Goal: Task Accomplishment & Management: Complete application form

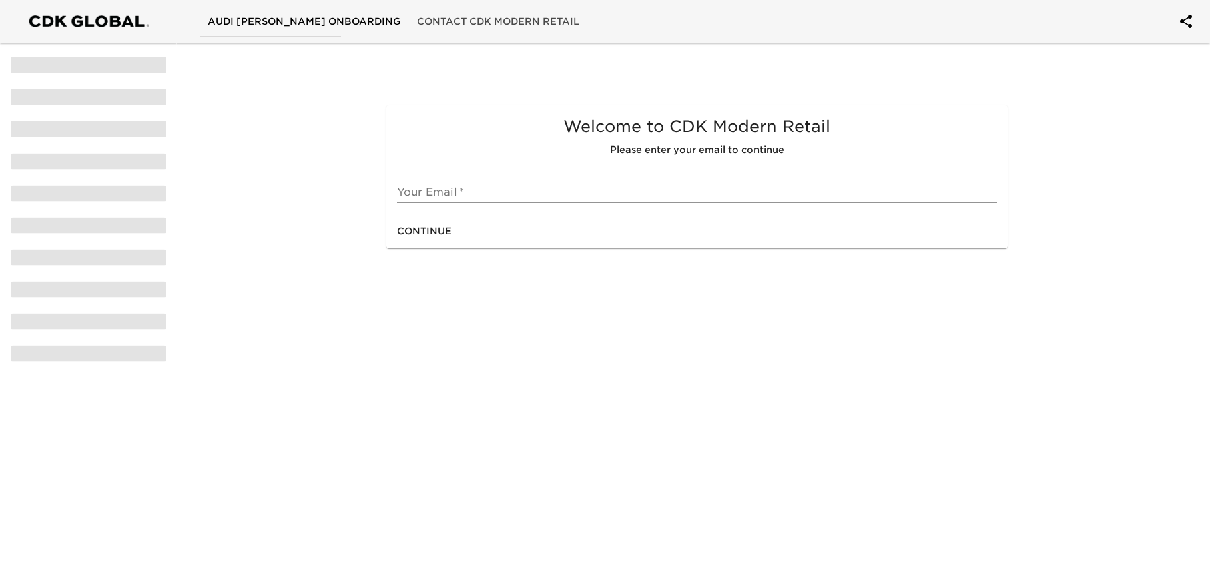
click at [444, 232] on span "Continue" at bounding box center [424, 231] width 55 height 17
drag, startPoint x: 511, startPoint y: 192, endPoint x: 418, endPoint y: 193, distance: 93.5
click at [511, 192] on input "text" at bounding box center [697, 192] width 600 height 21
type input "[PERSON_NAME][DOMAIN_NAME][EMAIL_ADDRESS][PERSON_NAME][PERSON_NAME][DOMAIN_NAME]"
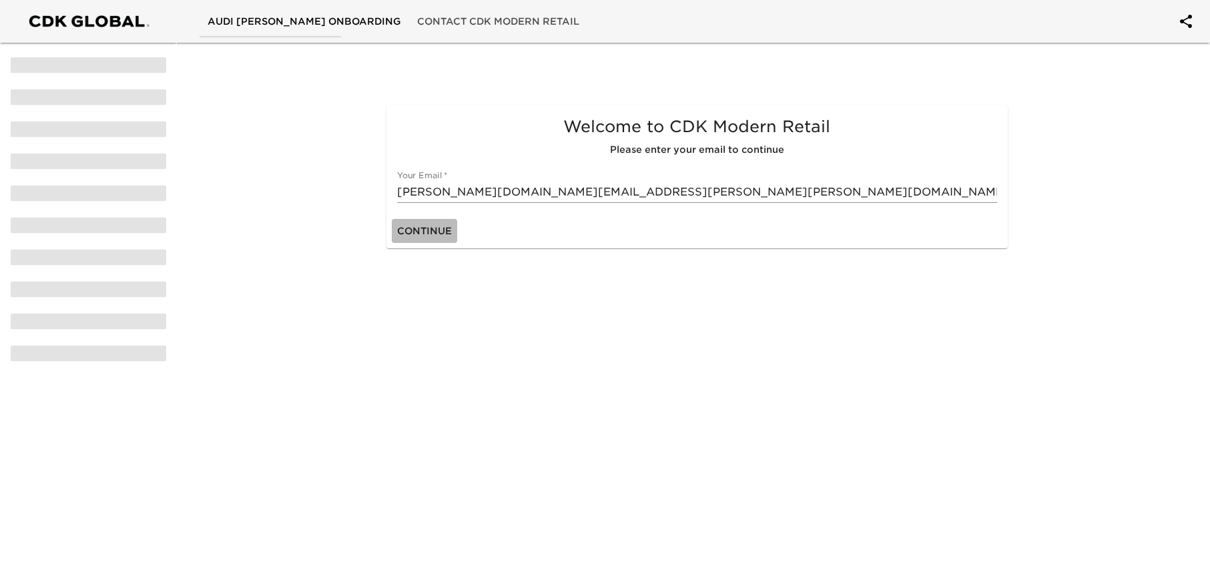
click at [451, 234] on span "Continue" at bounding box center [424, 231] width 55 height 17
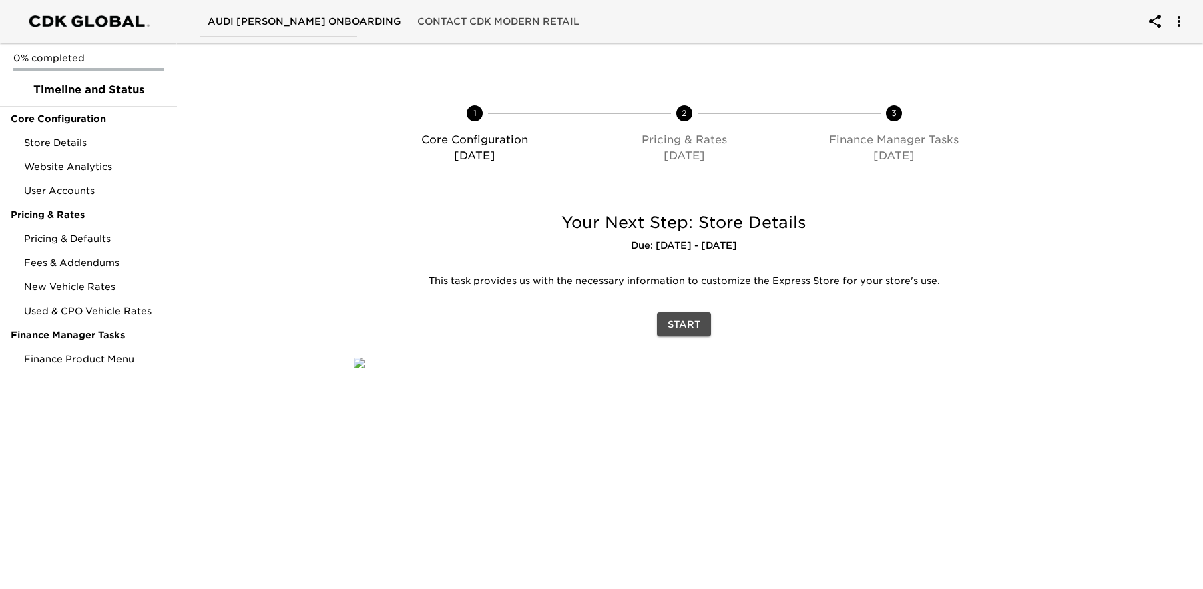
click at [683, 326] on span "Start" at bounding box center [684, 324] width 33 height 17
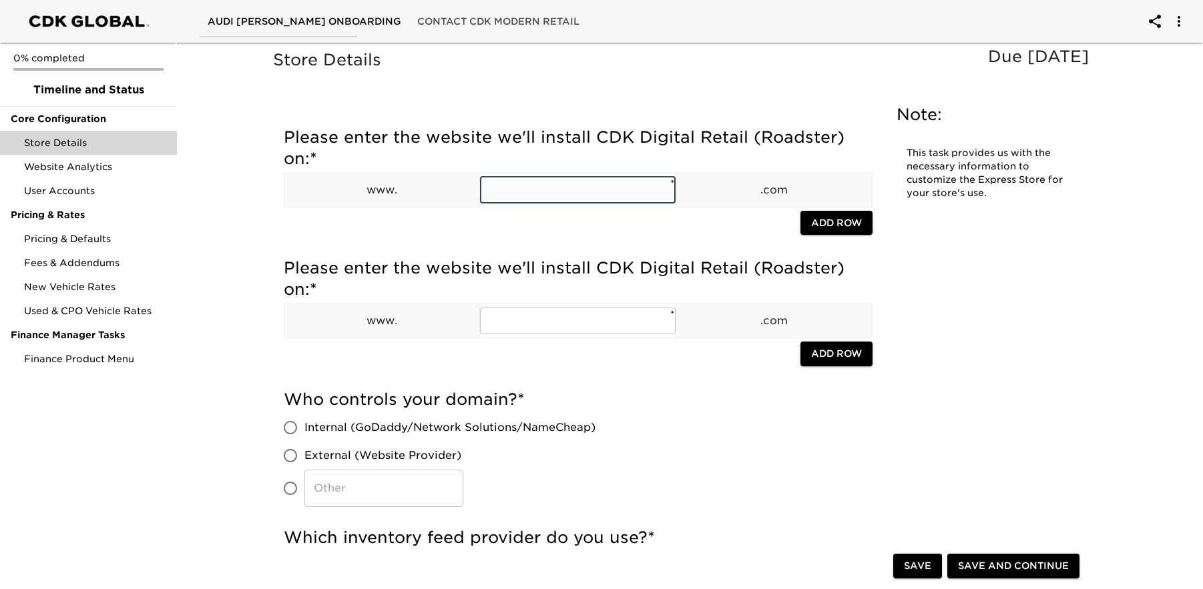
click at [553, 193] on input "text" at bounding box center [578, 190] width 196 height 27
type input "[DOMAIN_NAME]"
click at [623, 394] on h5 "Who controls your domain? *" at bounding box center [578, 399] width 589 height 21
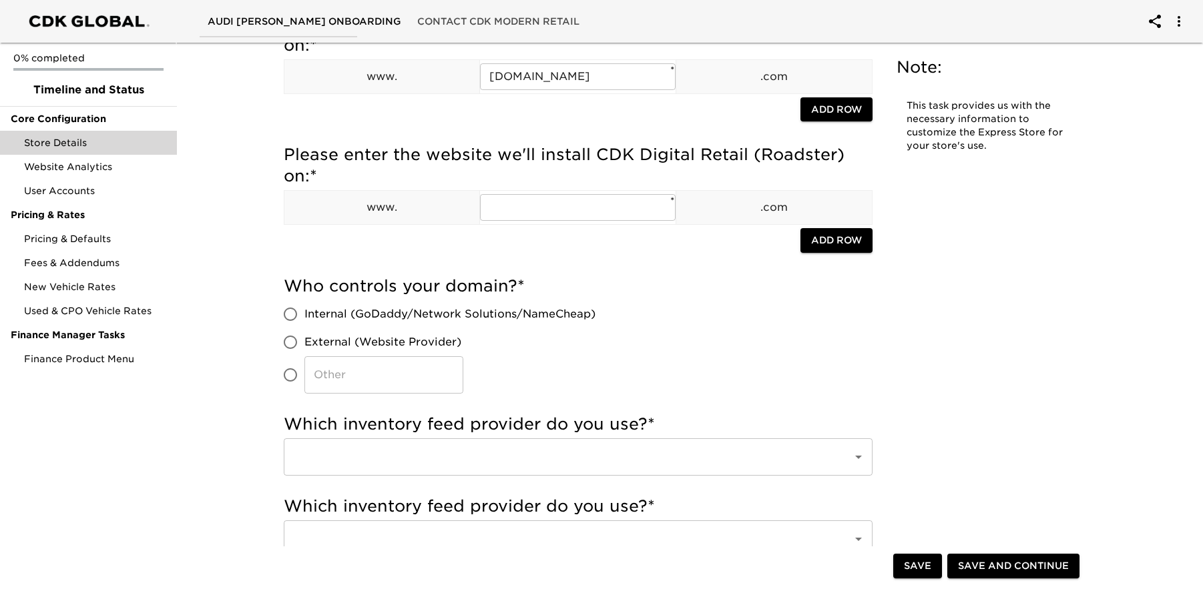
scroll to position [121, 0]
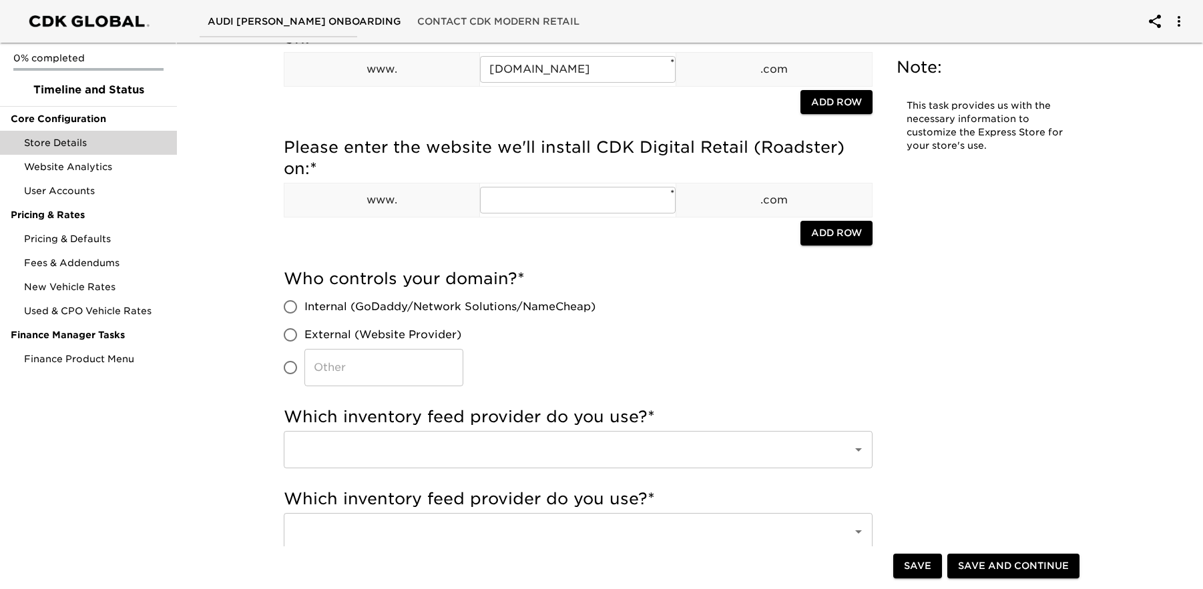
click at [292, 335] on input "External (Website Provider)" at bounding box center [290, 335] width 28 height 28
radio input "true"
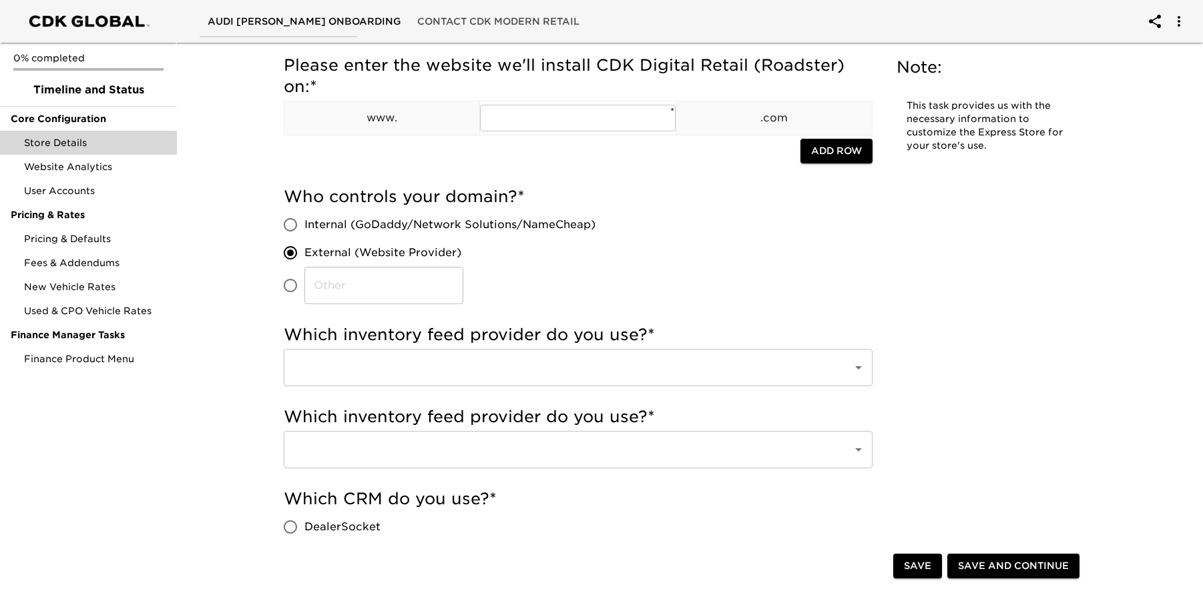
scroll to position [216, 0]
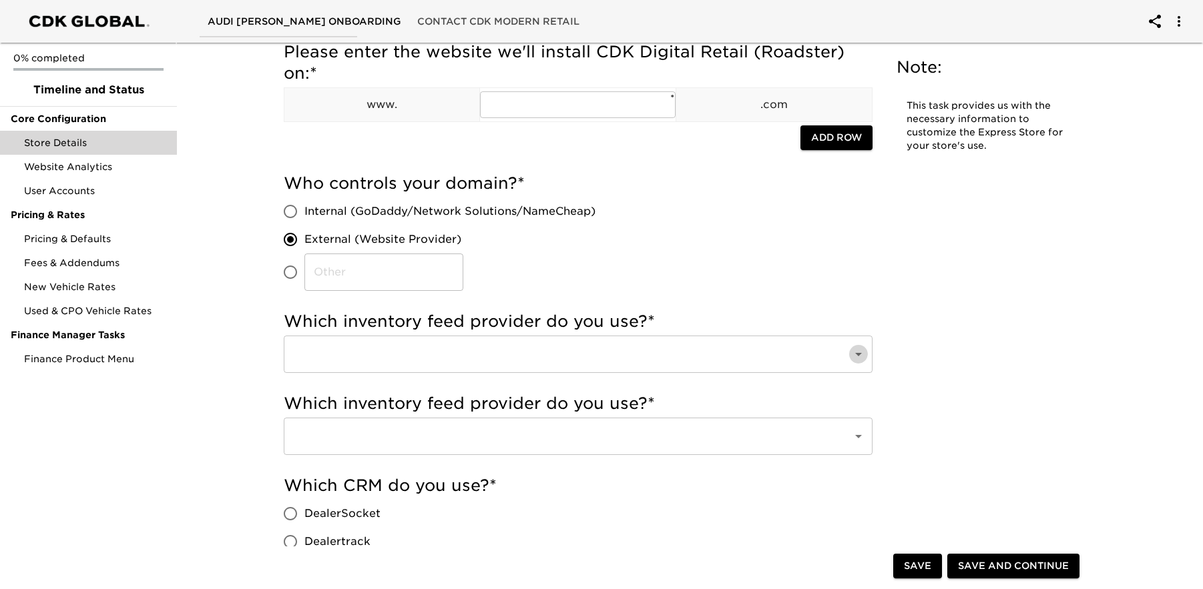
click at [857, 356] on icon "Open" at bounding box center [858, 354] width 16 height 16
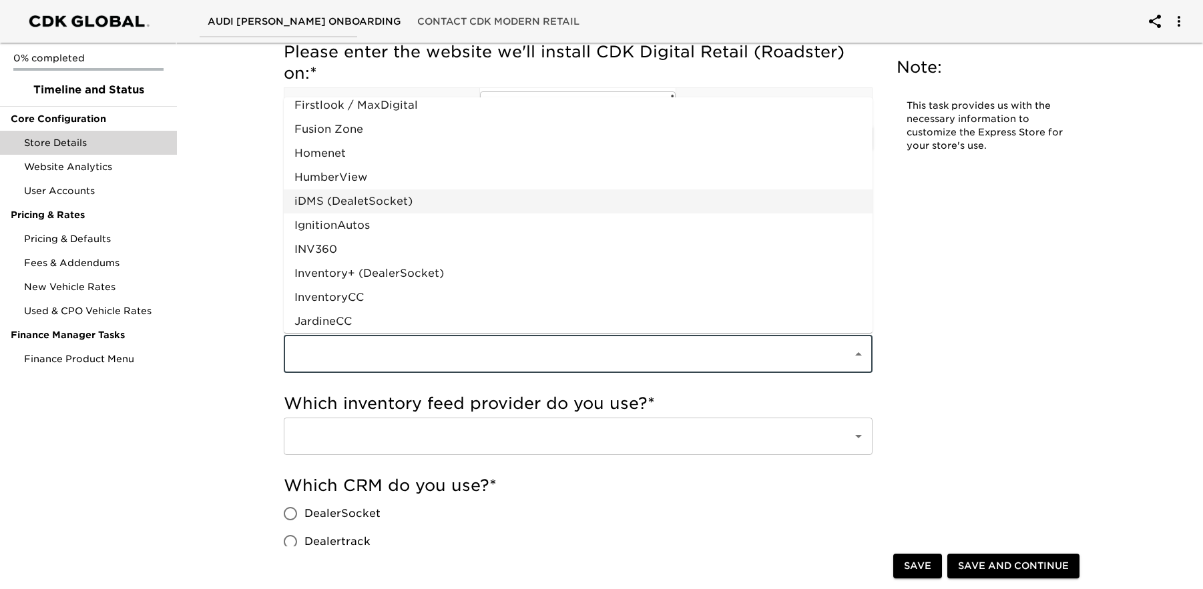
scroll to position [468, 0]
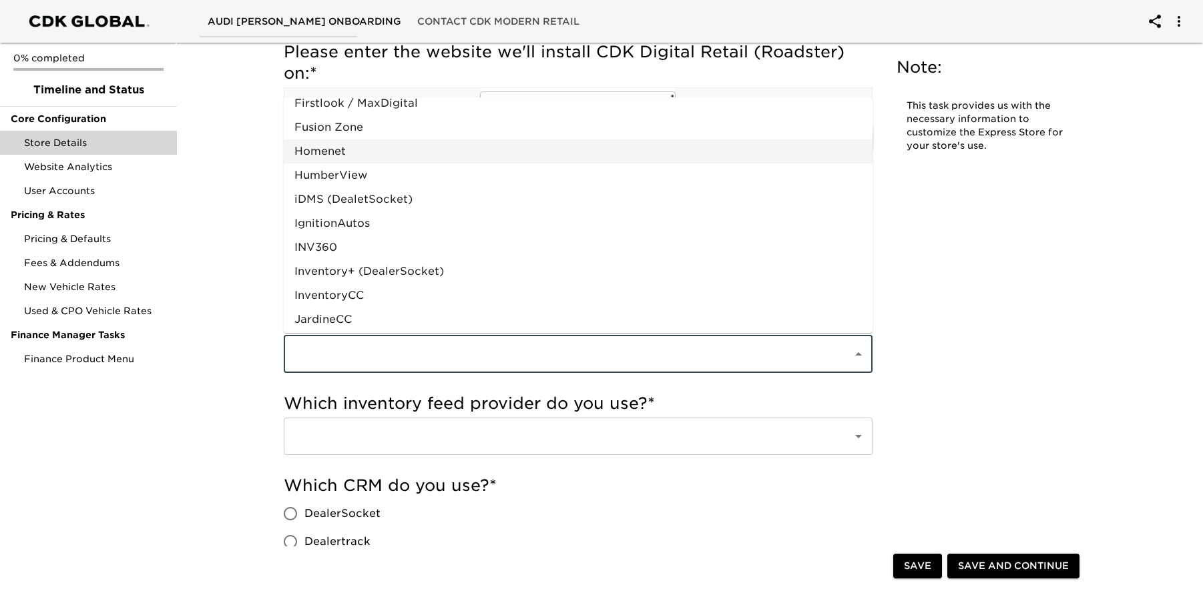
click at [342, 153] on li "Homenet" at bounding box center [578, 152] width 589 height 24
type input "Homenet"
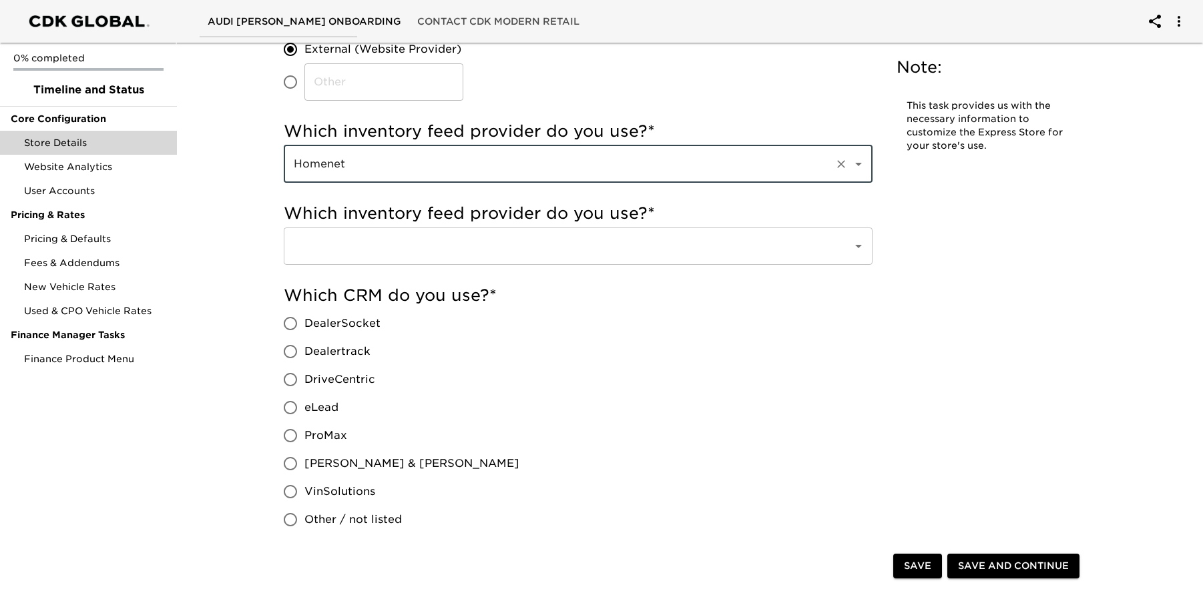
scroll to position [419, 0]
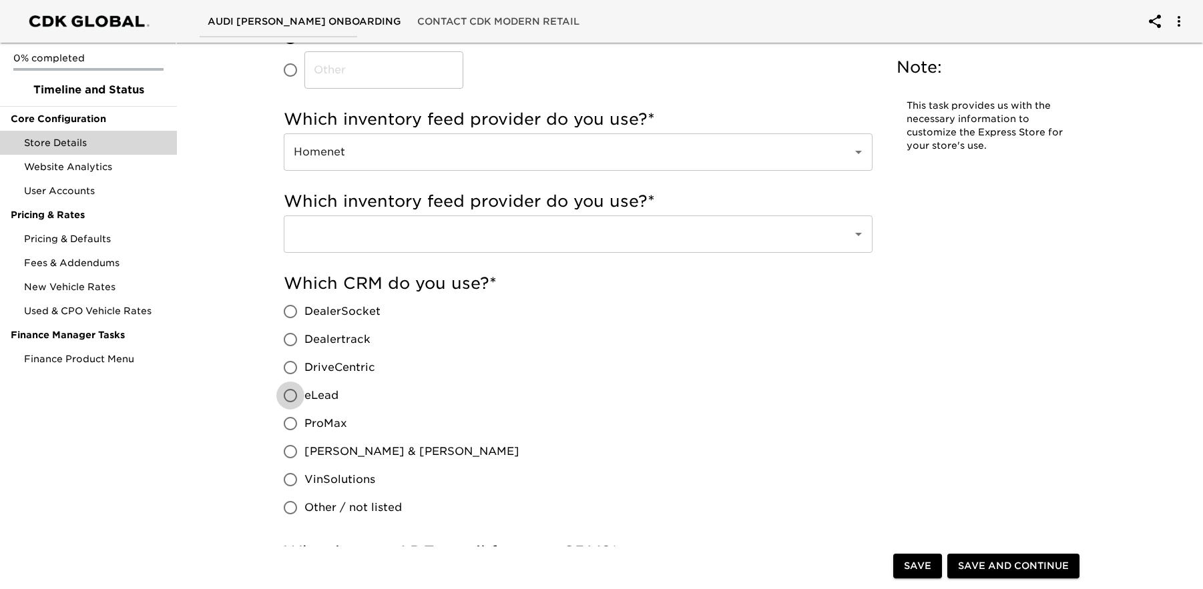
drag, startPoint x: 292, startPoint y: 393, endPoint x: 421, endPoint y: 366, distance: 130.9
click at [293, 393] on input "eLead" at bounding box center [290, 396] width 28 height 28
radio input "true"
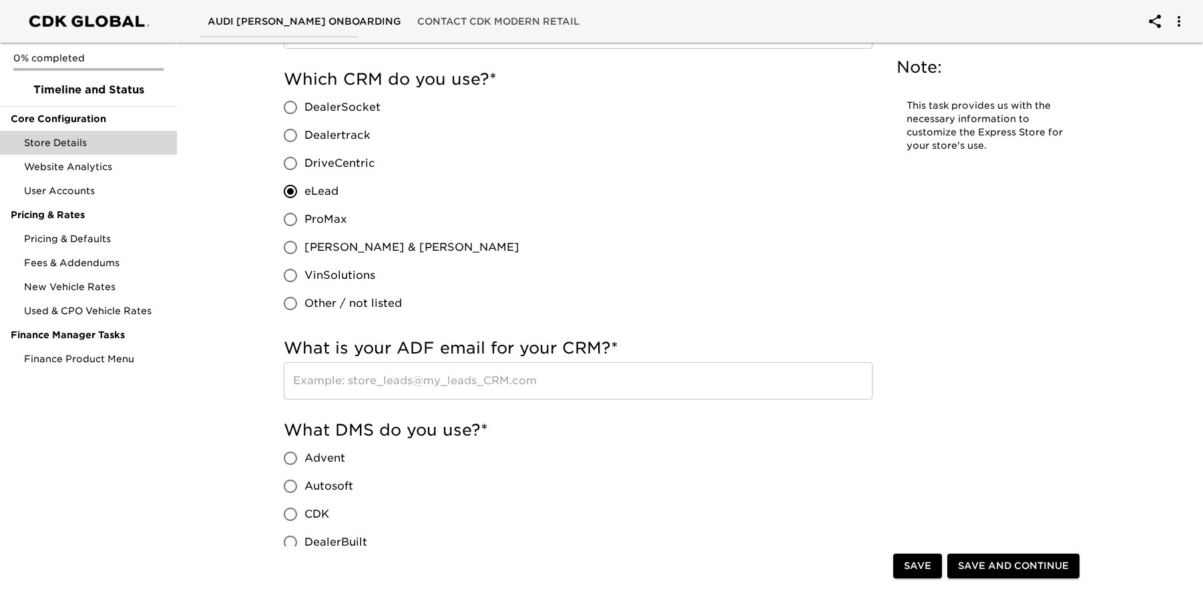
scroll to position [677, 0]
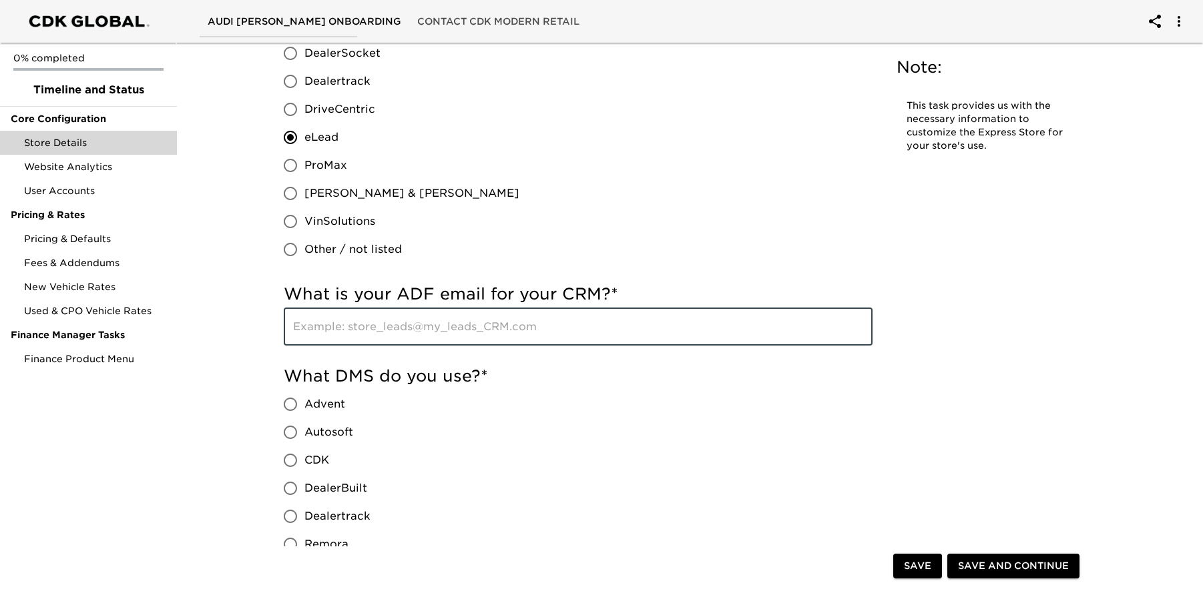
click at [484, 335] on input "text" at bounding box center [578, 326] width 589 height 37
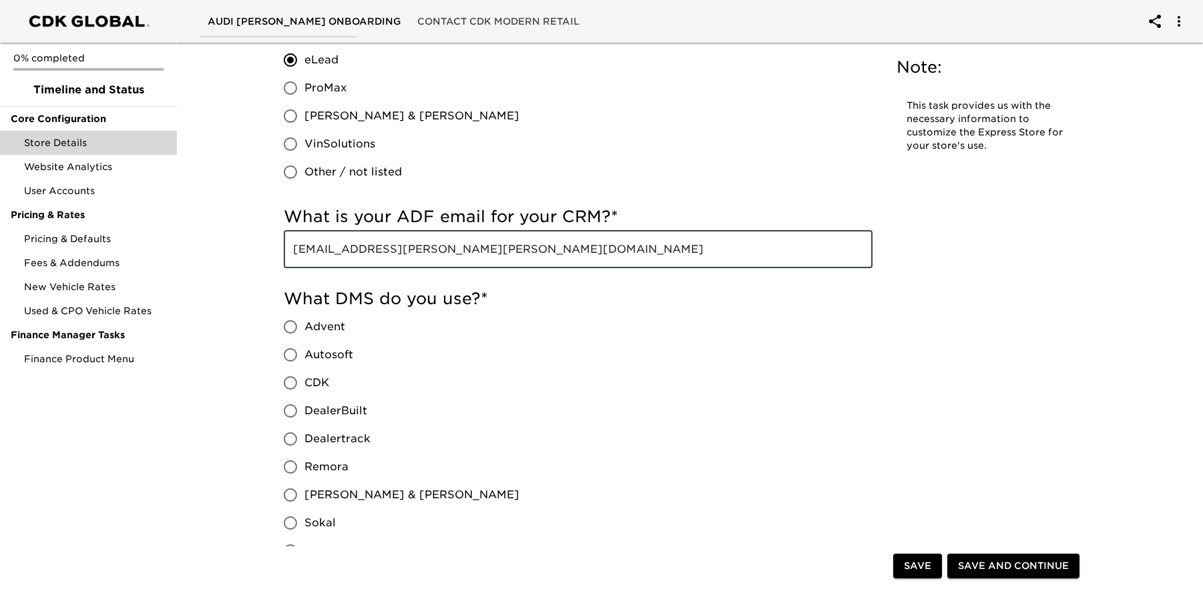
scroll to position [756, 0]
type input "[EMAIL_ADDRESS][PERSON_NAME][PERSON_NAME][DOMAIN_NAME]"
click at [290, 381] on input "CDK" at bounding box center [290, 381] width 28 height 28
radio input "true"
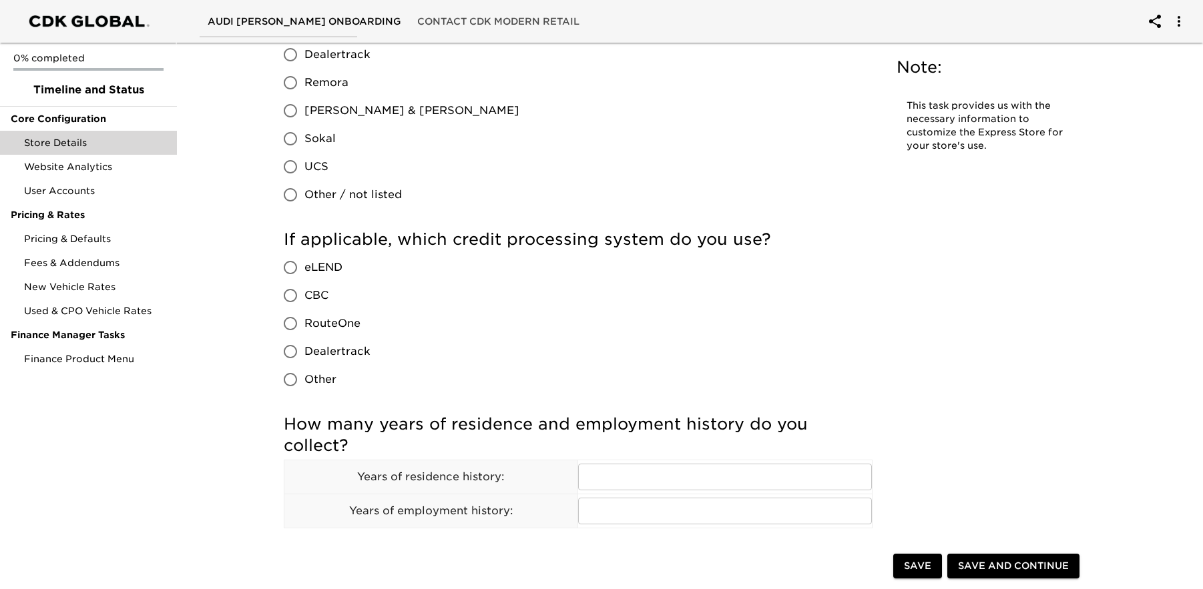
scroll to position [1139, 0]
drag, startPoint x: 294, startPoint y: 294, endPoint x: 447, endPoint y: 291, distance: 153.6
click at [295, 294] on input "CBC" at bounding box center [290, 295] width 28 height 28
radio input "true"
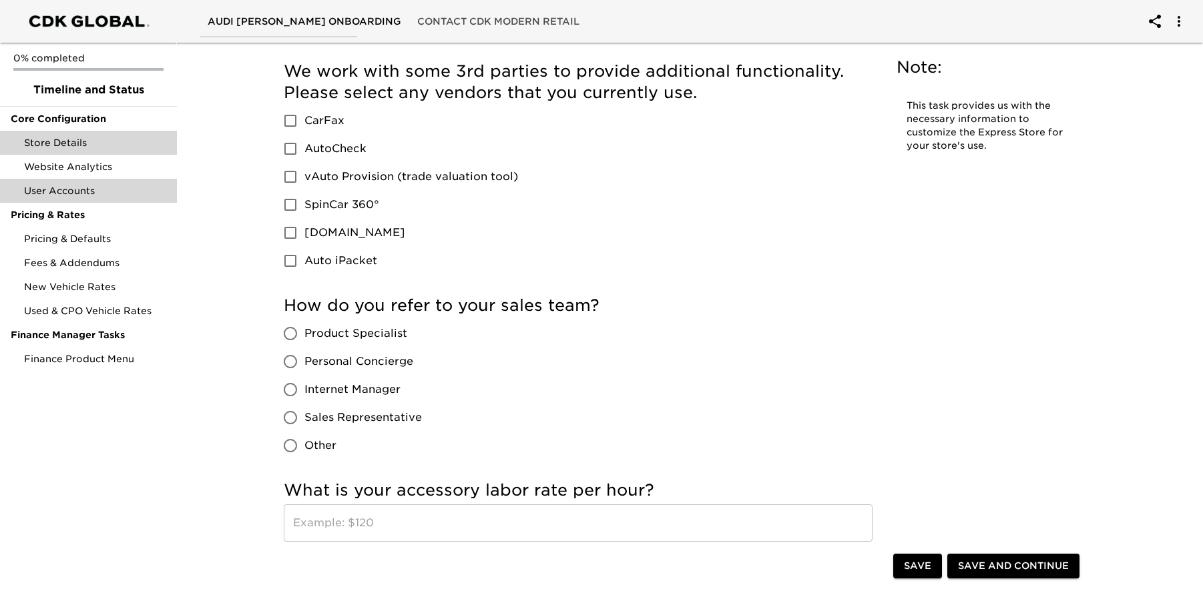
scroll to position [1814, 0]
click at [294, 444] on input "Other" at bounding box center [290, 445] width 28 height 28
radio input "true"
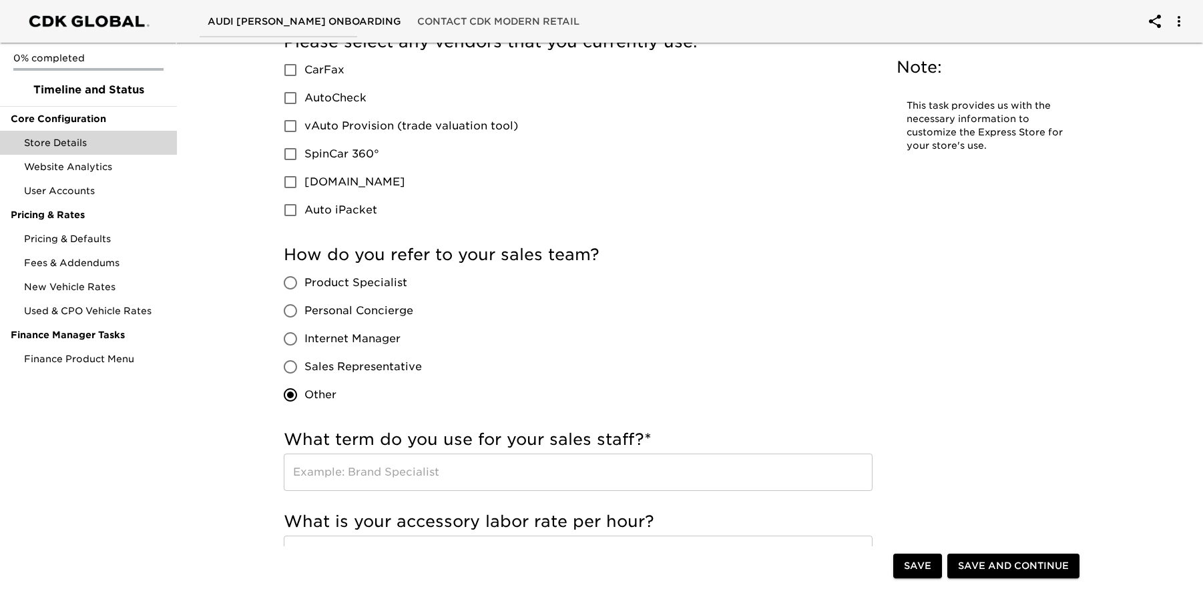
scroll to position [1898, 0]
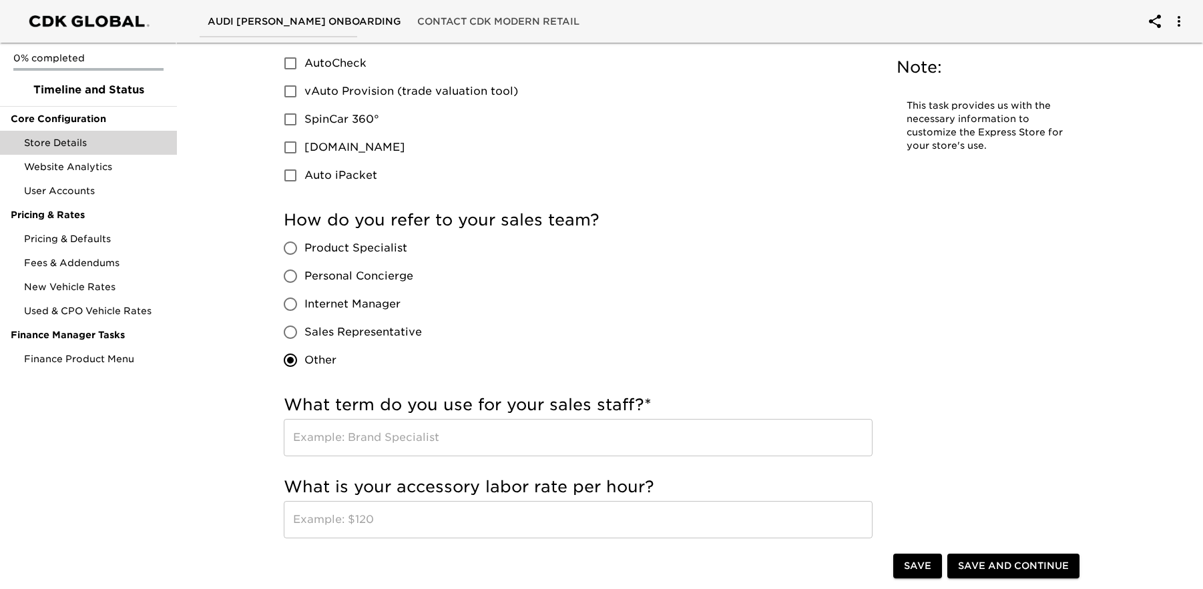
click at [449, 445] on input "text" at bounding box center [578, 437] width 589 height 37
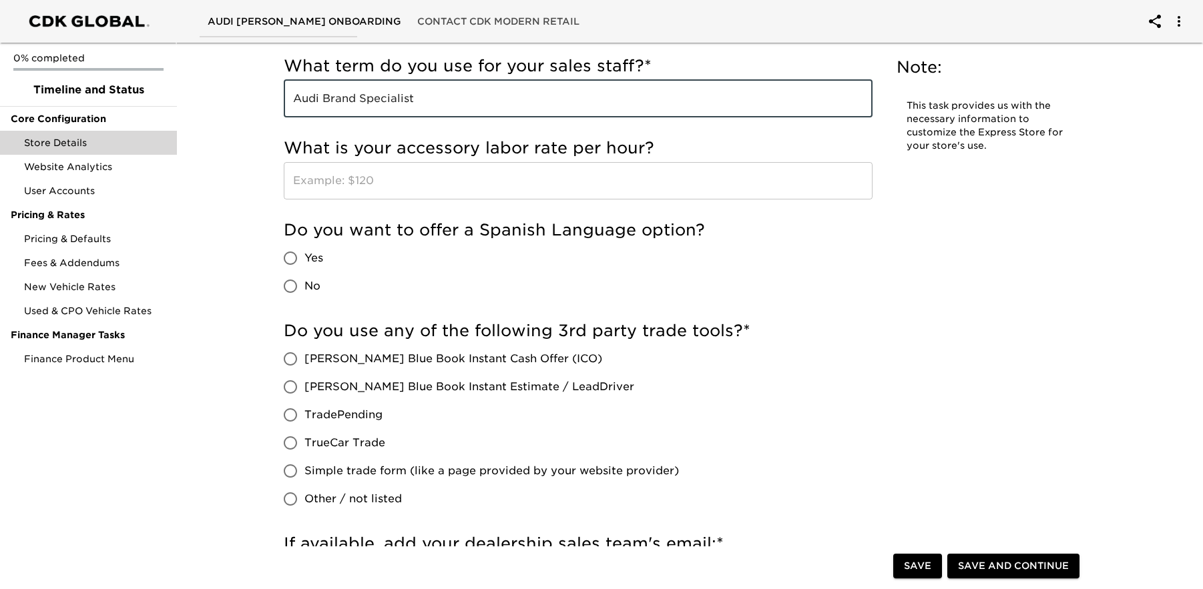
scroll to position [2246, 0]
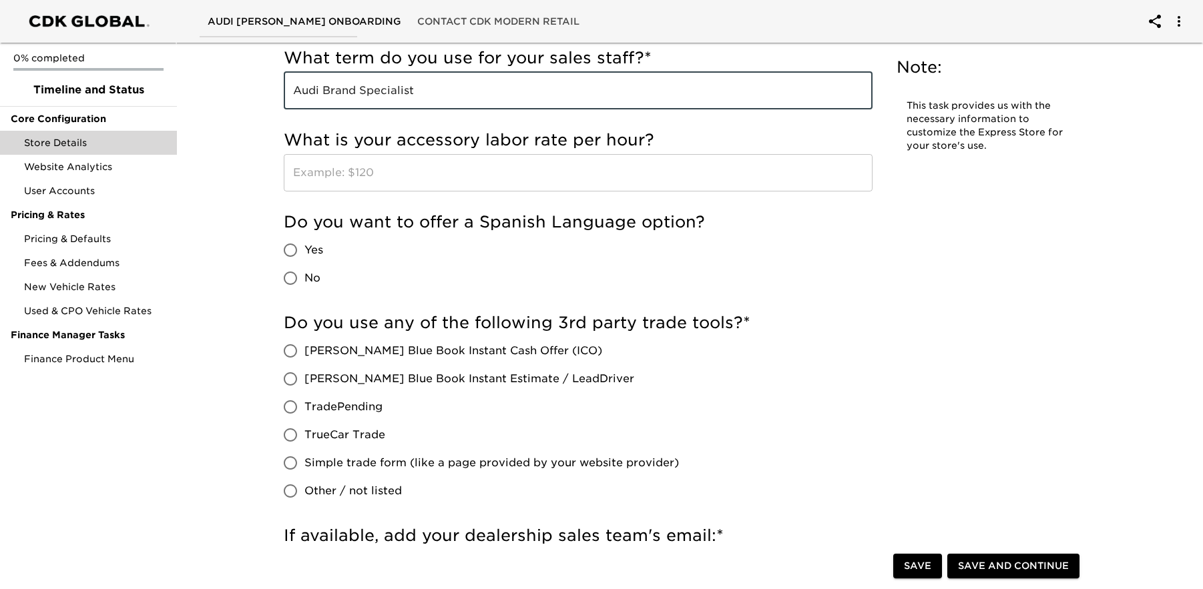
type input "Audi Brand Specialist"
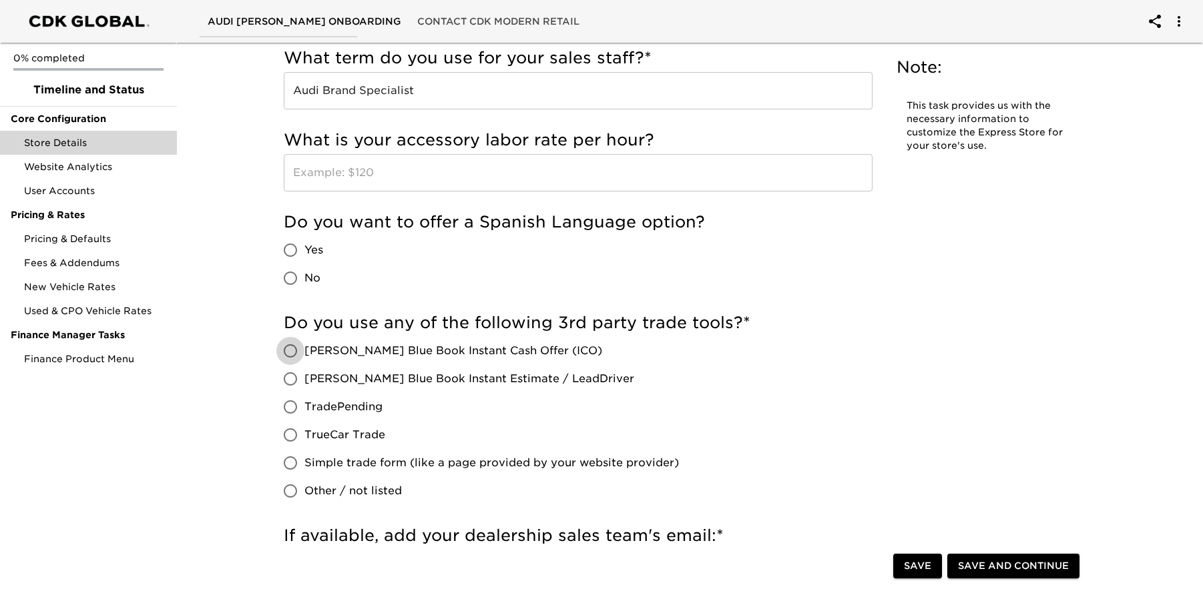
click at [292, 350] on input "[PERSON_NAME] Blue Book Instant Cash Offer (ICO)" at bounding box center [290, 351] width 28 height 28
radio input "true"
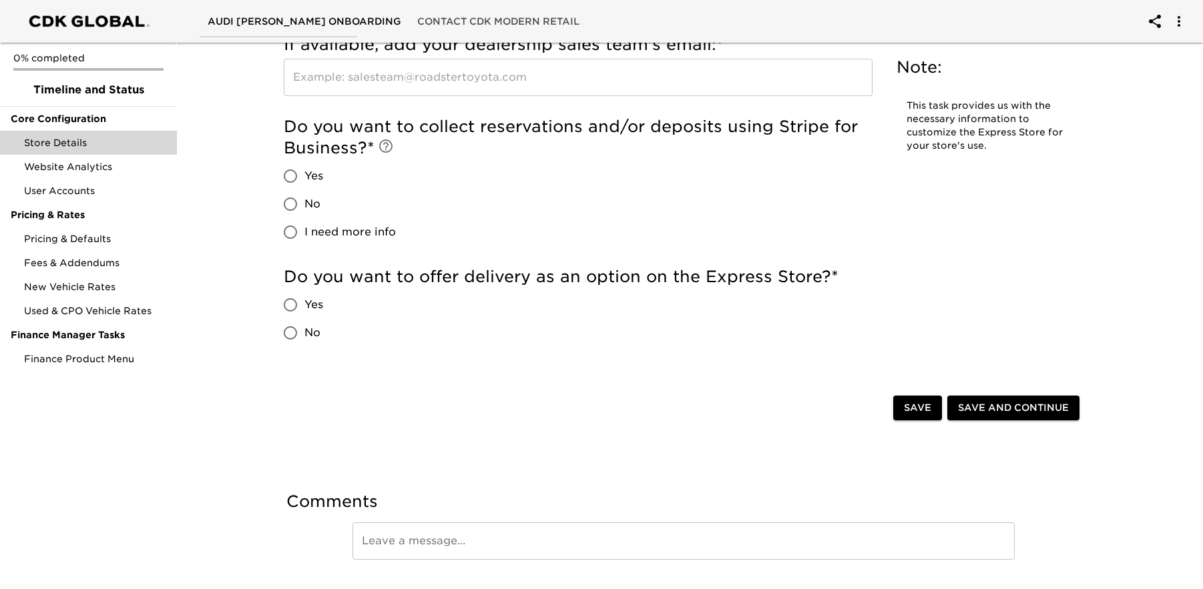
scroll to position [2741, 0]
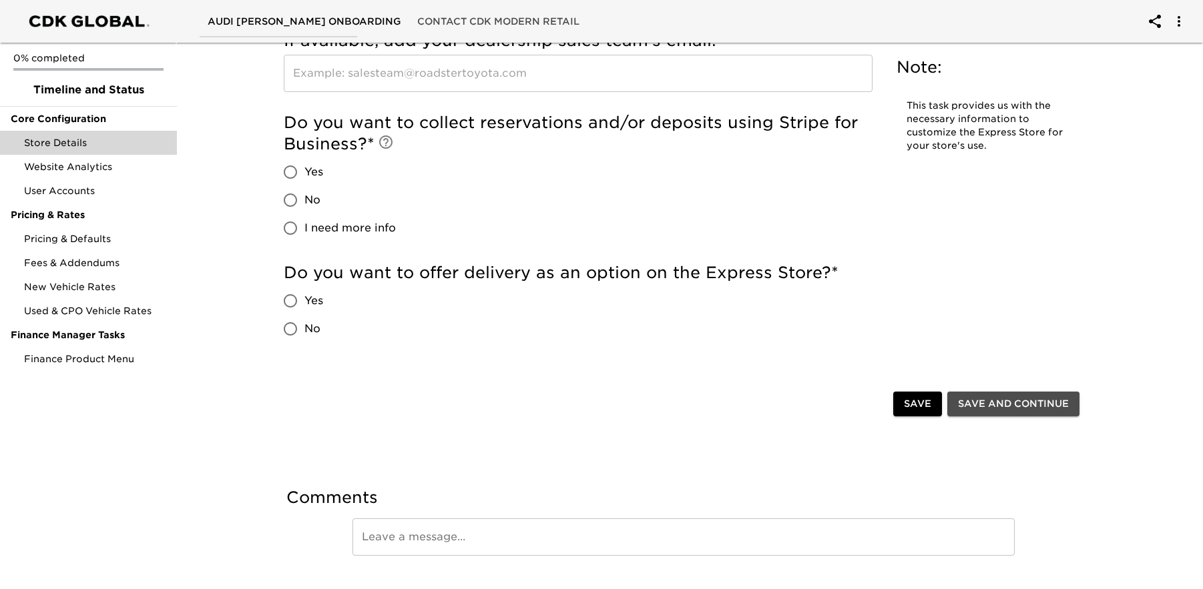
click at [1011, 405] on span "Save and Continue" at bounding box center [1013, 404] width 111 height 17
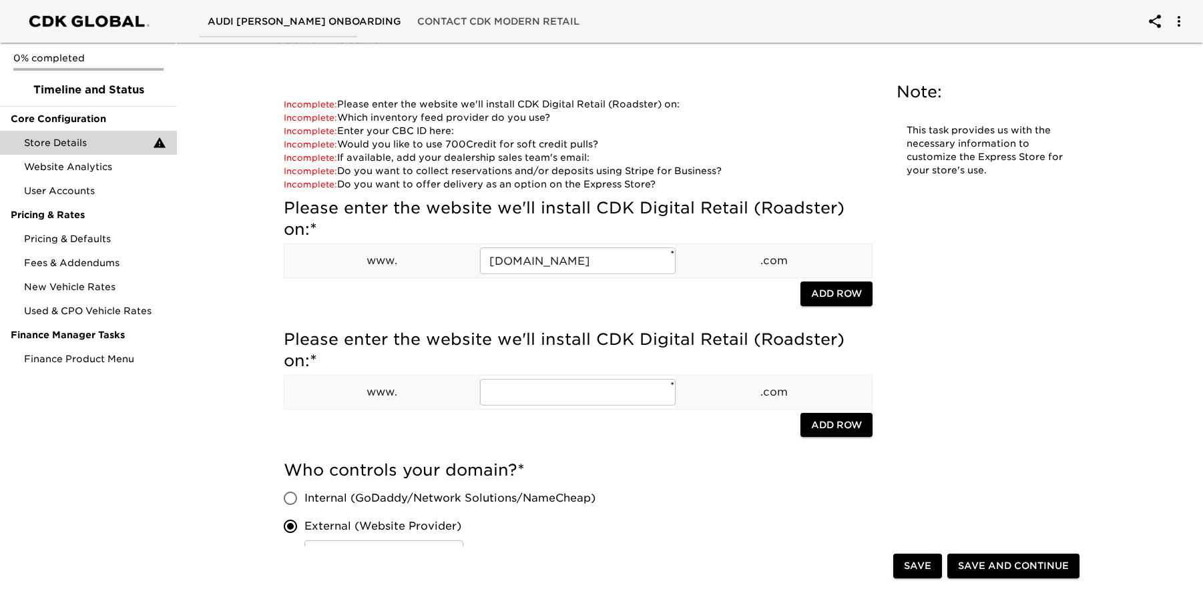
scroll to position [0, 0]
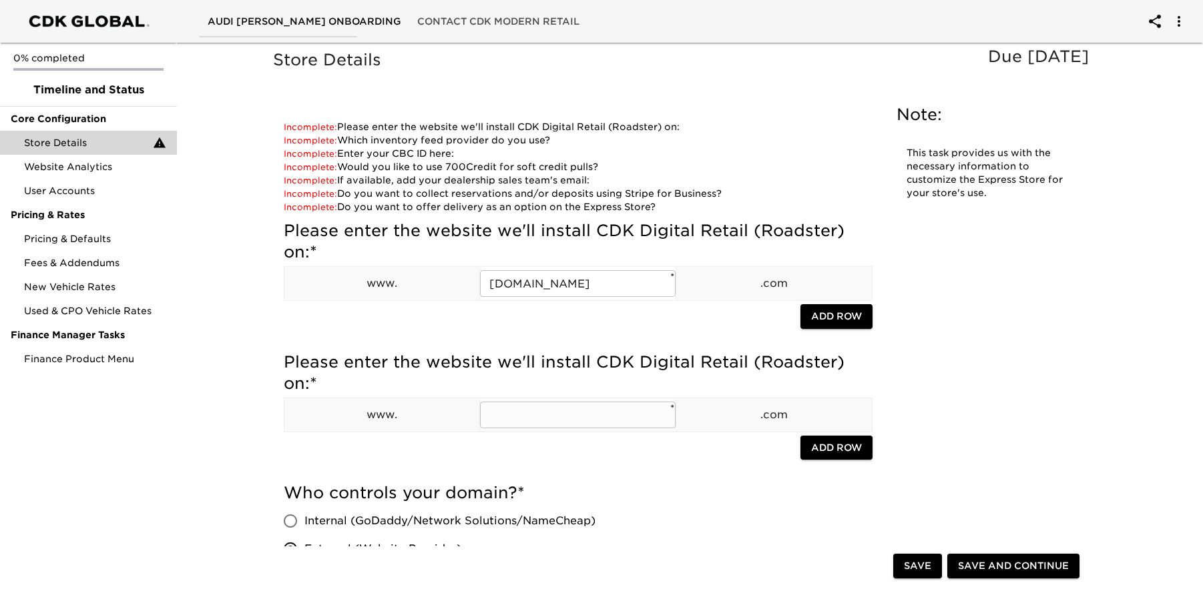
click at [613, 421] on input "text" at bounding box center [578, 415] width 196 height 27
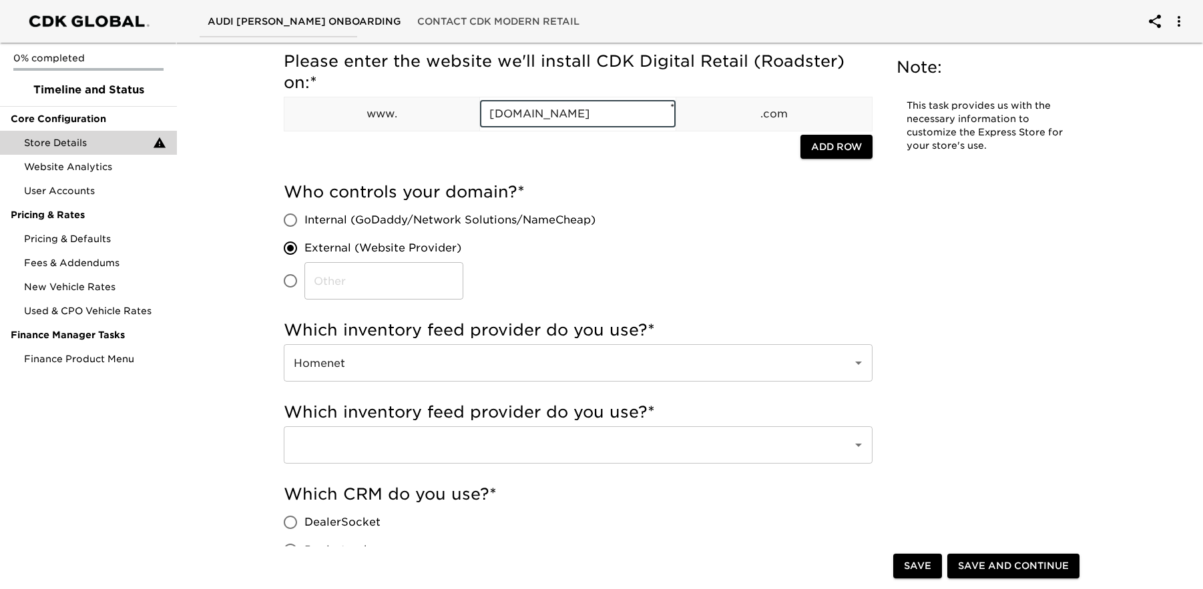
scroll to position [302, 0]
type input "[DOMAIN_NAME]"
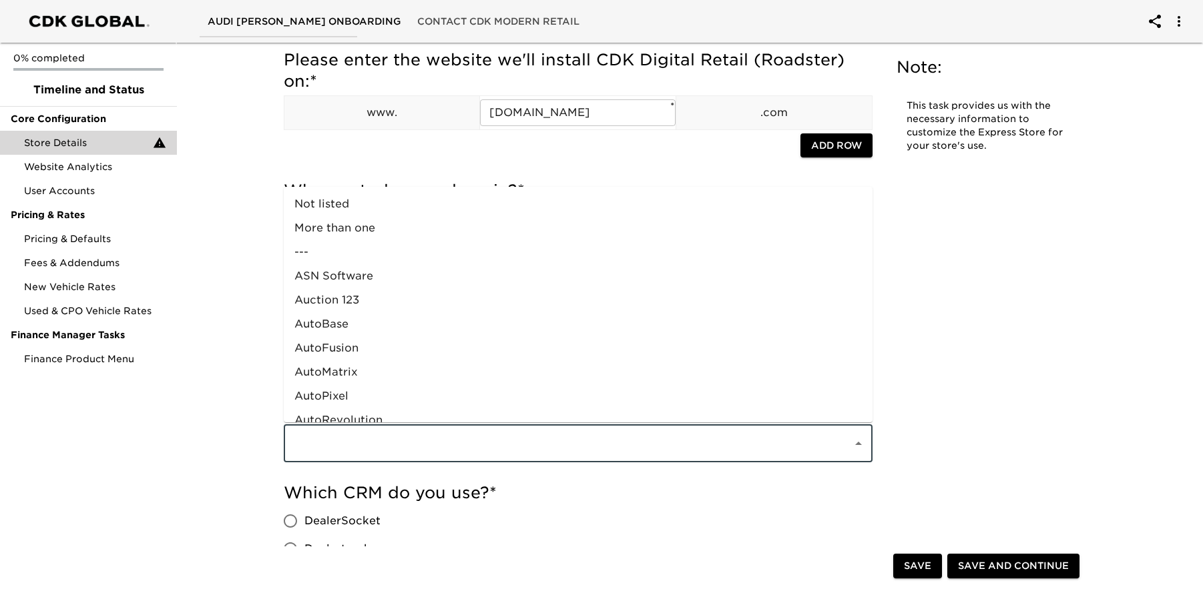
click at [617, 452] on input "text" at bounding box center [559, 443] width 539 height 25
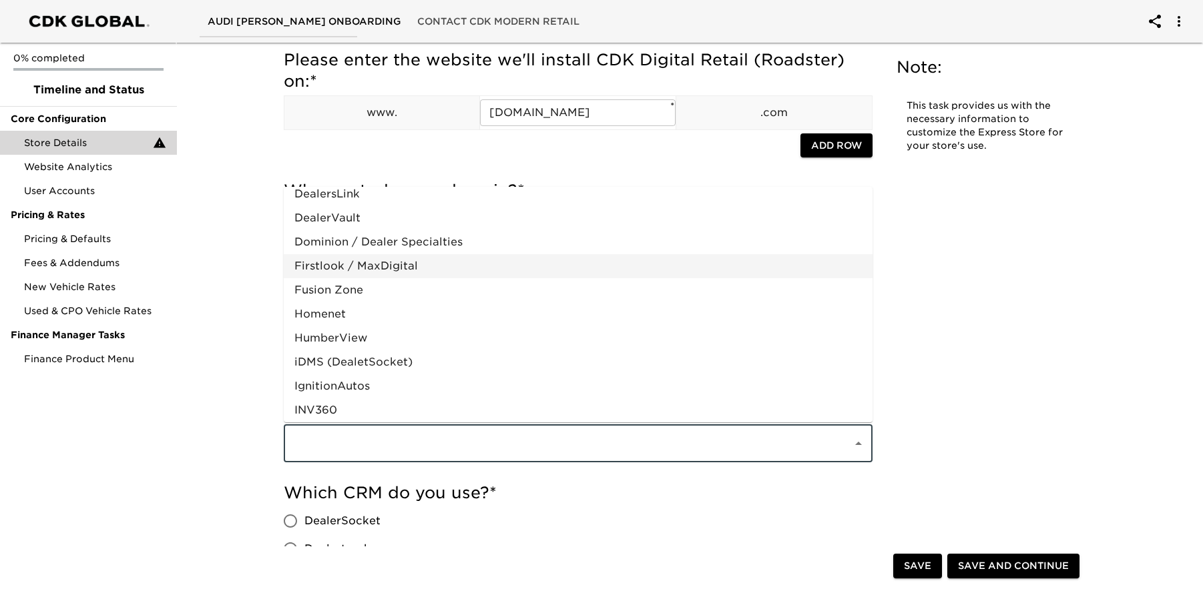
scroll to position [418, 0]
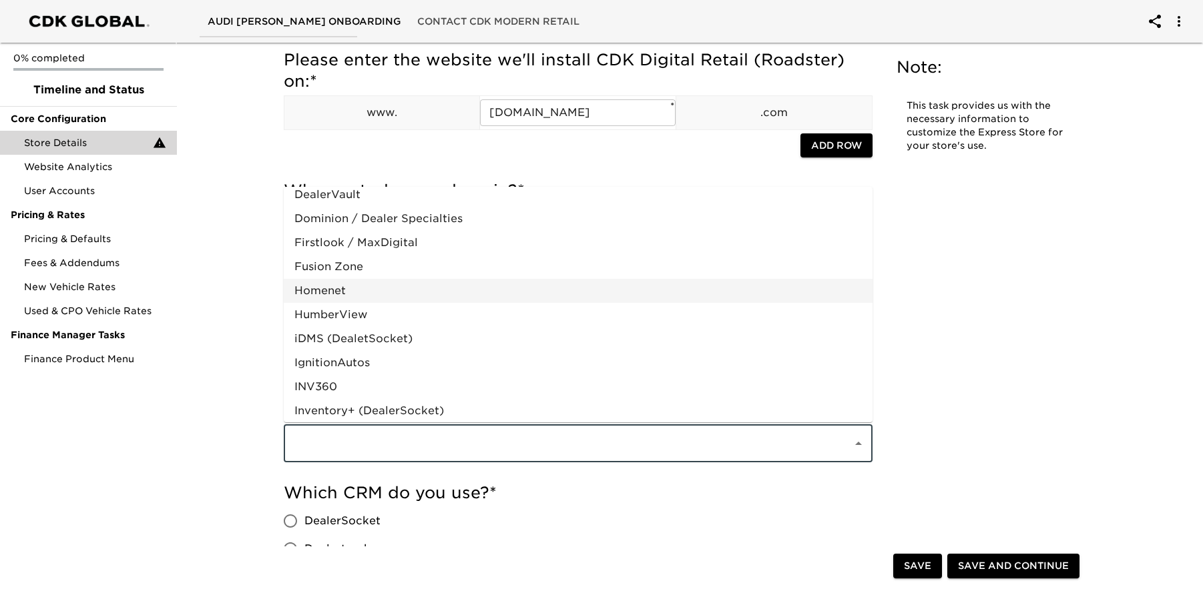
click at [340, 282] on li "Homenet" at bounding box center [578, 291] width 589 height 24
type input "Homenet"
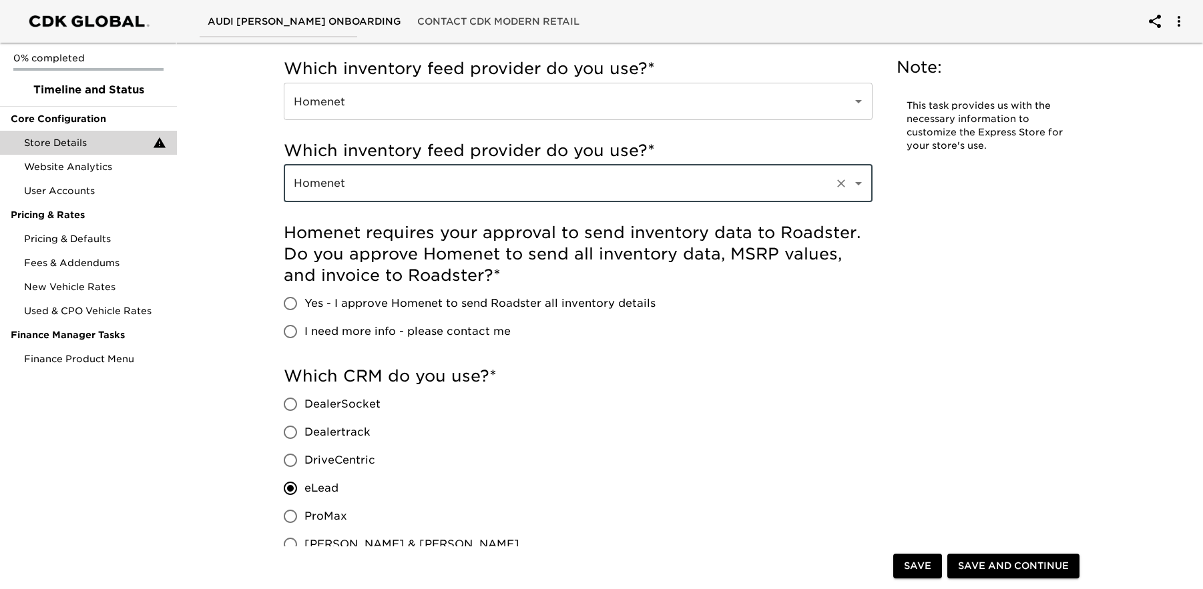
scroll to position [585, 0]
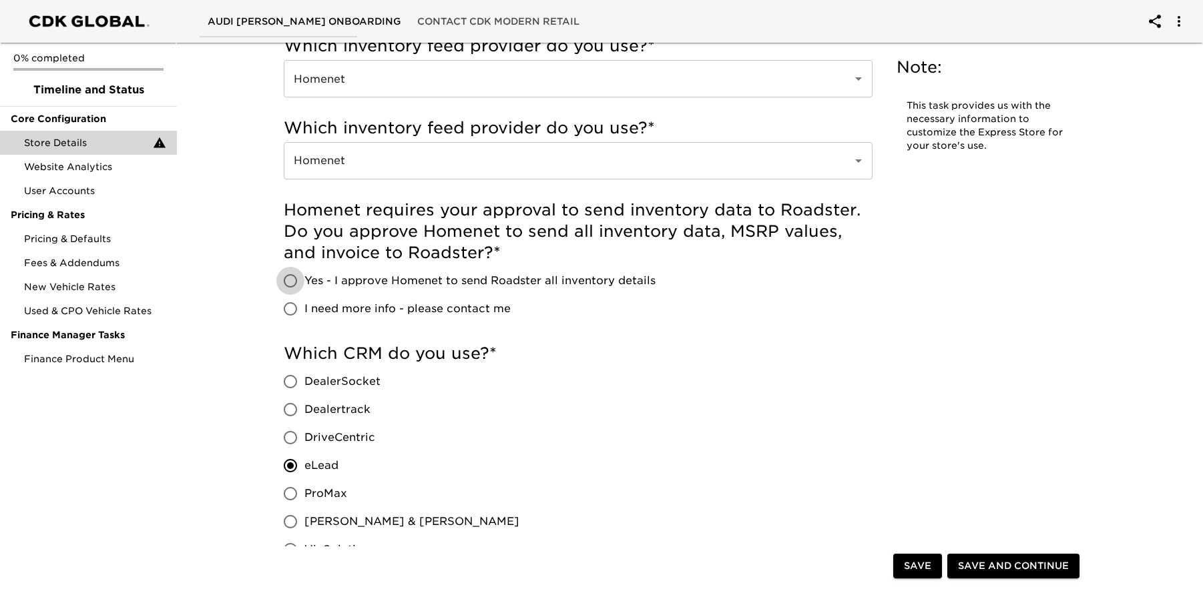
click at [293, 282] on input "Yes - I approve Homenet to send Roadster all inventory details" at bounding box center [290, 281] width 28 height 28
radio input "true"
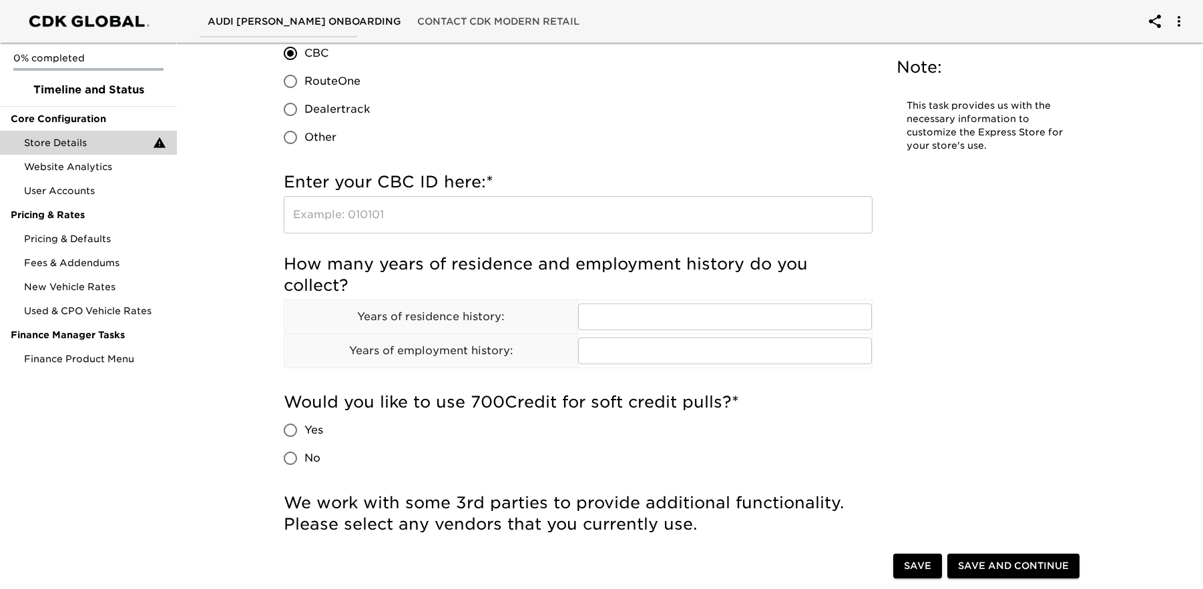
scroll to position [1655, 0]
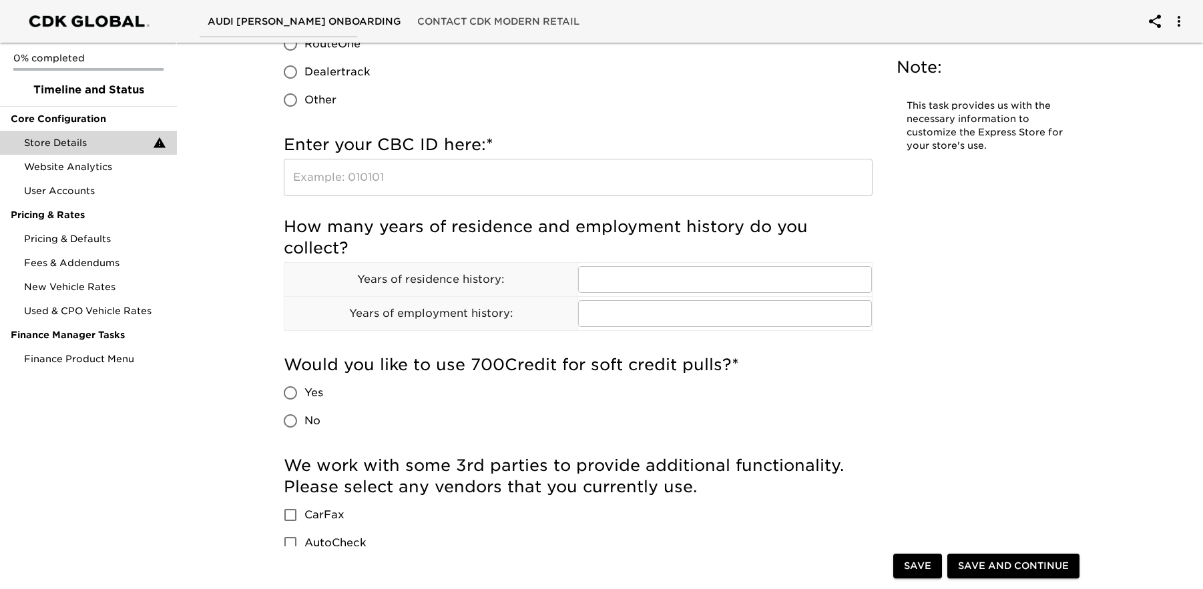
click at [412, 184] on input "text" at bounding box center [578, 177] width 589 height 37
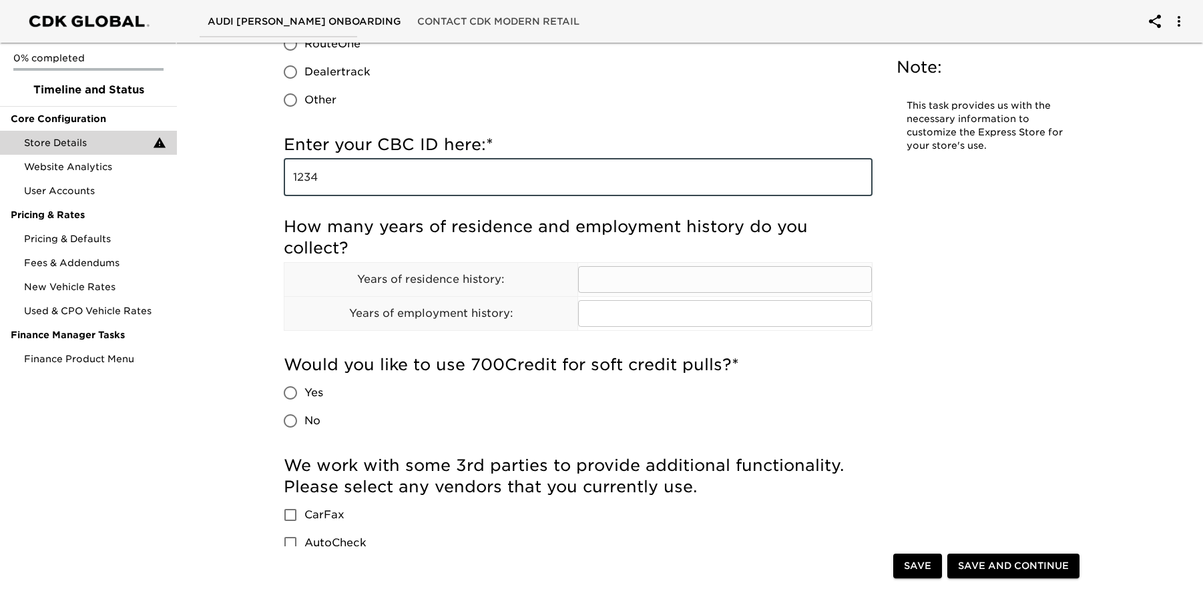
type input "1234"
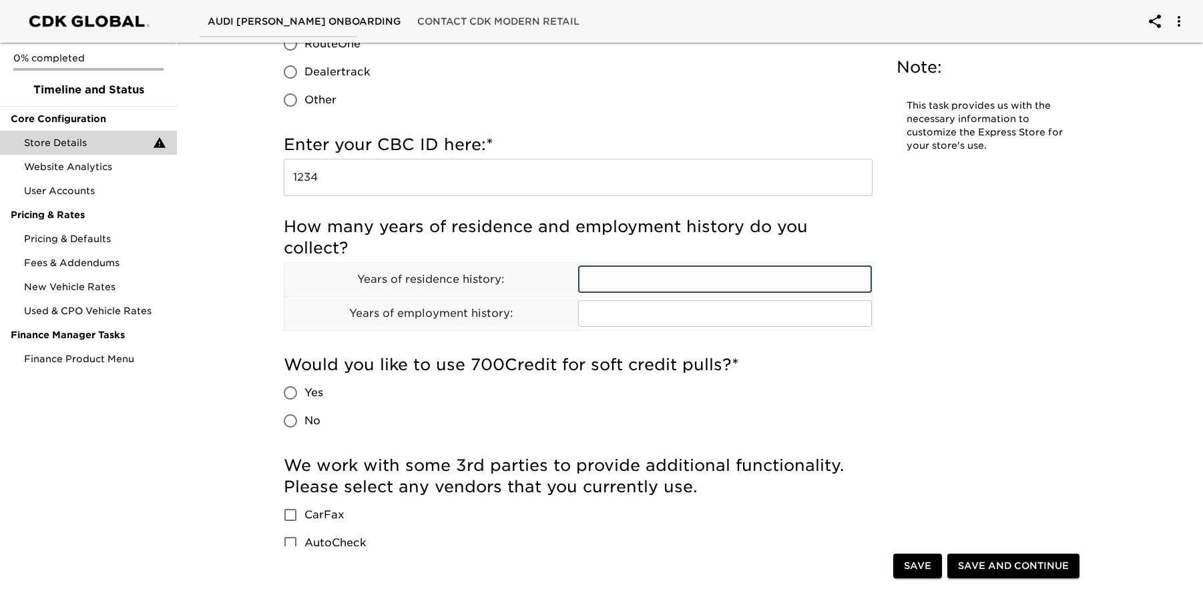
click at [676, 273] on input "text" at bounding box center [725, 279] width 294 height 27
type input "7"
click at [679, 320] on input "text" at bounding box center [725, 313] width 294 height 27
type input "7"
click at [587, 395] on div "Would you like to use 700Credit for soft credit pulls? * Yes No" at bounding box center [578, 394] width 589 height 81
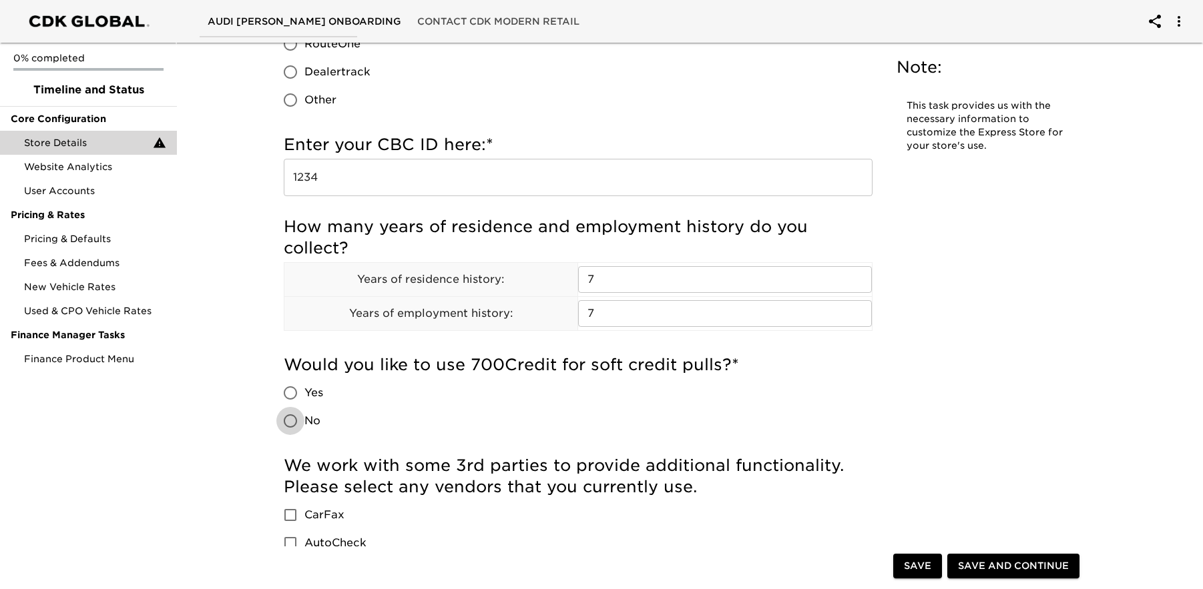
drag, startPoint x: 296, startPoint y: 424, endPoint x: 367, endPoint y: 417, distance: 71.1
click at [296, 424] on input "No" at bounding box center [290, 421] width 28 height 28
radio input "true"
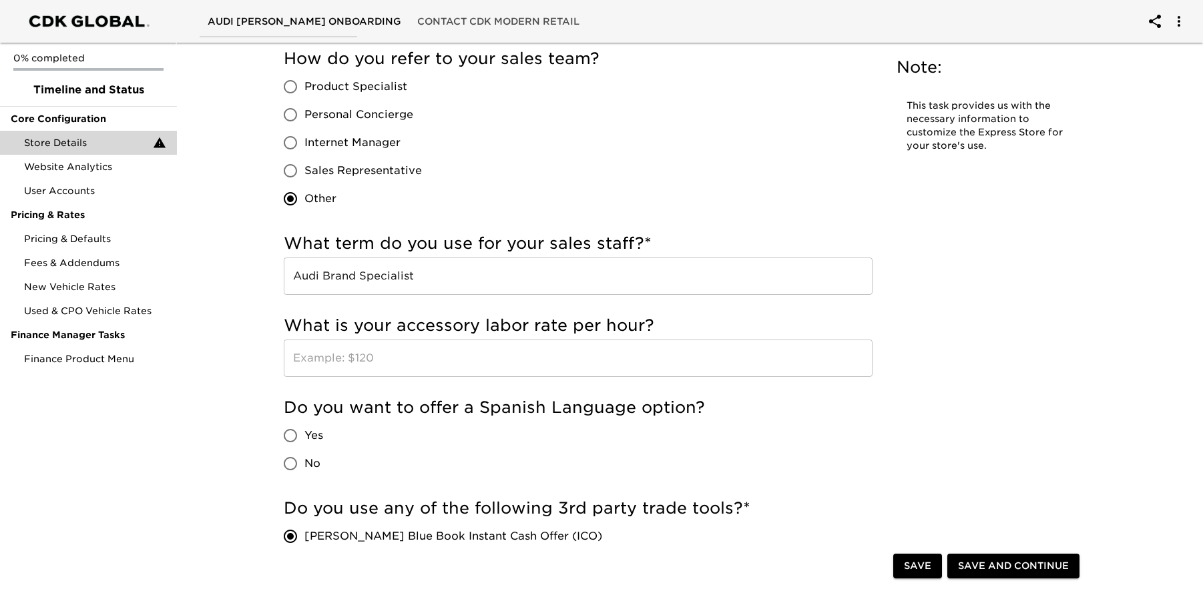
scroll to position [2298, 0]
click at [361, 356] on input "text" at bounding box center [578, 357] width 589 height 37
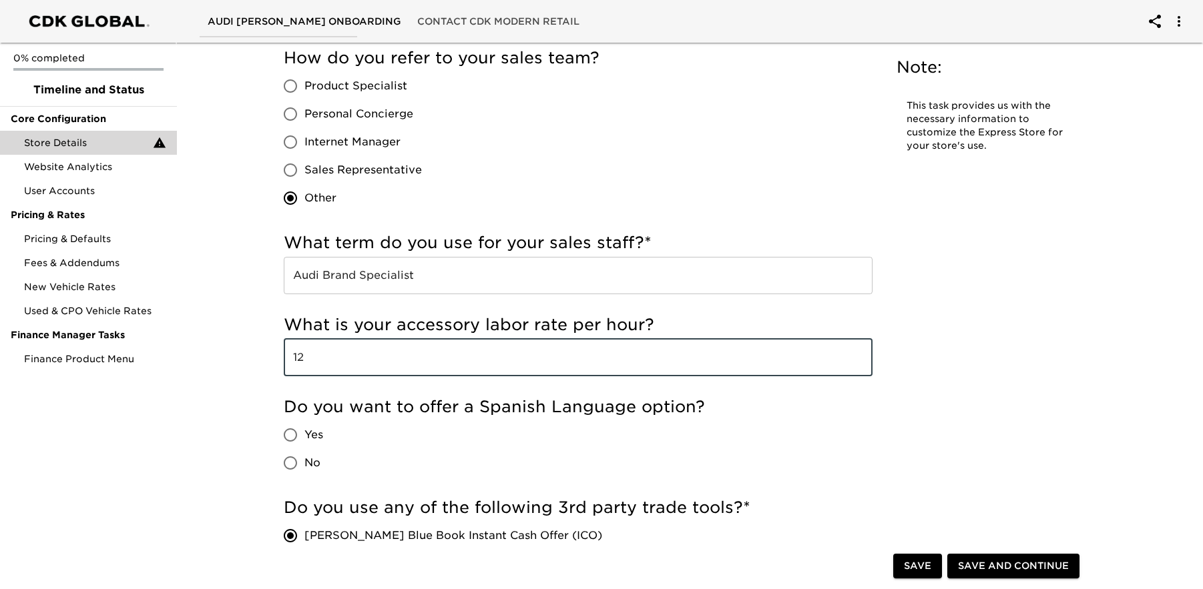
type input "1"
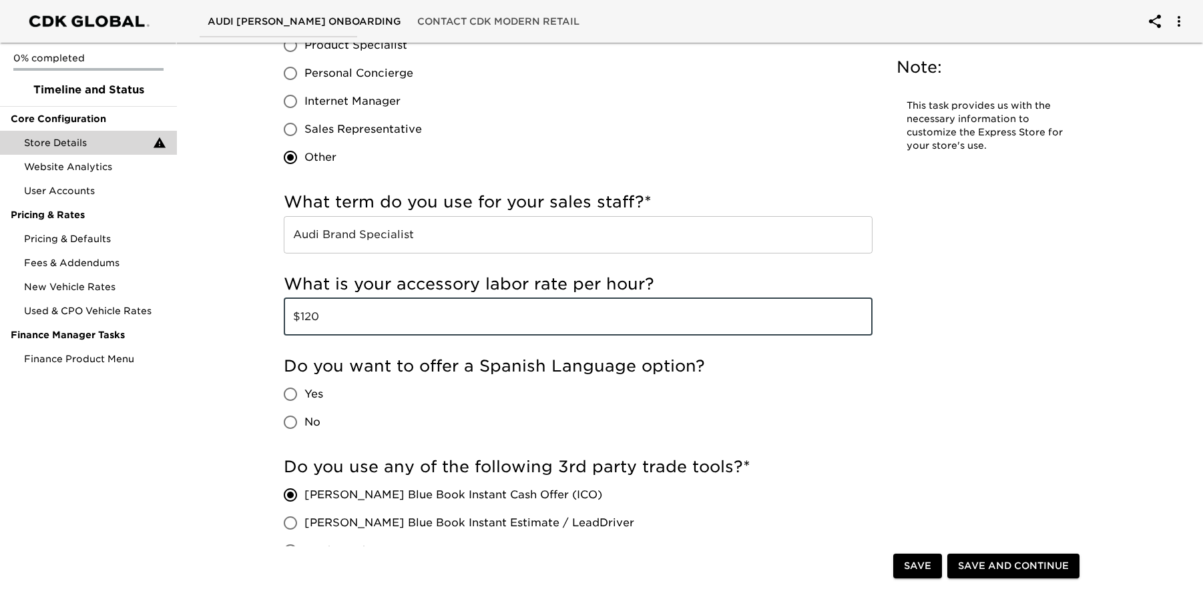
scroll to position [2356, 0]
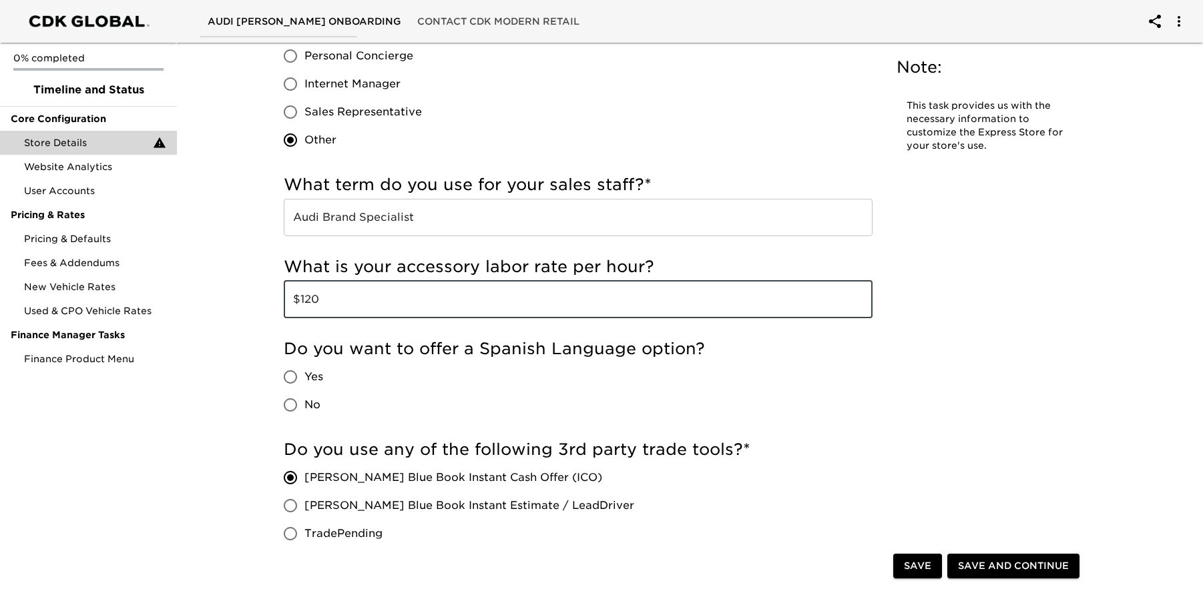
type input "$120"
drag, startPoint x: 296, startPoint y: 403, endPoint x: 319, endPoint y: 403, distance: 23.4
click at [296, 403] on input "No" at bounding box center [290, 405] width 28 height 28
radio input "true"
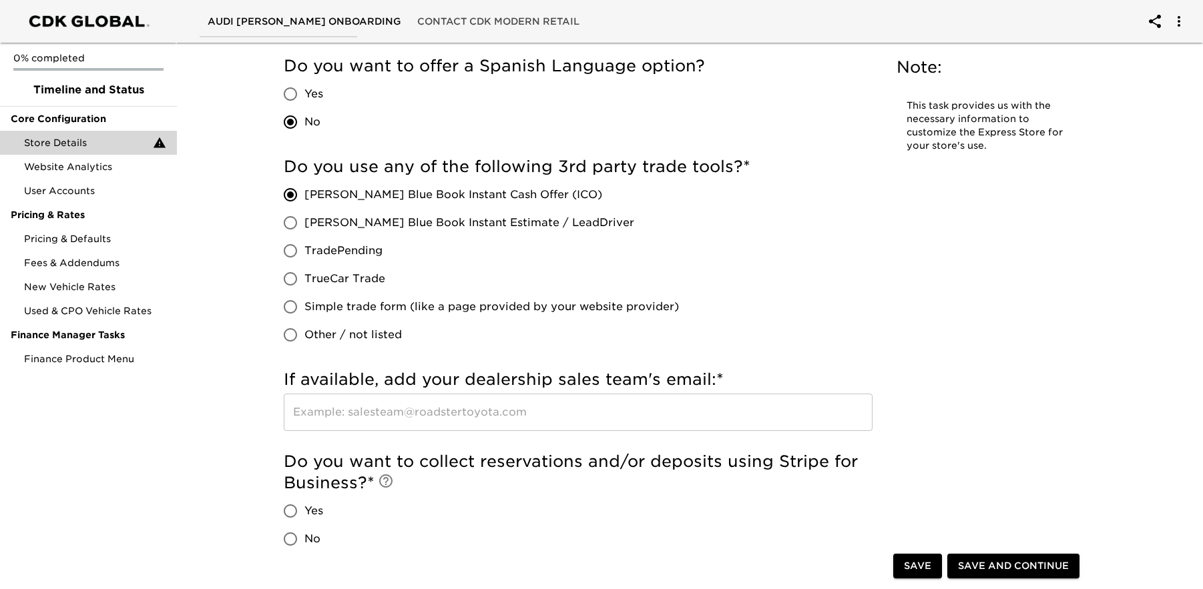
scroll to position [2640, 0]
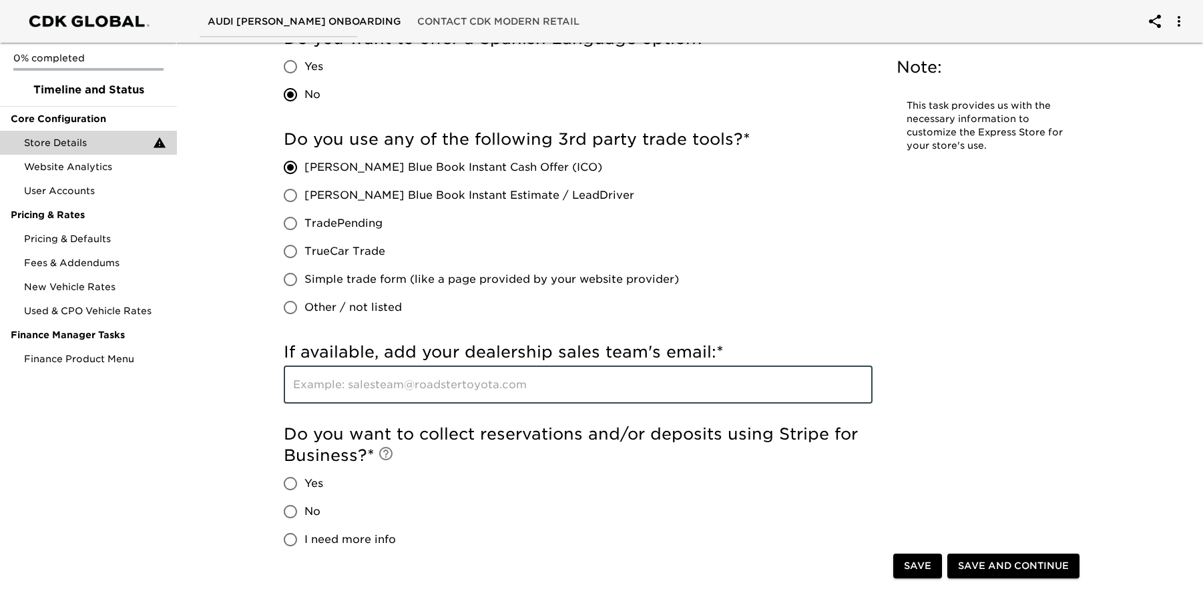
click at [455, 401] on input "text" at bounding box center [578, 384] width 589 height 37
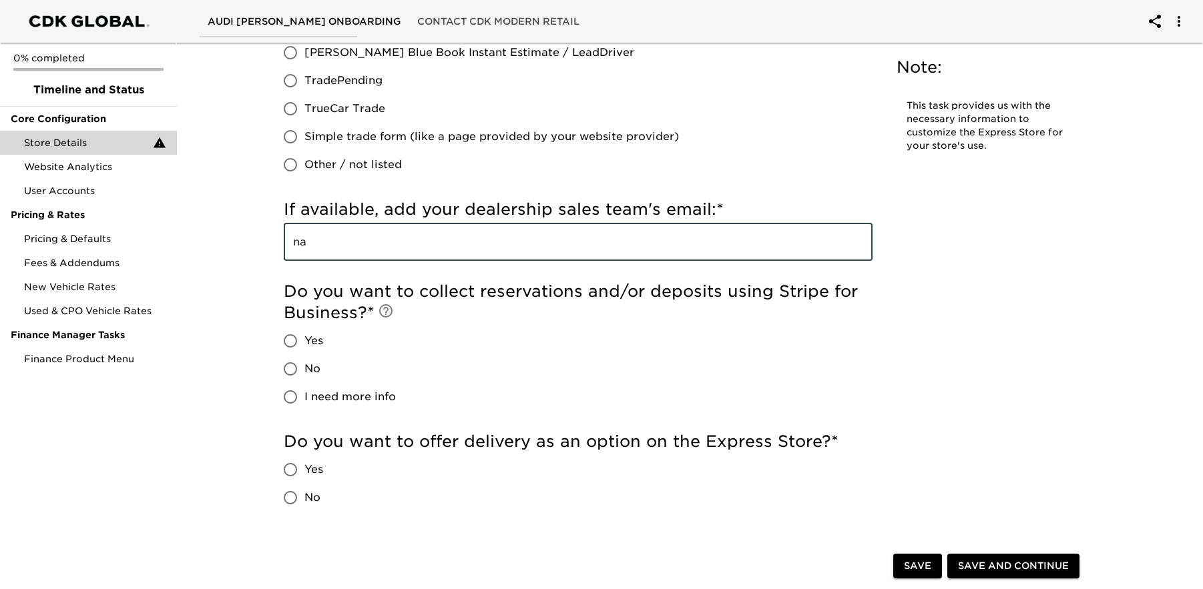
scroll to position [2828, 0]
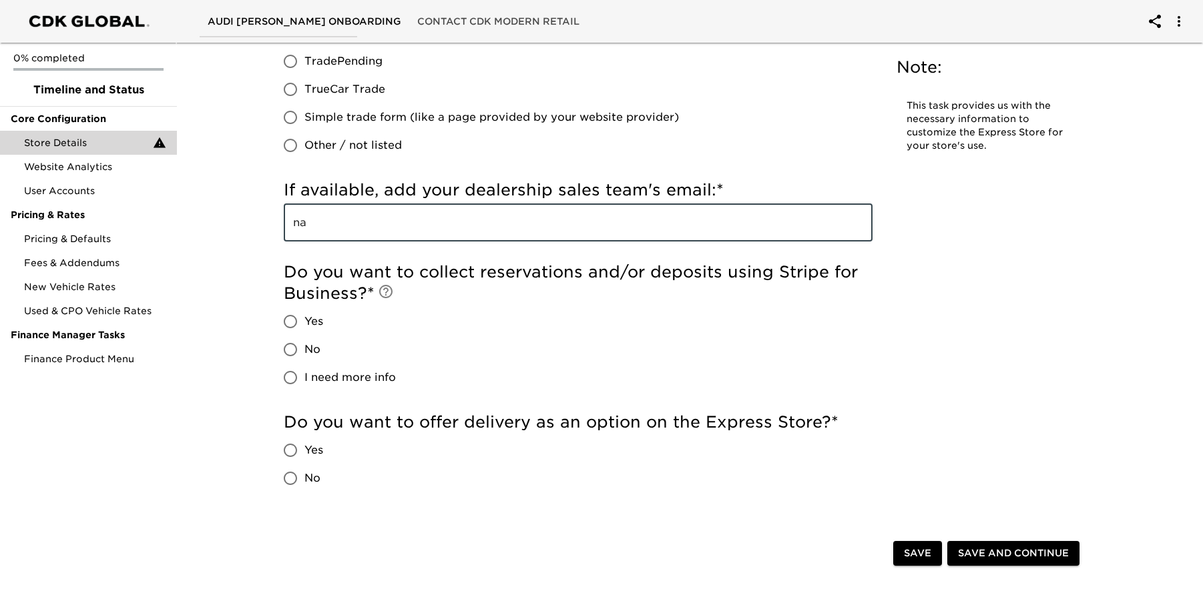
type input "na"
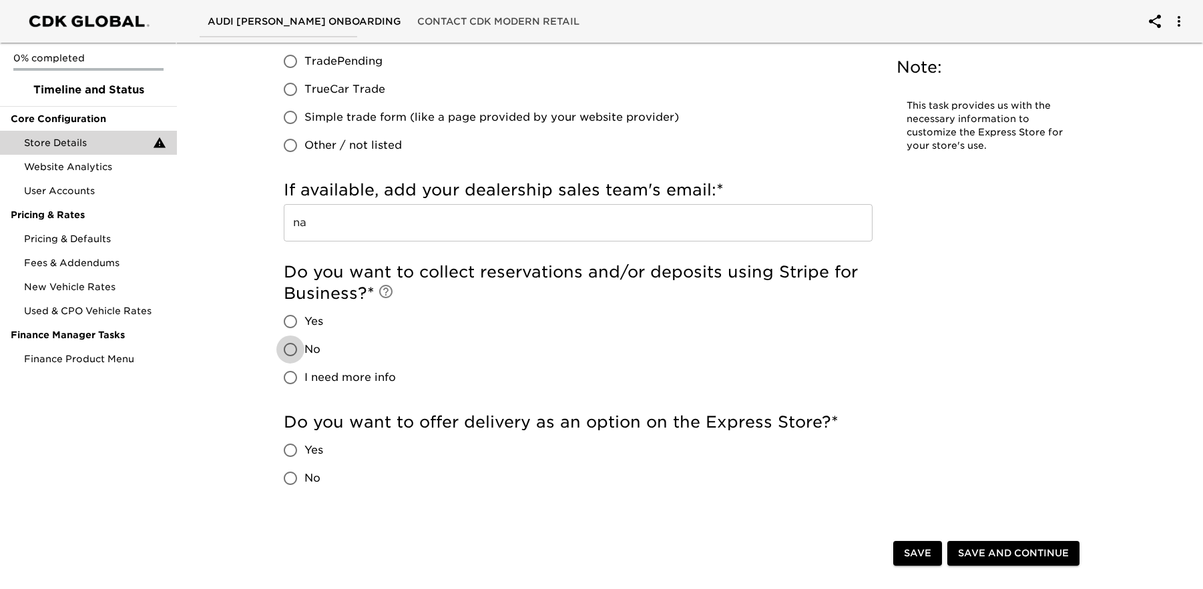
drag, startPoint x: 293, startPoint y: 348, endPoint x: 370, endPoint y: 395, distance: 90.4
click at [293, 348] on input "No" at bounding box center [290, 350] width 28 height 28
radio input "true"
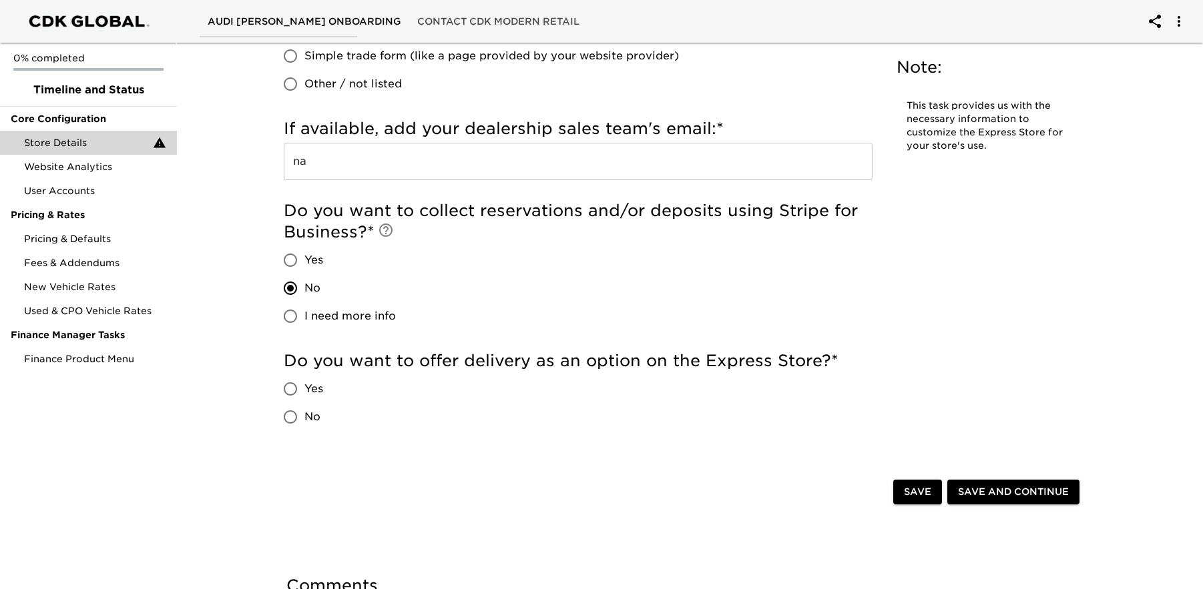
scroll to position [2906, 0]
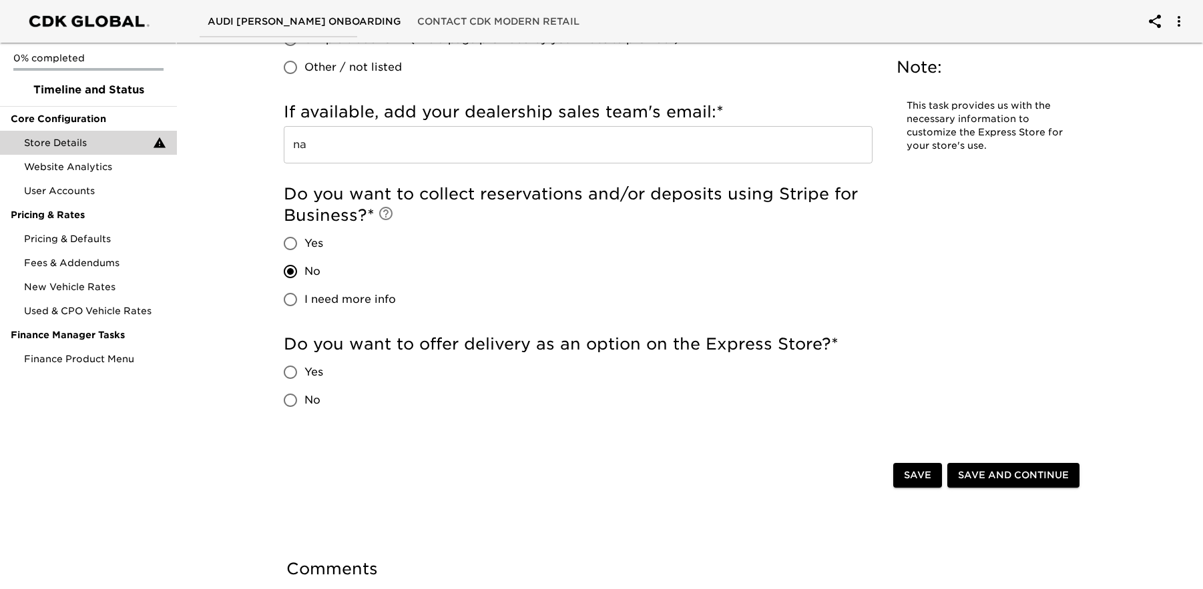
drag, startPoint x: 289, startPoint y: 402, endPoint x: 411, endPoint y: 400, distance: 121.5
click at [291, 402] on input "No" at bounding box center [290, 400] width 28 height 28
radio input "true"
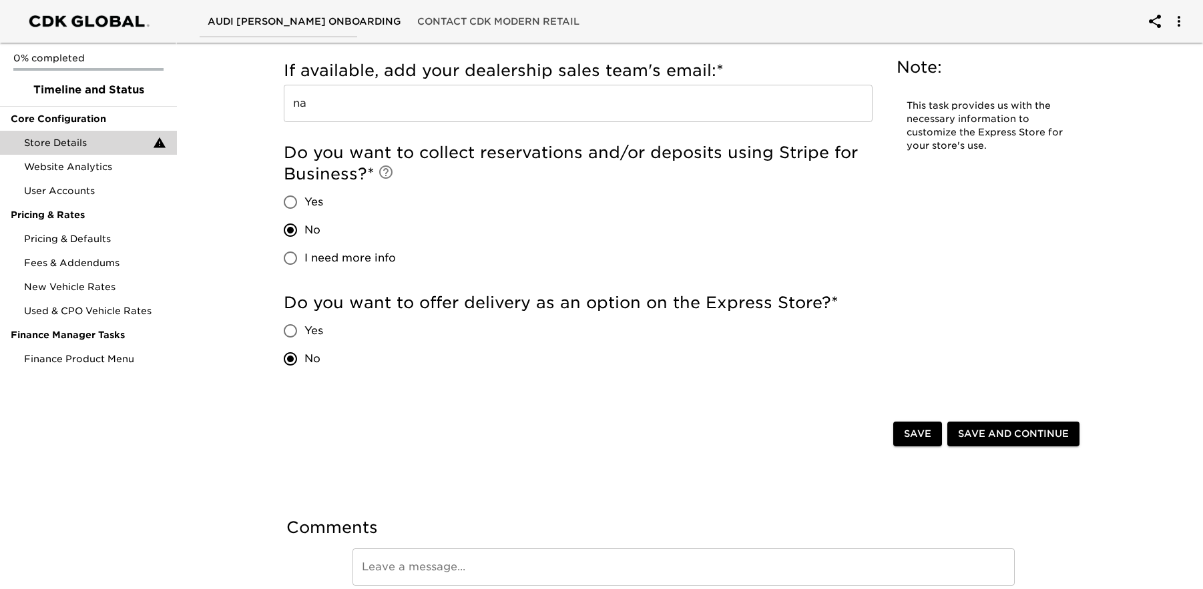
scroll to position [2953, 0]
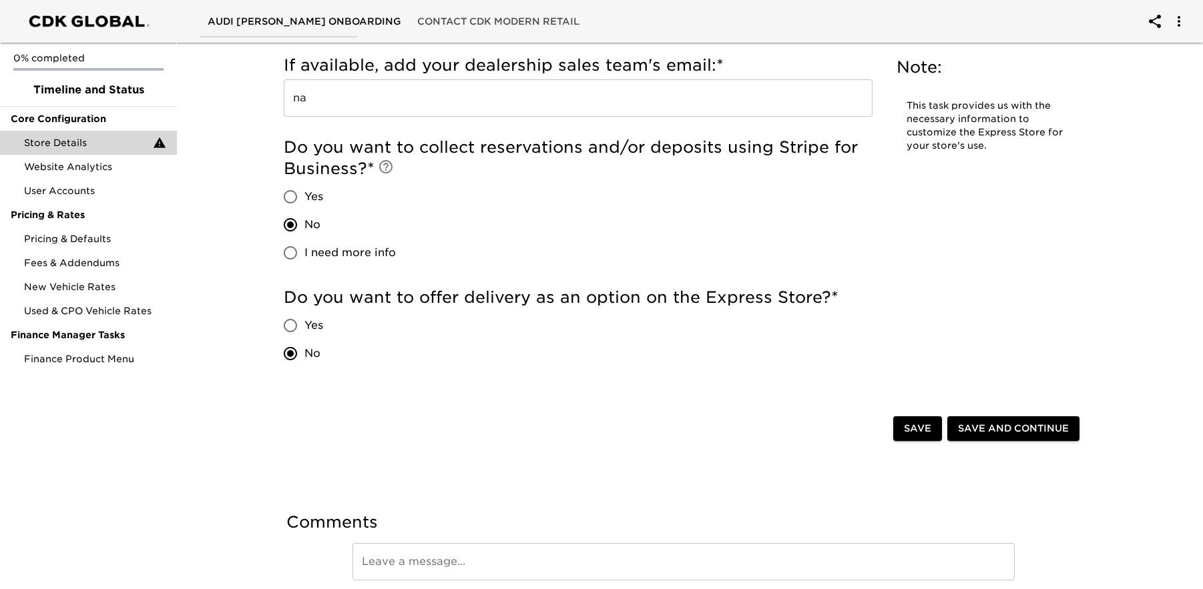
click at [1006, 425] on span "Save and Continue" at bounding box center [1013, 429] width 111 height 17
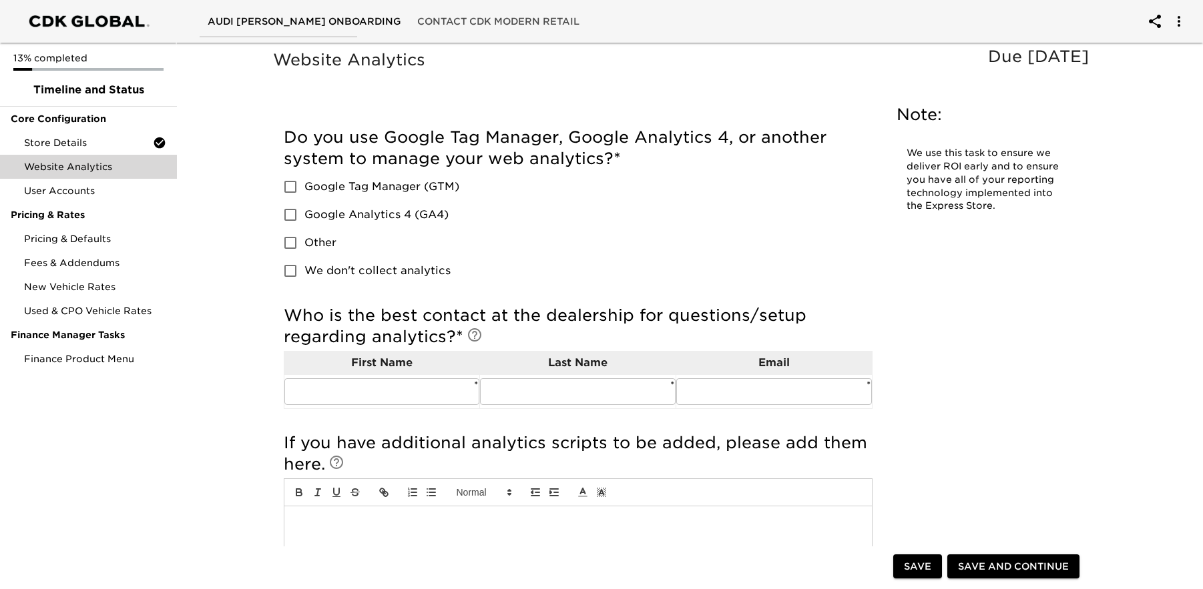
click at [290, 216] on input "Google Analytics 4 (GA4)" at bounding box center [290, 215] width 28 height 28
checkbox input "true"
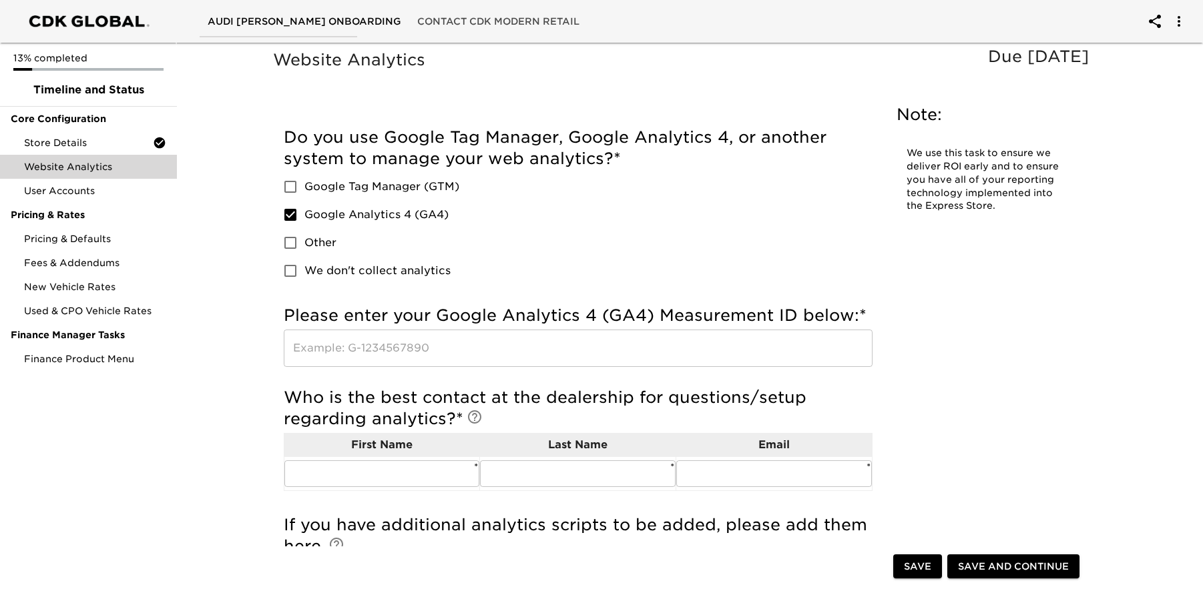
click at [382, 346] on input "text" at bounding box center [578, 348] width 589 height 37
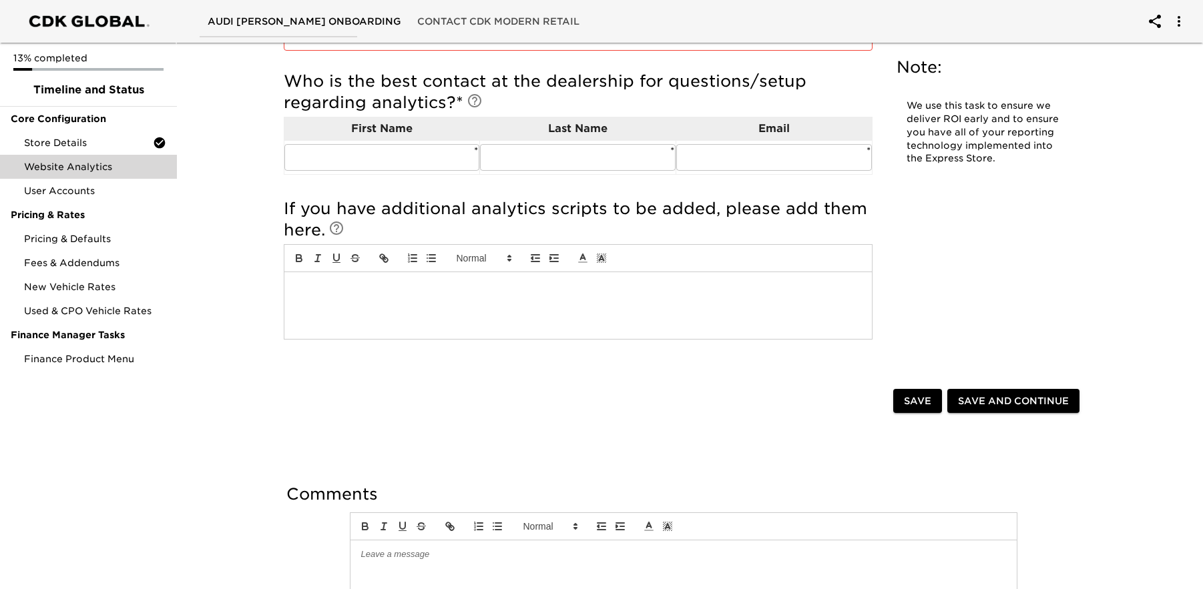
scroll to position [3, 0]
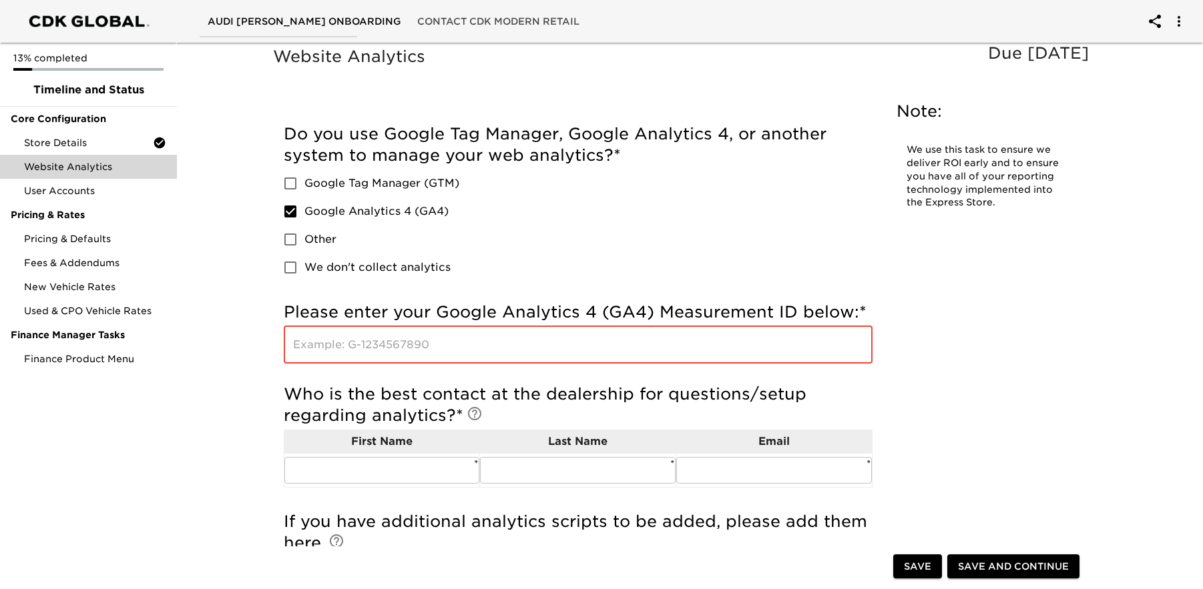
click at [370, 352] on input "text" at bounding box center [578, 344] width 589 height 37
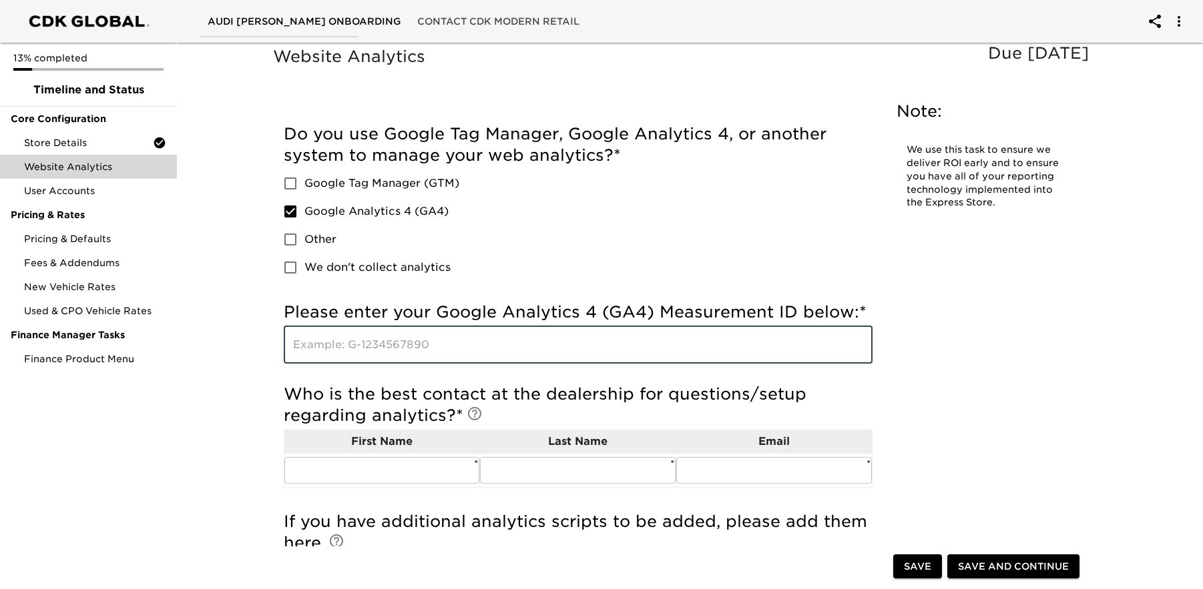
paste input "352979430"
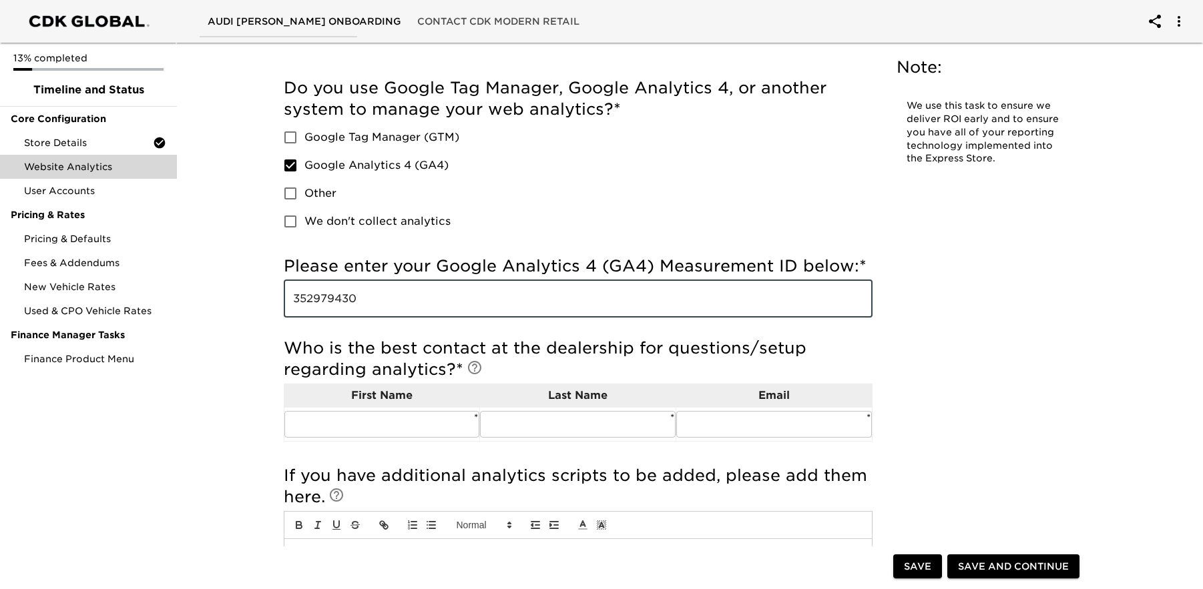
scroll to position [0, 0]
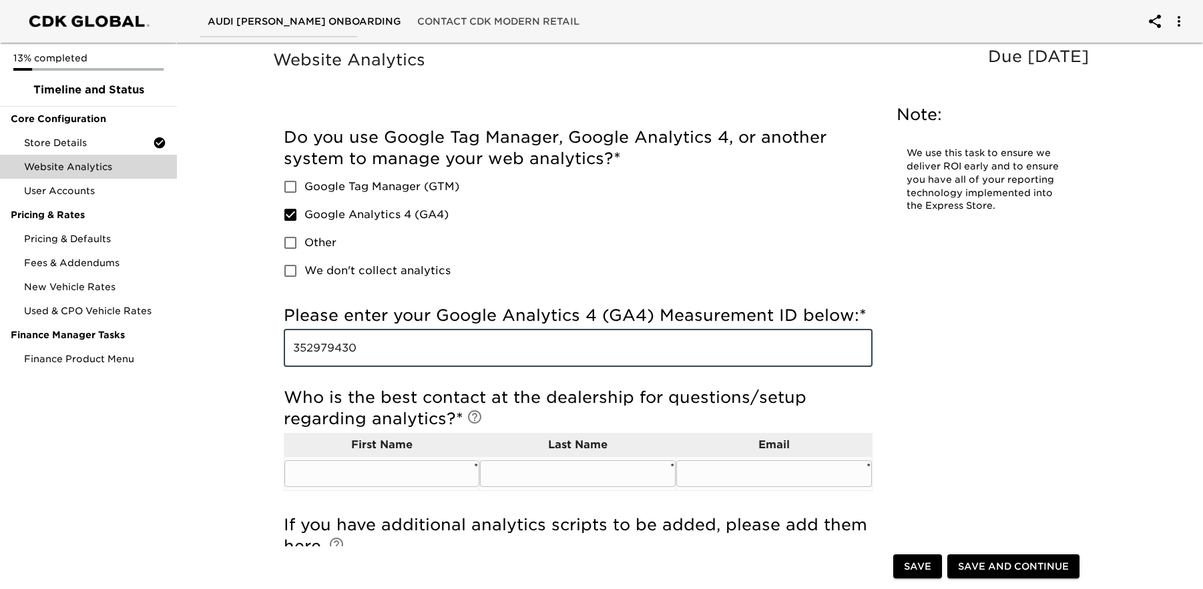
type input "352979430"
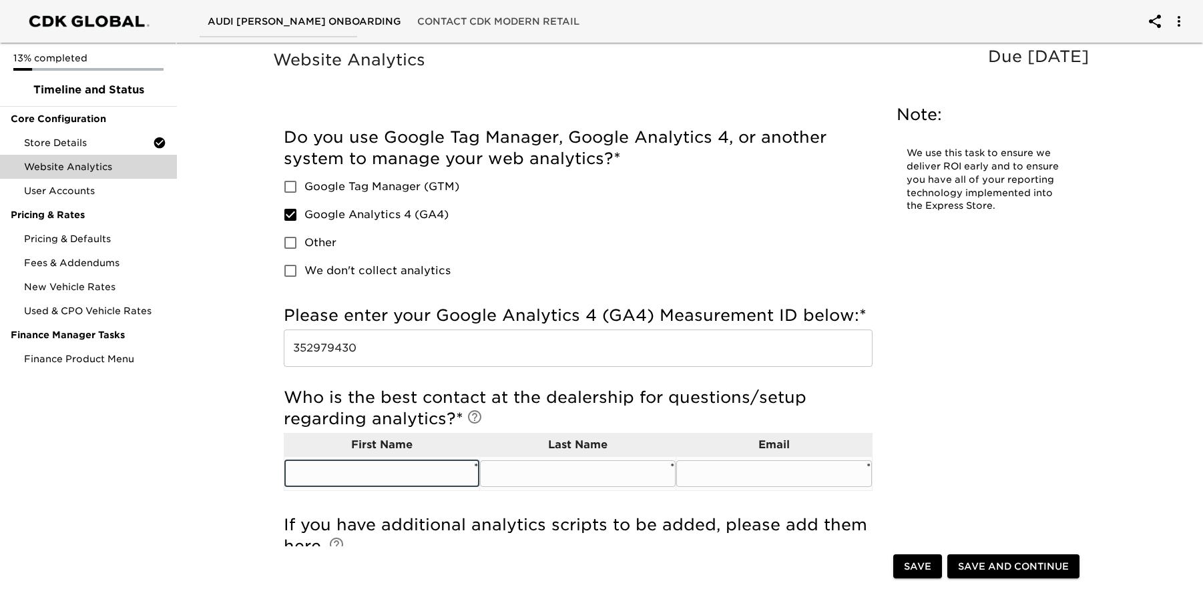
click at [404, 477] on input "text" at bounding box center [382, 474] width 196 height 27
type input "[PERSON_NAME]"
click at [583, 473] on input "text" at bounding box center [578, 474] width 196 height 27
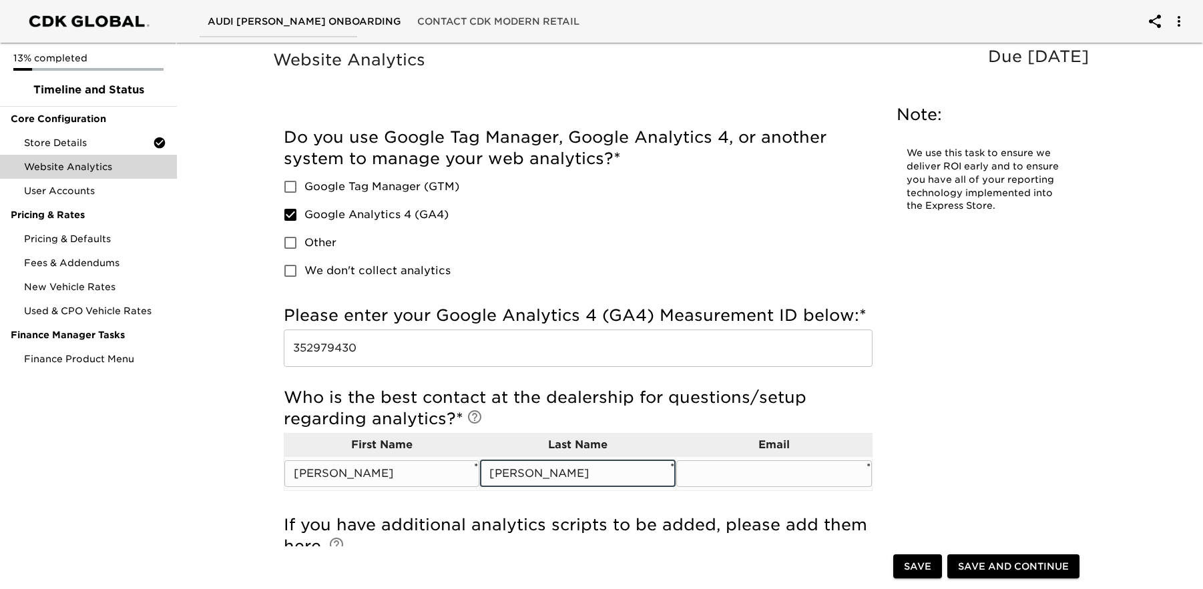
type input "[PERSON_NAME]"
click at [703, 471] on input "text" at bounding box center [774, 474] width 196 height 27
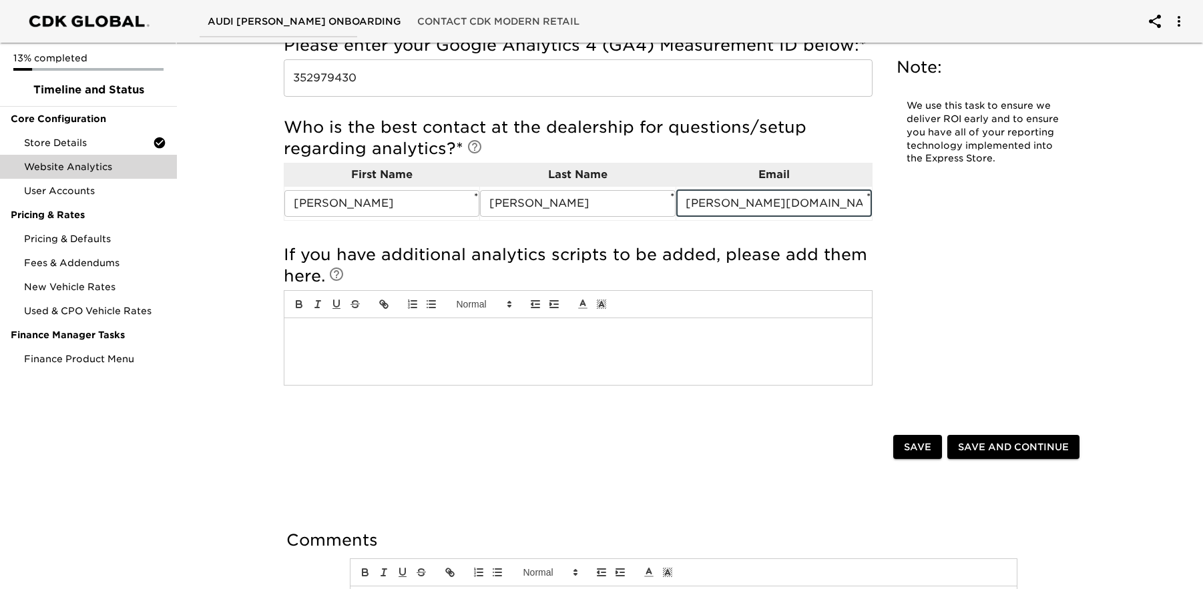
scroll to position [241, 0]
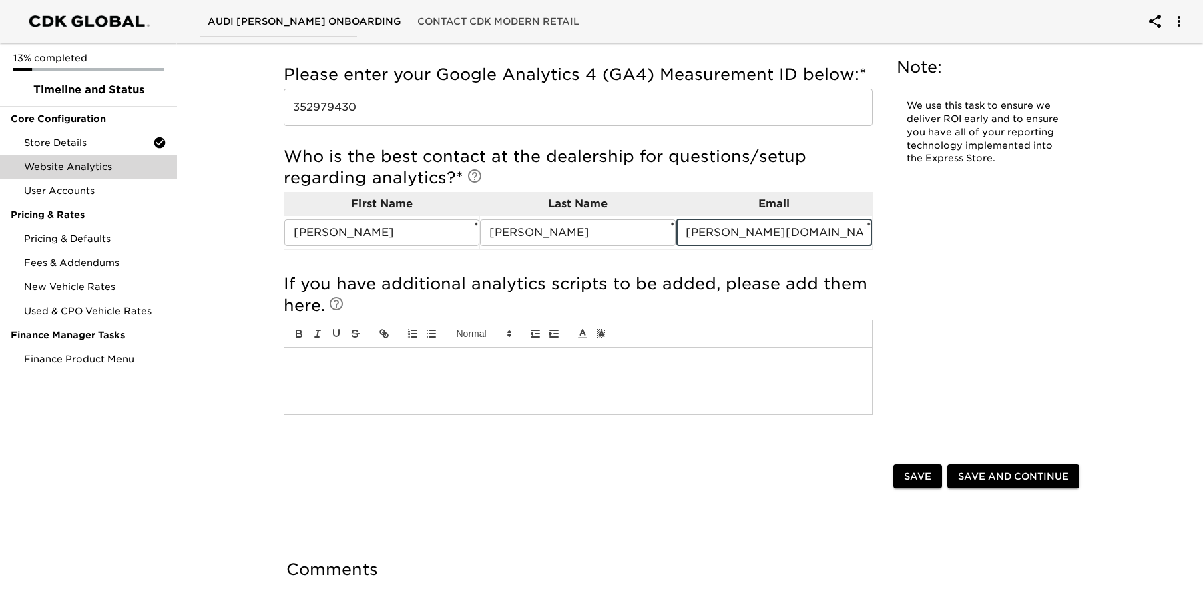
type input "[PERSON_NAME][DOMAIN_NAME][EMAIL_ADDRESS][PERSON_NAME][PERSON_NAME][DOMAIN_NAME]"
click at [997, 471] on span "Save and Continue" at bounding box center [1013, 477] width 111 height 17
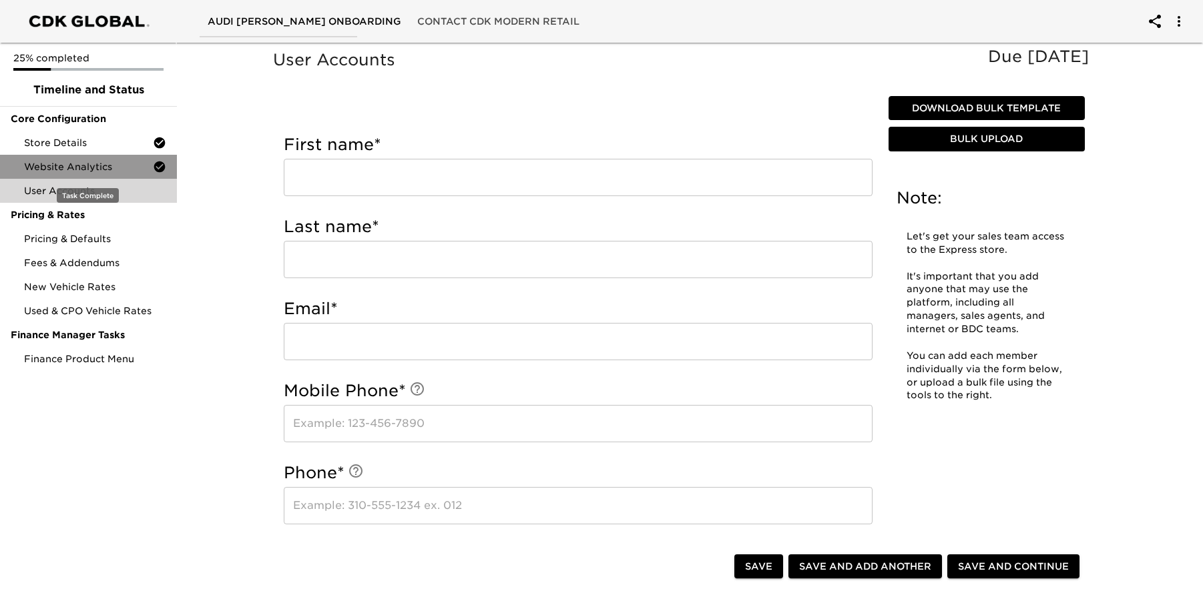
click at [73, 162] on span "Website Analytics" at bounding box center [88, 166] width 129 height 13
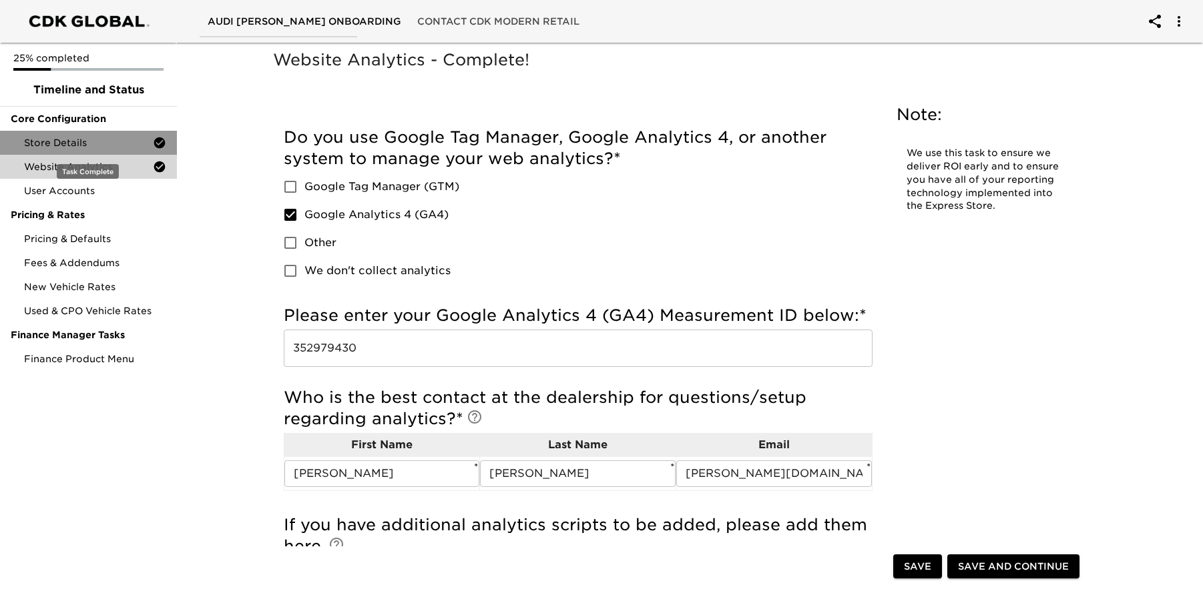
click at [81, 146] on span "Store Details" at bounding box center [88, 142] width 129 height 13
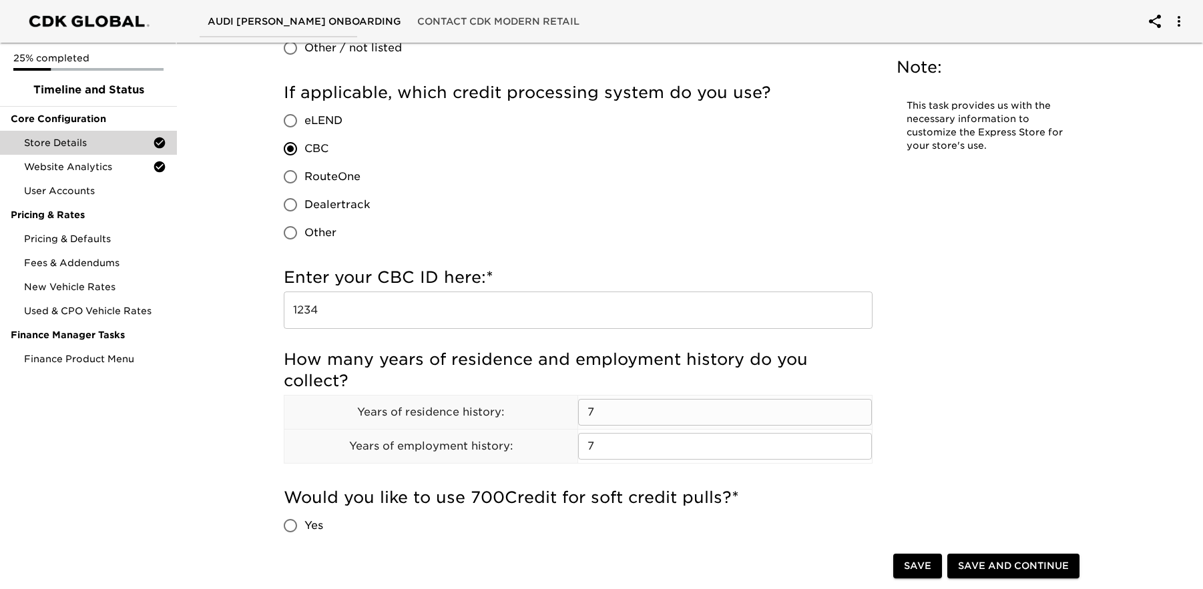
scroll to position [1520, 0]
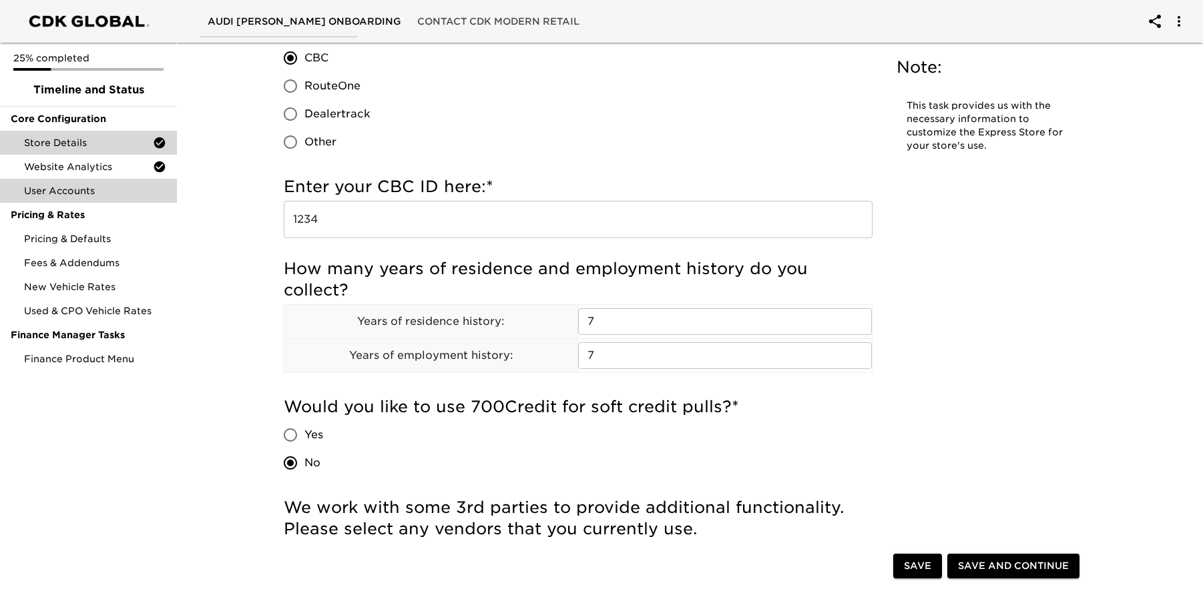
click at [85, 190] on span "User Accounts" at bounding box center [95, 190] width 142 height 13
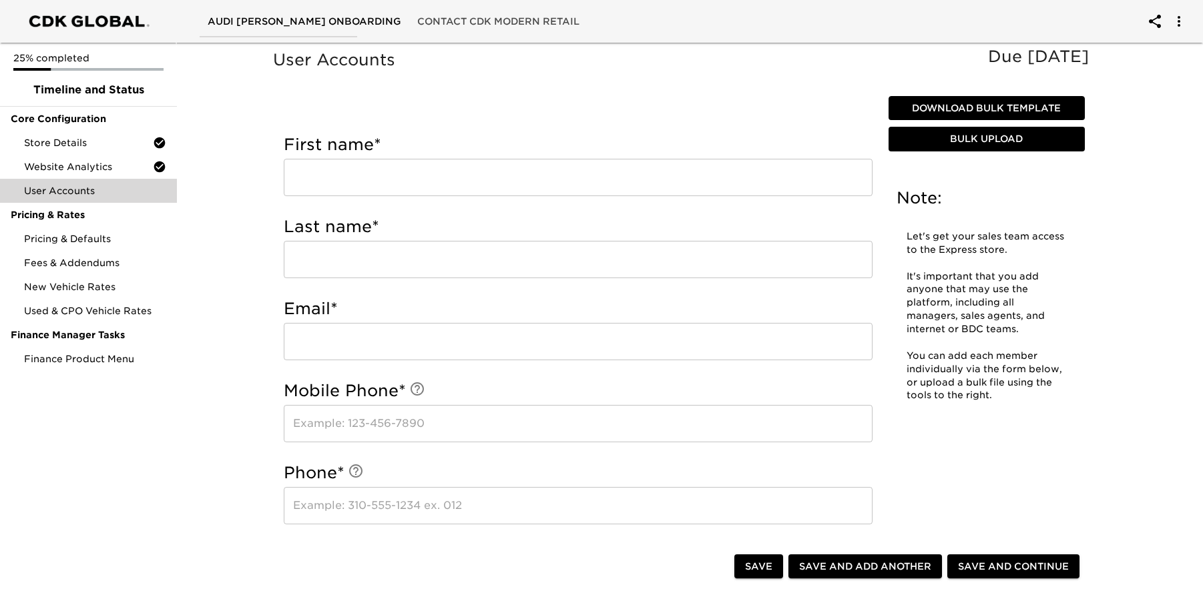
click at [454, 172] on input "text" at bounding box center [578, 177] width 589 height 37
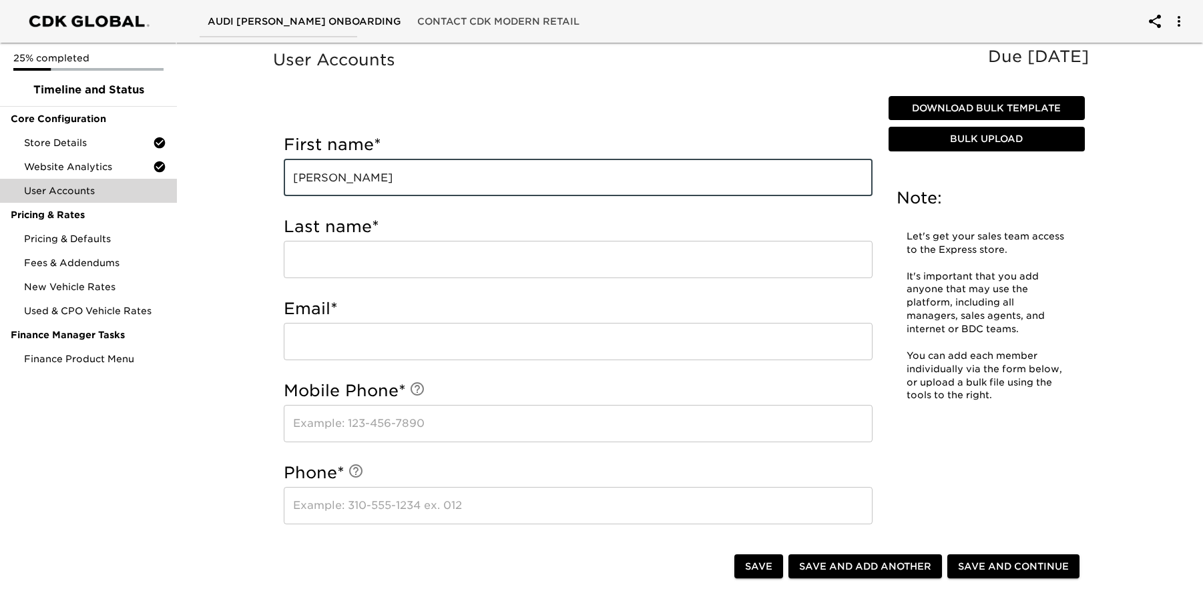
click at [308, 180] on input "[PERSON_NAME]" at bounding box center [578, 177] width 589 height 37
type input "[PERSON_NAME]"
click at [374, 257] on input "text" at bounding box center [578, 259] width 589 height 37
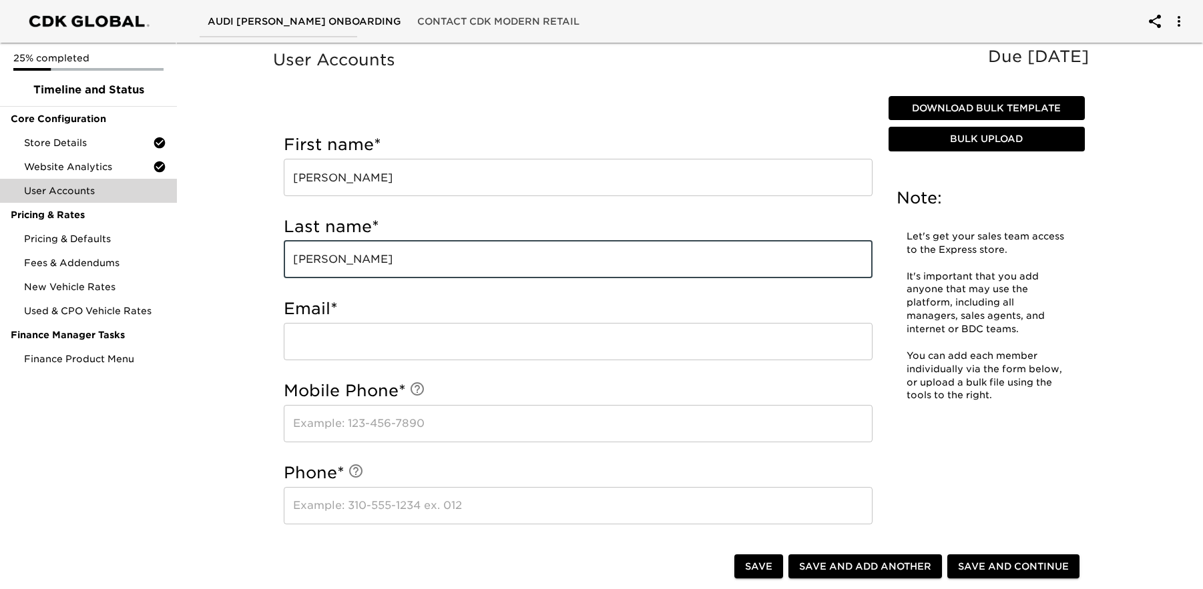
type input "[PERSON_NAME]"
click at [386, 344] on input "email" at bounding box center [578, 341] width 589 height 37
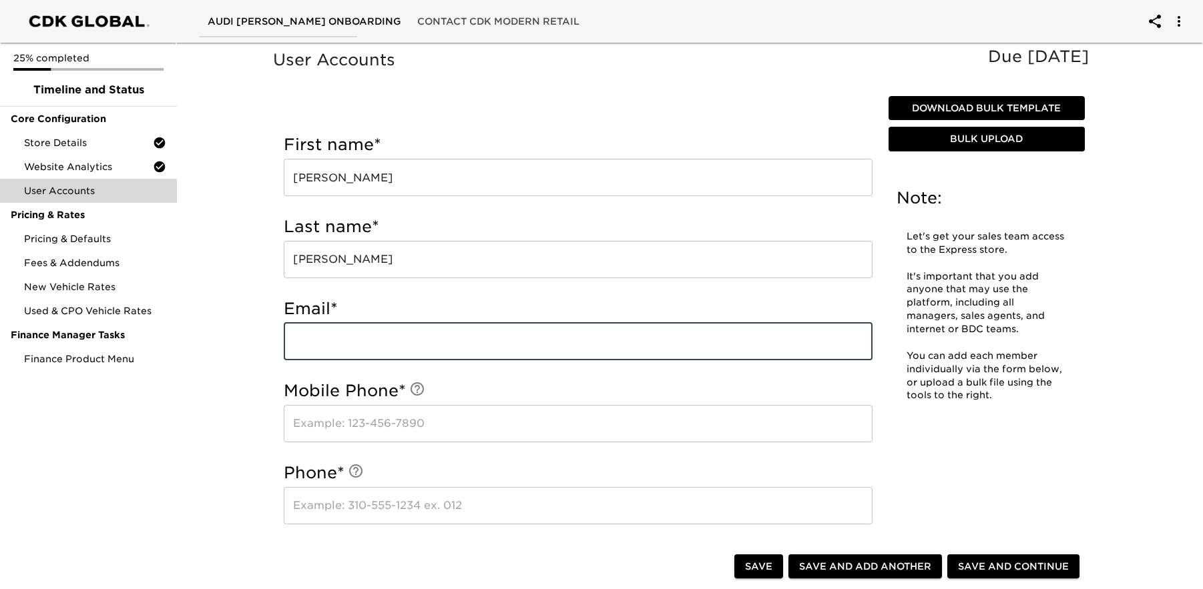
paste input "[PERSON_NAME][EMAIL_ADDRESS][PERSON_NAME][PERSON_NAME][DOMAIN_NAME]"
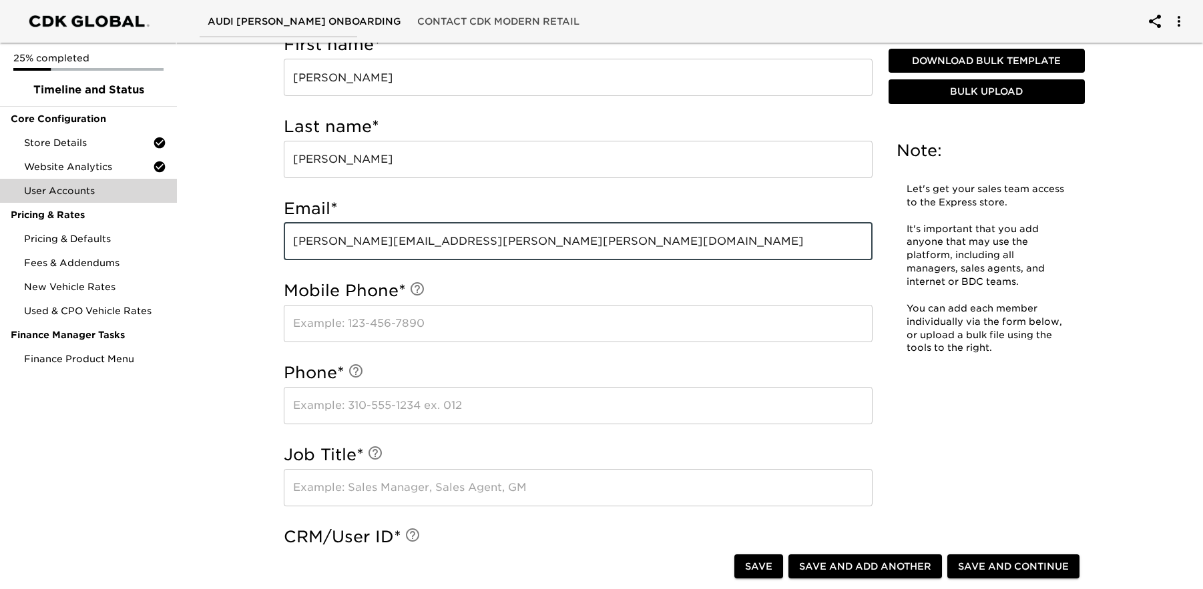
scroll to position [90, 0]
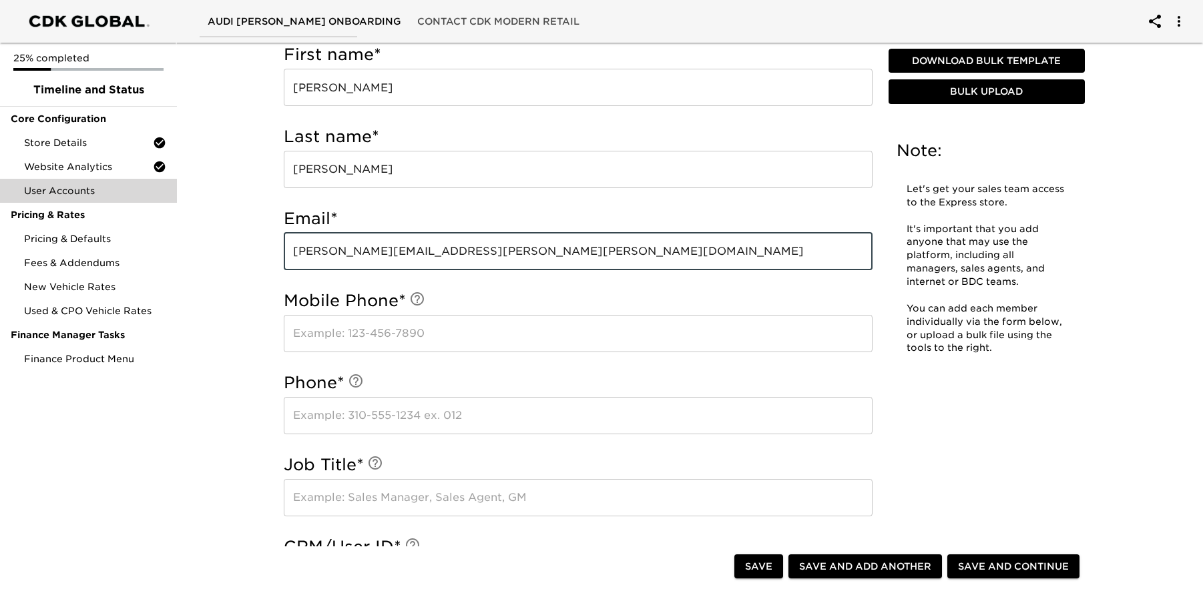
type input "[PERSON_NAME][EMAIL_ADDRESS][PERSON_NAME][PERSON_NAME][DOMAIN_NAME]"
click at [466, 332] on input "text" at bounding box center [578, 333] width 589 height 37
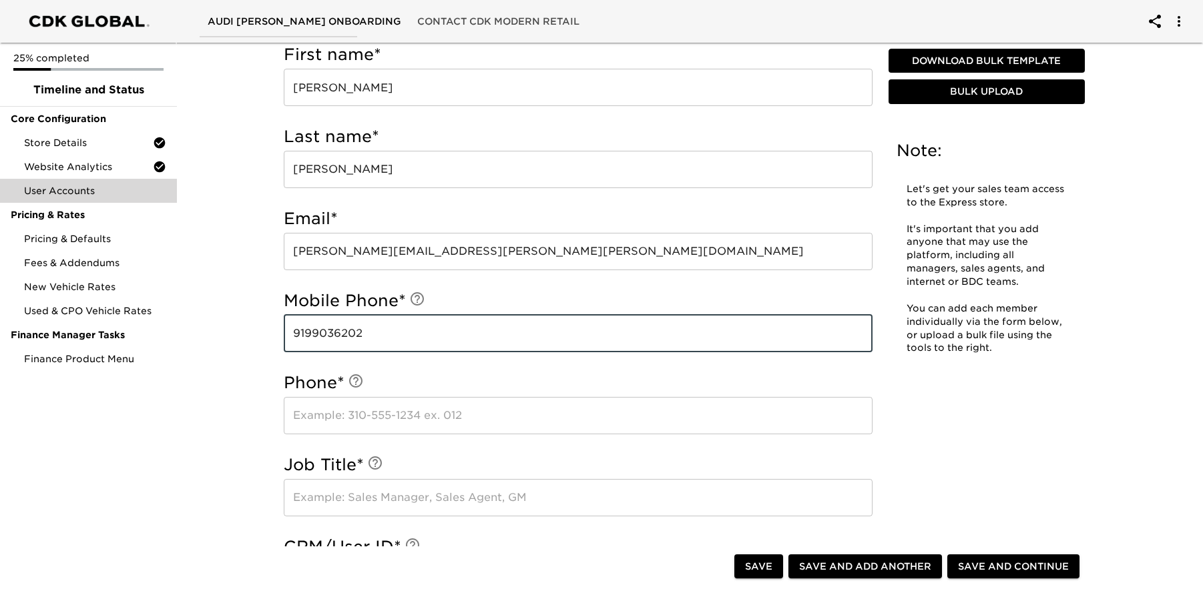
type input "9199036202"
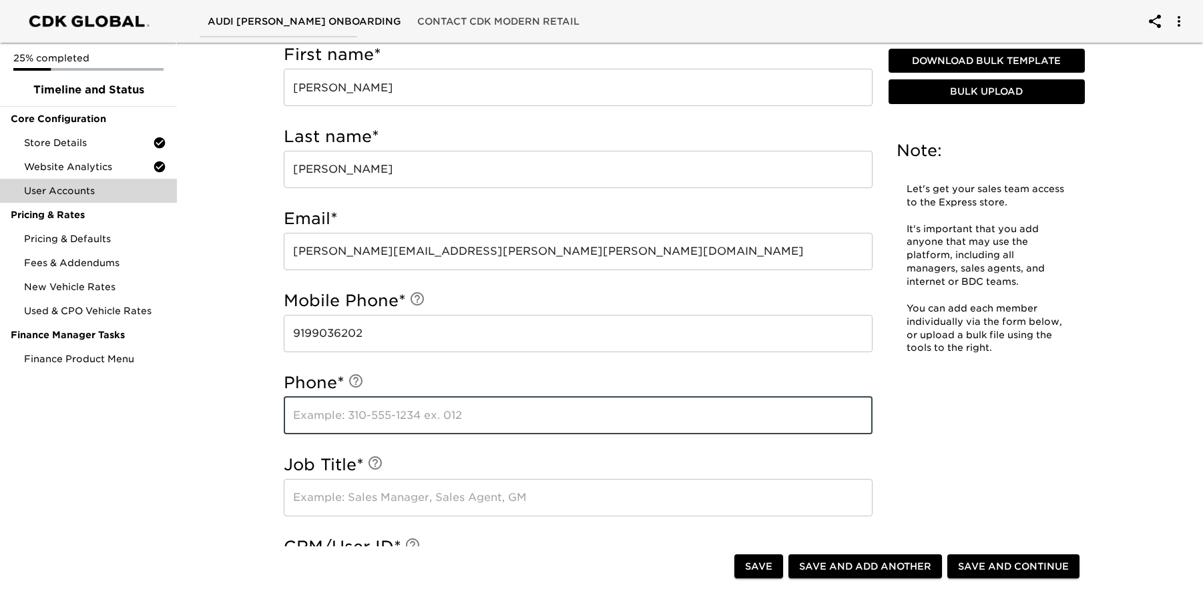
click at [446, 419] on input "text" at bounding box center [578, 415] width 589 height 37
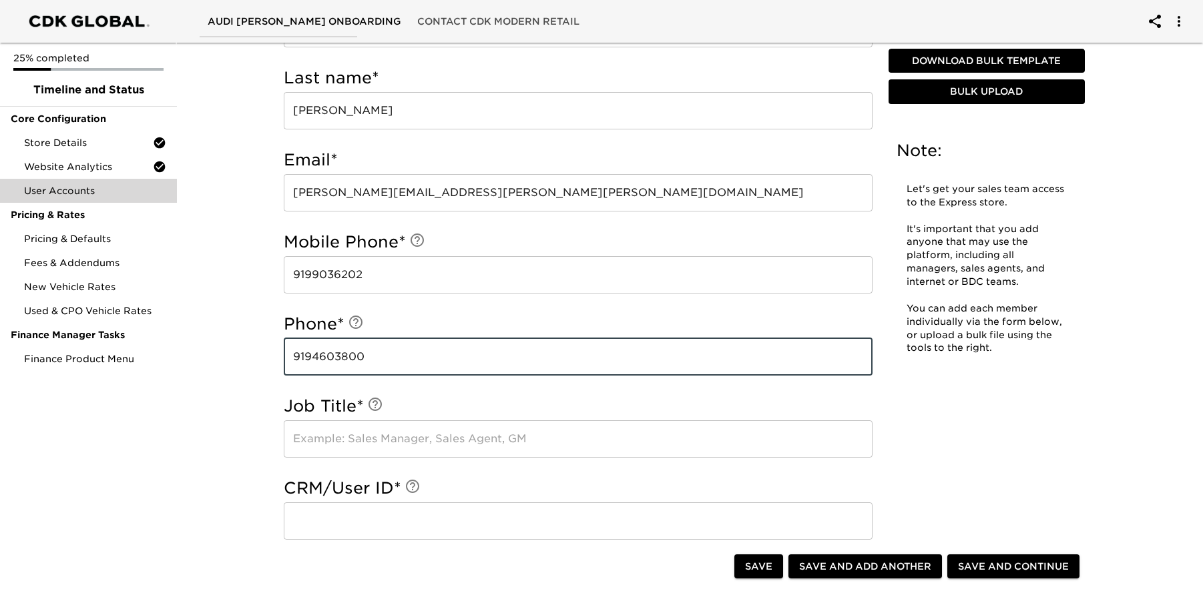
scroll to position [150, 0]
type input "9194603800"
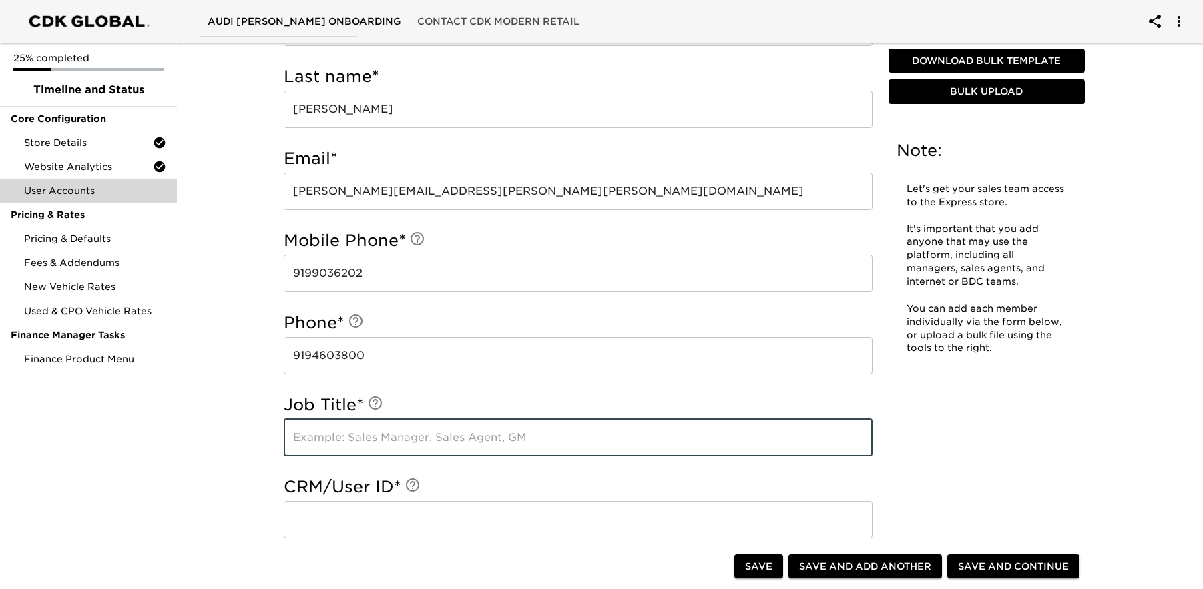
click at [495, 442] on input "text" at bounding box center [578, 437] width 589 height 37
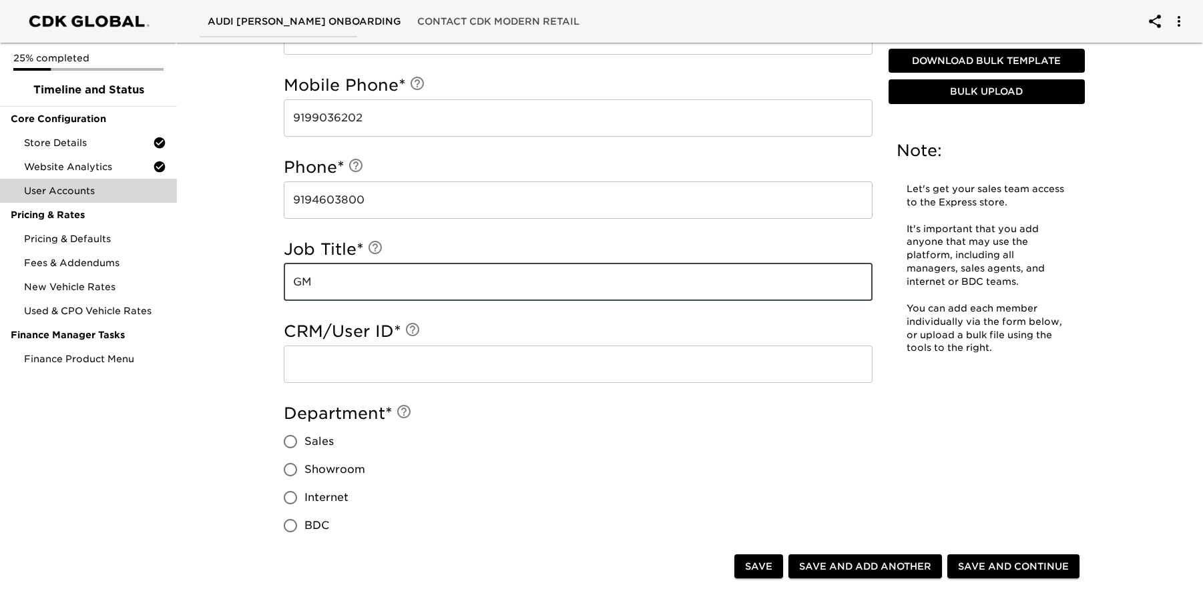
scroll to position [311, 0]
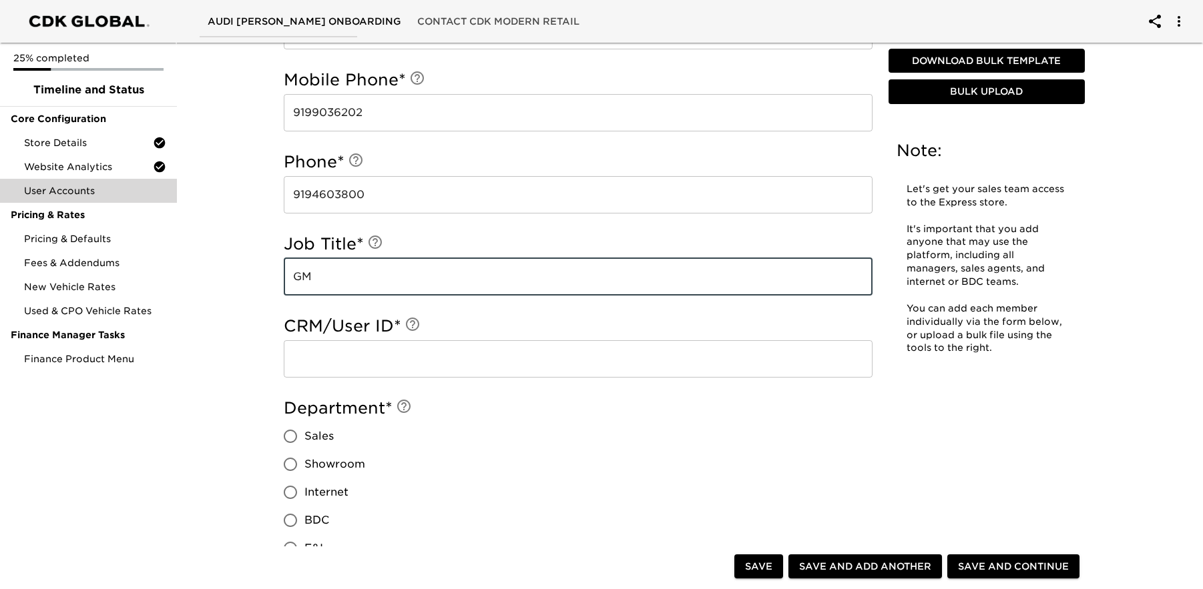
type input "GM"
click at [449, 364] on input "text" at bounding box center [578, 358] width 589 height 37
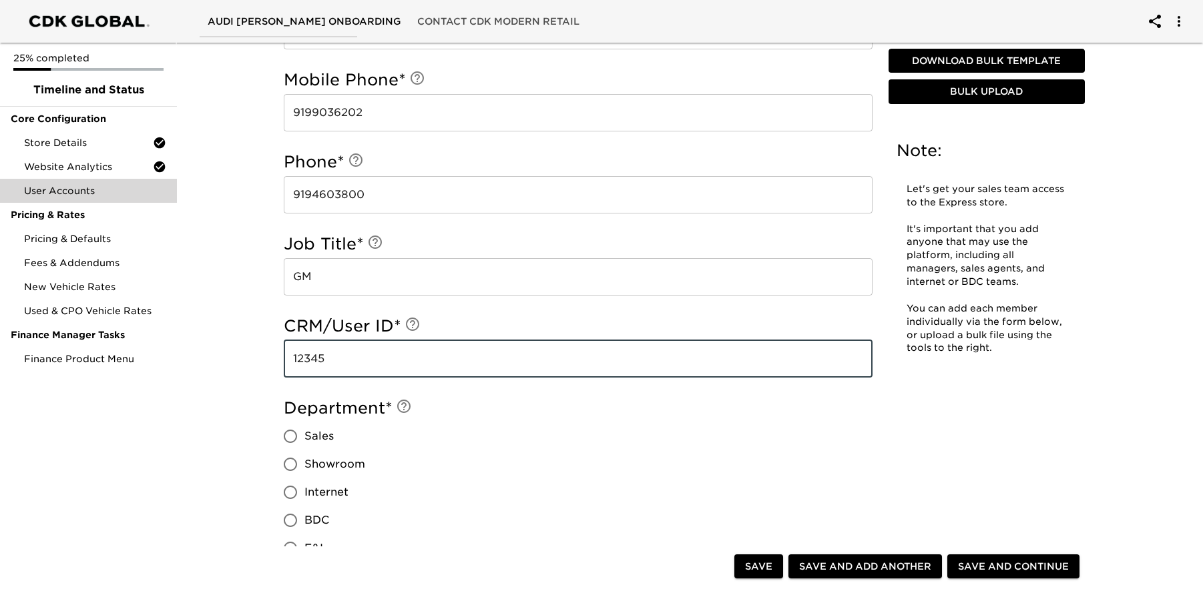
type input "12345"
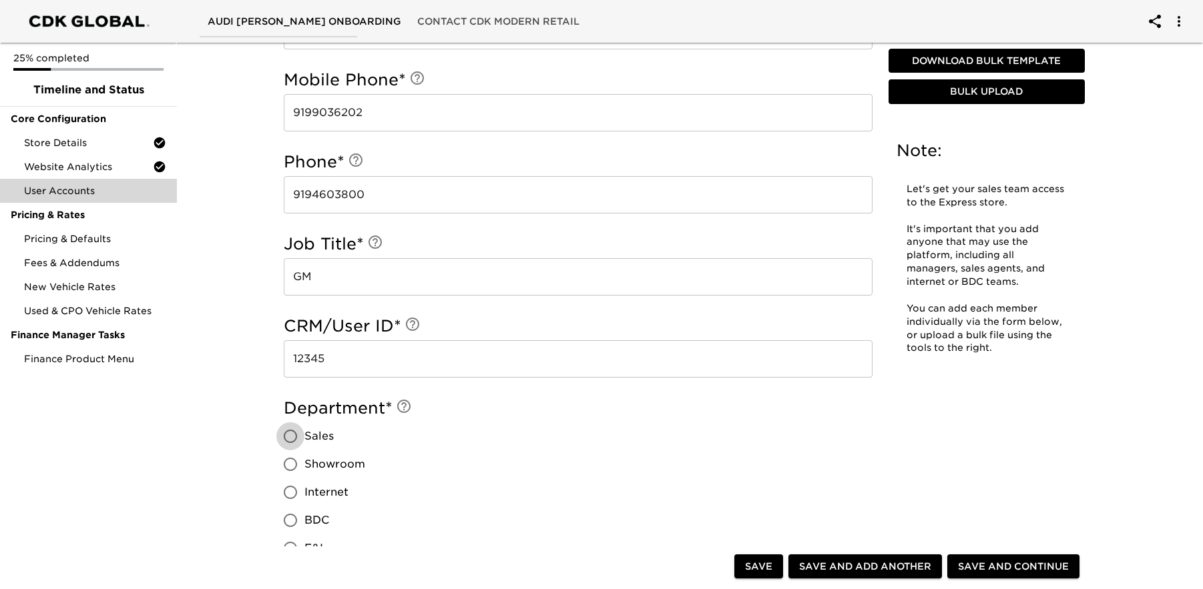
drag, startPoint x: 291, startPoint y: 437, endPoint x: 405, endPoint y: 424, distance: 114.3
click at [292, 437] on input "Sales" at bounding box center [290, 437] width 28 height 28
radio input "true"
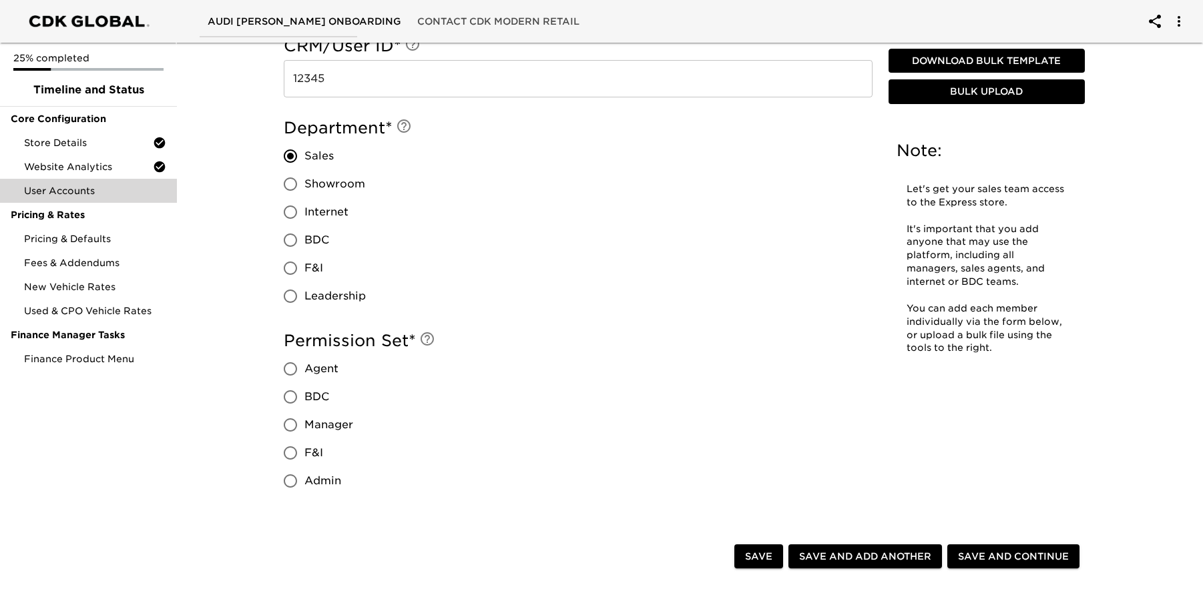
scroll to position [592, 0]
click at [287, 366] on input "Agent" at bounding box center [290, 368] width 28 height 28
radio input "true"
click at [851, 555] on span "Save and Add Another" at bounding box center [865, 556] width 132 height 17
radio input "false"
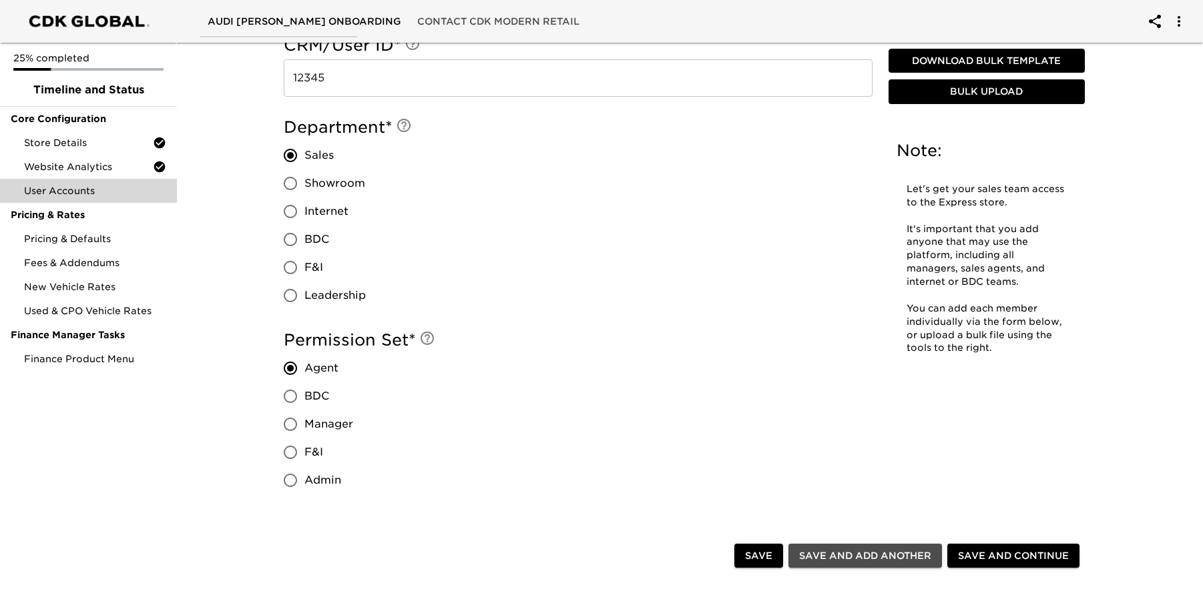
radio input "false"
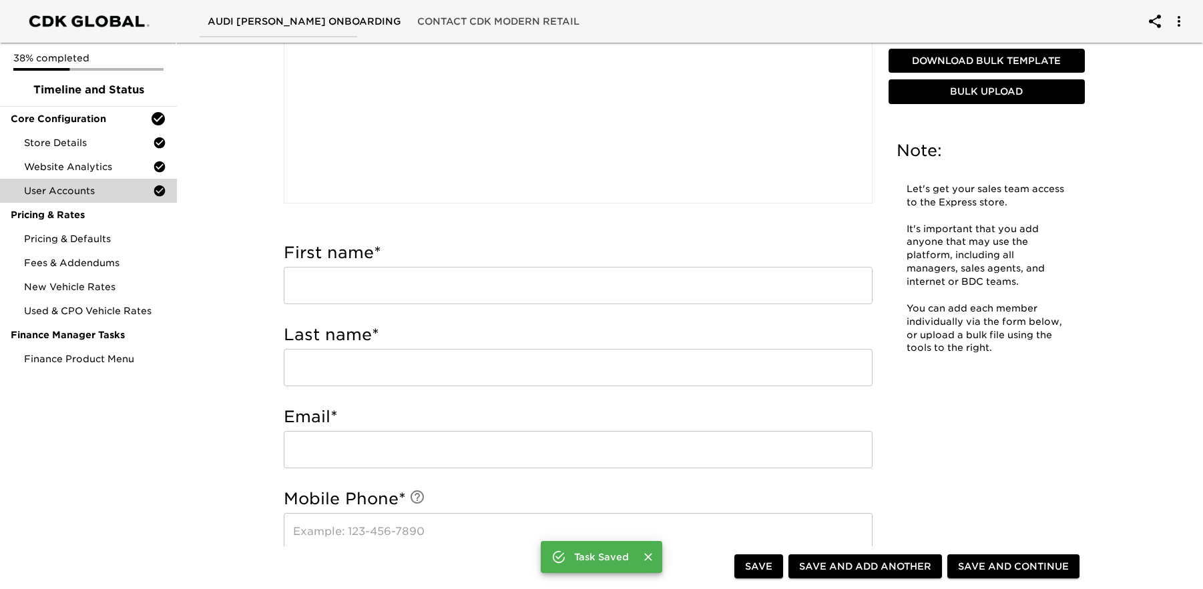
scroll to position [292, 0]
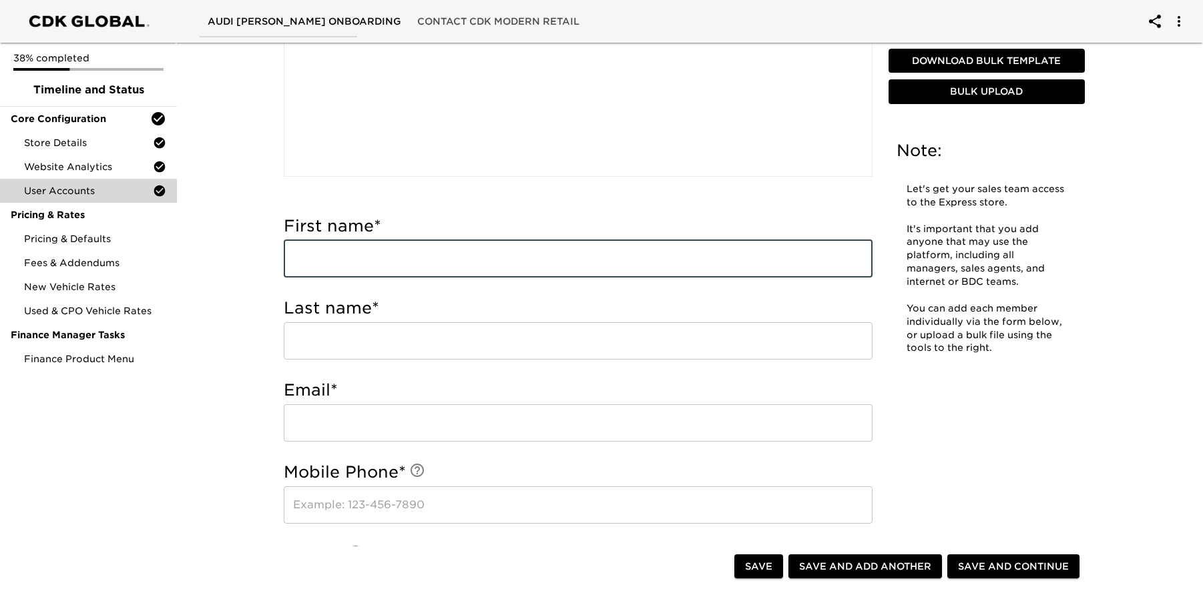
click at [496, 262] on input "text" at bounding box center [578, 258] width 589 height 37
type input "[PERSON_NAME]"
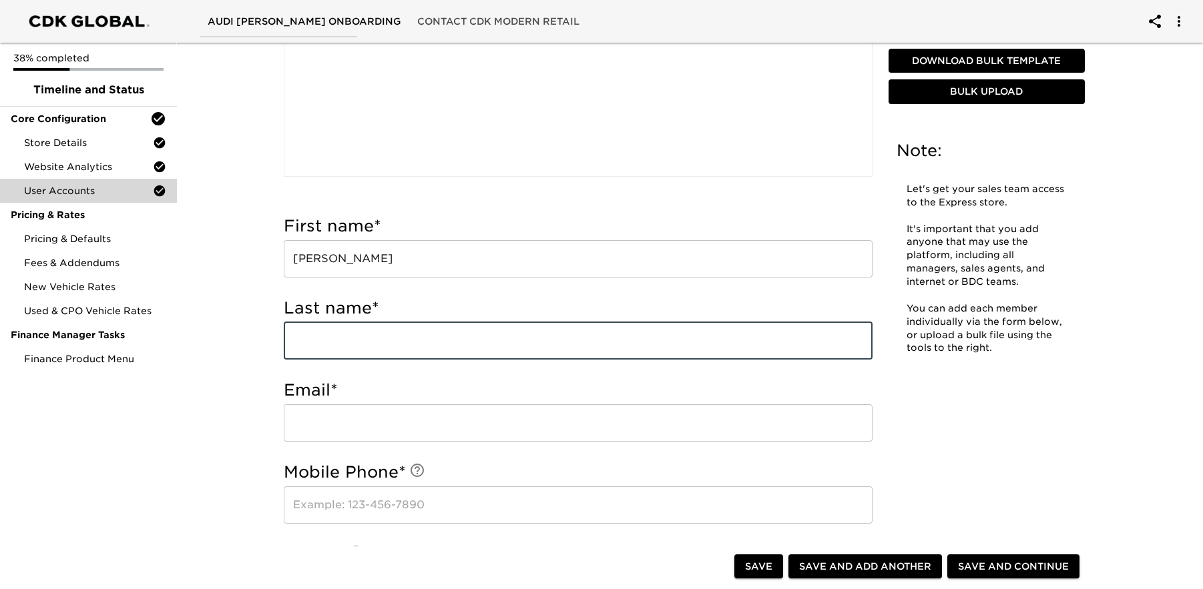
click at [481, 340] on input "text" at bounding box center [578, 340] width 589 height 37
type input "[PERSON_NAME]"
click at [469, 429] on input "email" at bounding box center [578, 423] width 589 height 37
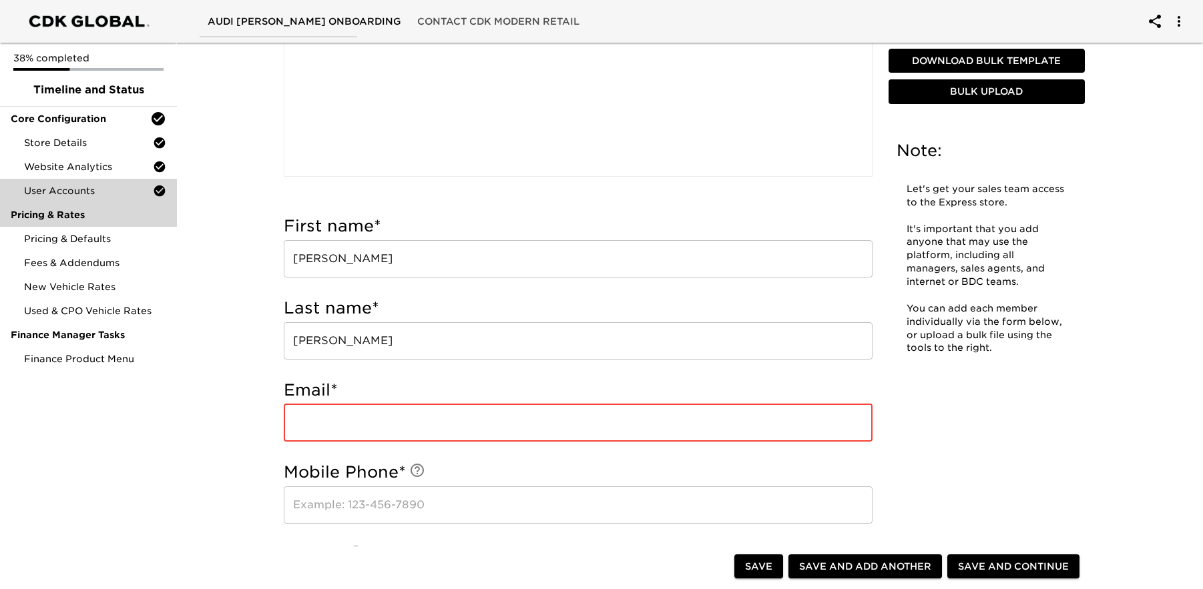
paste input "[PERSON_NAME] <[PERSON_NAME][EMAIL_ADDRESS][PERSON_NAME][PERSON_NAME][DOMAIN_NA…"
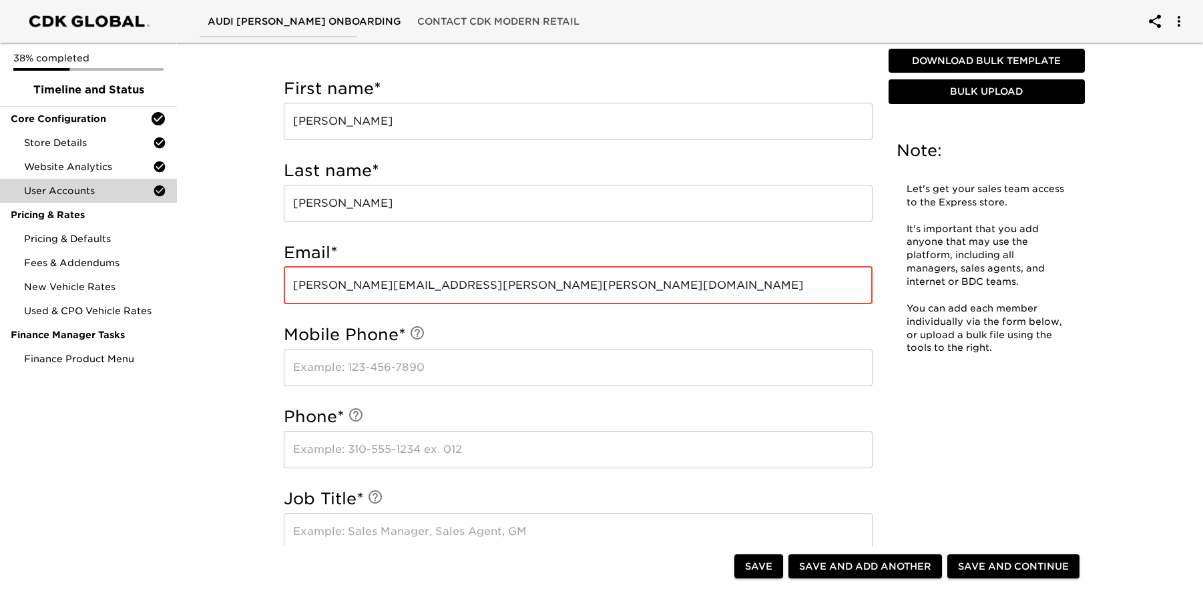
scroll to position [435, 0]
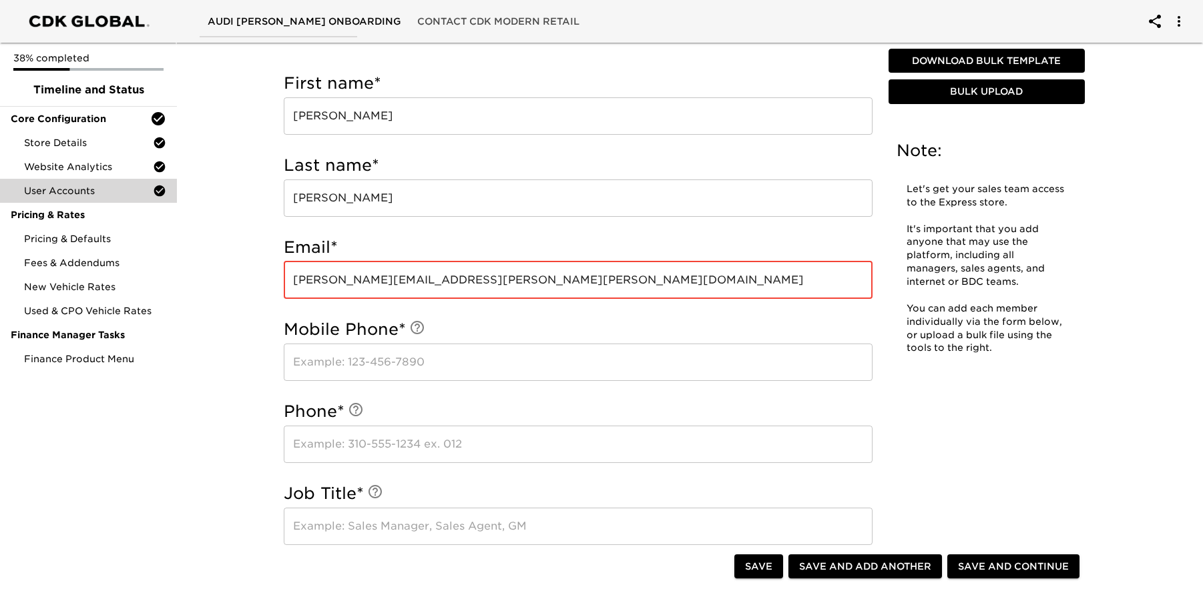
type input "[PERSON_NAME][EMAIL_ADDRESS][PERSON_NAME][PERSON_NAME][DOMAIN_NAME]"
click at [400, 364] on input "text" at bounding box center [578, 362] width 589 height 37
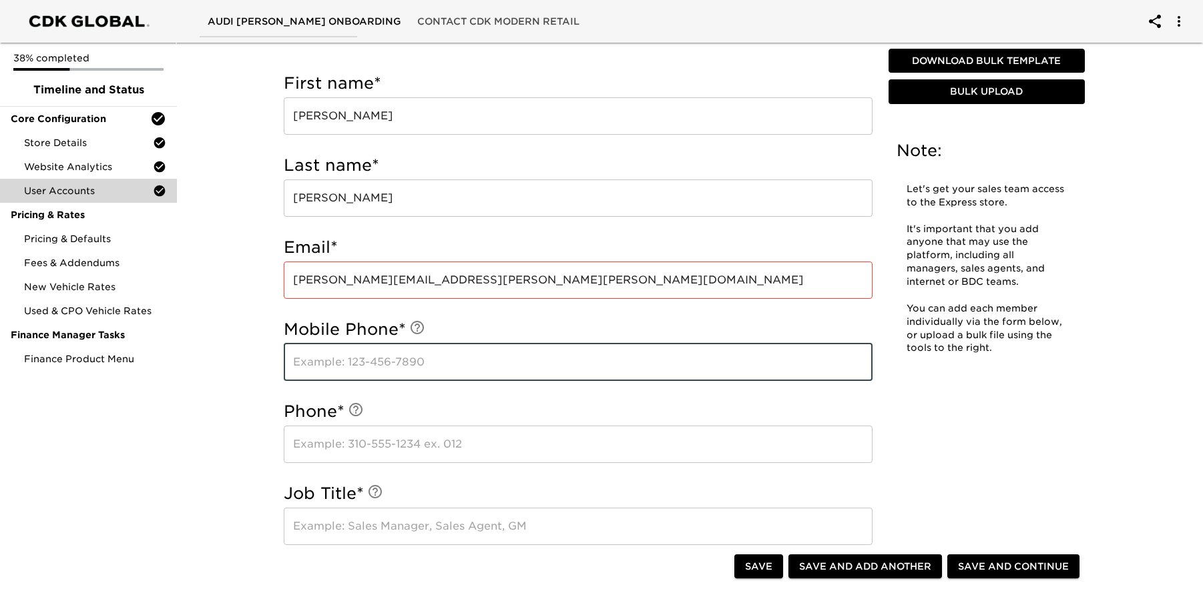
scroll to position [435, 0]
type input "9193953349"
click at [346, 455] on input "text" at bounding box center [578, 443] width 589 height 37
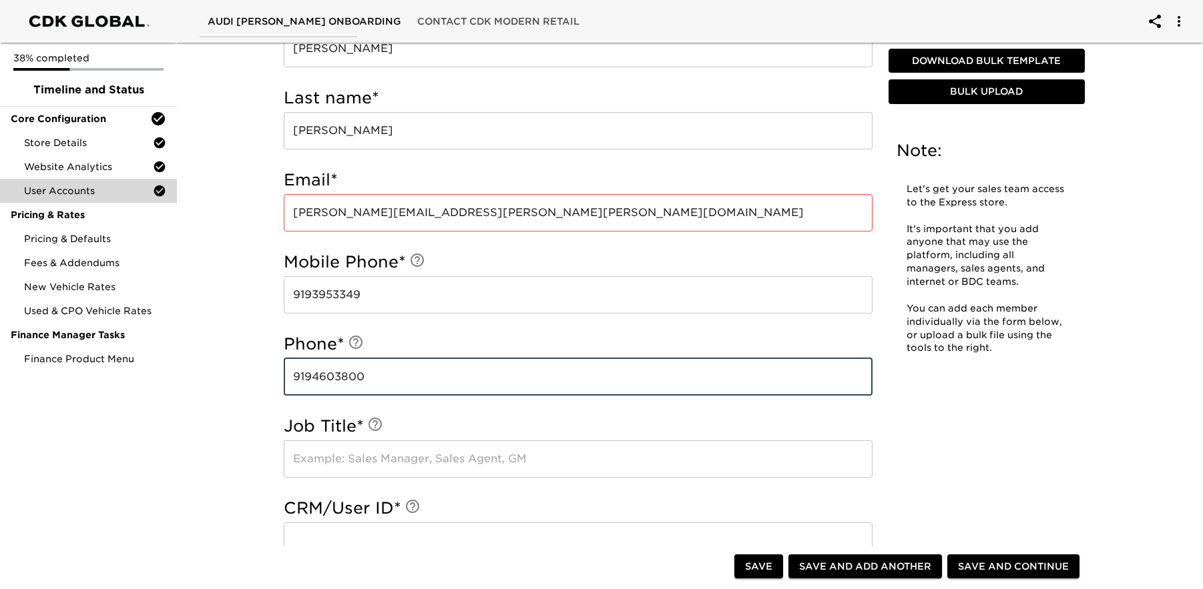
scroll to position [516, 0]
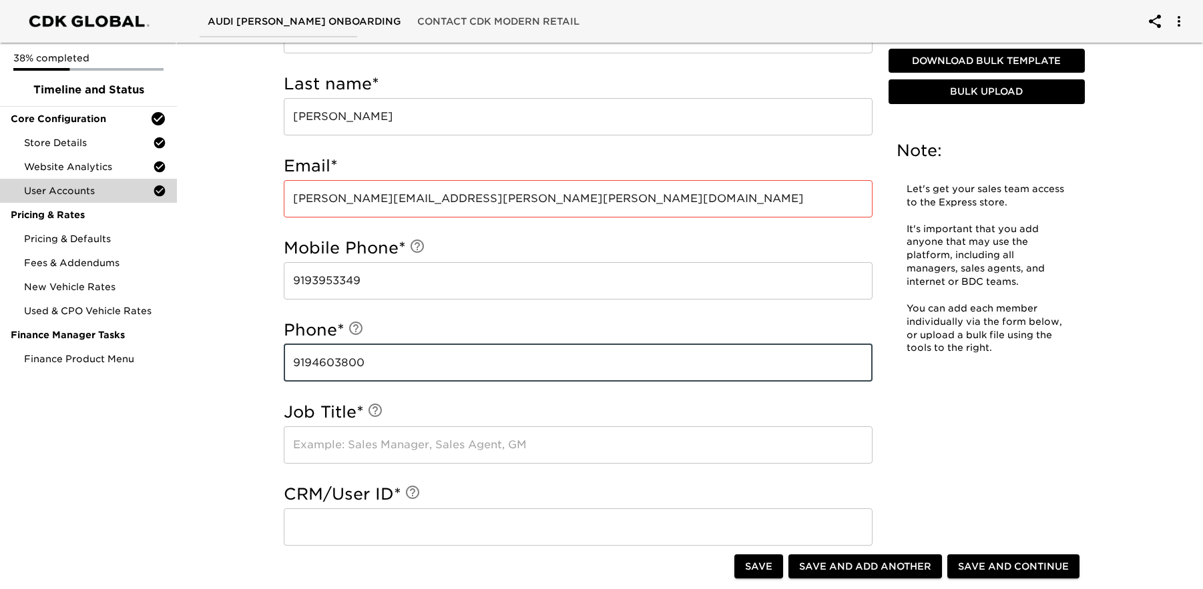
type input "9194603800"
click at [374, 448] on input "text" at bounding box center [578, 445] width 589 height 37
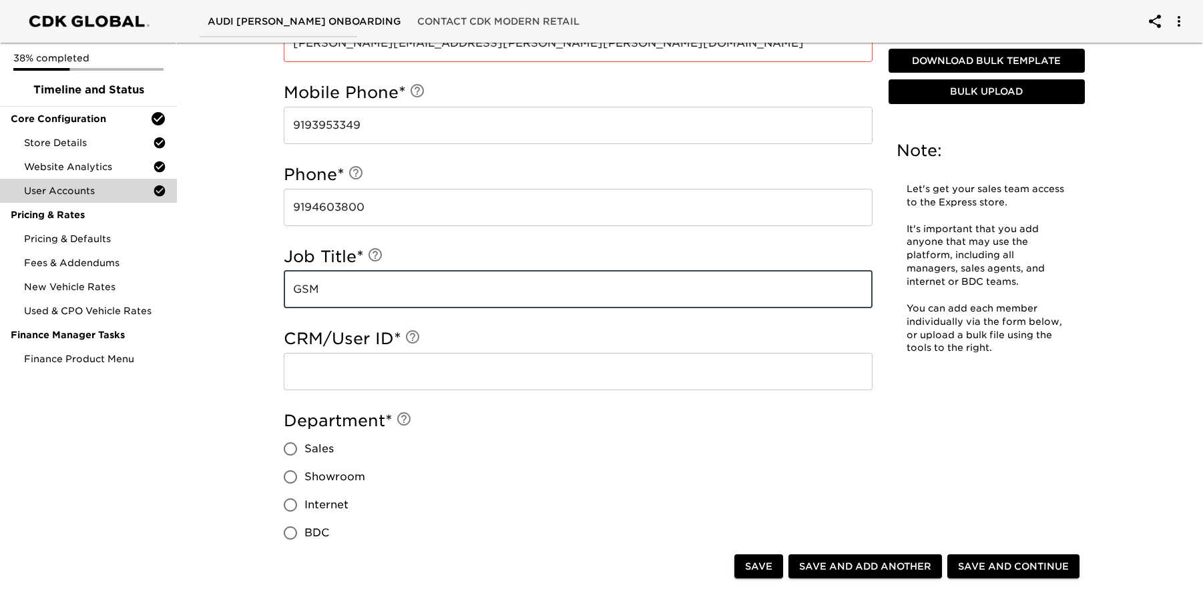
scroll to position [673, 0]
type input "GSM"
click at [418, 379] on input "text" at bounding box center [578, 370] width 589 height 37
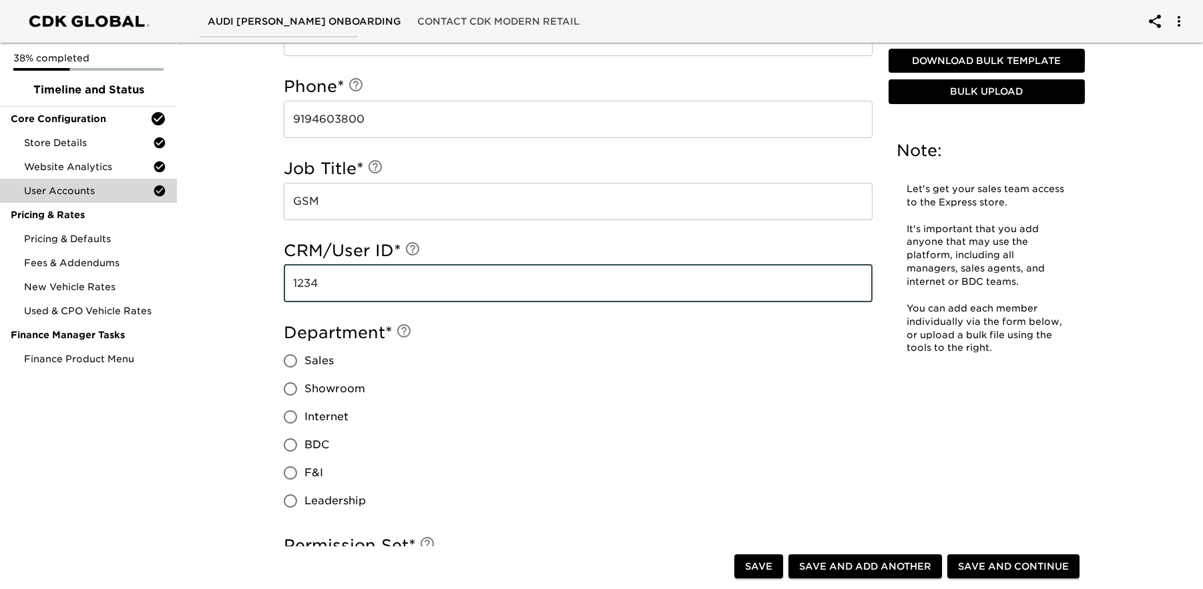
scroll to position [794, 0]
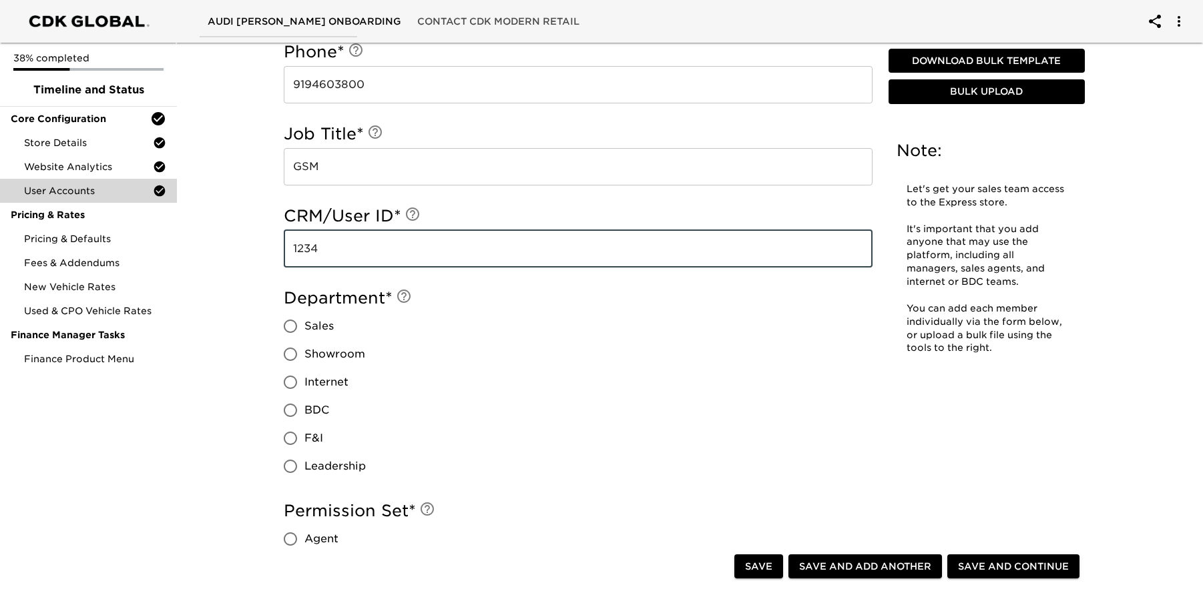
type input "1234"
drag, startPoint x: 293, startPoint y: 322, endPoint x: 373, endPoint y: 343, distance: 82.7
click at [293, 322] on input "Sales" at bounding box center [290, 326] width 28 height 28
radio input "true"
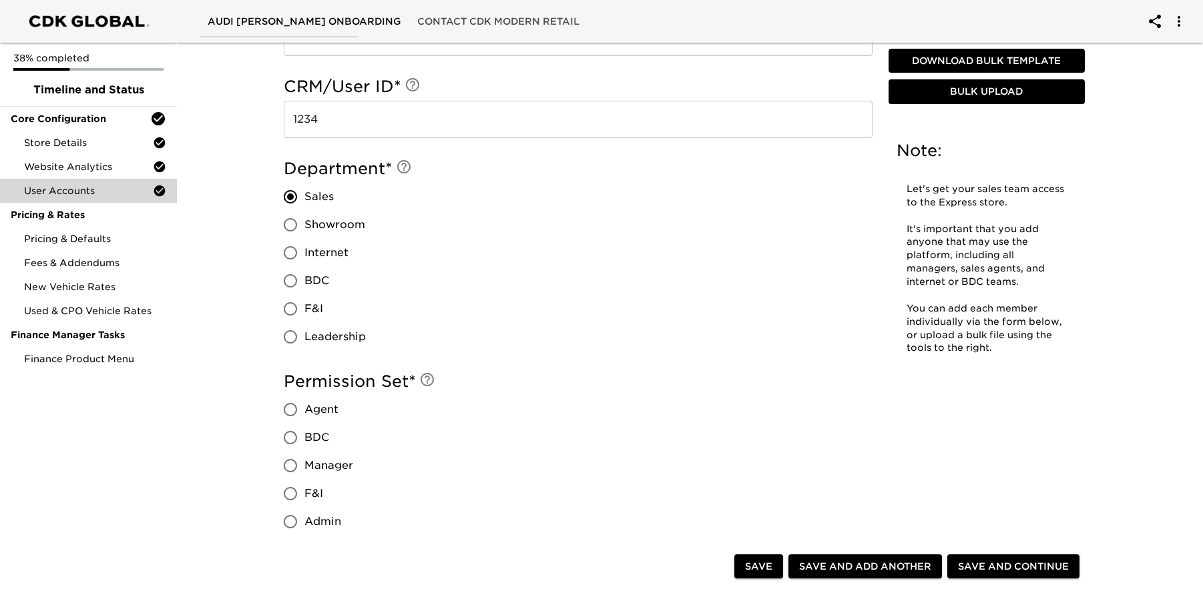
scroll to position [957, 0]
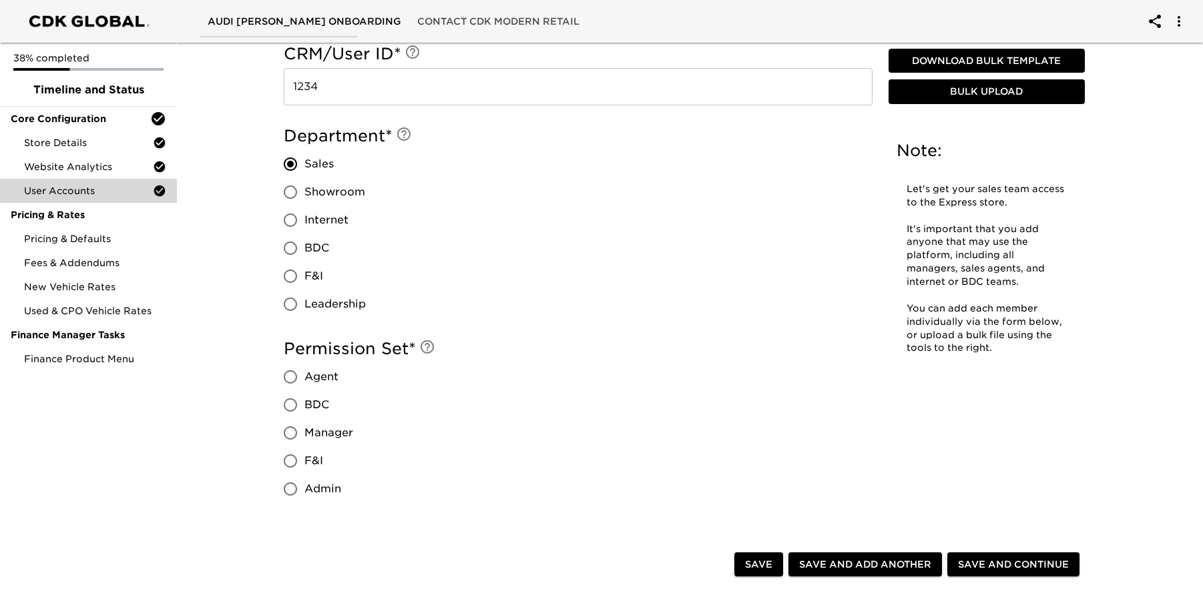
click at [296, 379] on input "Agent" at bounding box center [290, 377] width 28 height 28
radio input "true"
click at [875, 561] on span "Save and Add Another" at bounding box center [865, 565] width 132 height 17
radio input "false"
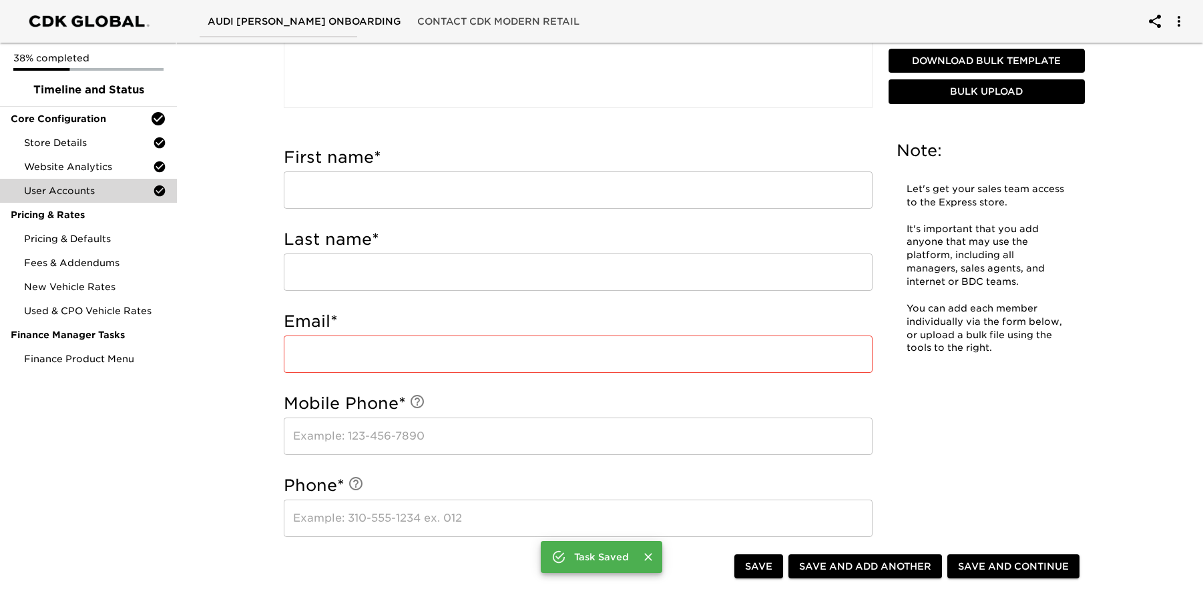
scroll to position [356, 0]
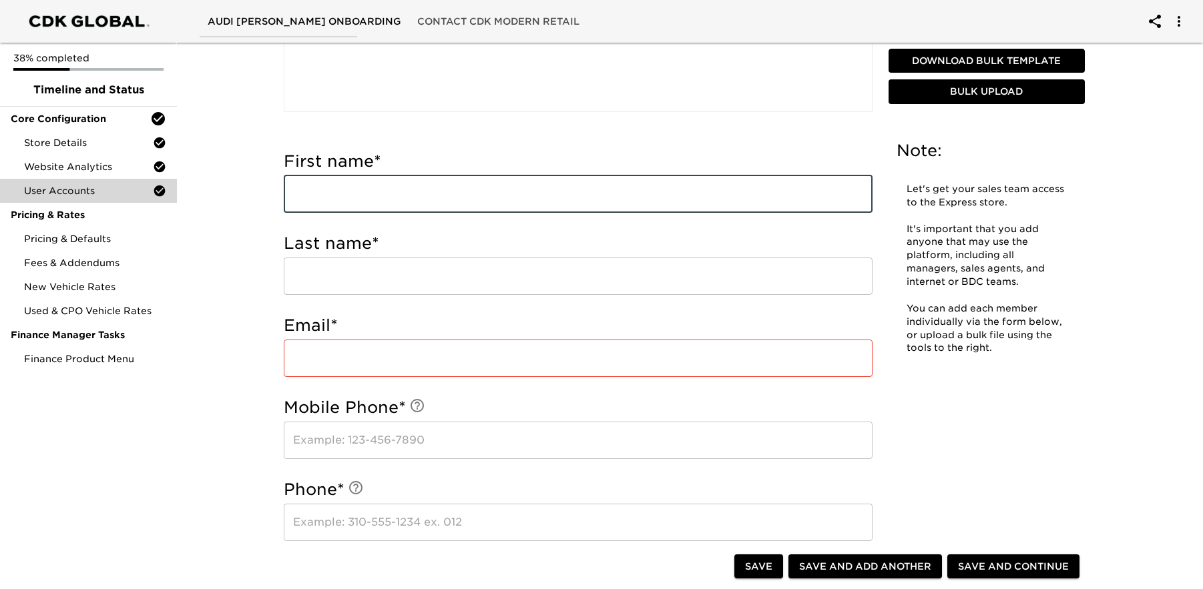
click at [450, 191] on input "text" at bounding box center [578, 194] width 589 height 37
type input "Ed"
click at [473, 264] on input "text" at bounding box center [578, 276] width 589 height 37
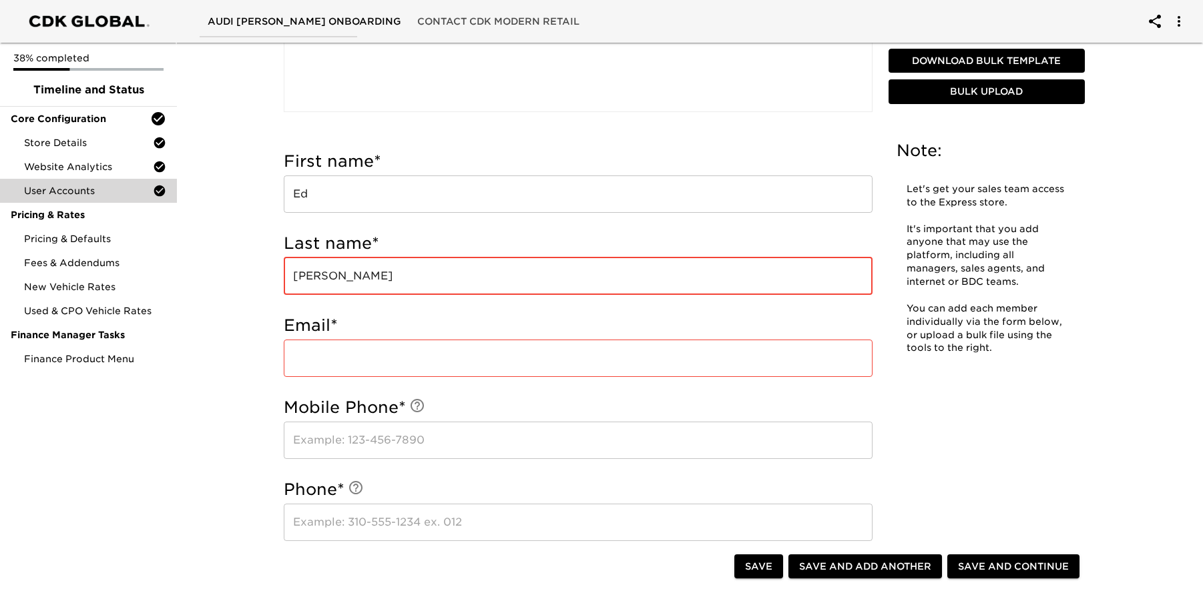
type input "[PERSON_NAME]"
click at [338, 356] on input "email" at bounding box center [578, 358] width 589 height 37
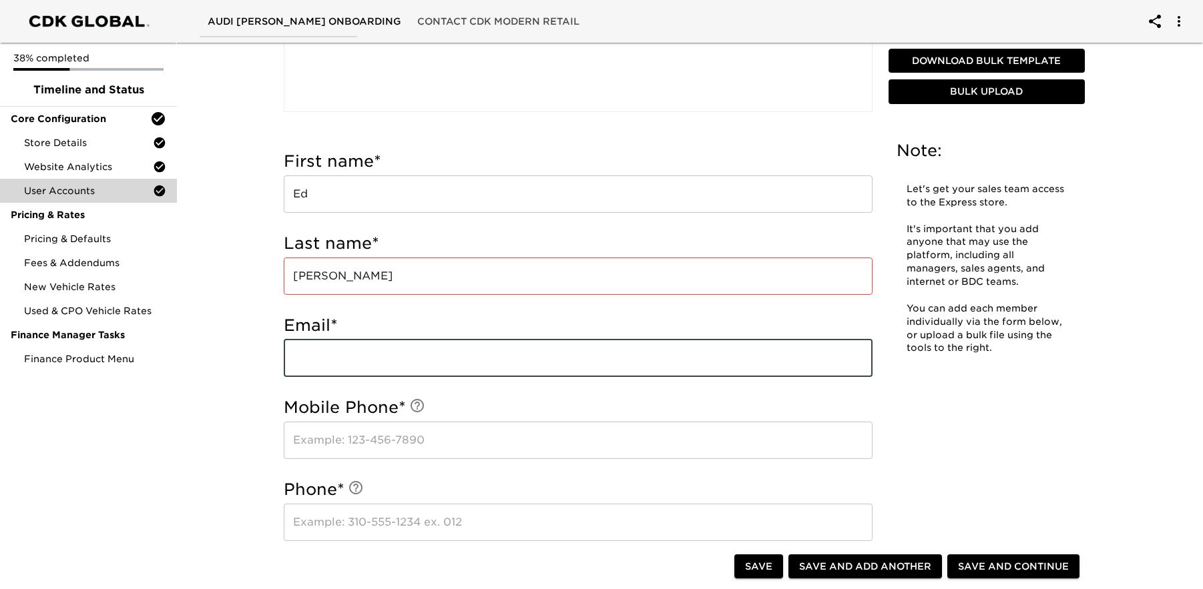
paste input "[PERSON_NAME] <[PERSON_NAME][EMAIL_ADDRESS][PERSON_NAME][PERSON_NAME][DOMAIN_NA…"
type input "[PERSON_NAME][EMAIL_ADDRESS][PERSON_NAME][PERSON_NAME][DOMAIN_NAME]"
click at [403, 435] on input "text" at bounding box center [578, 440] width 589 height 37
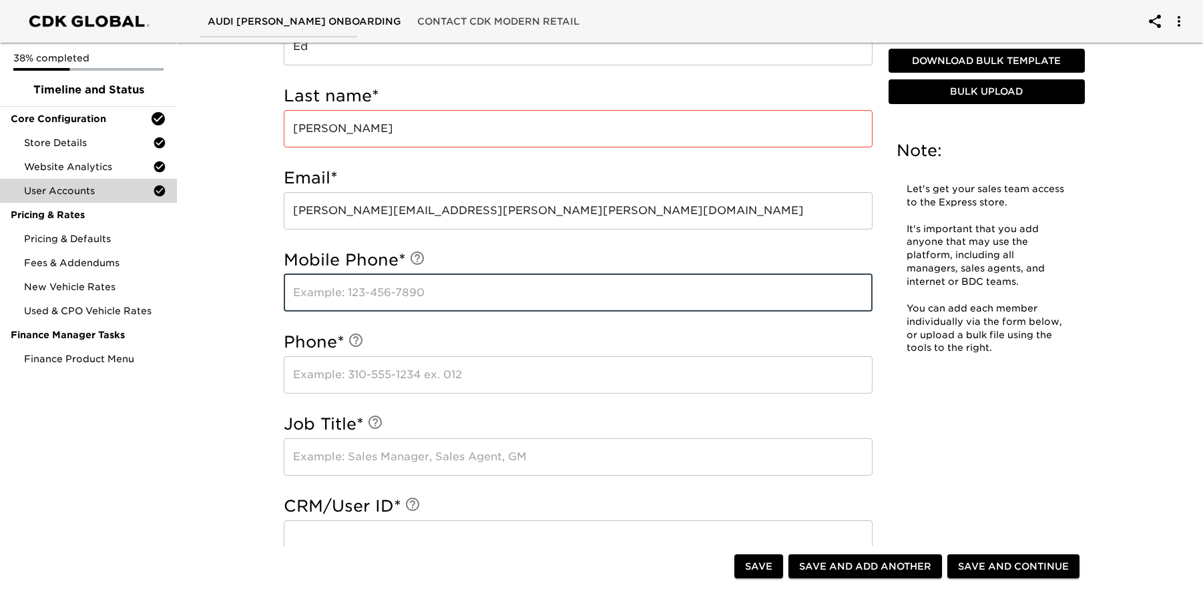
scroll to position [505, 0]
type input "9197958703"
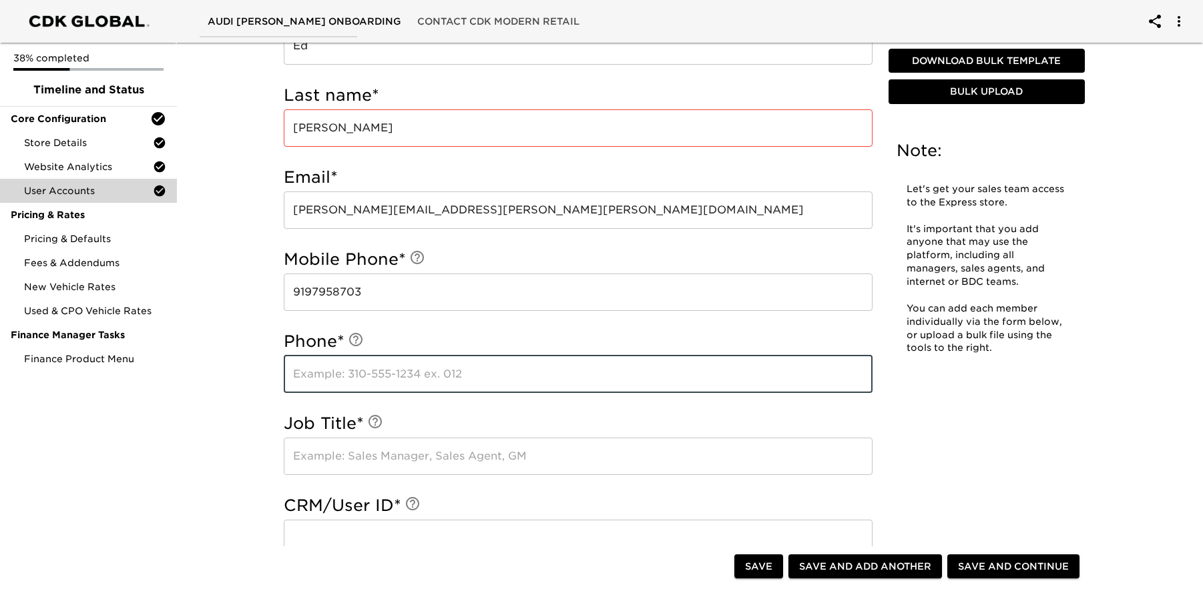
click at [411, 362] on input "text" at bounding box center [578, 374] width 589 height 37
type input "9194603800"
click at [423, 455] on input "text" at bounding box center [578, 456] width 589 height 37
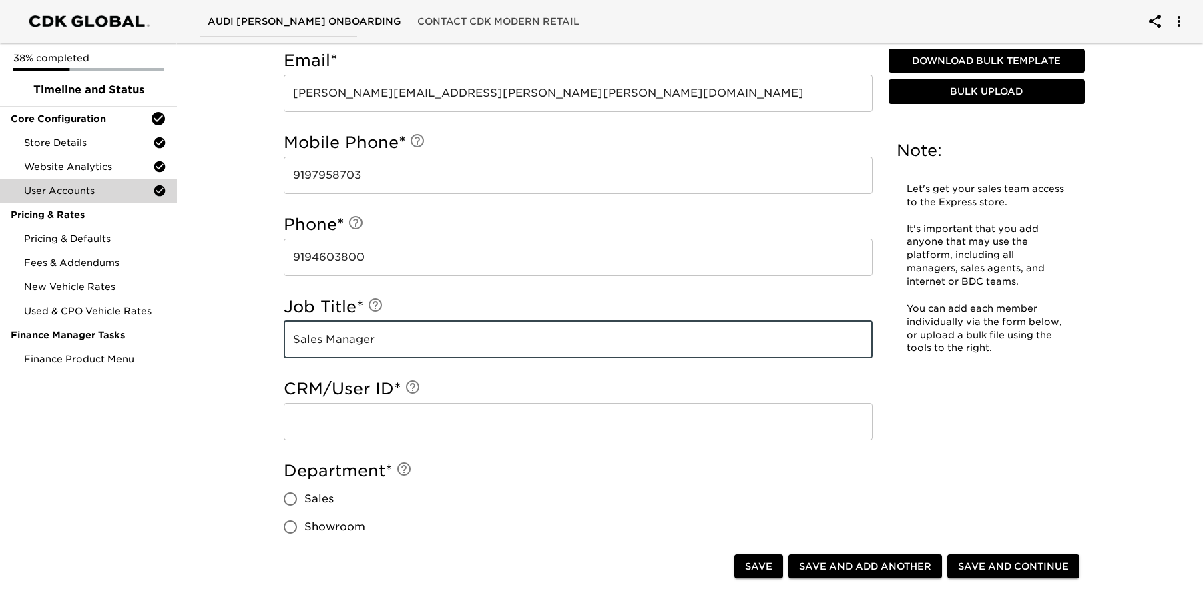
scroll to position [650, 0]
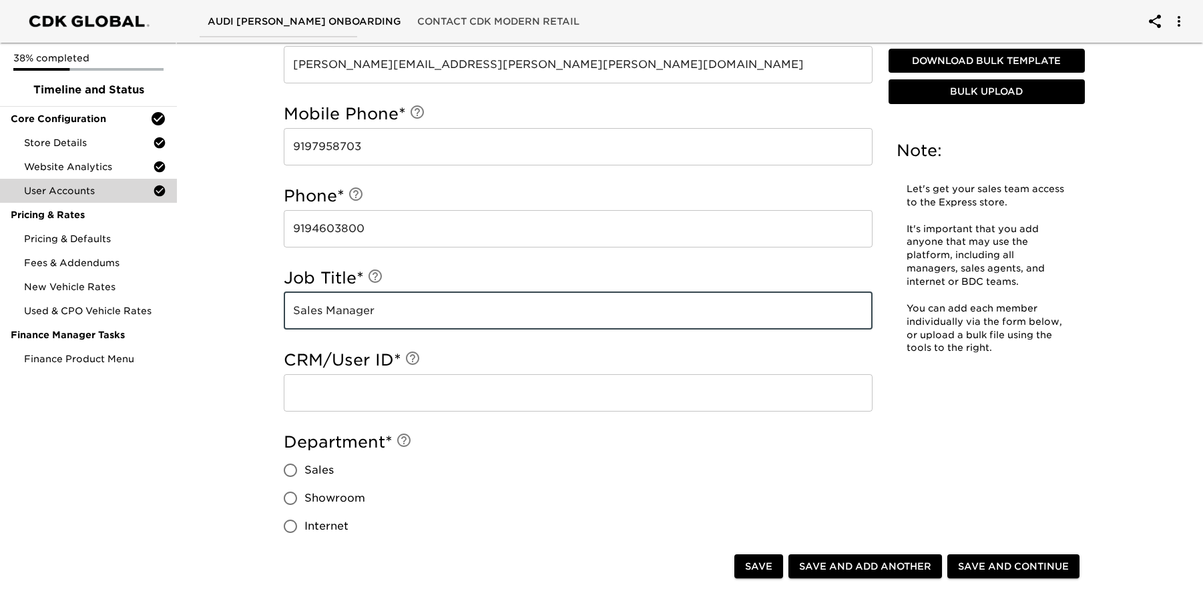
type input "Sales Manager"
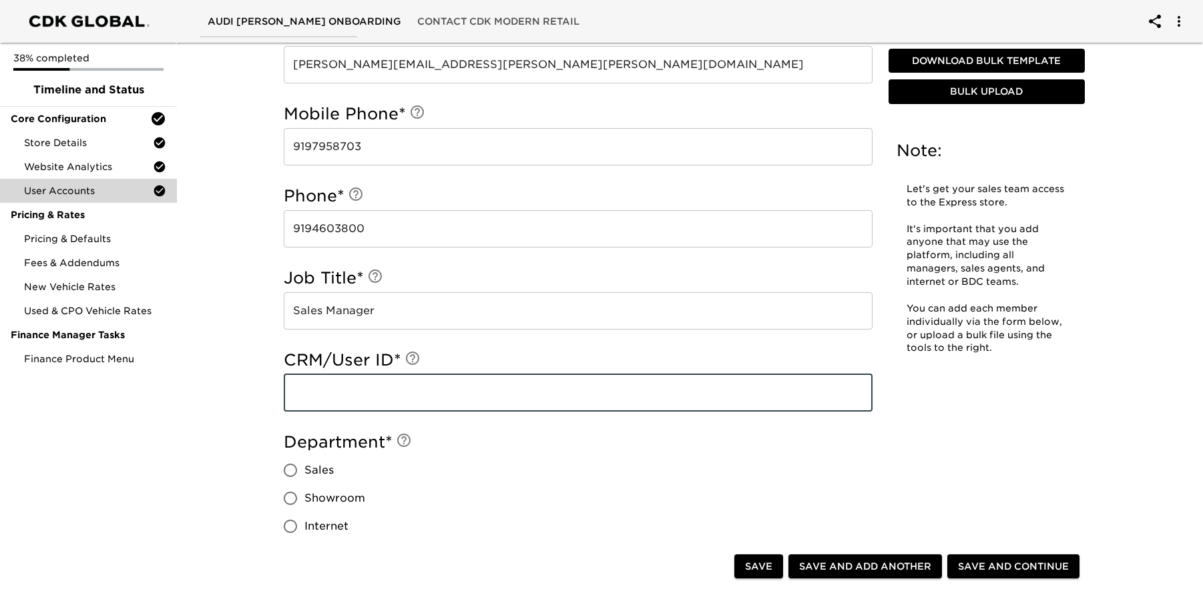
click at [381, 396] on input "text" at bounding box center [578, 392] width 589 height 37
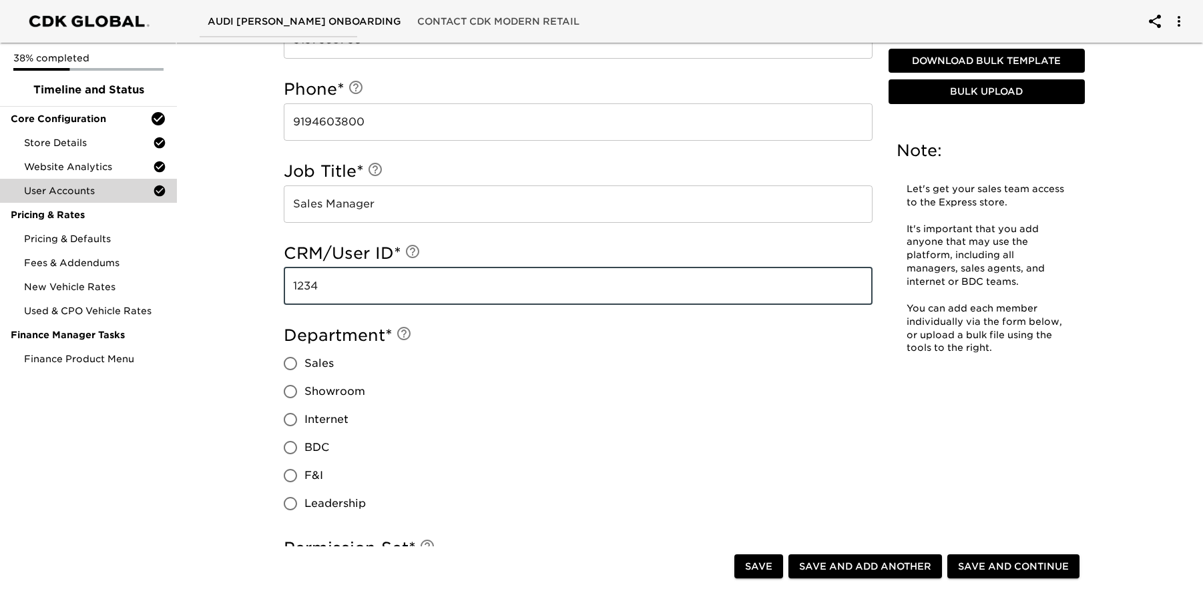
scroll to position [795, 0]
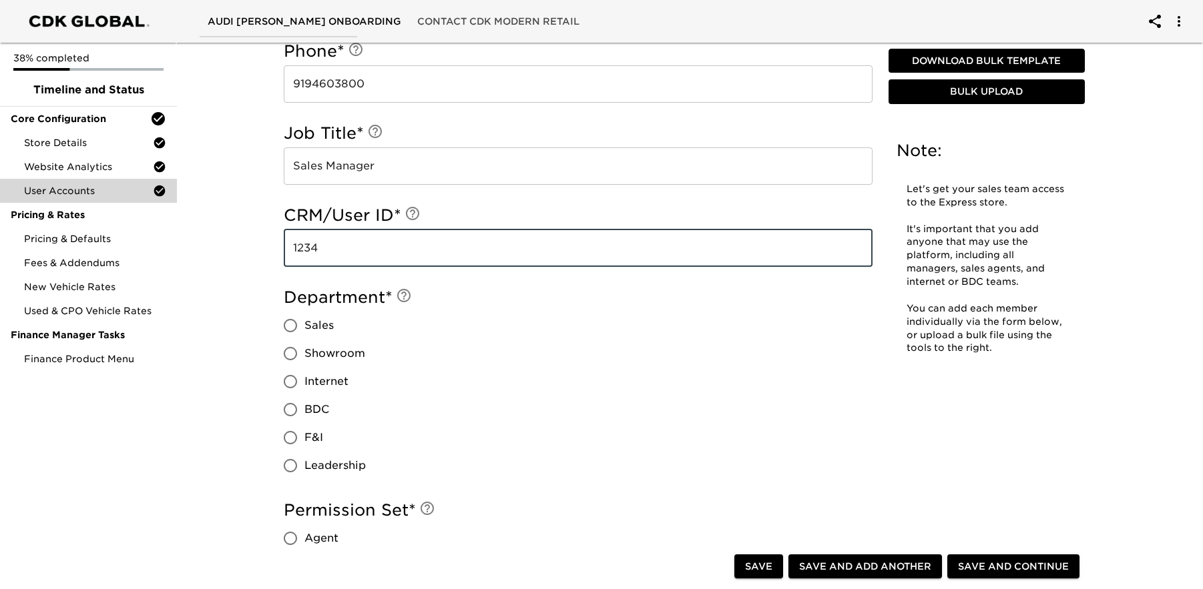
type input "1234"
click at [291, 330] on input "Sales" at bounding box center [290, 326] width 28 height 28
radio input "true"
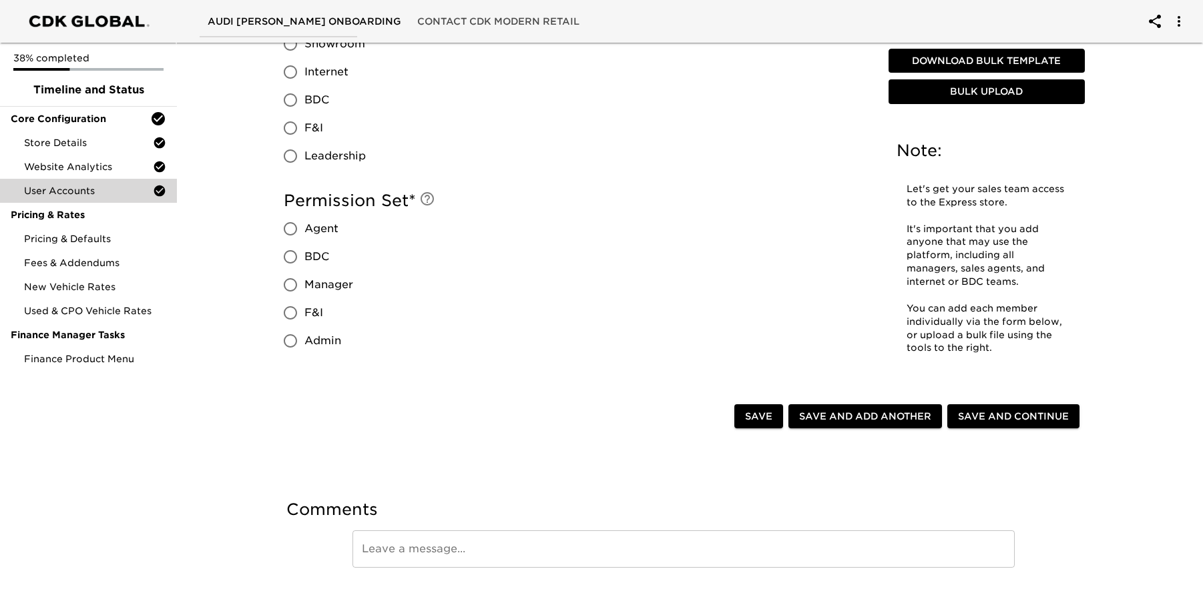
scroll to position [1115, 0]
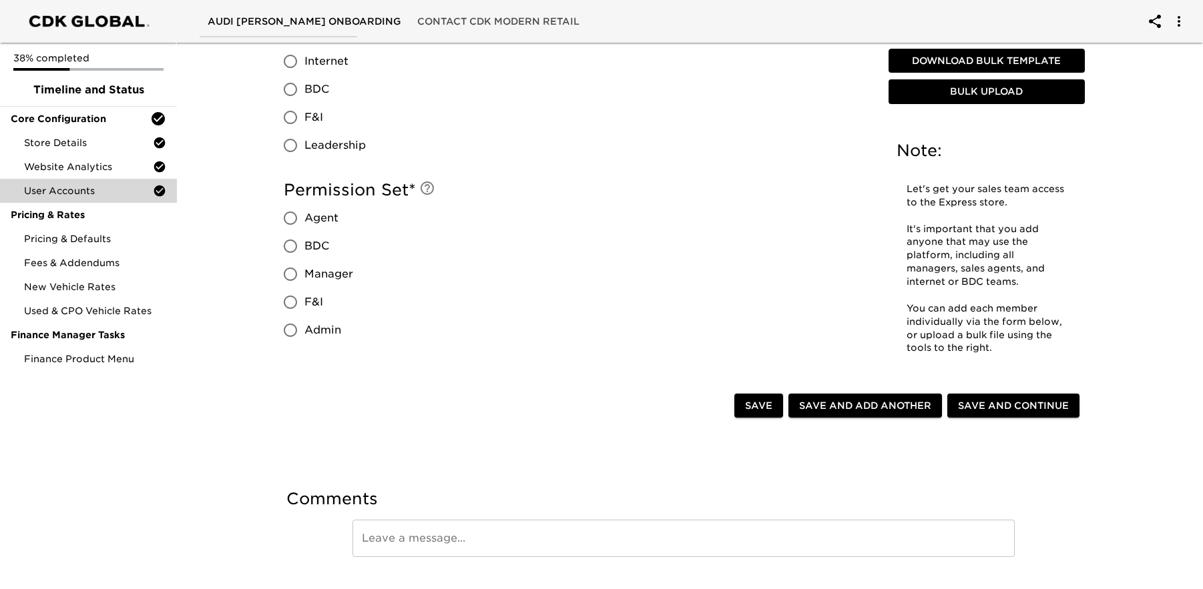
click at [294, 219] on input "Agent" at bounding box center [290, 218] width 28 height 28
radio input "true"
click at [859, 401] on span "Save and Add Another" at bounding box center [865, 406] width 132 height 17
radio input "false"
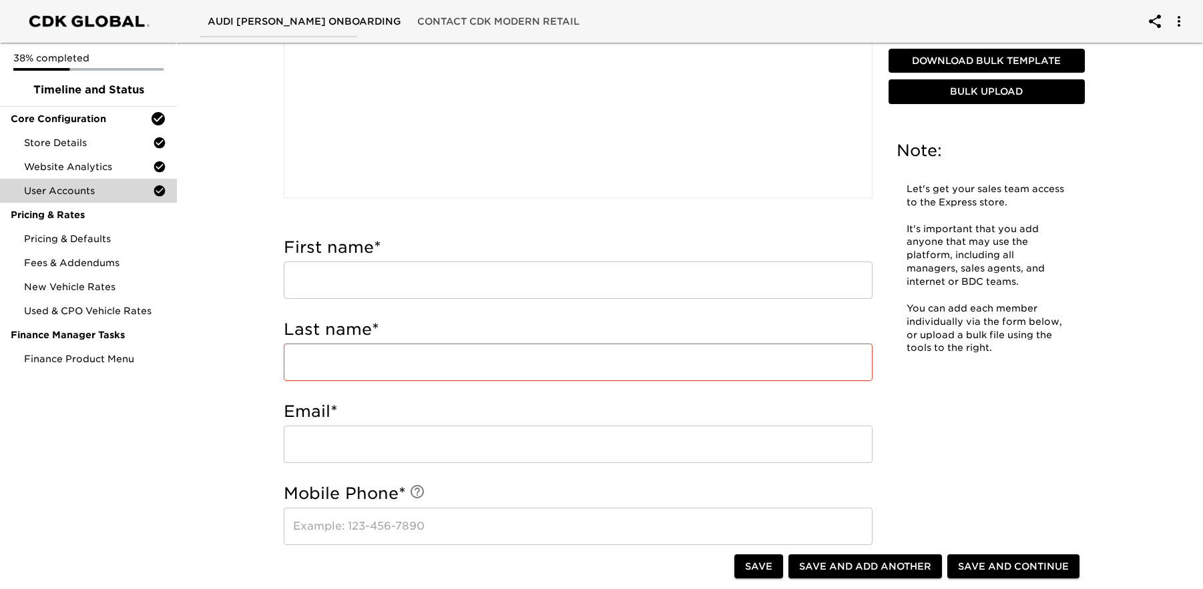
scroll to position [184, 0]
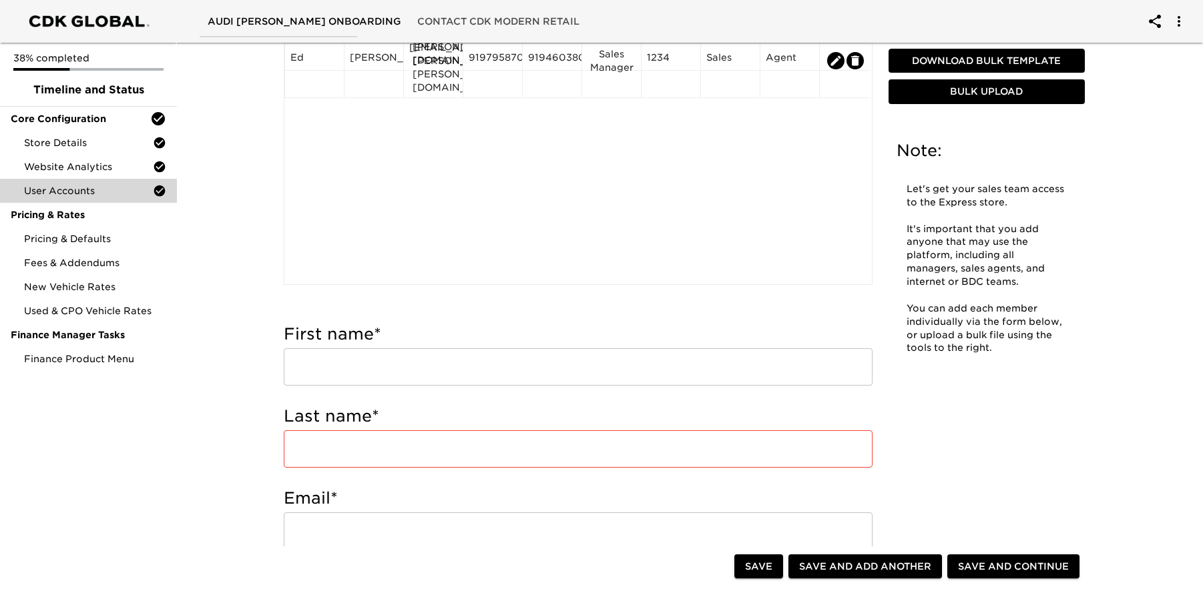
click at [544, 354] on input "text" at bounding box center [578, 366] width 589 height 37
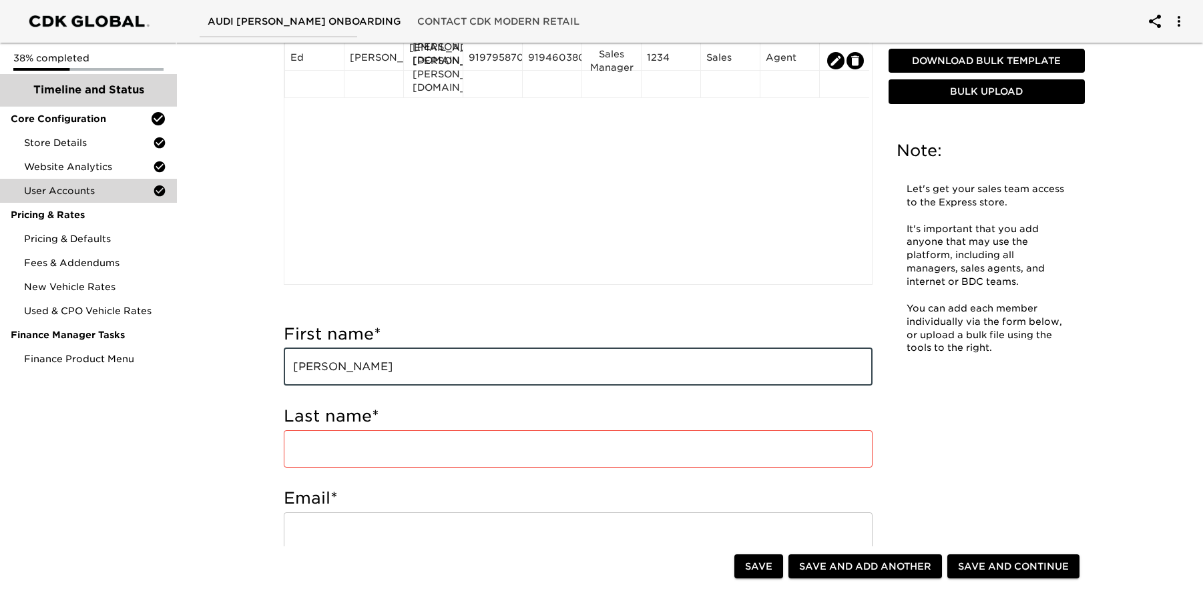
type input "[PERSON_NAME]"
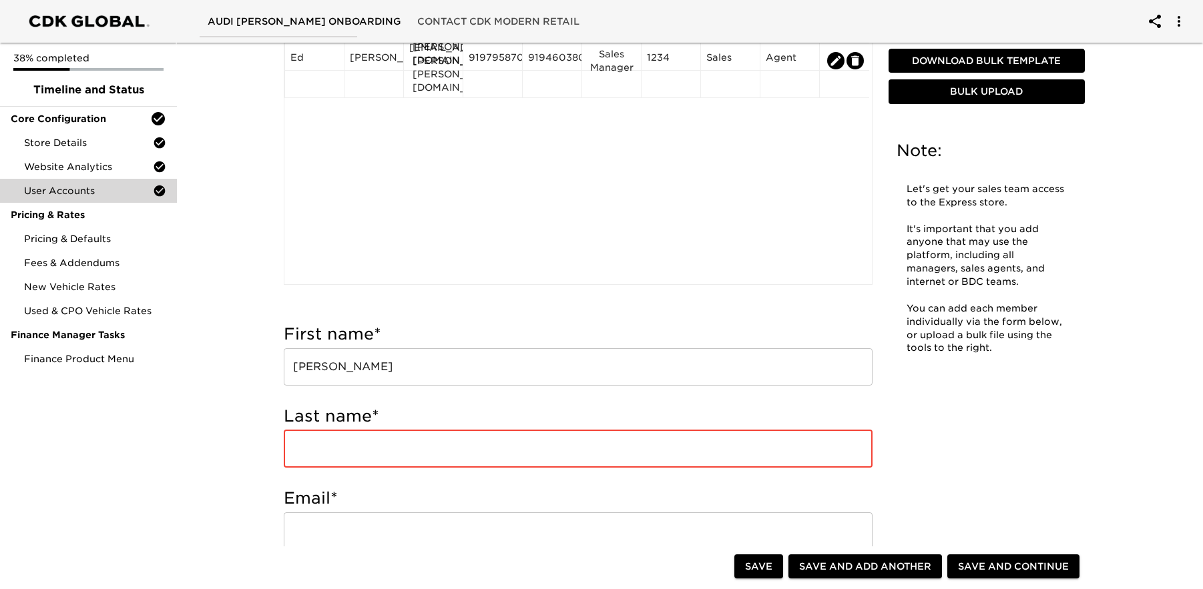
click at [470, 451] on input "text" at bounding box center [578, 449] width 589 height 37
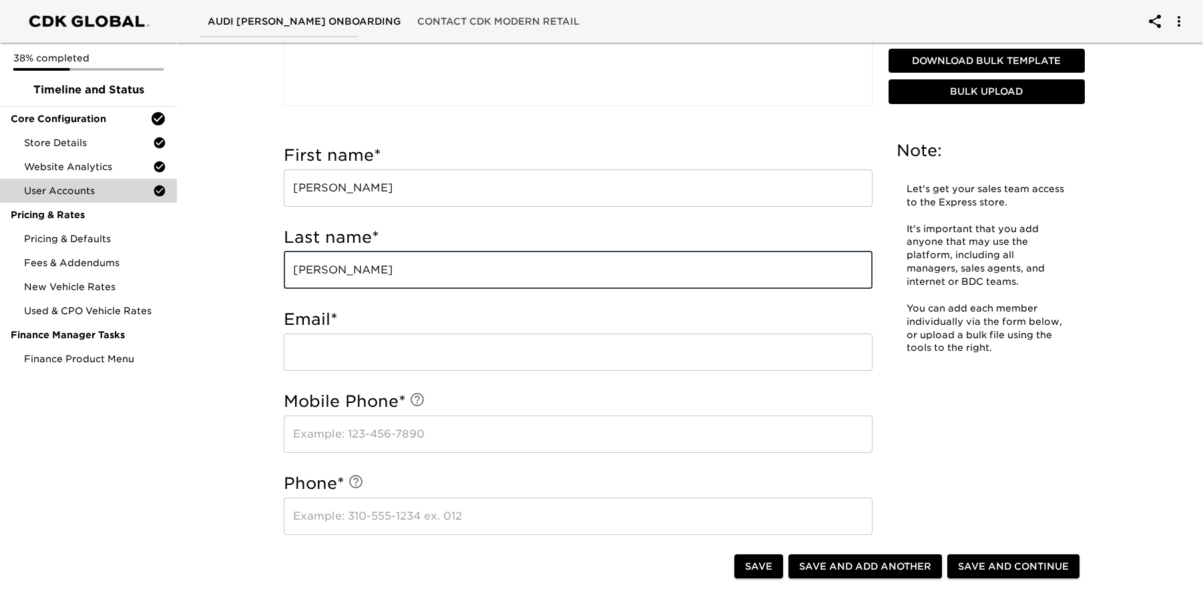
scroll to position [373, 0]
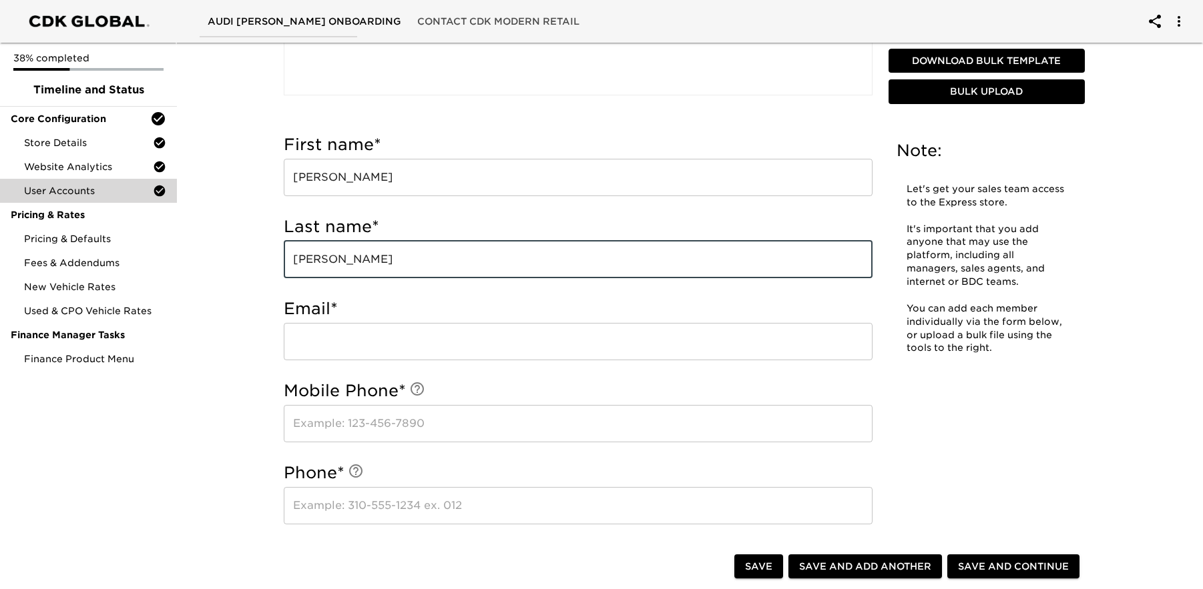
type input "[PERSON_NAME]"
click at [425, 336] on input "email" at bounding box center [578, 341] width 589 height 37
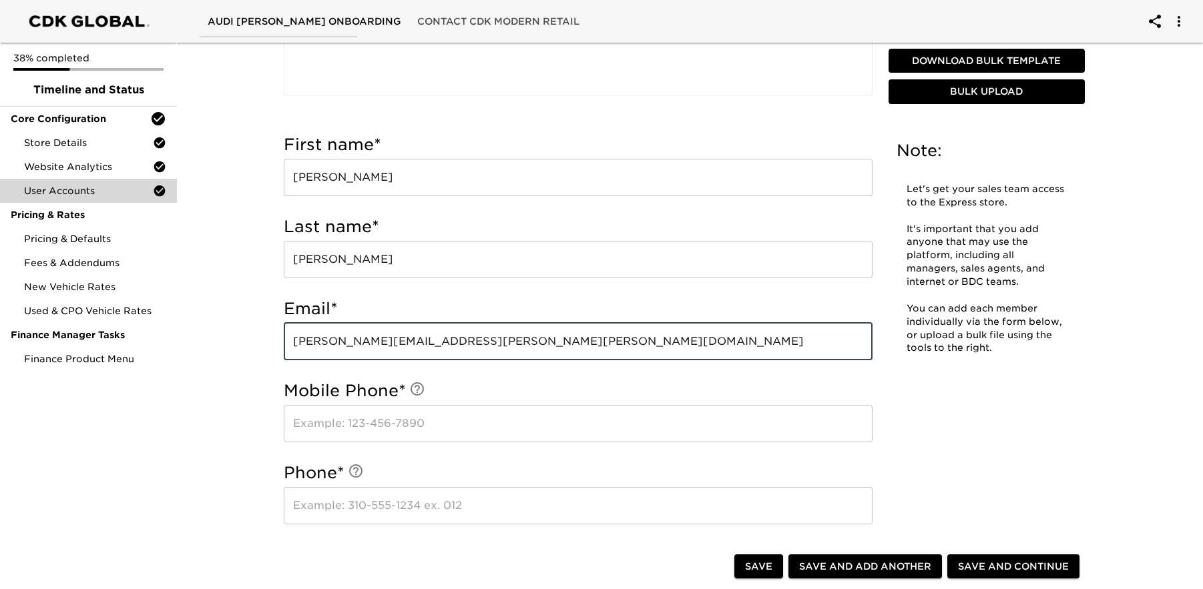
type input "[PERSON_NAME][EMAIL_ADDRESS][PERSON_NAME][PERSON_NAME][DOMAIN_NAME]"
click at [438, 422] on input "text" at bounding box center [578, 423] width 589 height 37
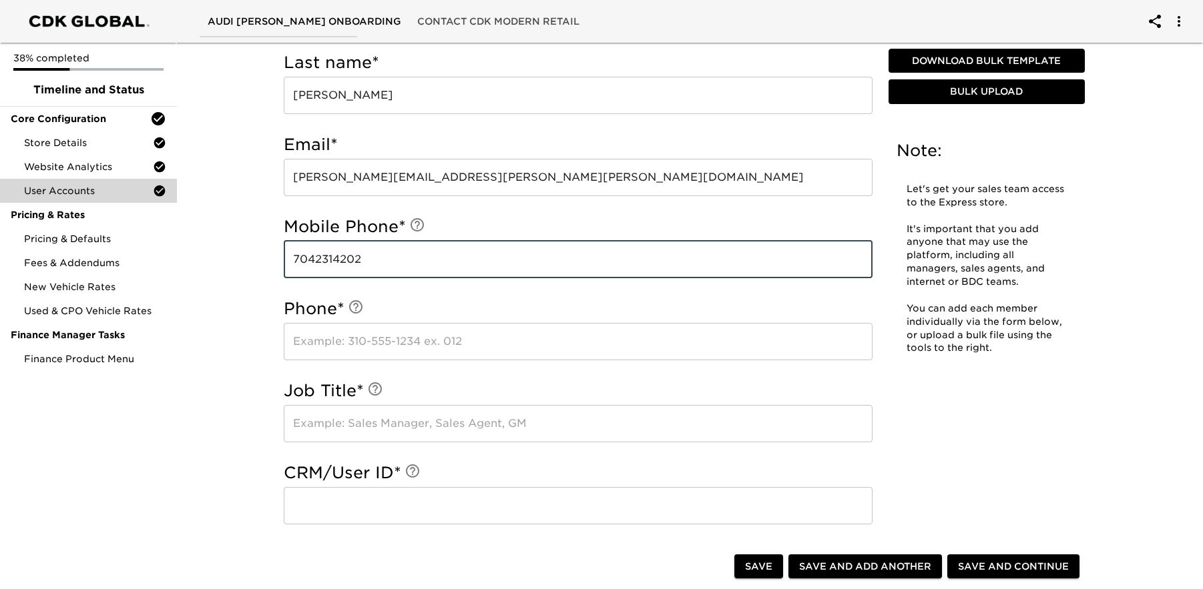
scroll to position [539, 0]
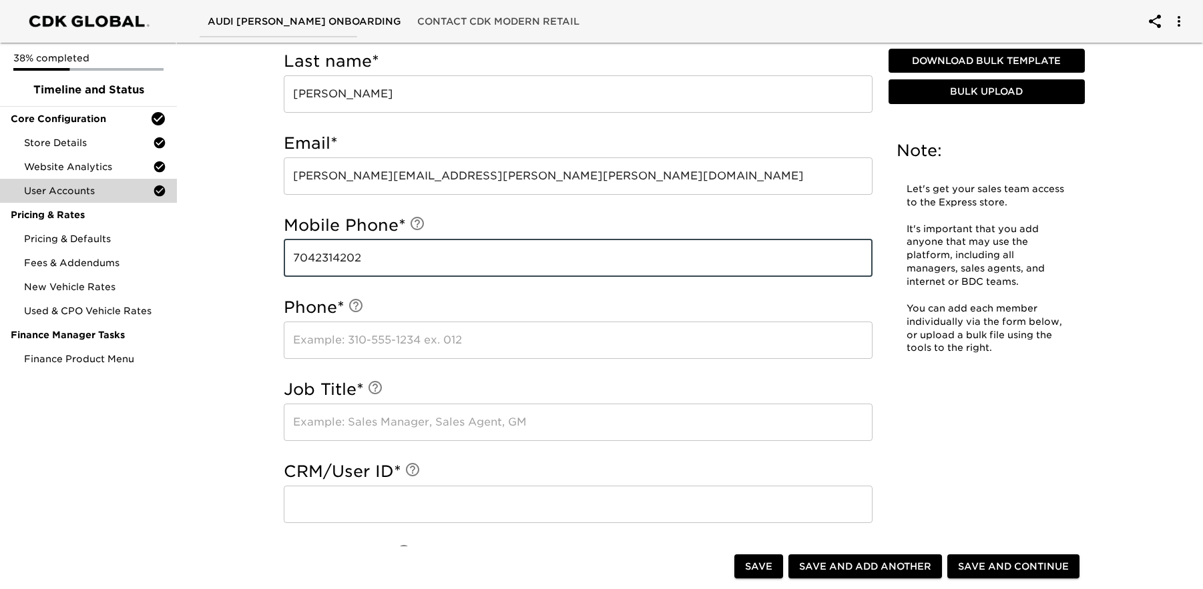
type input "7042314202"
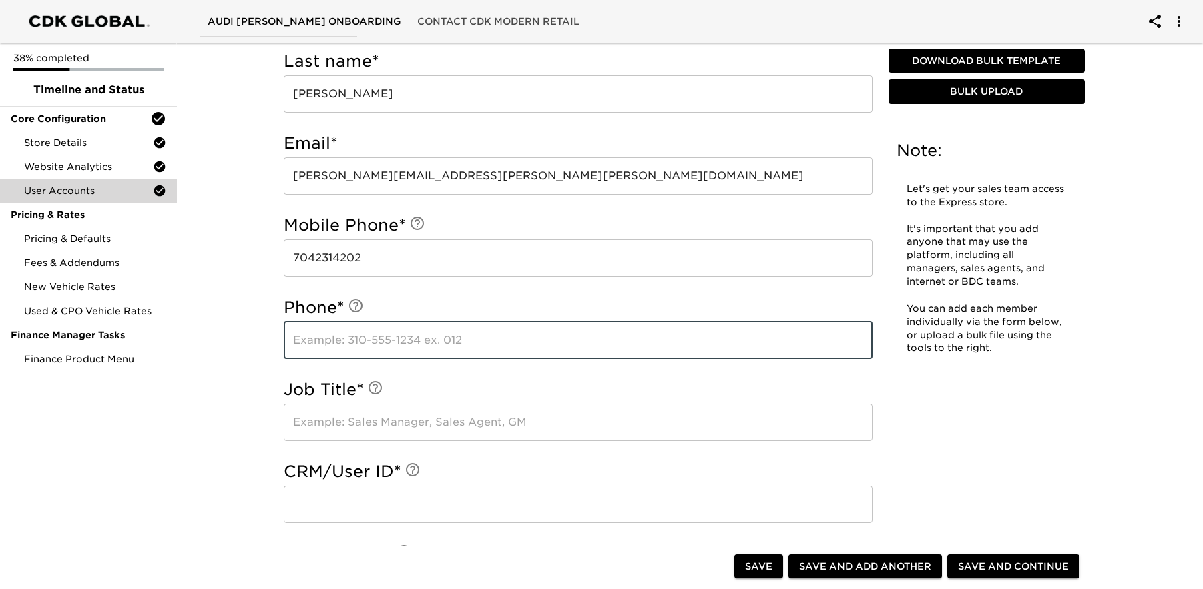
click at [479, 338] on input "text" at bounding box center [578, 340] width 589 height 37
type input "9194603800"
click at [489, 423] on input "text" at bounding box center [578, 422] width 589 height 37
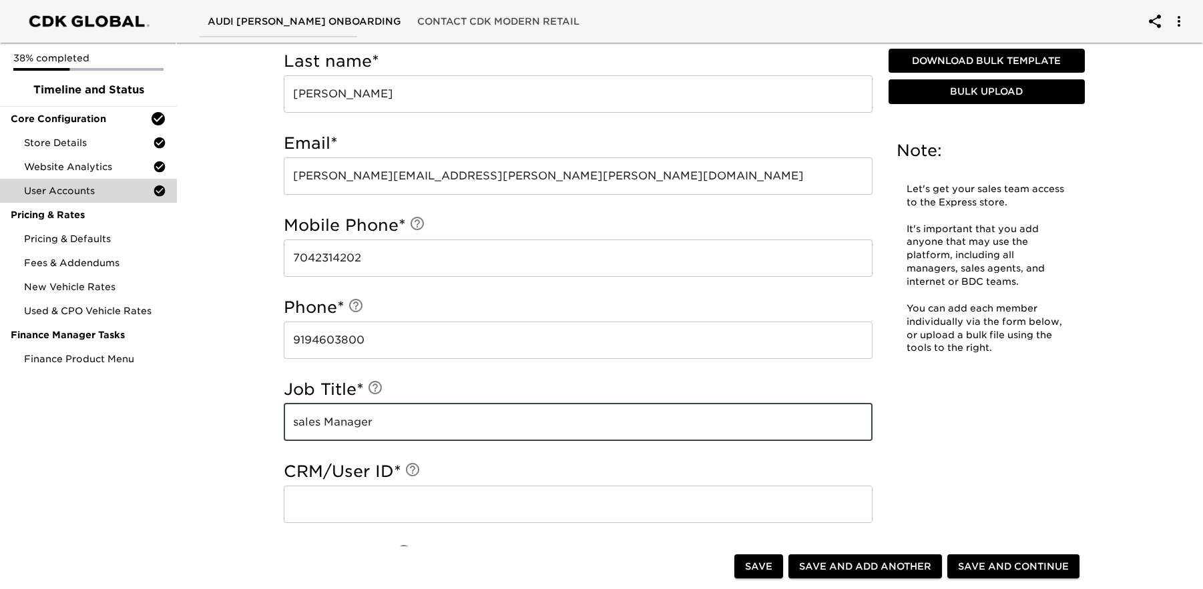
type input "sales Manager"
click at [479, 499] on input "text" at bounding box center [578, 504] width 589 height 37
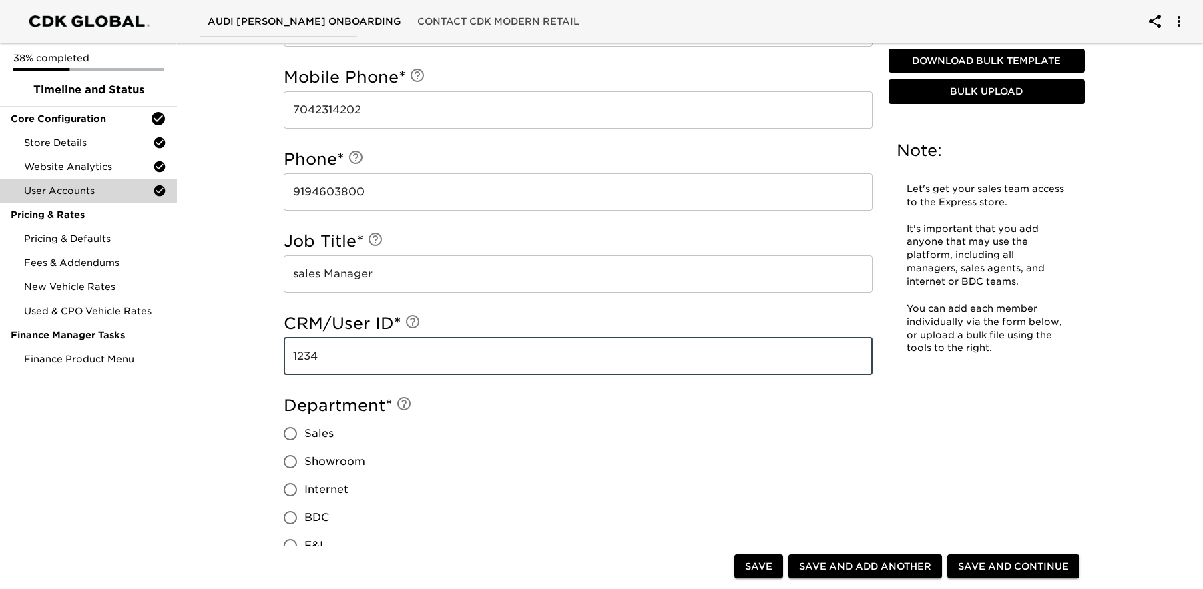
scroll to position [706, 0]
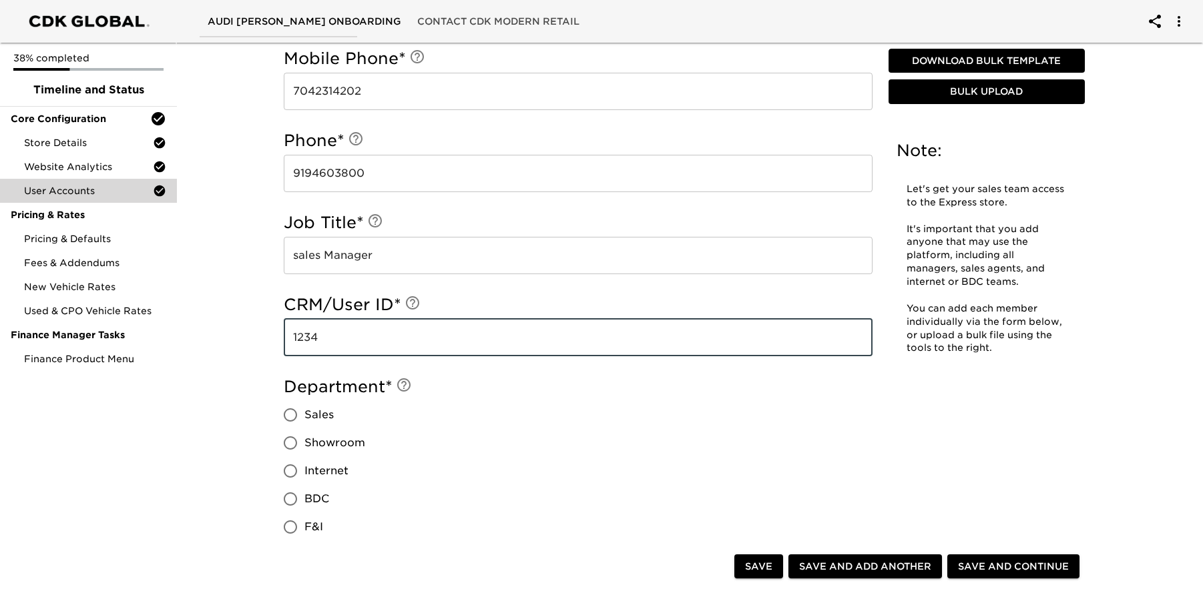
type input "1234"
click at [295, 417] on input "Sales" at bounding box center [290, 415] width 28 height 28
radio input "true"
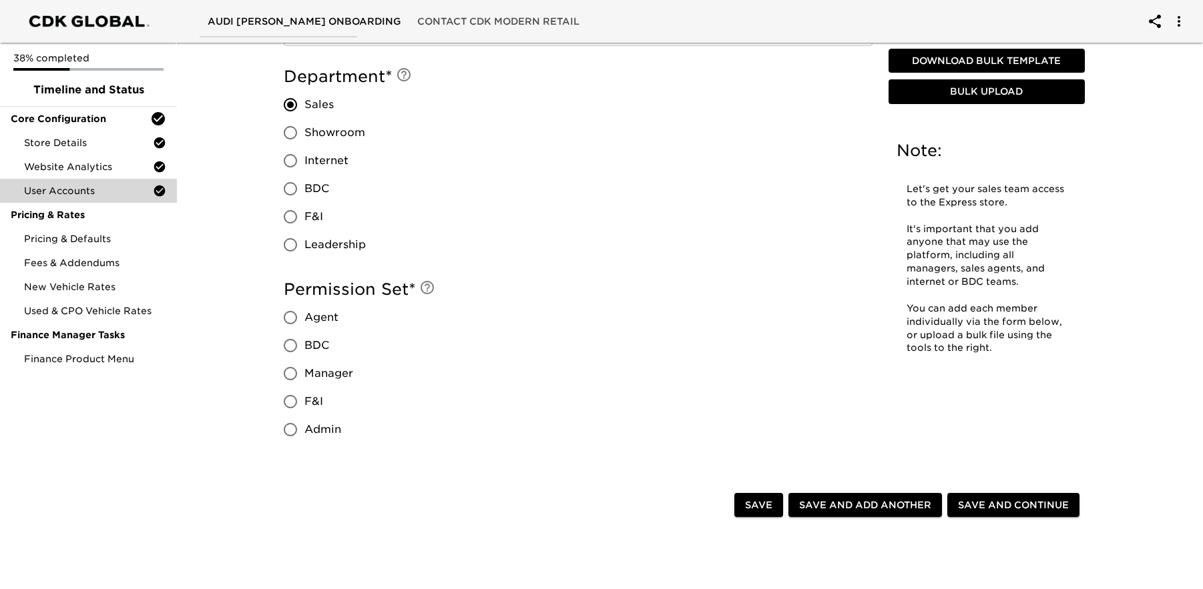
scroll to position [1023, 0]
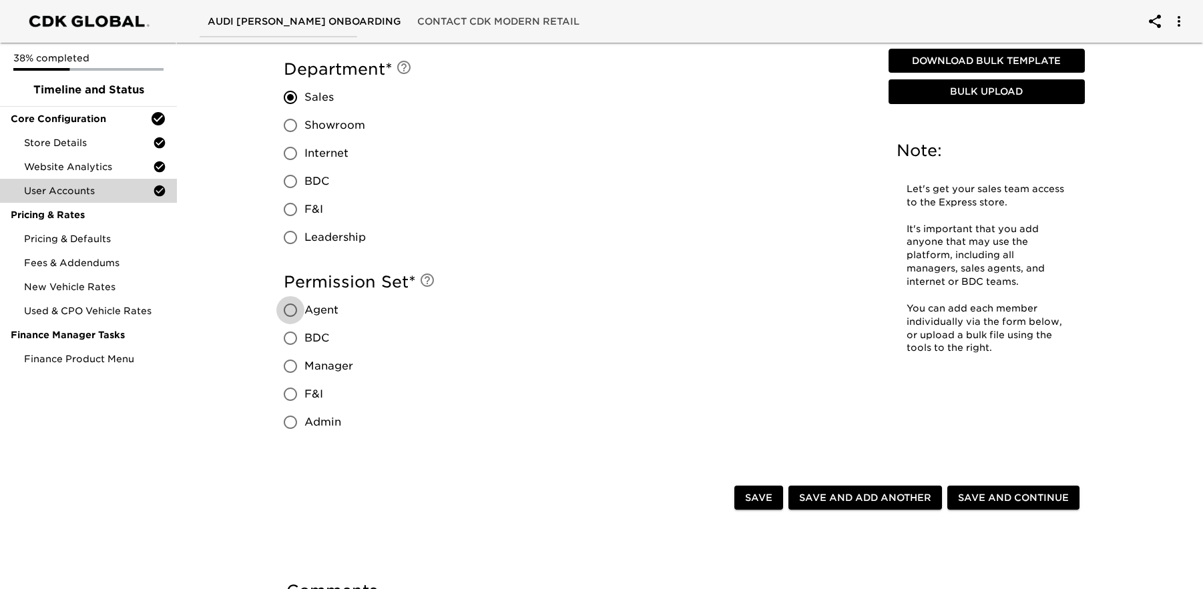
click at [290, 308] on input "Agent" at bounding box center [290, 310] width 28 height 28
radio input "true"
click at [997, 495] on span "Save and Continue" at bounding box center [1013, 498] width 111 height 17
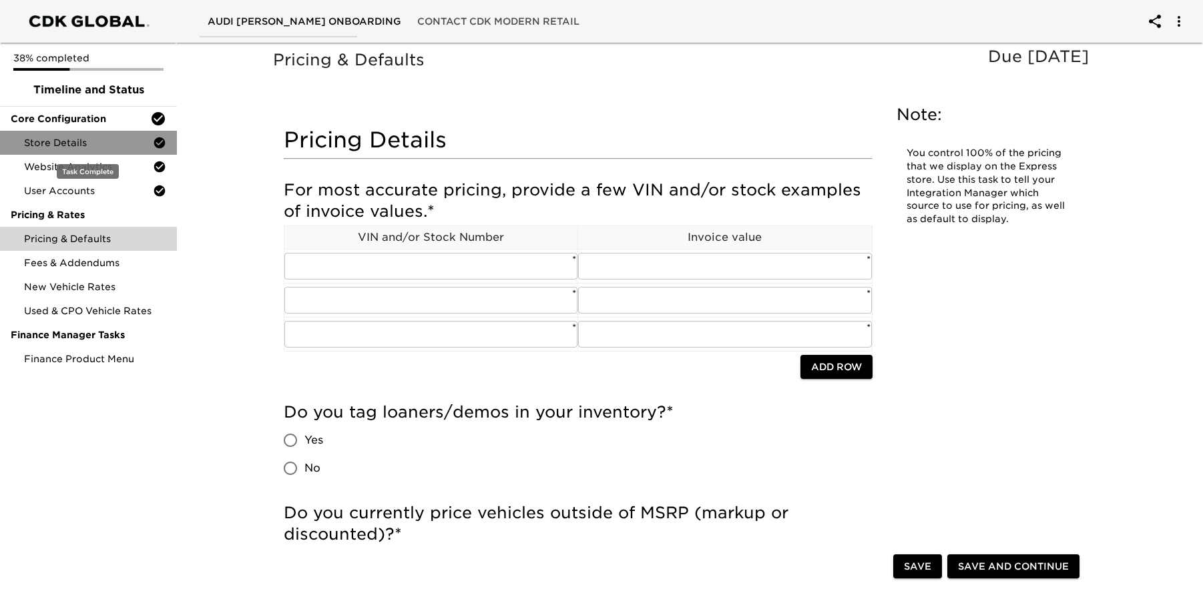
click at [74, 135] on div "Store Details" at bounding box center [88, 143] width 177 height 24
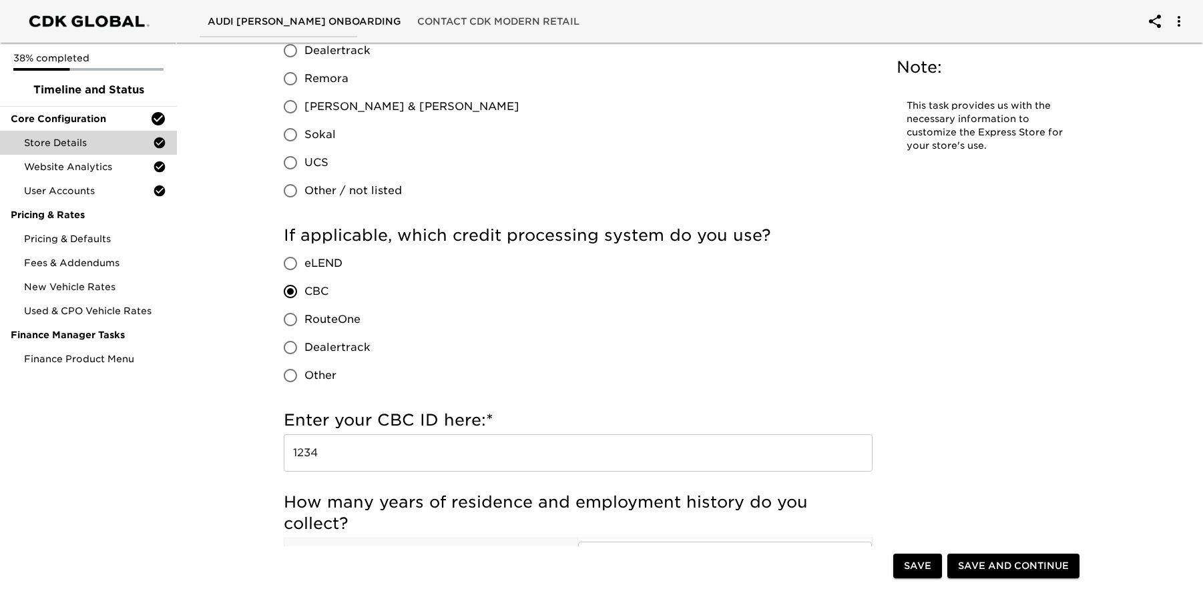
scroll to position [1312, 0]
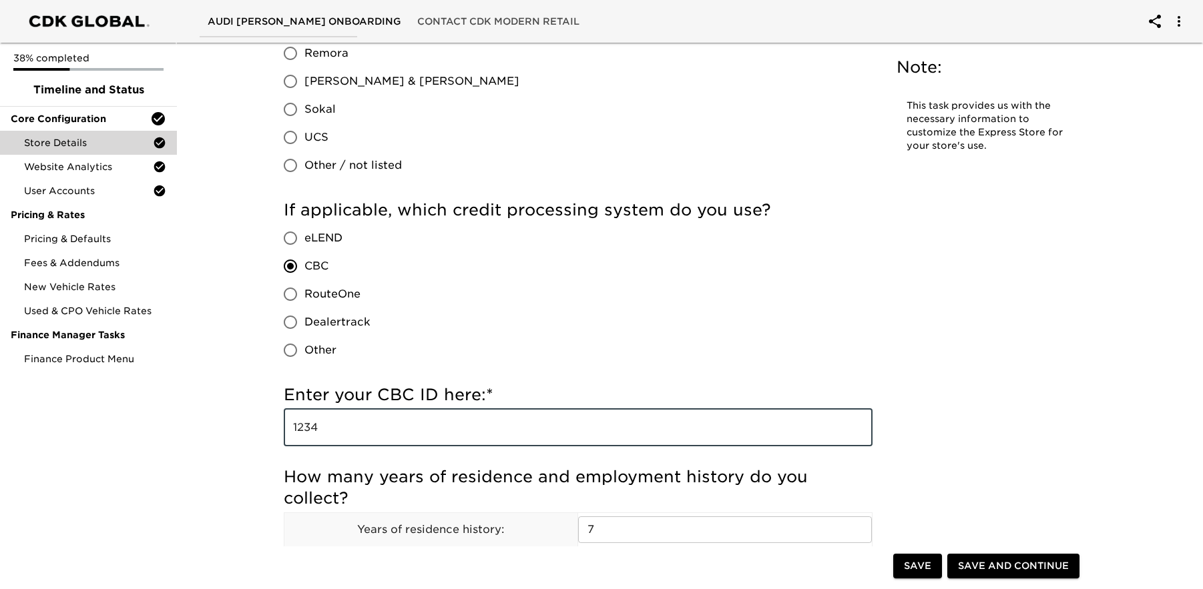
click at [362, 440] on input "1234" at bounding box center [578, 427] width 589 height 37
type input "1"
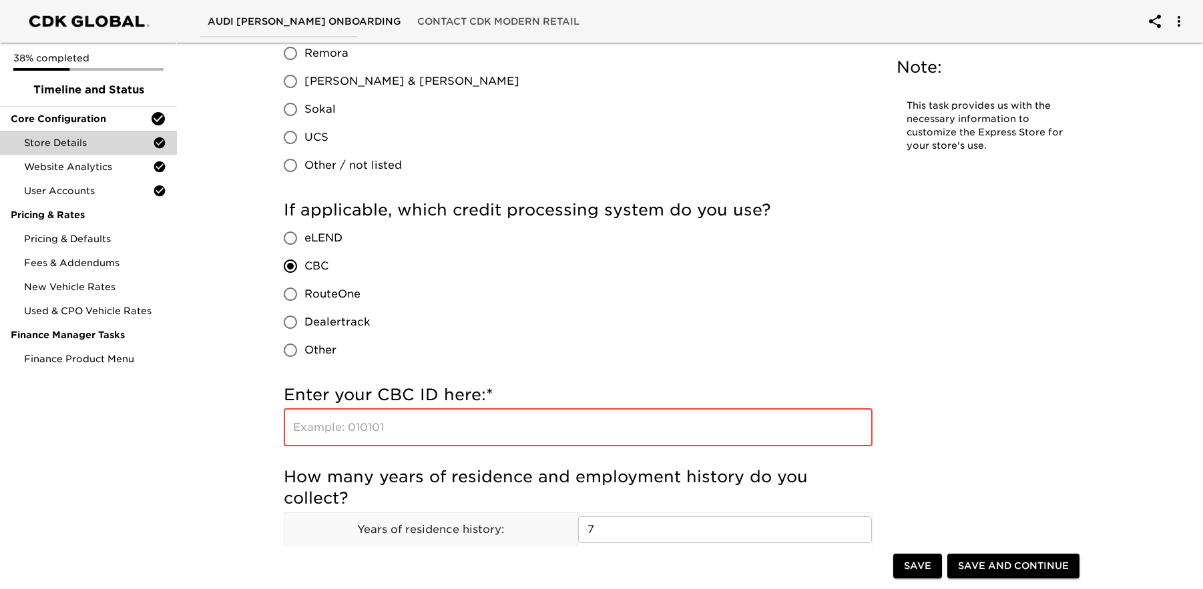
click at [345, 422] on input "text" at bounding box center [578, 427] width 589 height 37
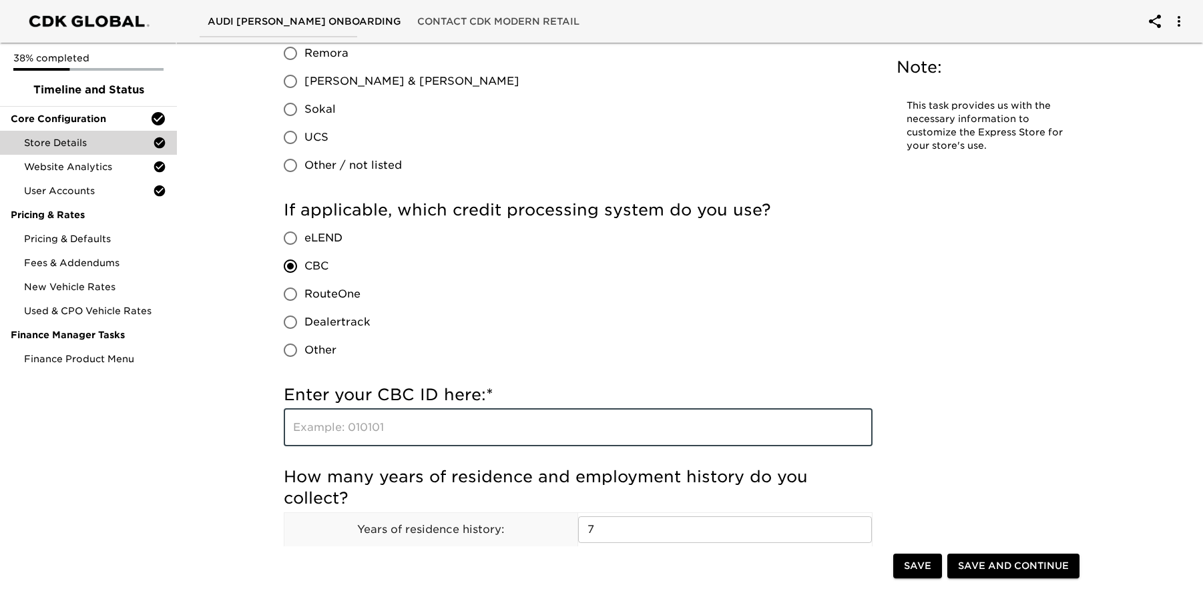
paste input "[URL][DOMAIN_NAME]"
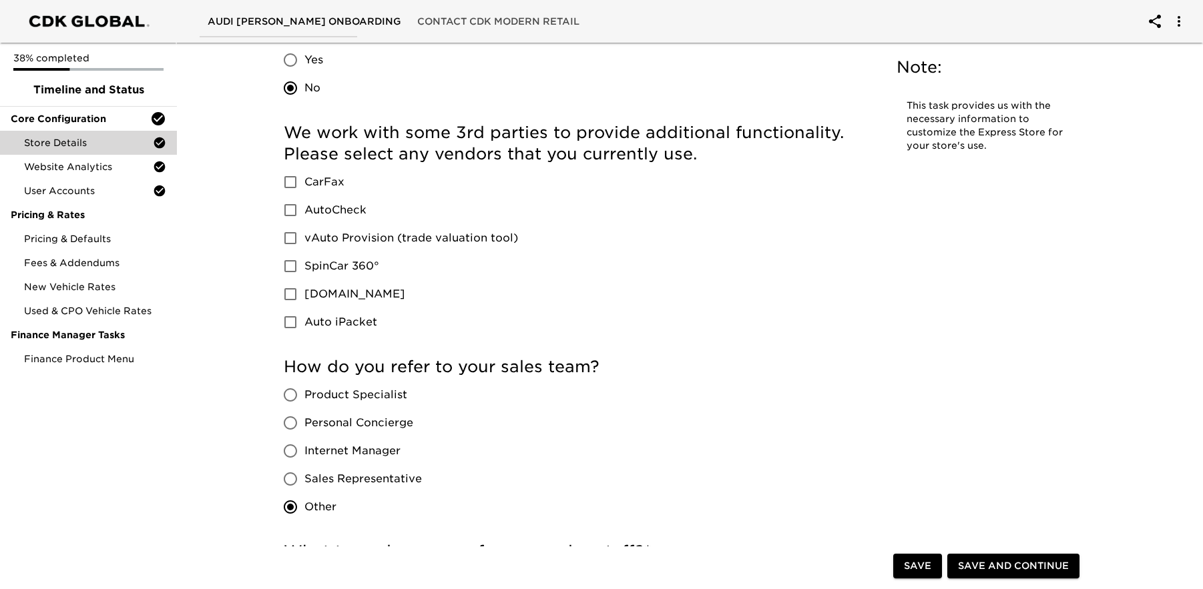
scroll to position [1886, 0]
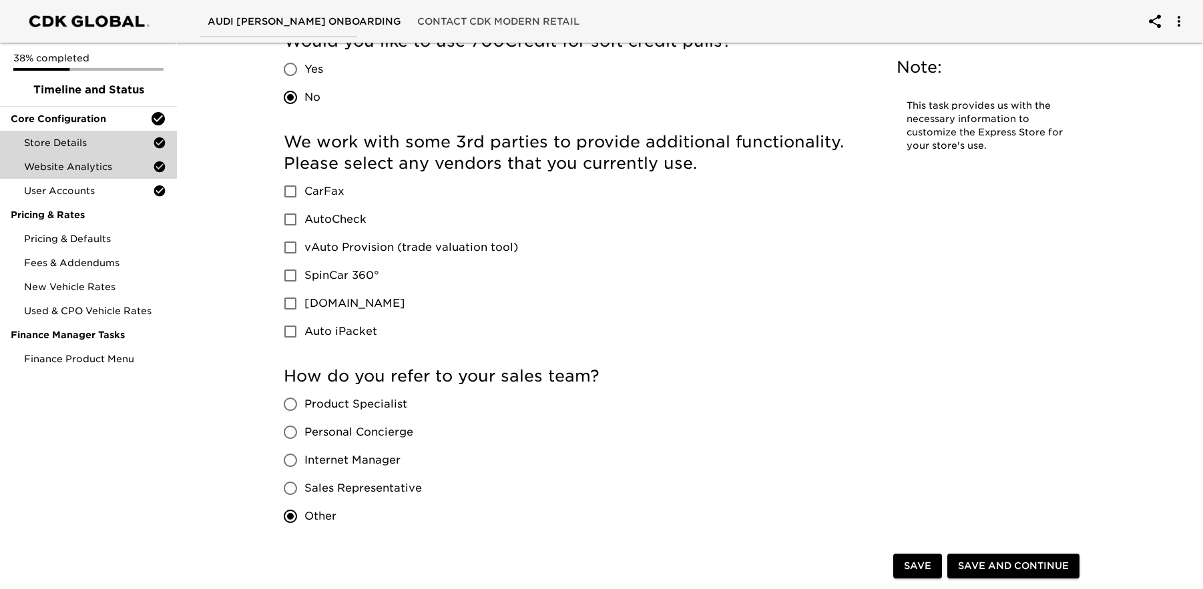
type input "[URL][DOMAIN_NAME]"
click at [100, 168] on span "Website Analytics" at bounding box center [88, 166] width 129 height 13
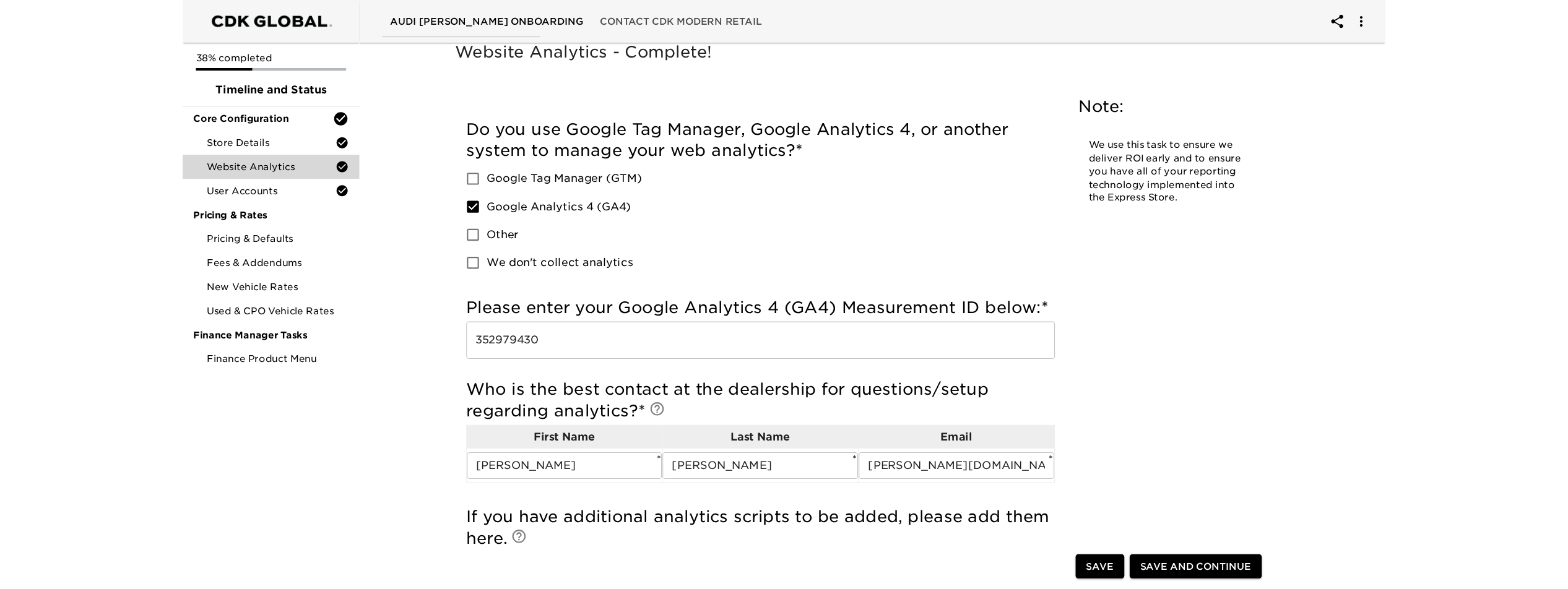
scroll to position [8, 0]
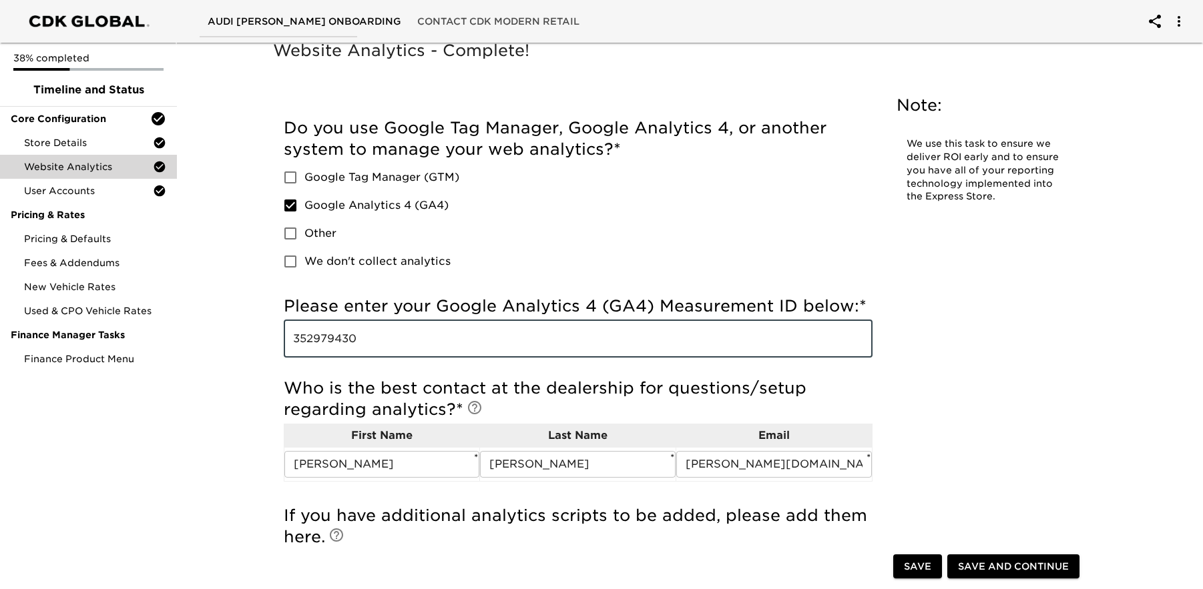
drag, startPoint x: 361, startPoint y: 342, endPoint x: 276, endPoint y: 338, distance: 85.5
click at [276, 338] on div "Incomplete: Please enter your Google Tag Manager (GTM) tracking ID below: Incom…" at bounding box center [578, 388] width 610 height 576
paste input "G-GW58XH8JXX"
type input "G-GW58XH8JXX"
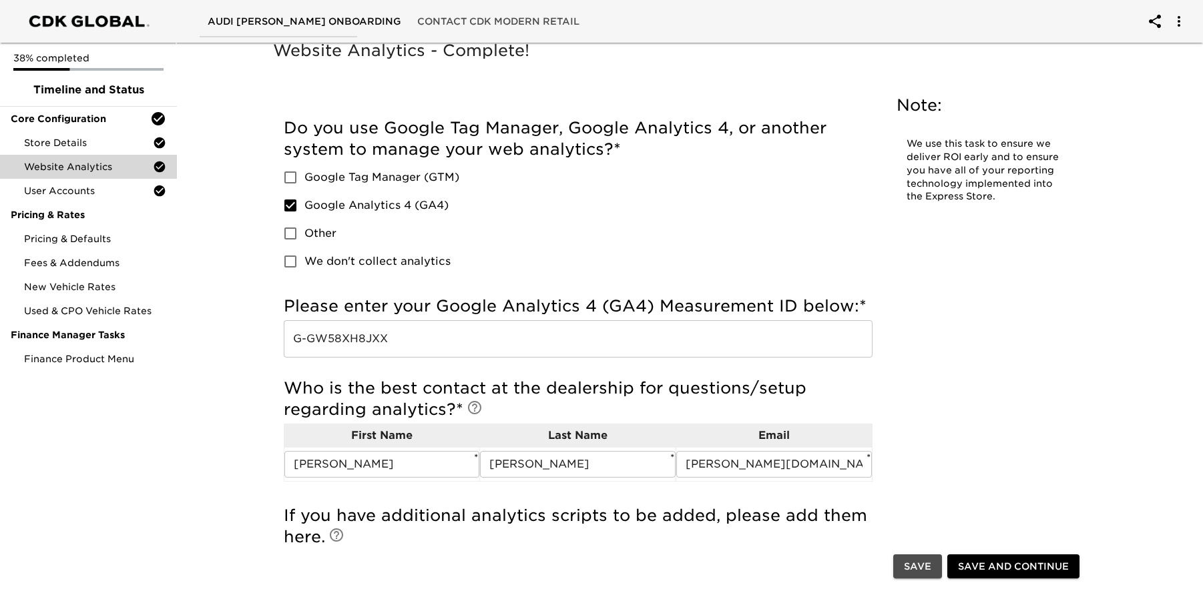
click at [923, 566] on span "Save" at bounding box center [917, 567] width 27 height 17
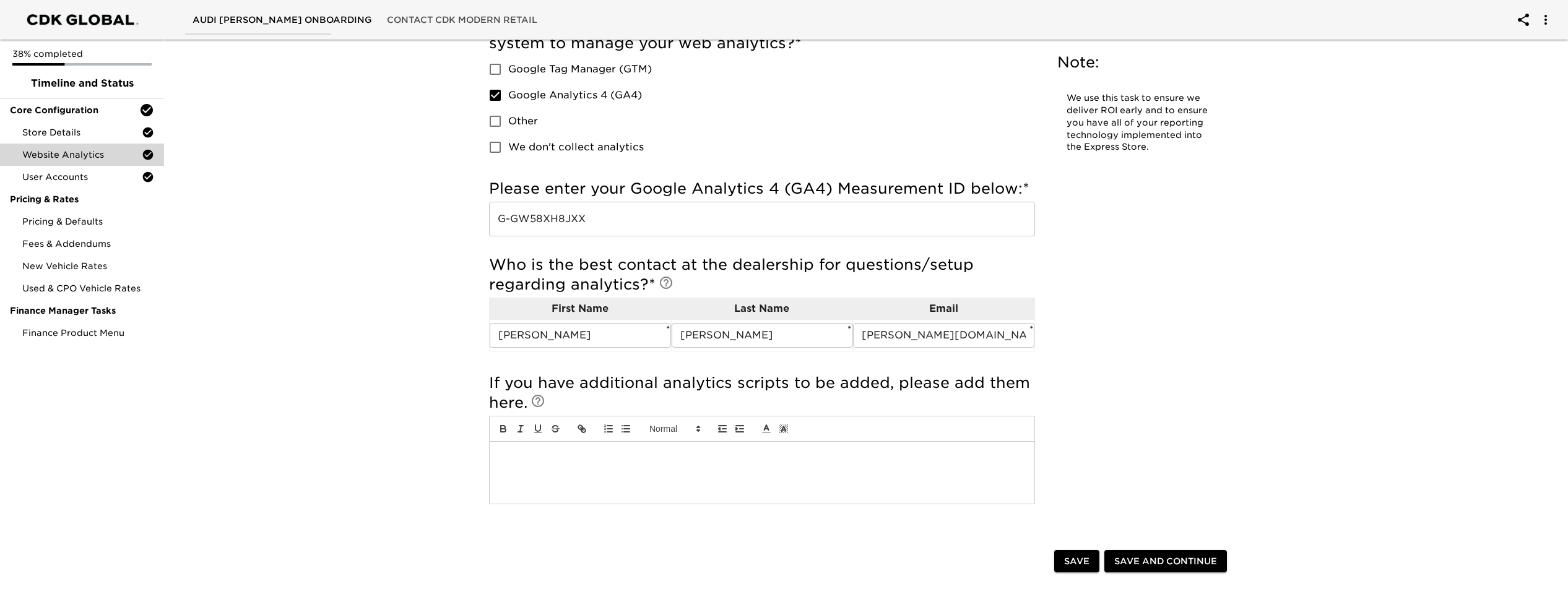
scroll to position [101, 0]
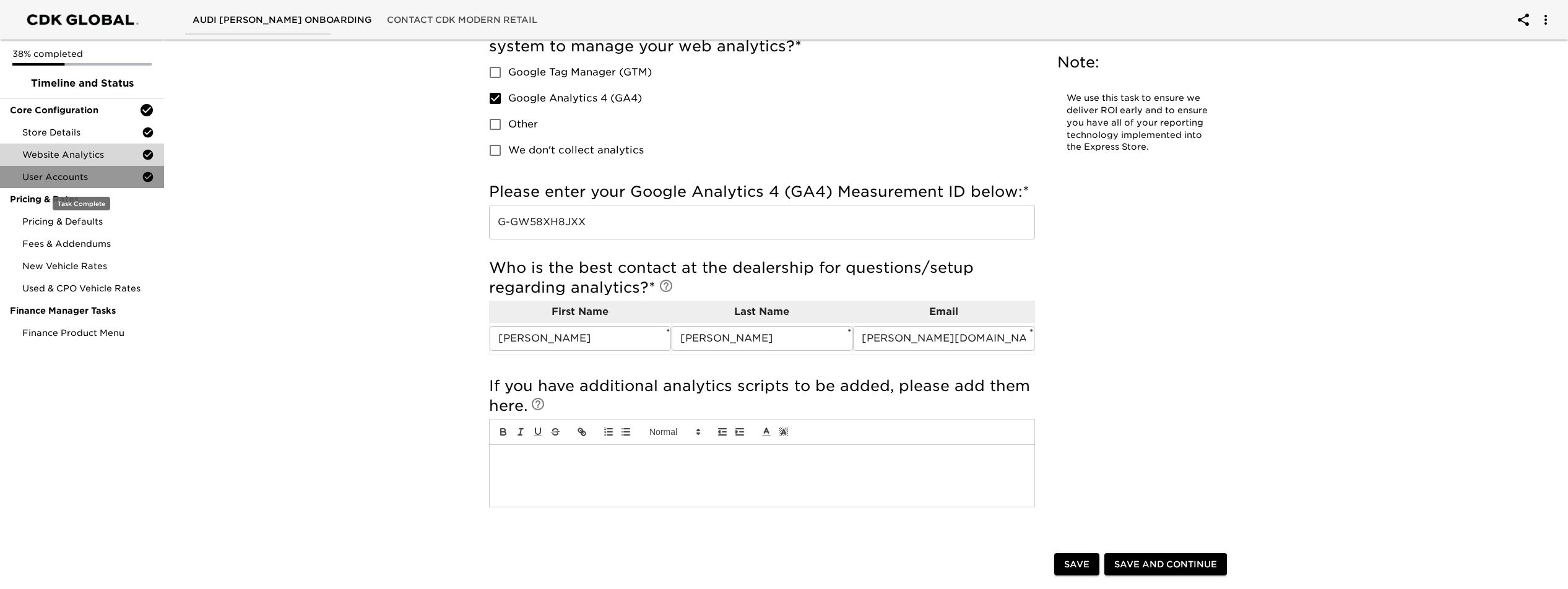
click at [83, 172] on span "User Accounts" at bounding box center [82, 176] width 120 height 12
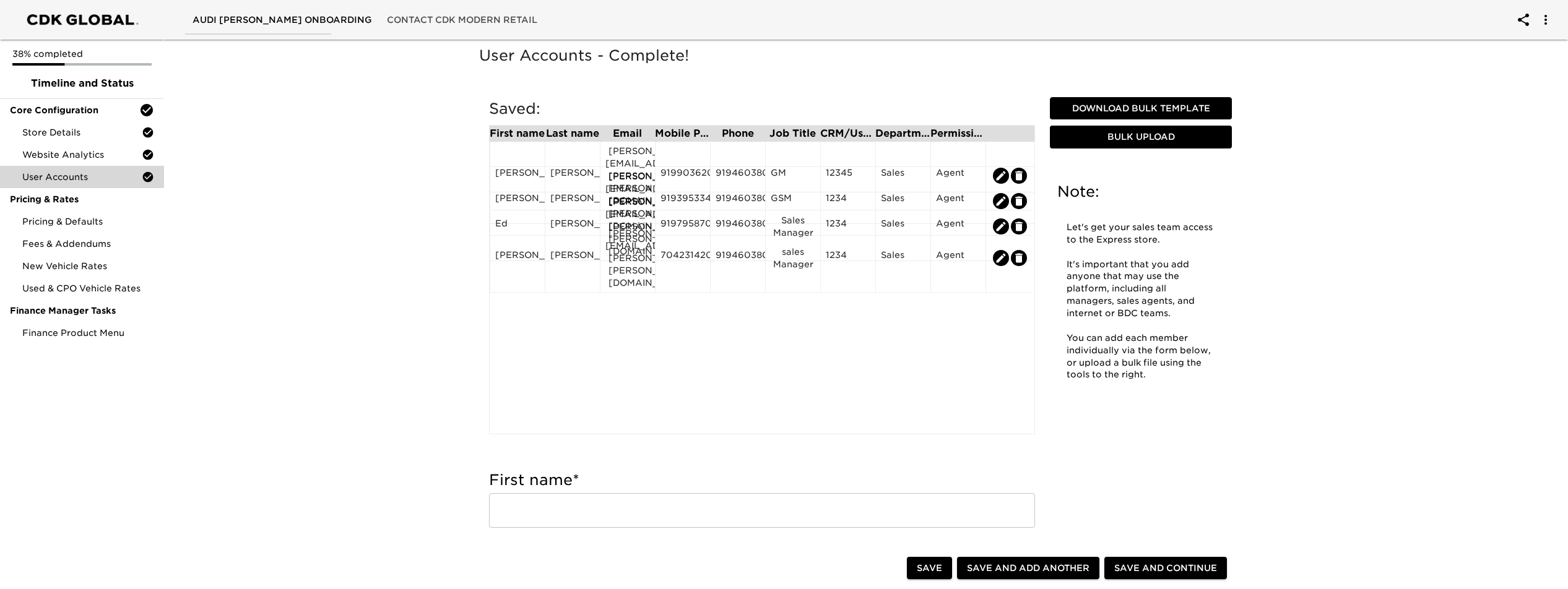
click at [1018, 546] on span "Save and Add Another" at bounding box center [1028, 569] width 122 height 16
radio input "false"
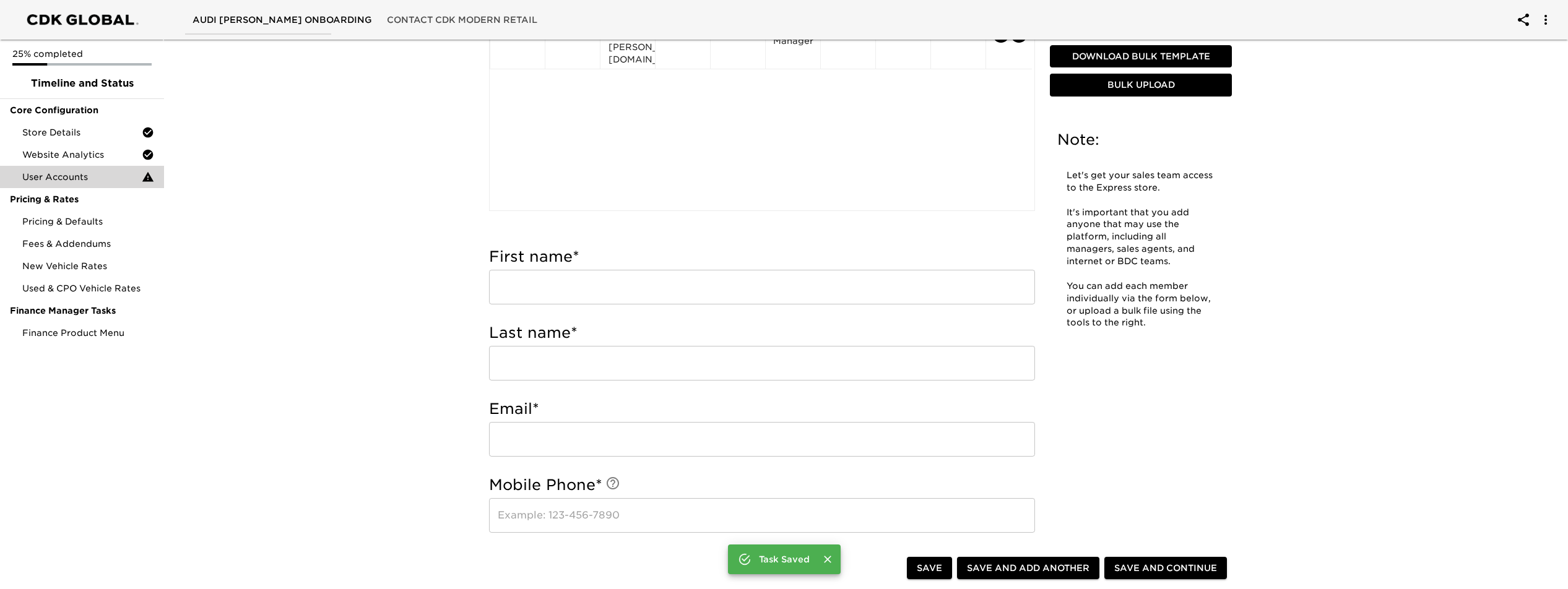
scroll to position [283, 0]
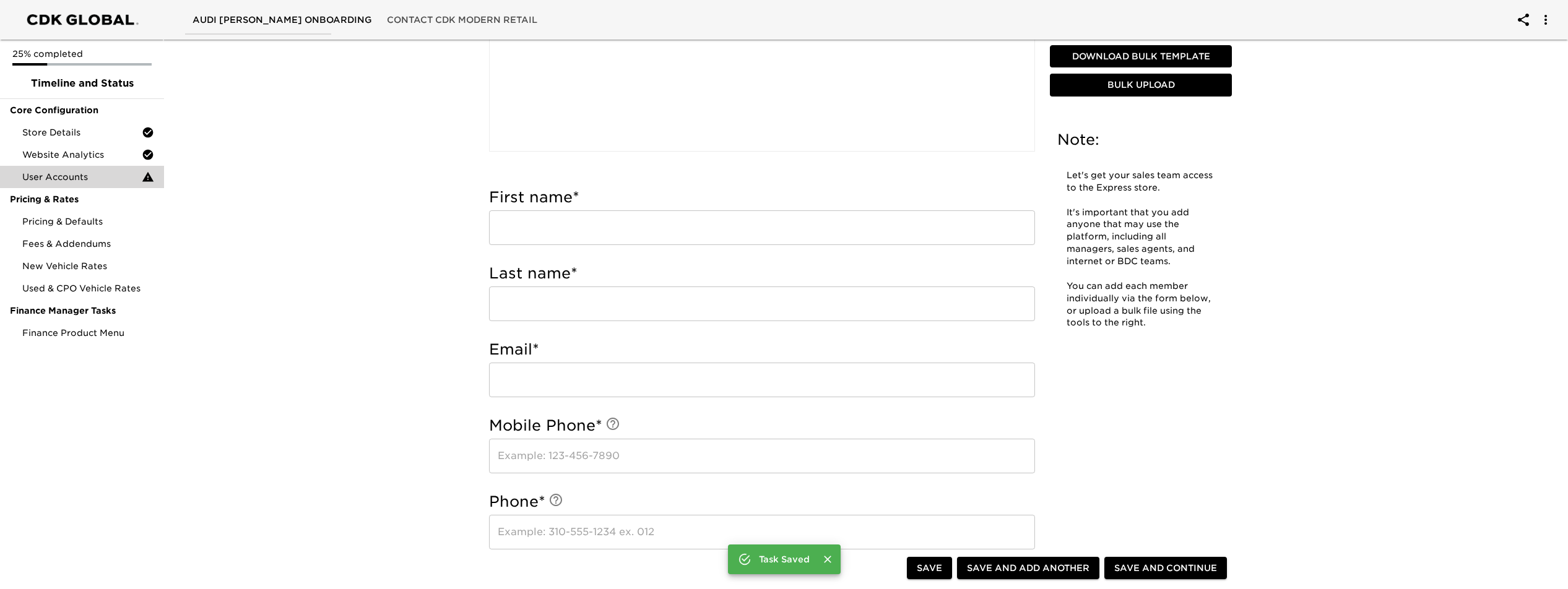
click at [621, 226] on input "text" at bounding box center [761, 227] width 546 height 34
type input "[PERSON_NAME]"
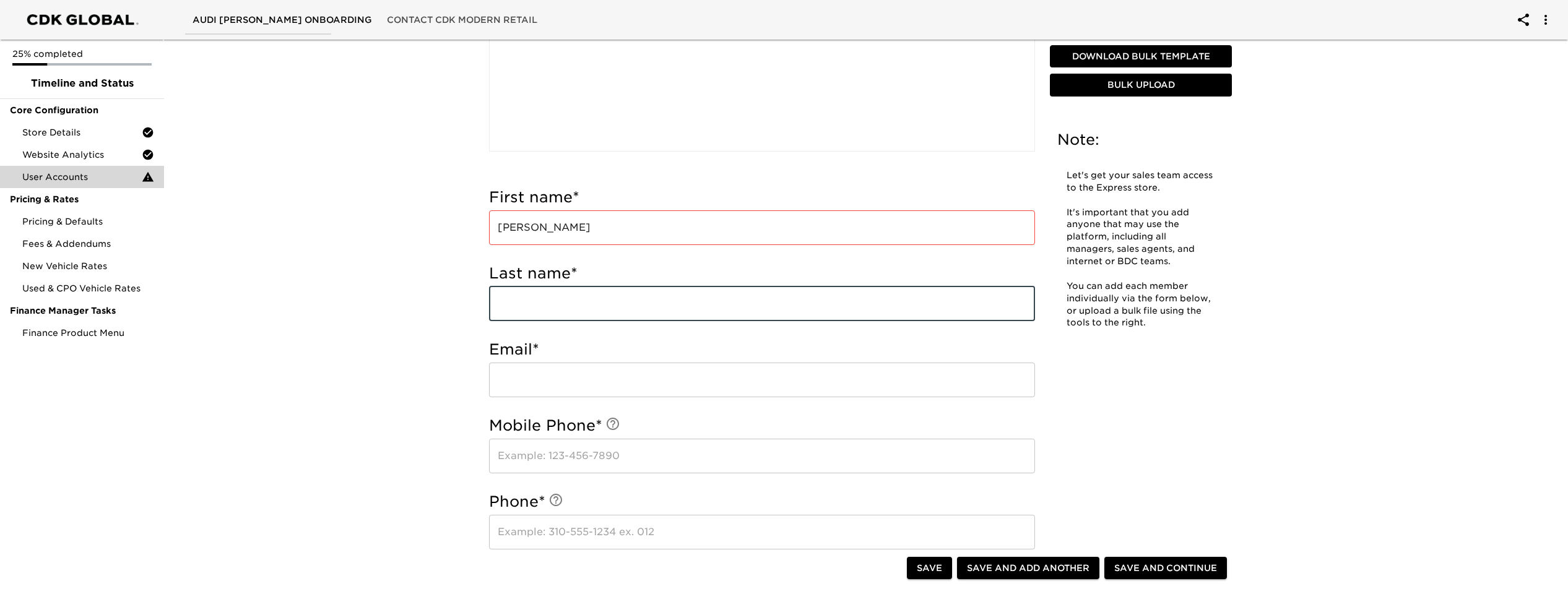
click at [603, 302] on input "text" at bounding box center [761, 303] width 546 height 34
type input "[PERSON_NAME]"
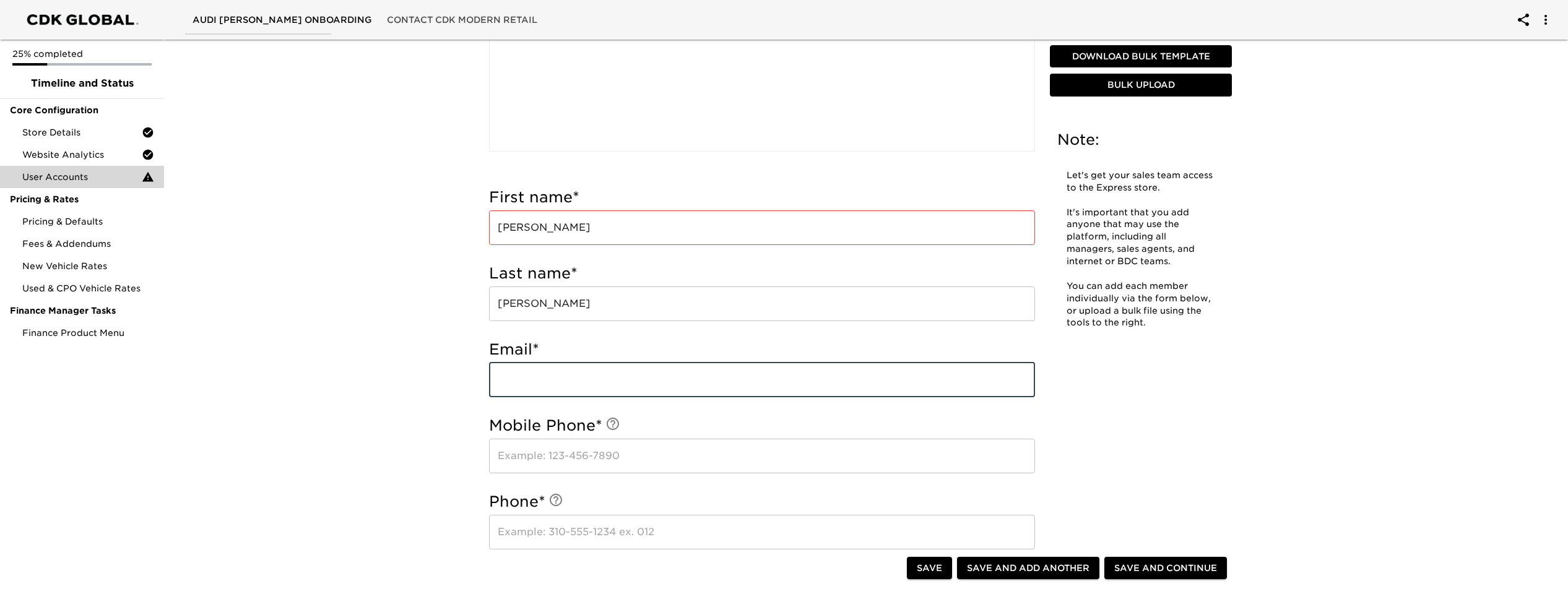
click at [603, 378] on input "email" at bounding box center [761, 379] width 546 height 34
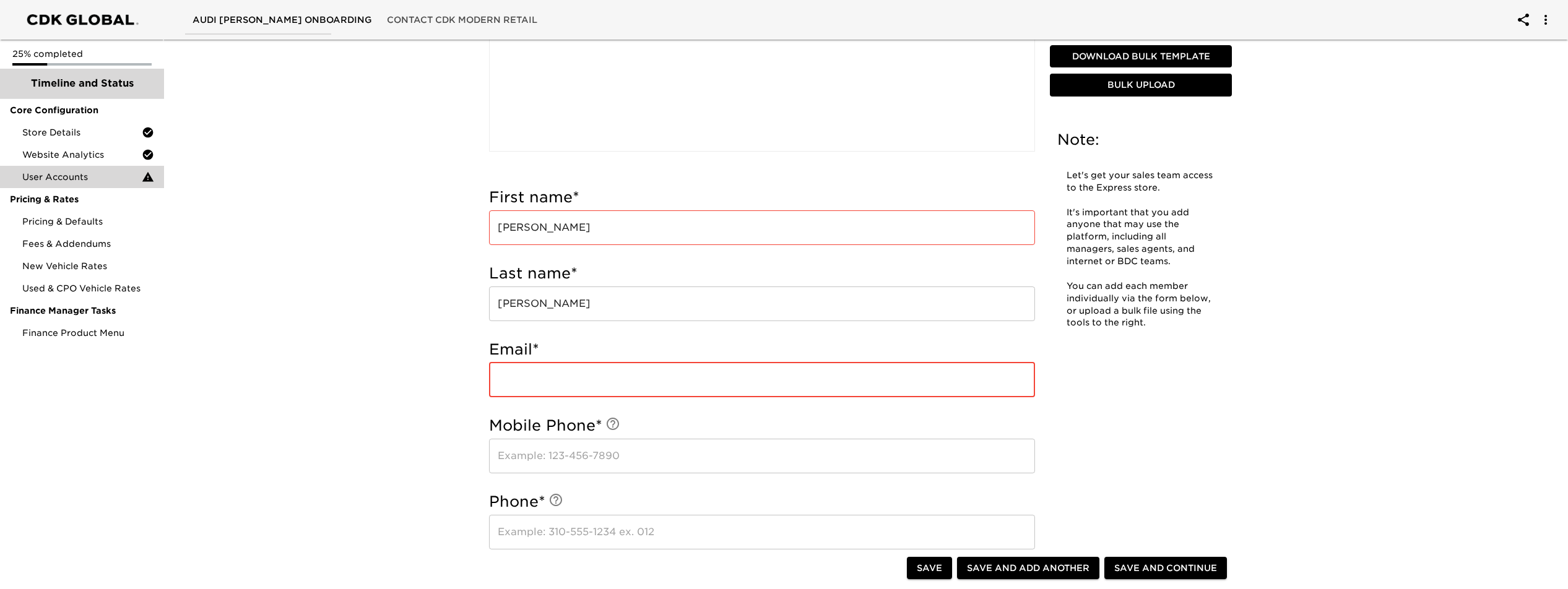
paste input "[PERSON_NAME][EMAIL_ADDRESS][PERSON_NAME][PERSON_NAME][DOMAIN_NAME]"
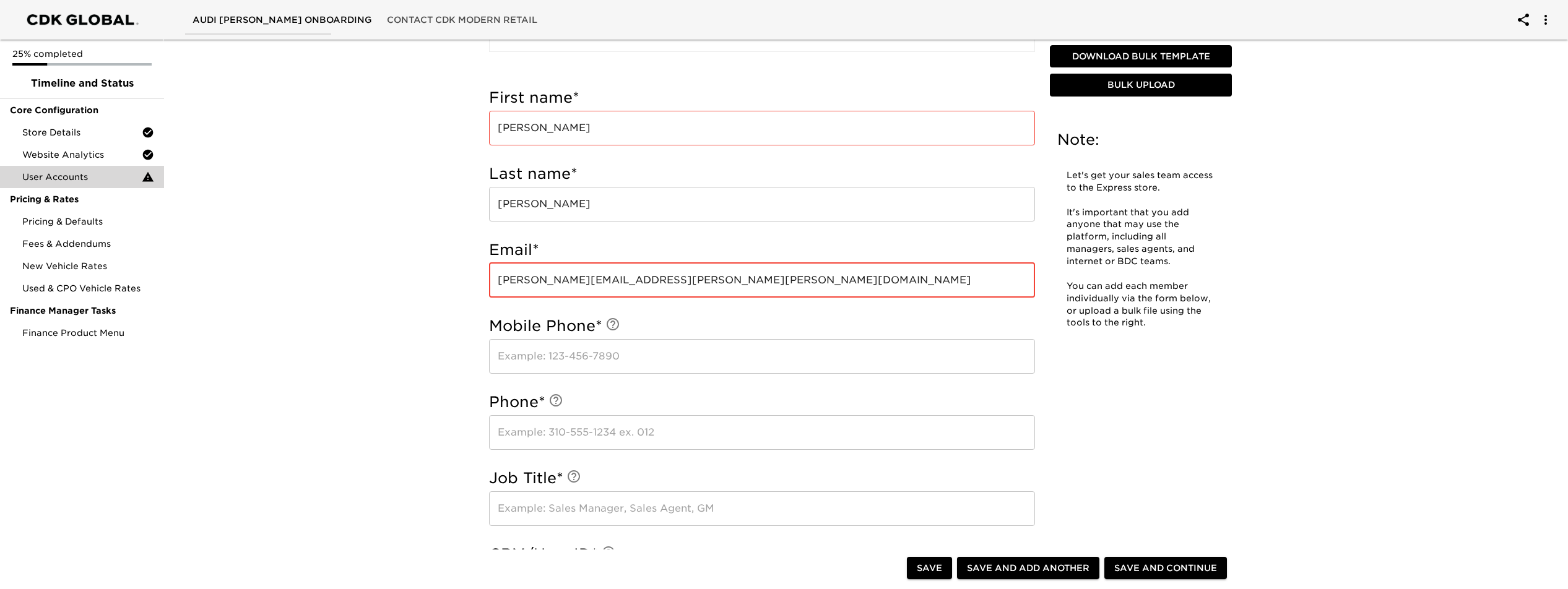
scroll to position [421, 0]
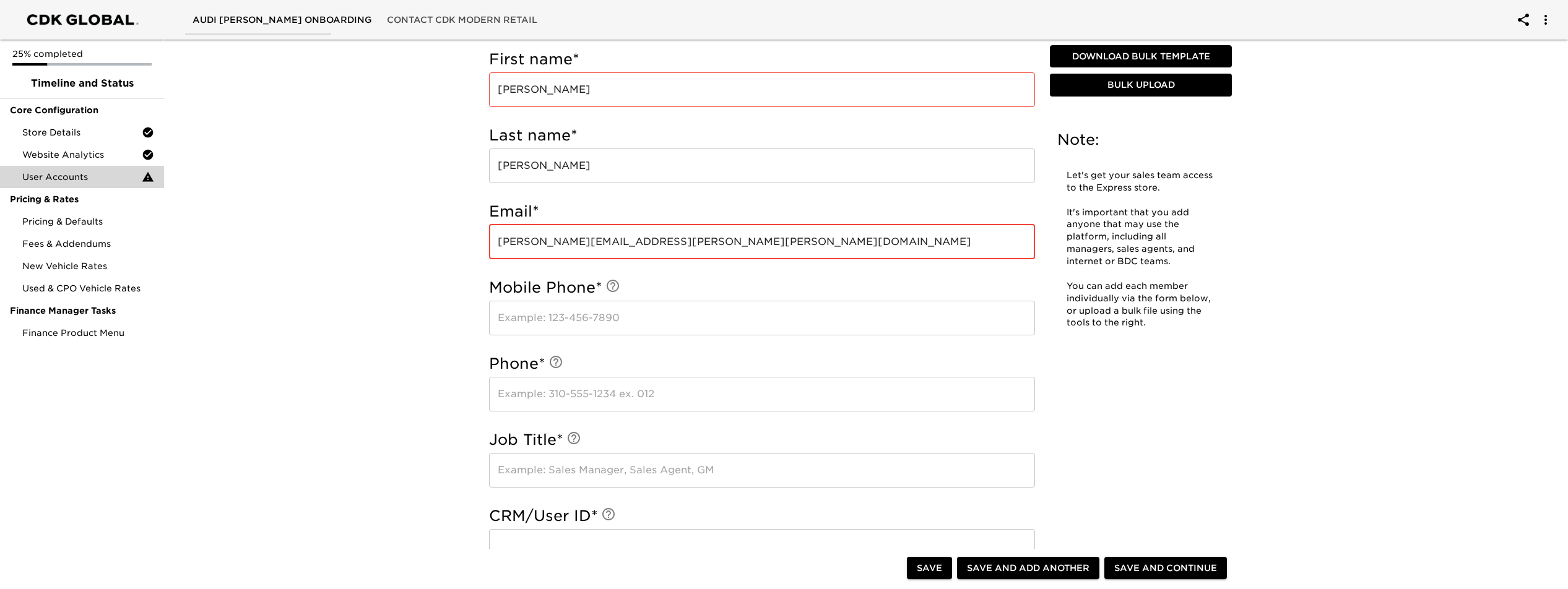
type input "[PERSON_NAME][EMAIL_ADDRESS][PERSON_NAME][PERSON_NAME][DOMAIN_NAME]"
click at [636, 401] on input "text" at bounding box center [761, 394] width 546 height 34
type input "1"
type input "9194603800"
click at [658, 467] on input "text" at bounding box center [761, 470] width 546 height 34
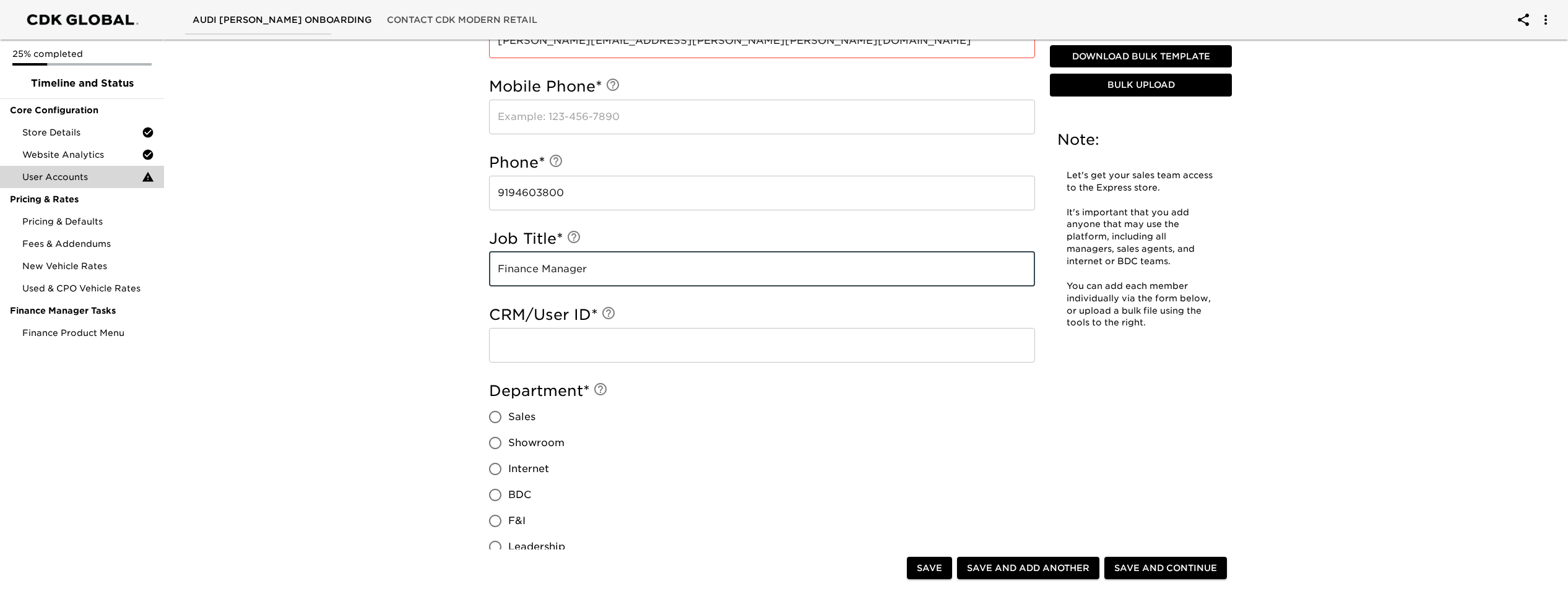
type input "Finance Manager"
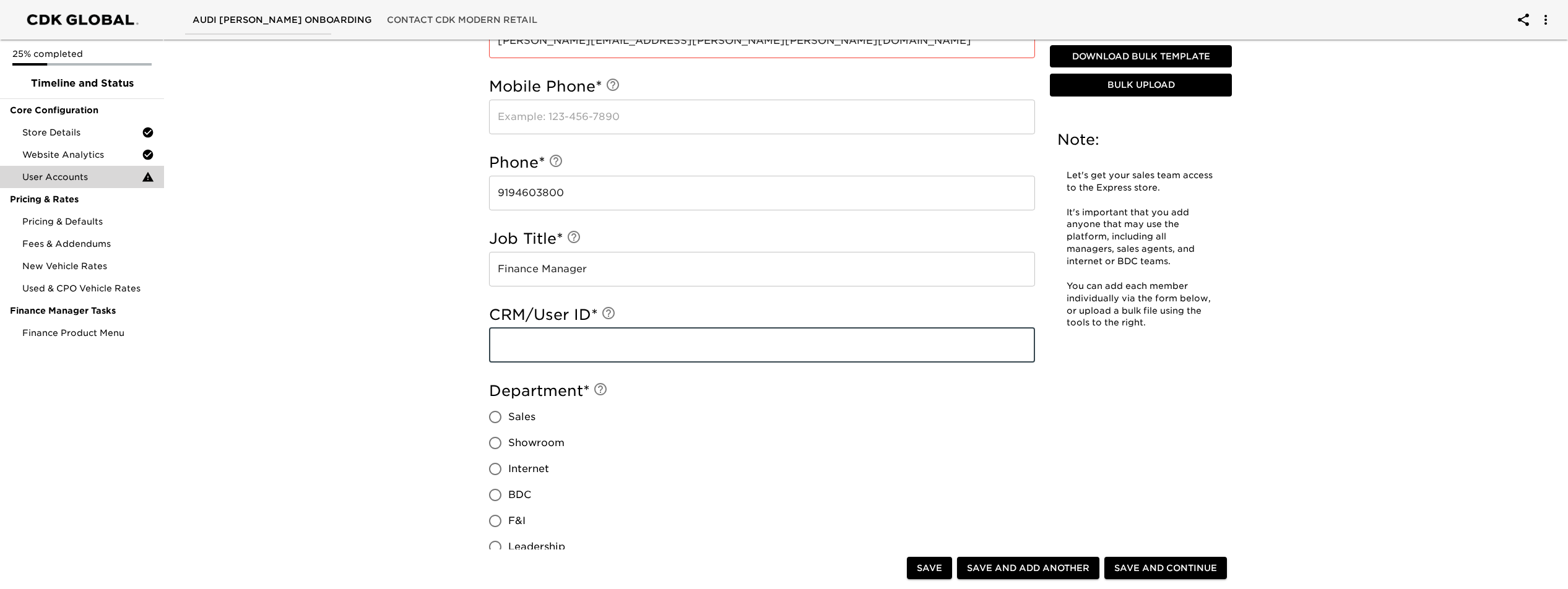
click at [604, 340] on input "text" at bounding box center [761, 345] width 546 height 34
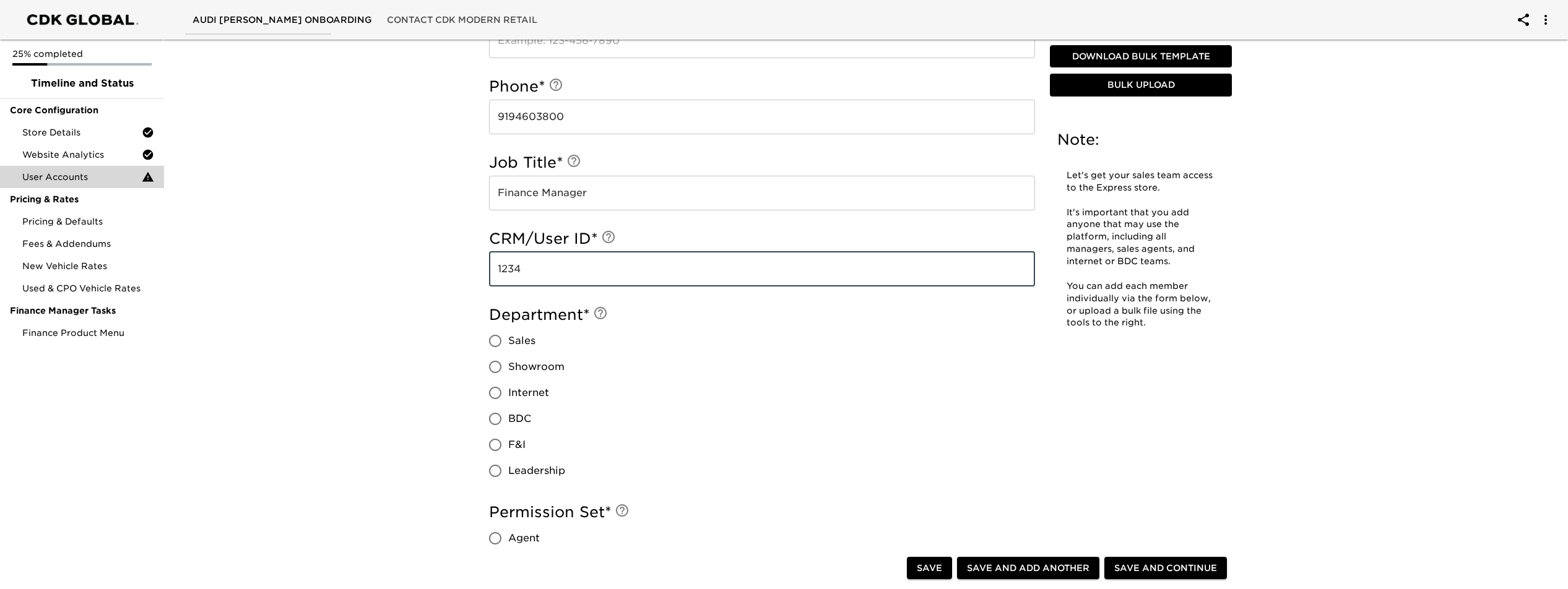
scroll to position [703, 0]
type input "1234"
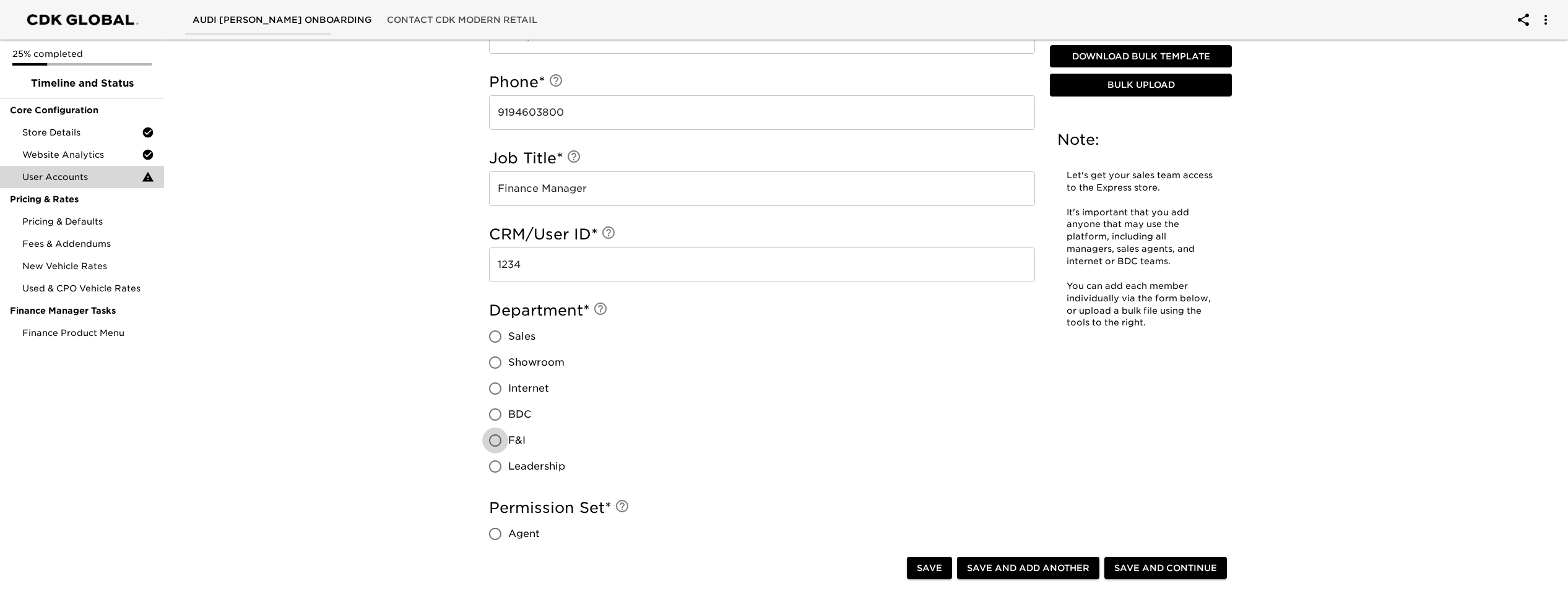
drag, startPoint x: 499, startPoint y: 439, endPoint x: 587, endPoint y: 431, distance: 88.4
click at [501, 439] on input "F&I" at bounding box center [495, 441] width 26 height 26
radio input "true"
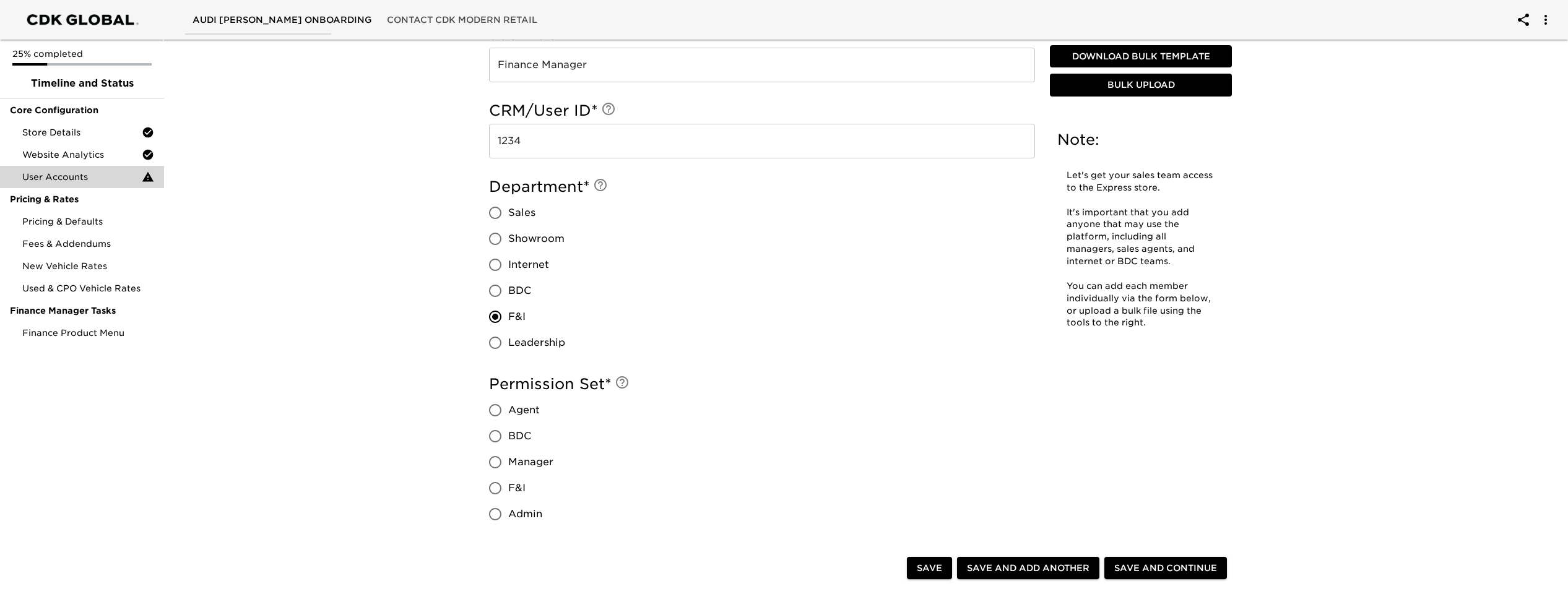
scroll to position [842, 0]
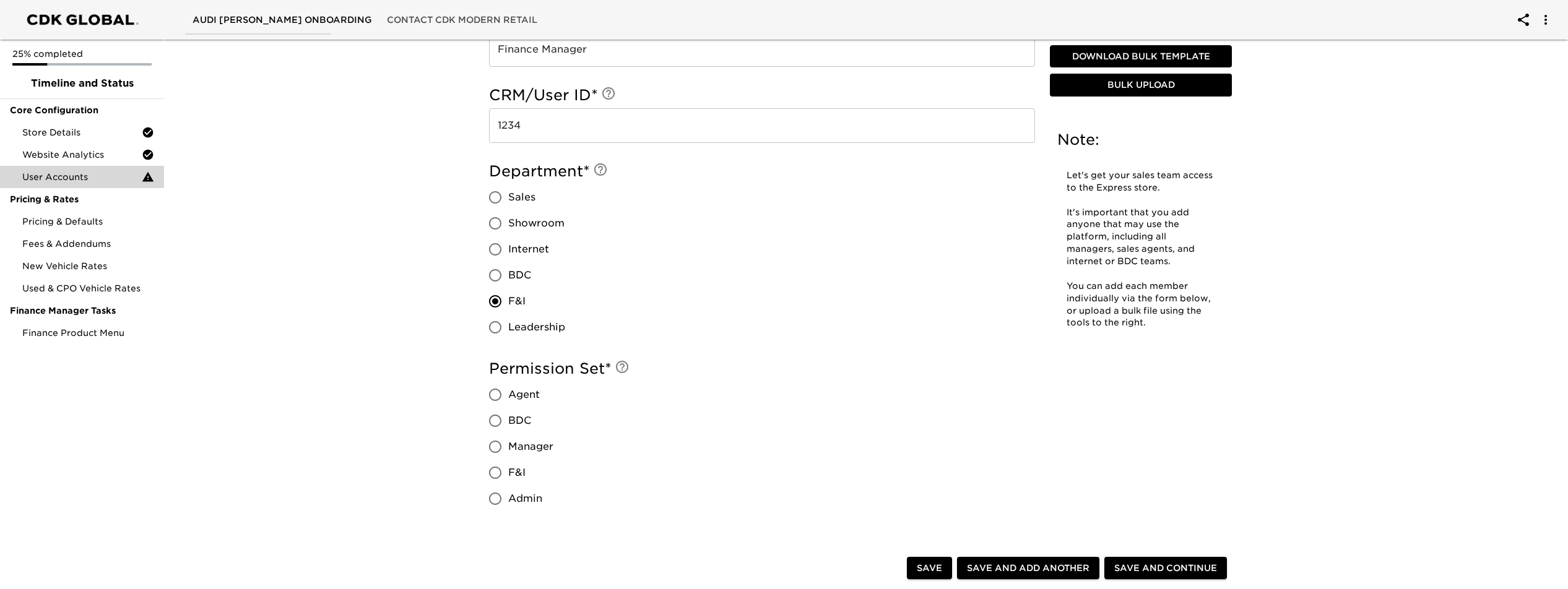
click at [499, 393] on input "Agent" at bounding box center [495, 395] width 26 height 26
radio input "true"
click at [1026, 546] on span "Save and Add Another" at bounding box center [1028, 569] width 122 height 16
radio input "false"
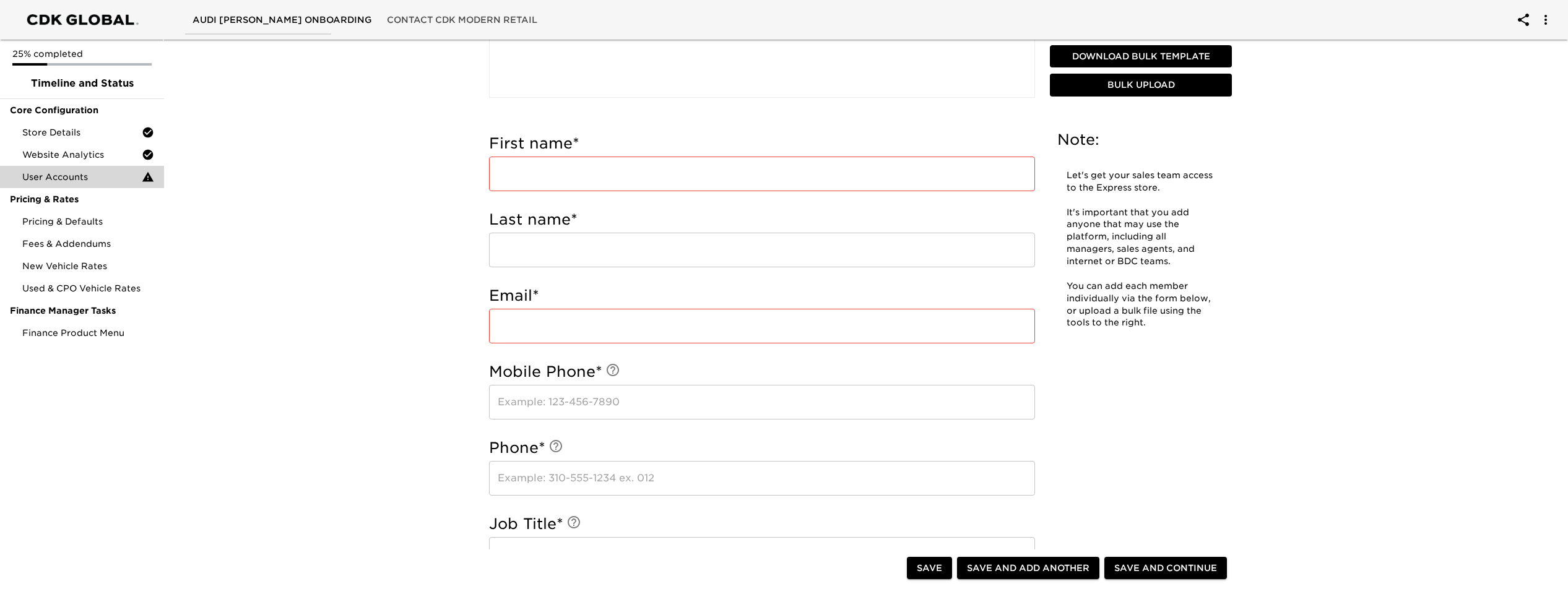
scroll to position [332, 0]
click at [625, 174] on input "text" at bounding box center [761, 178] width 546 height 34
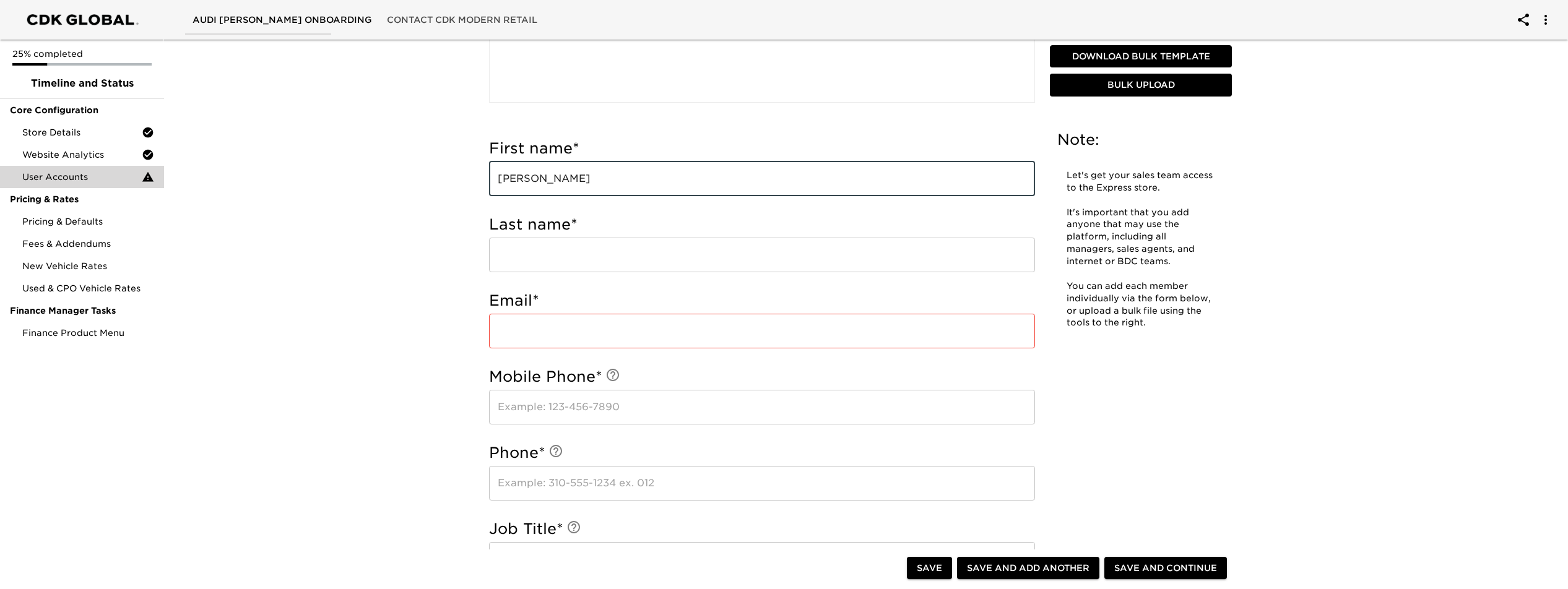
type input "[PERSON_NAME]"
click at [570, 256] on input "text" at bounding box center [761, 254] width 546 height 34
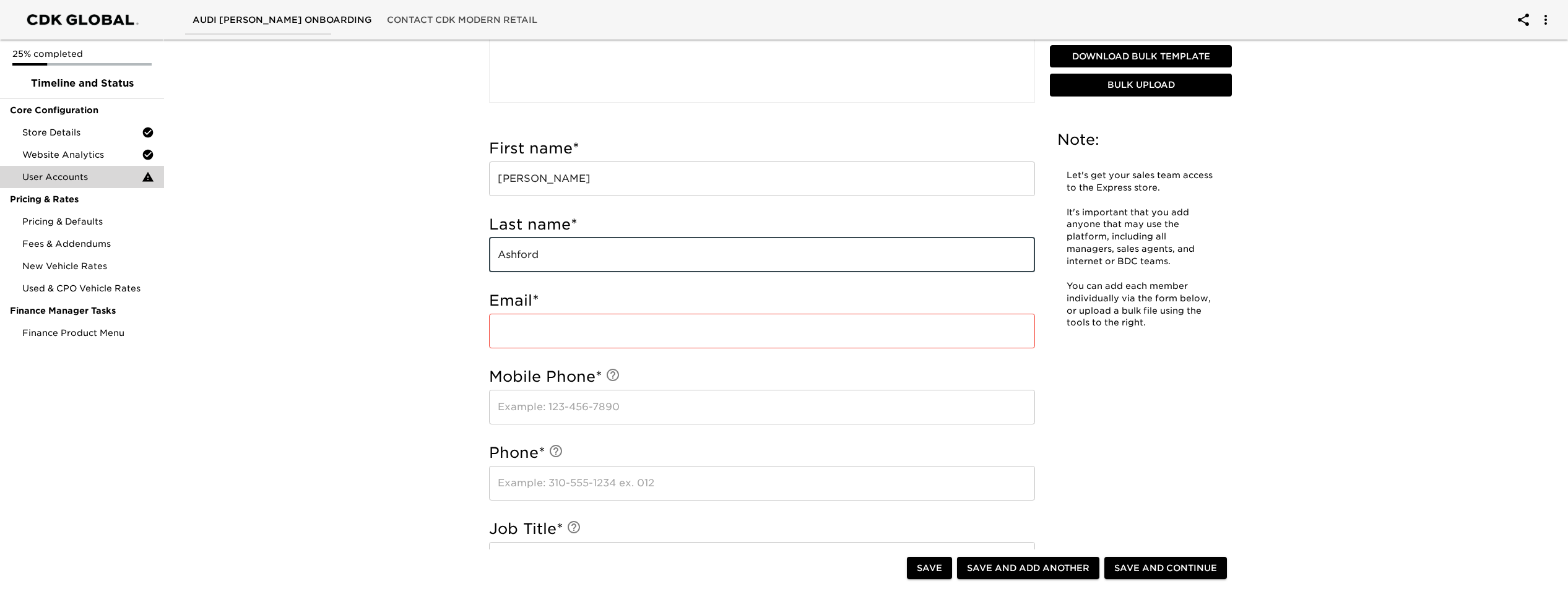
type input "Ashford"
click at [589, 330] on input "email" at bounding box center [761, 330] width 546 height 34
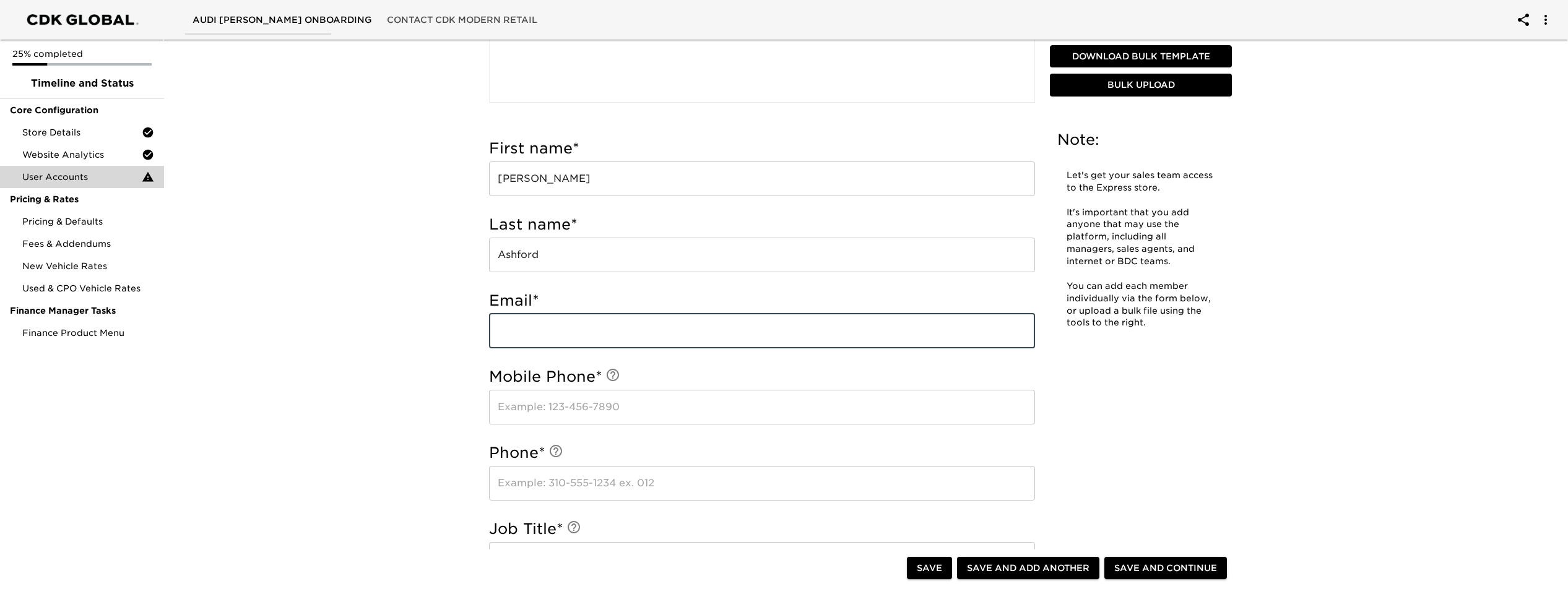
paste input "[PERSON_NAME][EMAIL_ADDRESS][PERSON_NAME][PERSON_NAME][DOMAIN_NAME]"
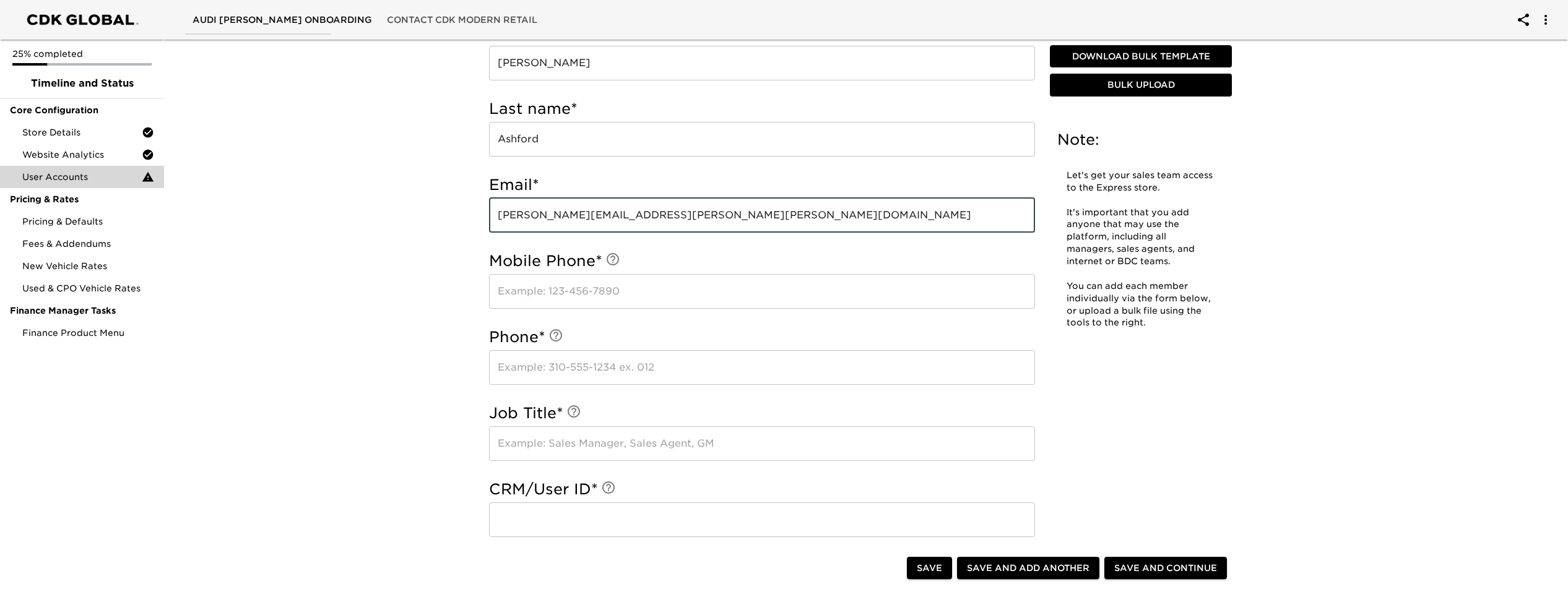
scroll to position [448, 0]
type input "[PERSON_NAME][EMAIL_ADDRESS][PERSON_NAME][PERSON_NAME][DOMAIN_NAME]"
click at [621, 369] on input "text" at bounding box center [761, 366] width 546 height 34
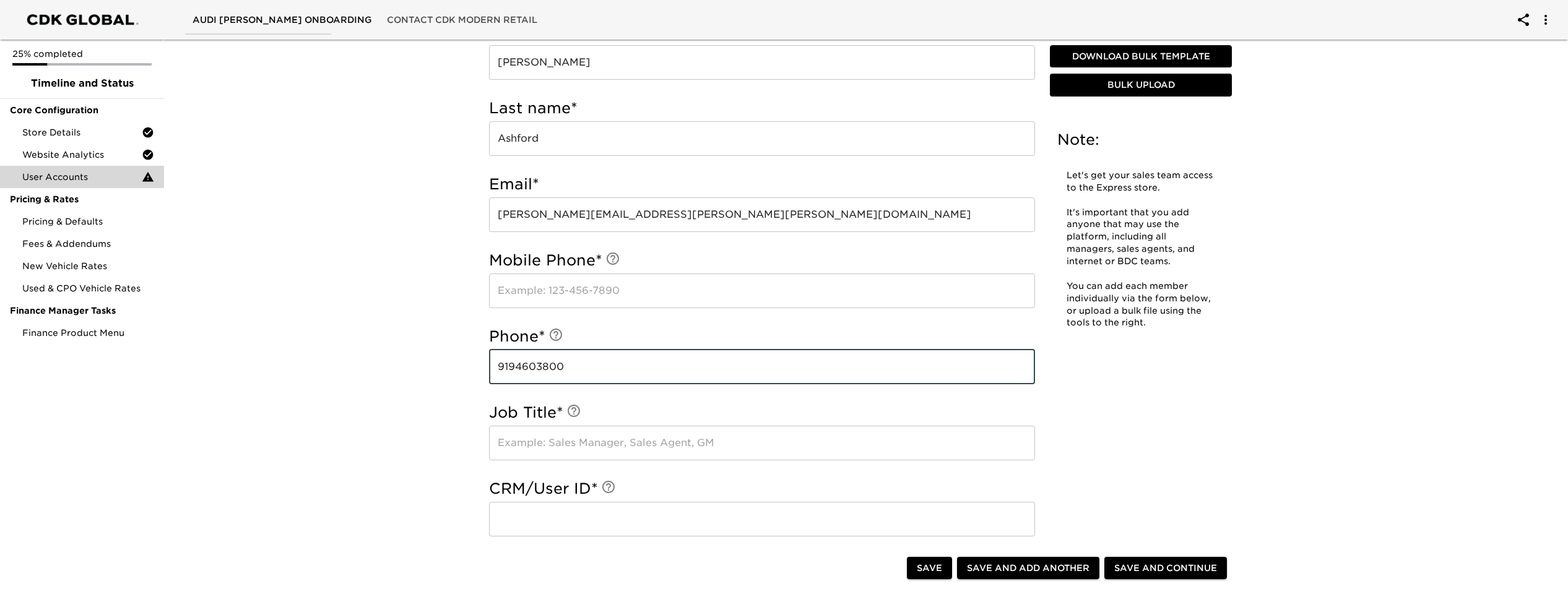
type input "9194603800"
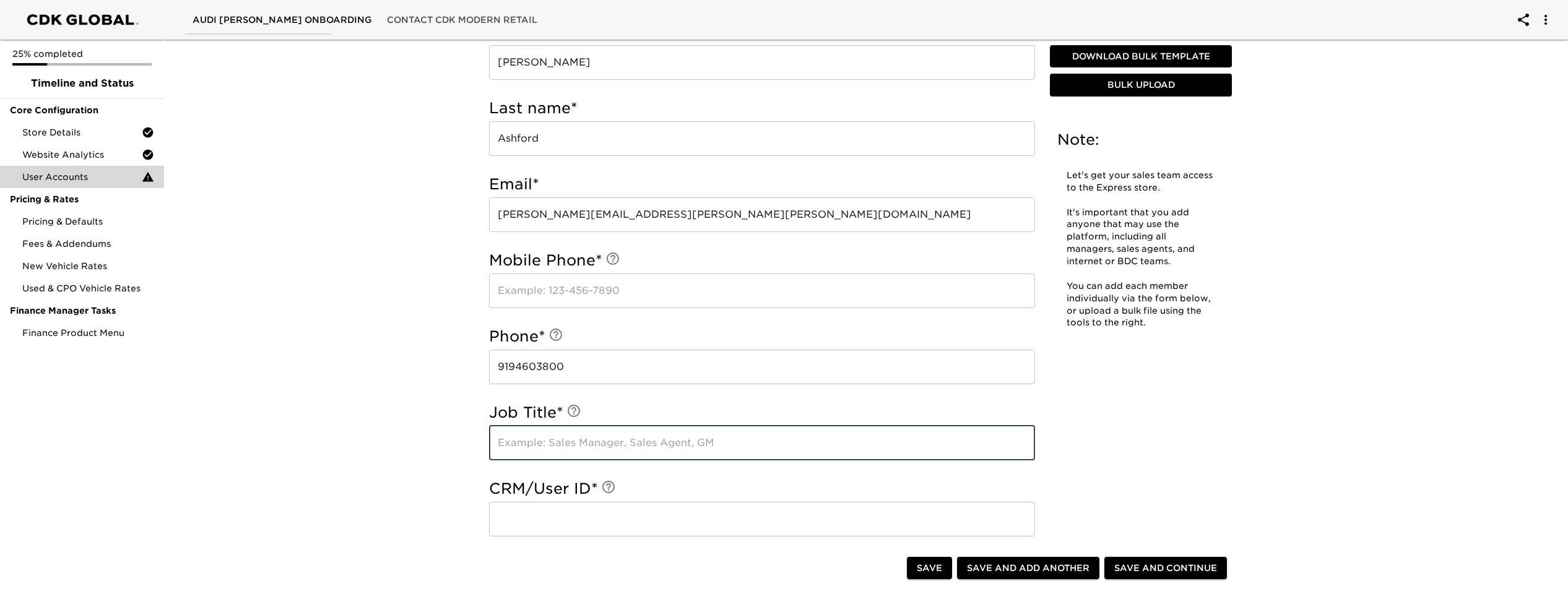
click at [655, 452] on input "text" at bounding box center [761, 442] width 546 height 34
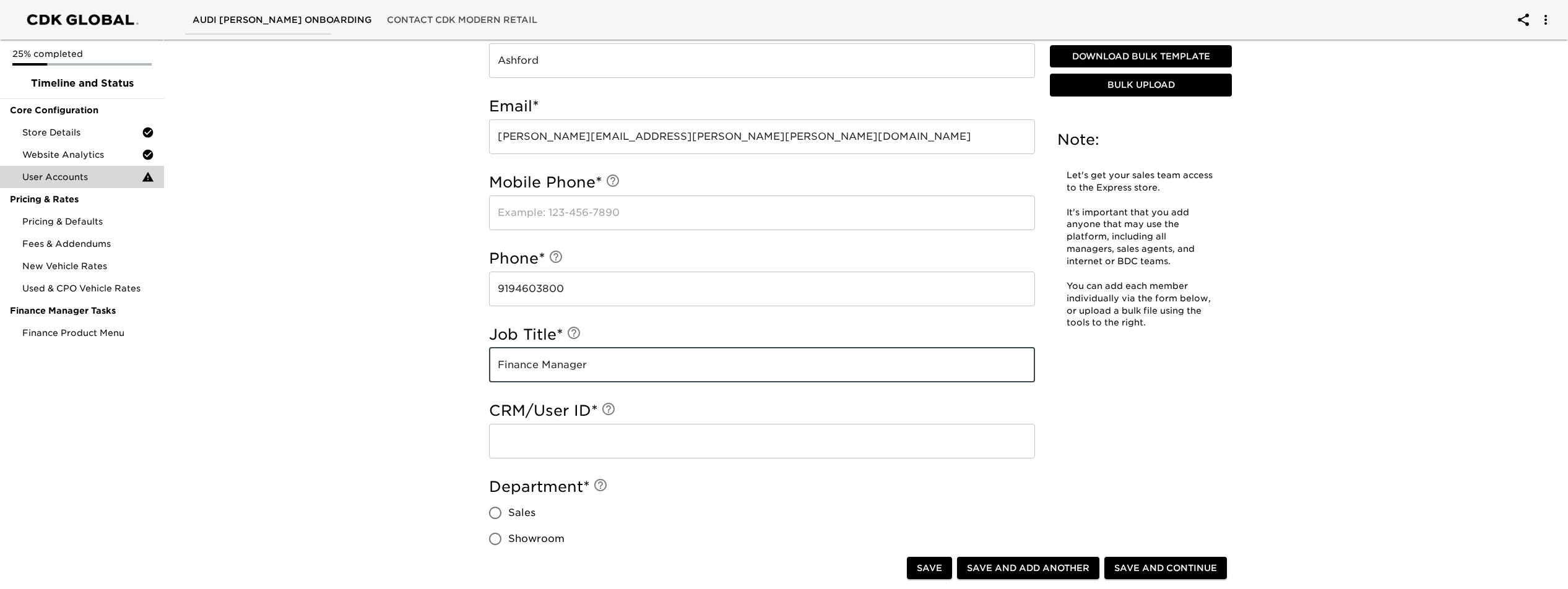
scroll to position [535, 0]
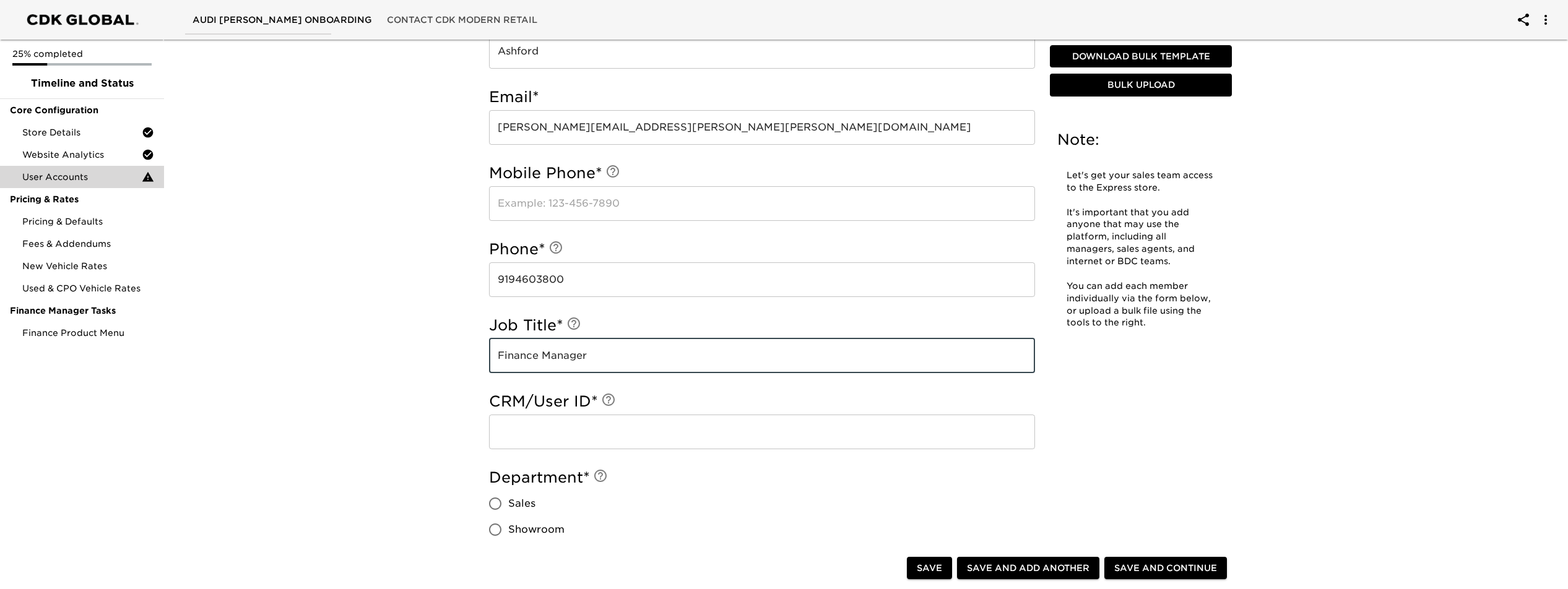
type input "Finance Manager"
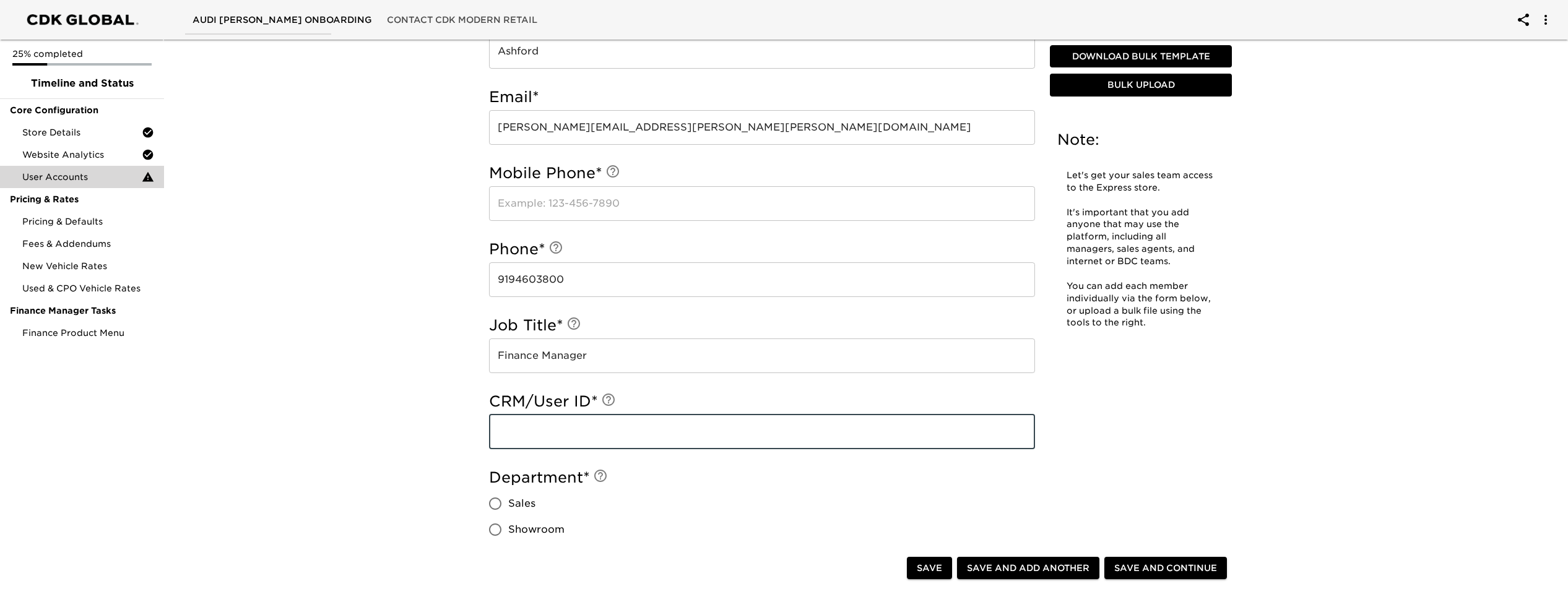
click at [630, 433] on input "text" at bounding box center [761, 431] width 546 height 34
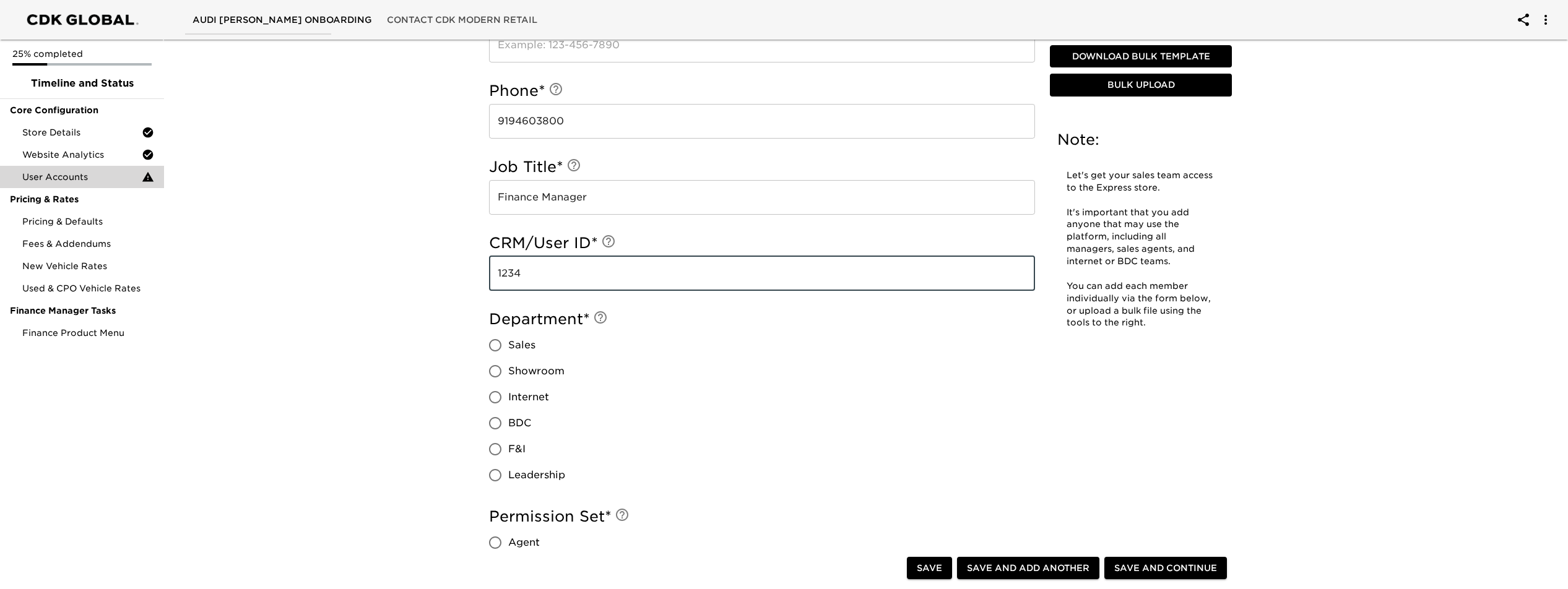
scroll to position [696, 0]
type input "1234"
click at [502, 448] on input "F&I" at bounding box center [495, 448] width 26 height 26
radio input "true"
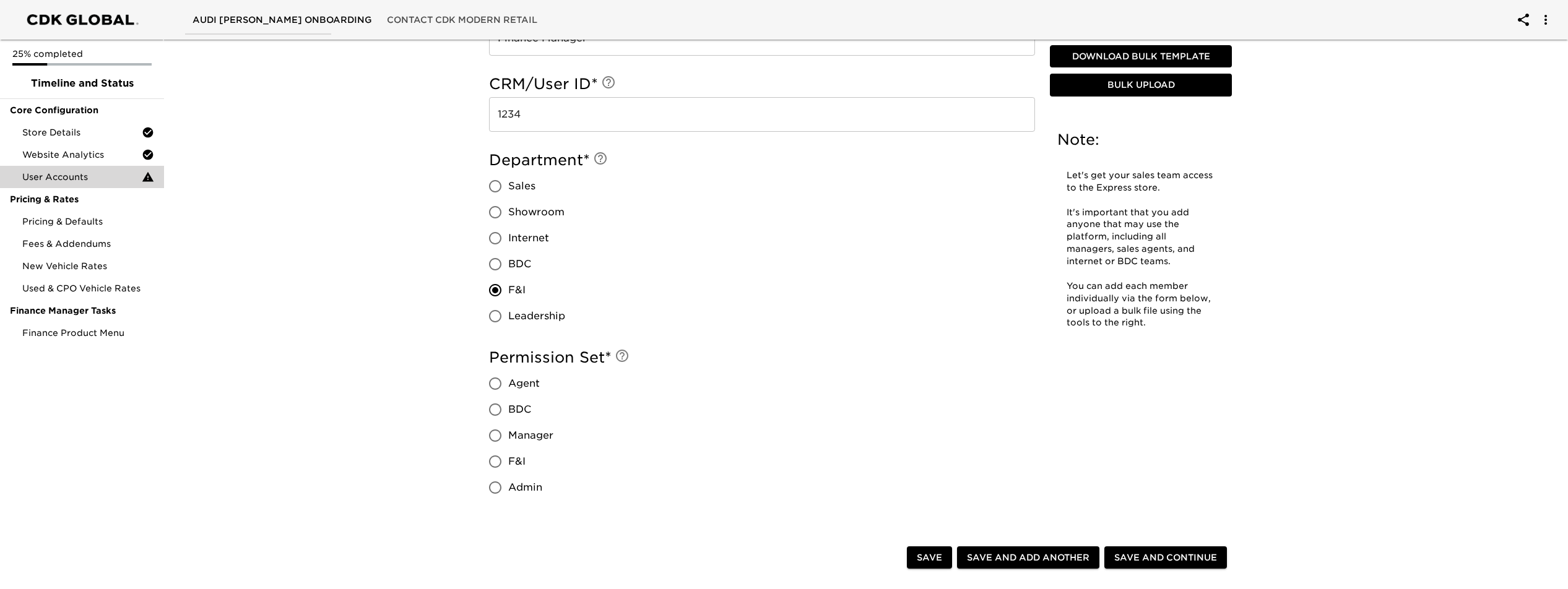
scroll to position [866, 0]
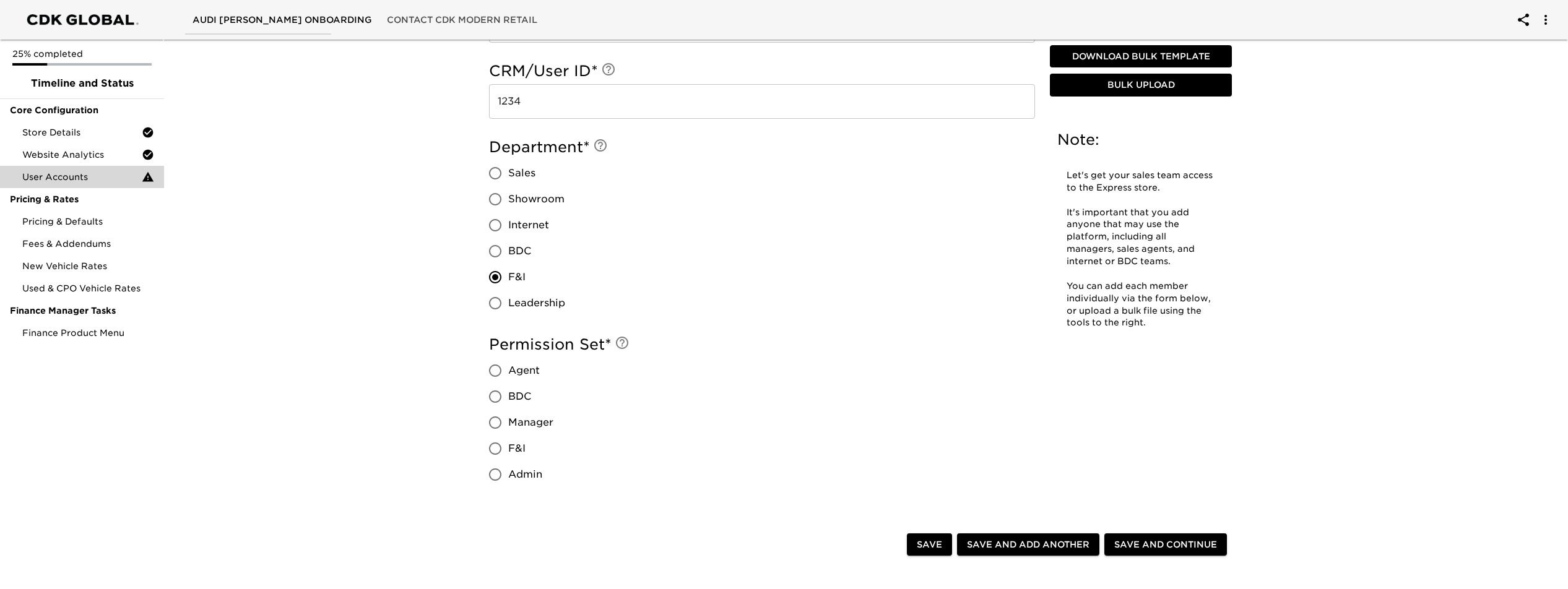
click at [499, 372] on input "Agent" at bounding box center [495, 371] width 26 height 26
radio input "true"
drag, startPoint x: 1050, startPoint y: 548, endPoint x: 1041, endPoint y: 544, distance: 9.8
click at [1050, 546] on span "Save and Add Another" at bounding box center [1028, 544] width 122 height 16
radio input "false"
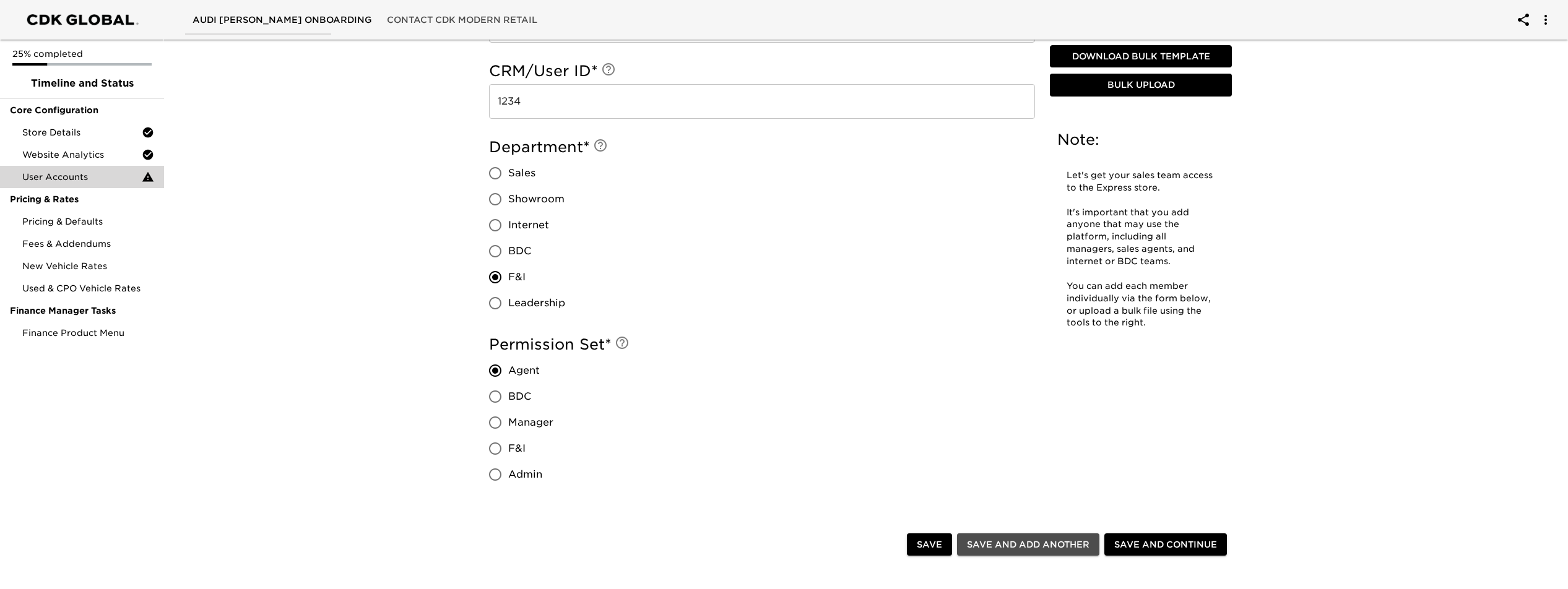
radio input "false"
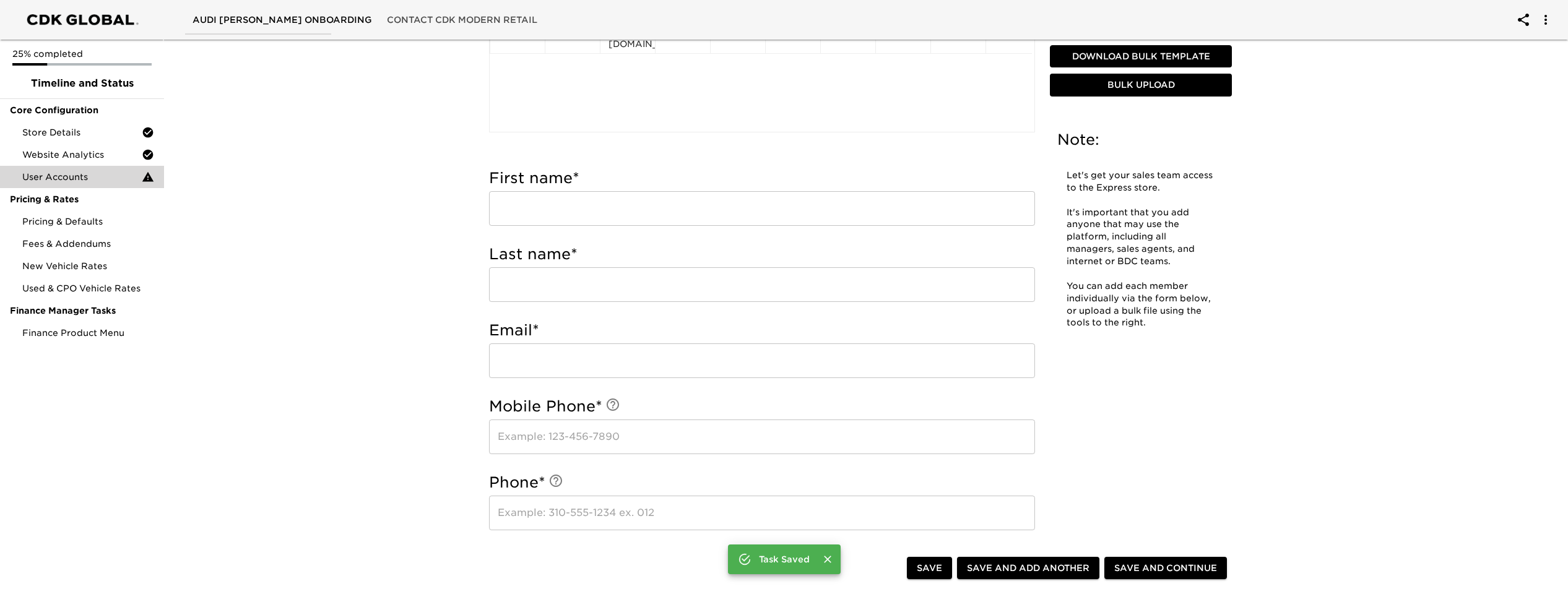
scroll to position [245, 0]
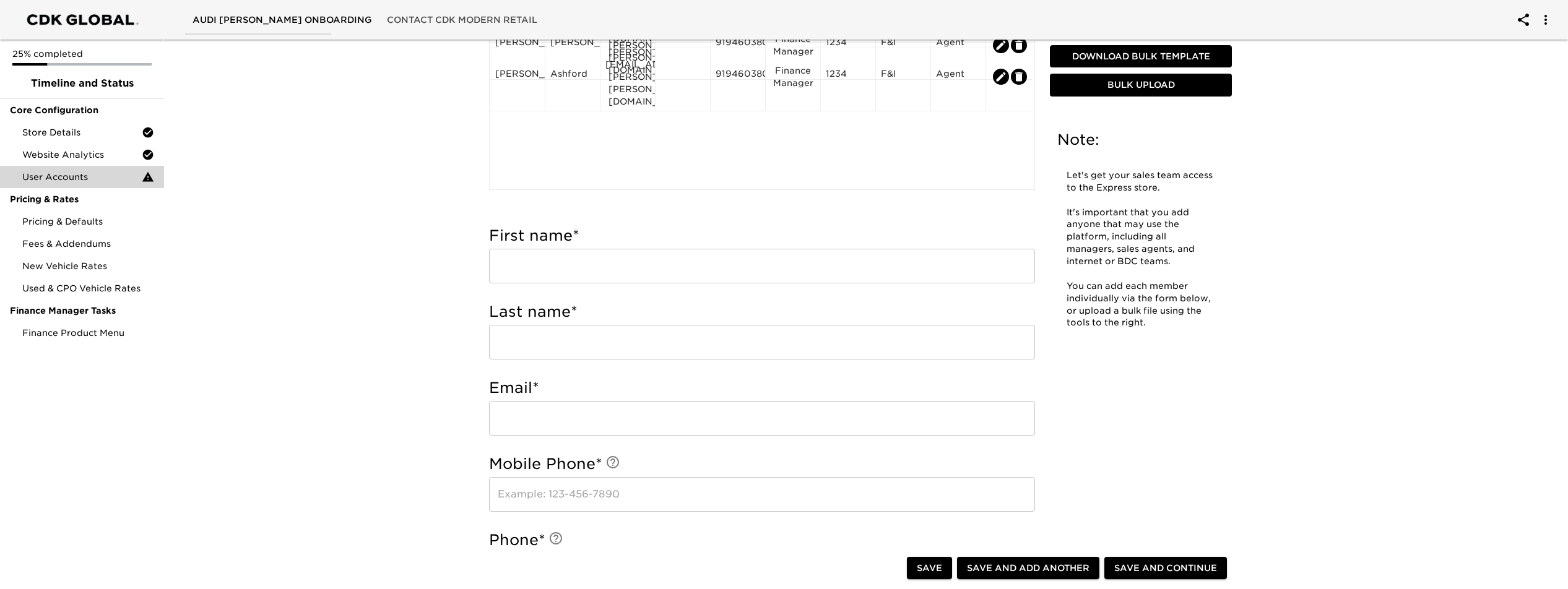
click at [594, 268] on input "text" at bounding box center [761, 265] width 546 height 34
type input "[PERSON_NAME]"
click at [591, 346] on input "text" at bounding box center [761, 341] width 546 height 34
type input "[PERSON_NAME]"
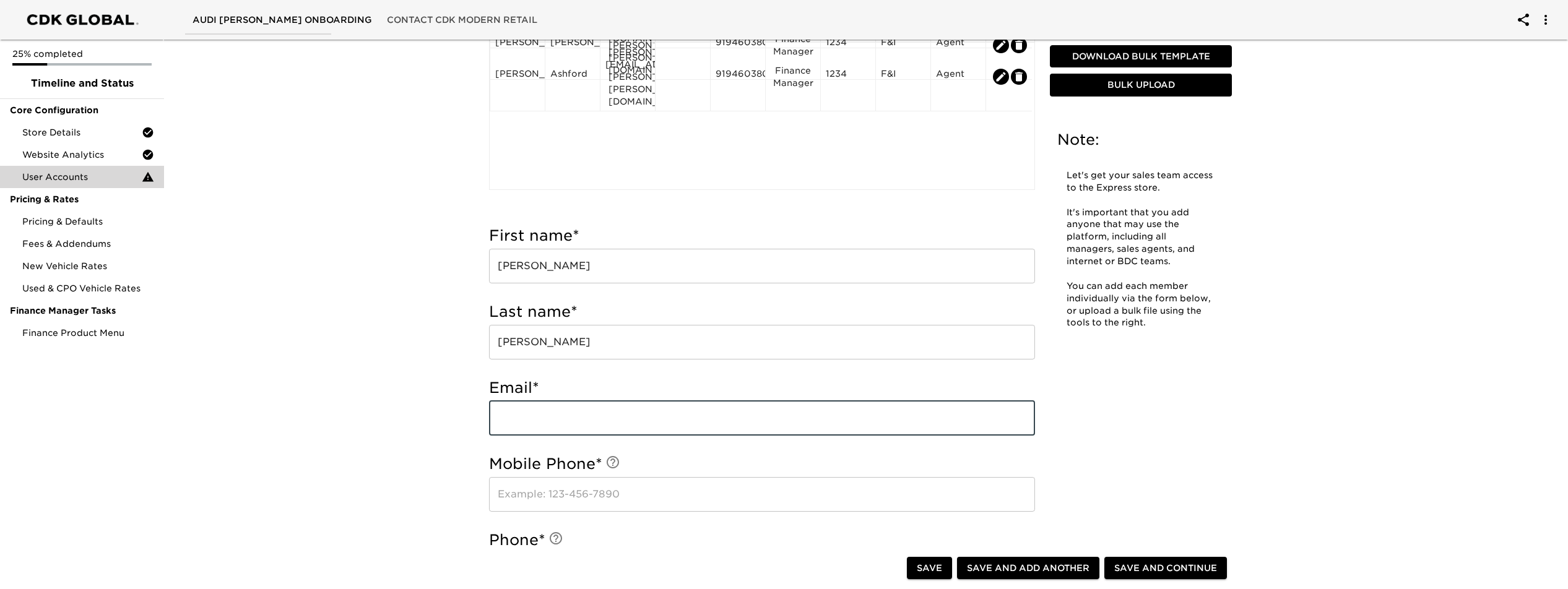
click at [596, 416] on input "email" at bounding box center [761, 418] width 546 height 34
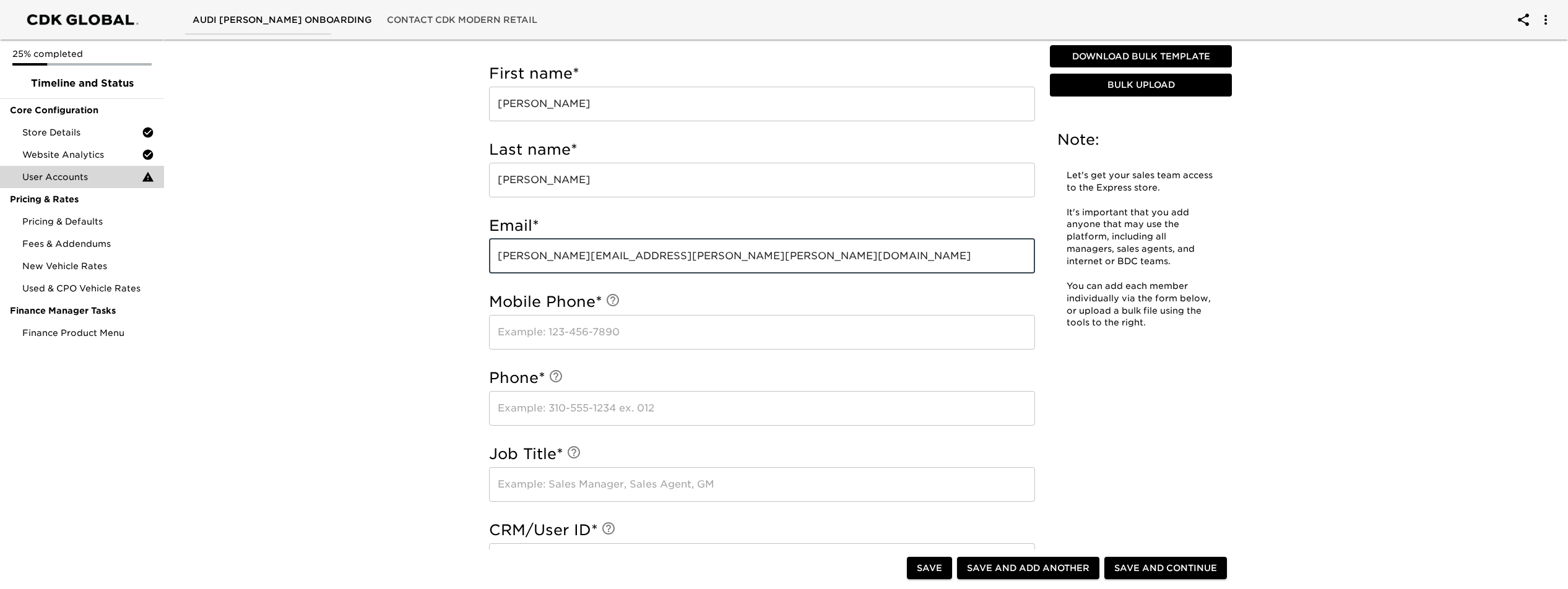
scroll to position [426, 0]
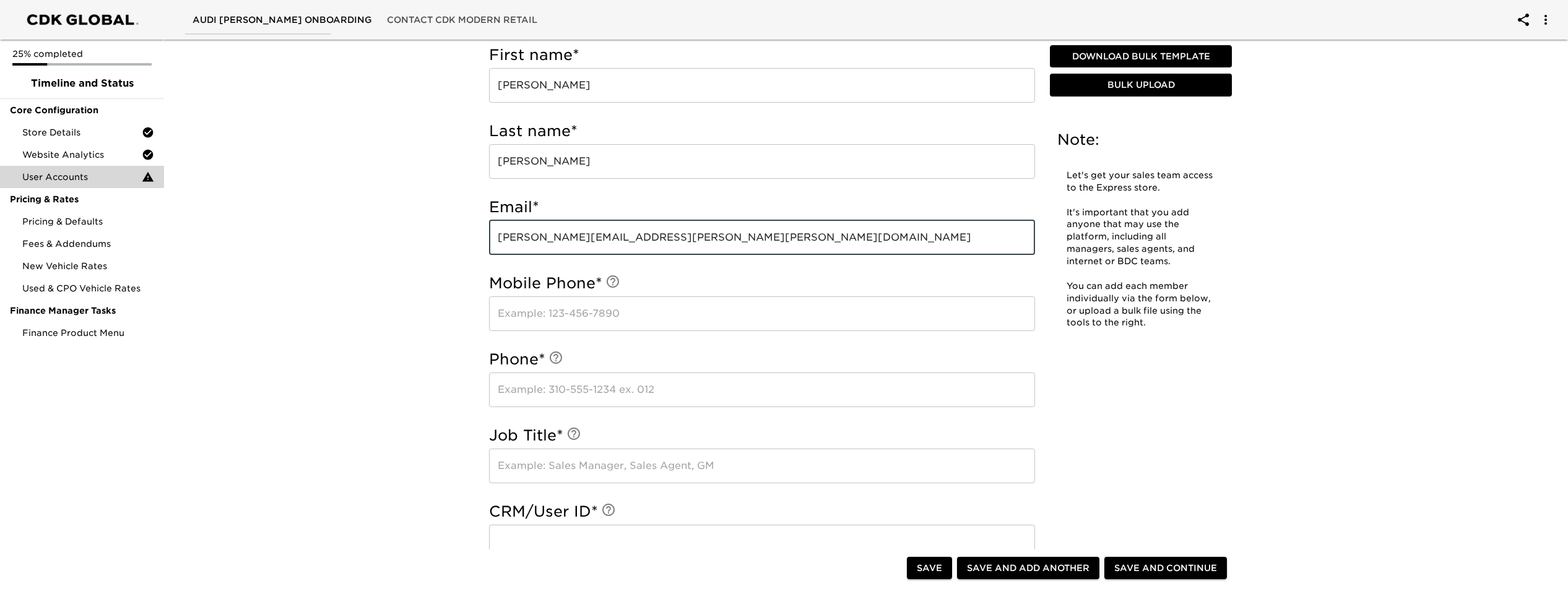
type input "[PERSON_NAME][EMAIL_ADDRESS][PERSON_NAME][PERSON_NAME][DOMAIN_NAME]"
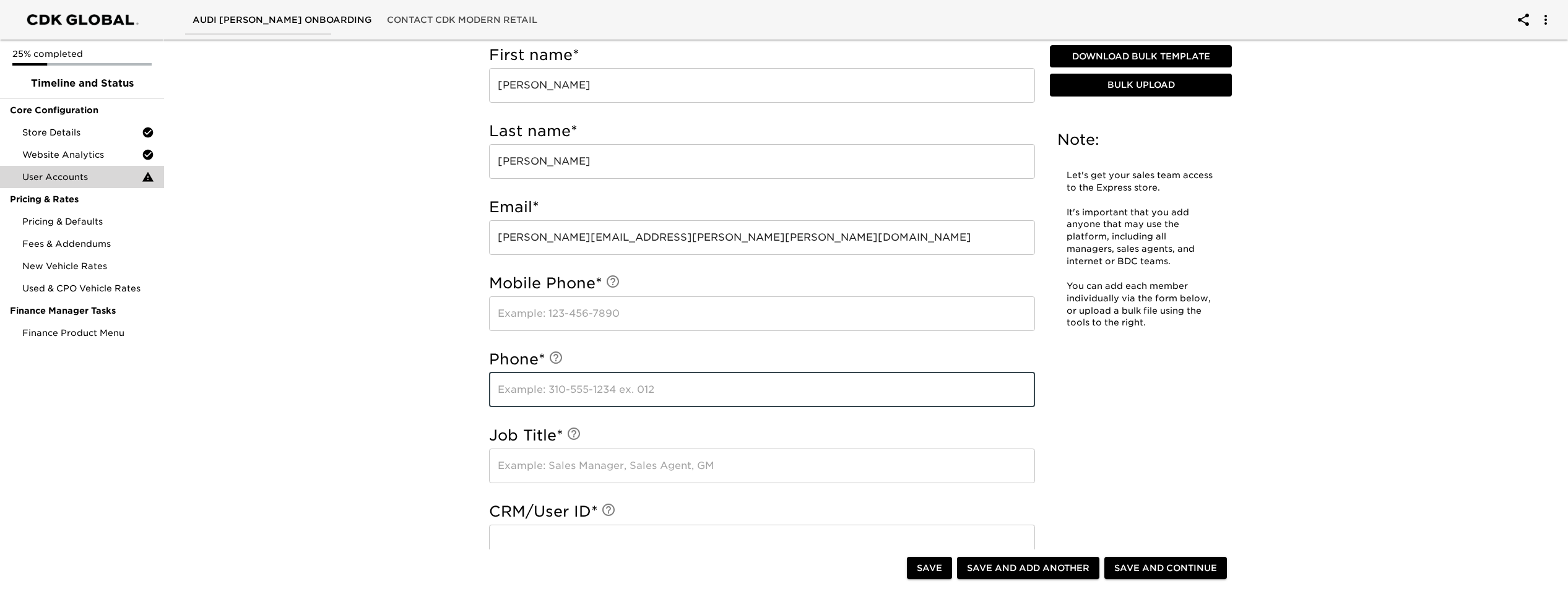
click at [591, 392] on input "text" at bounding box center [761, 390] width 546 height 34
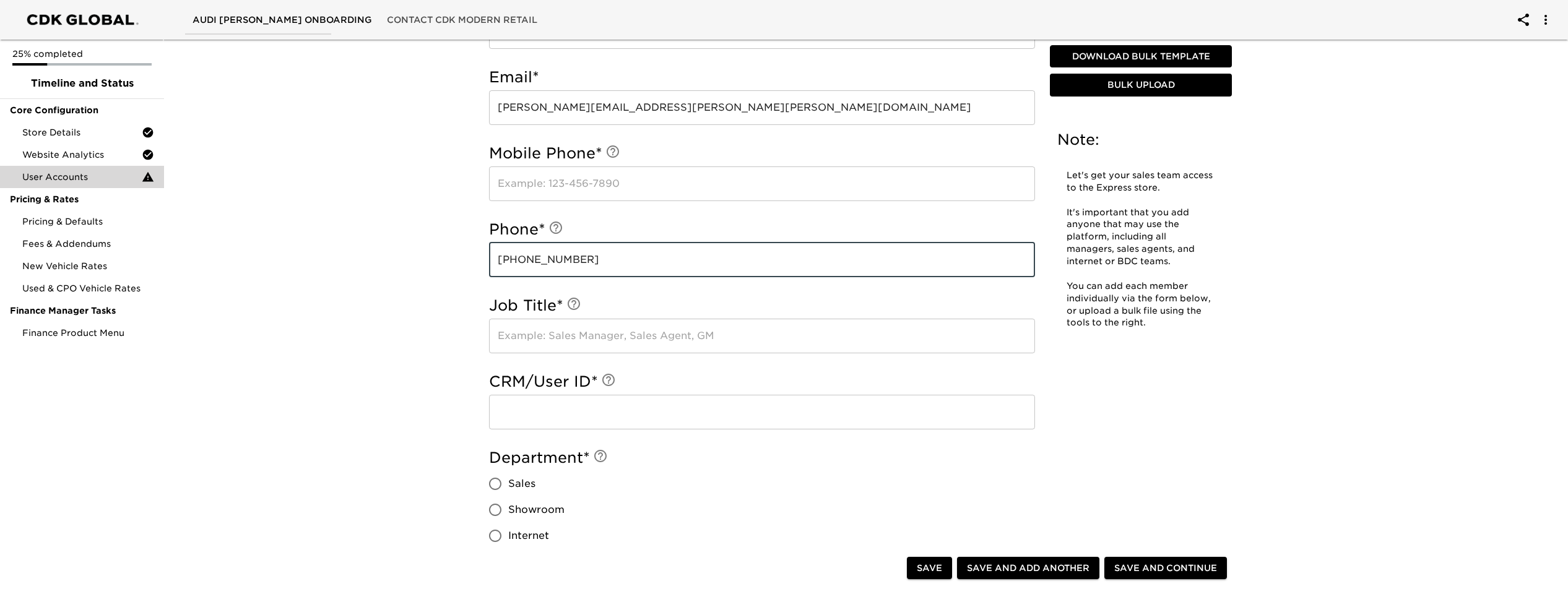
scroll to position [659, 0]
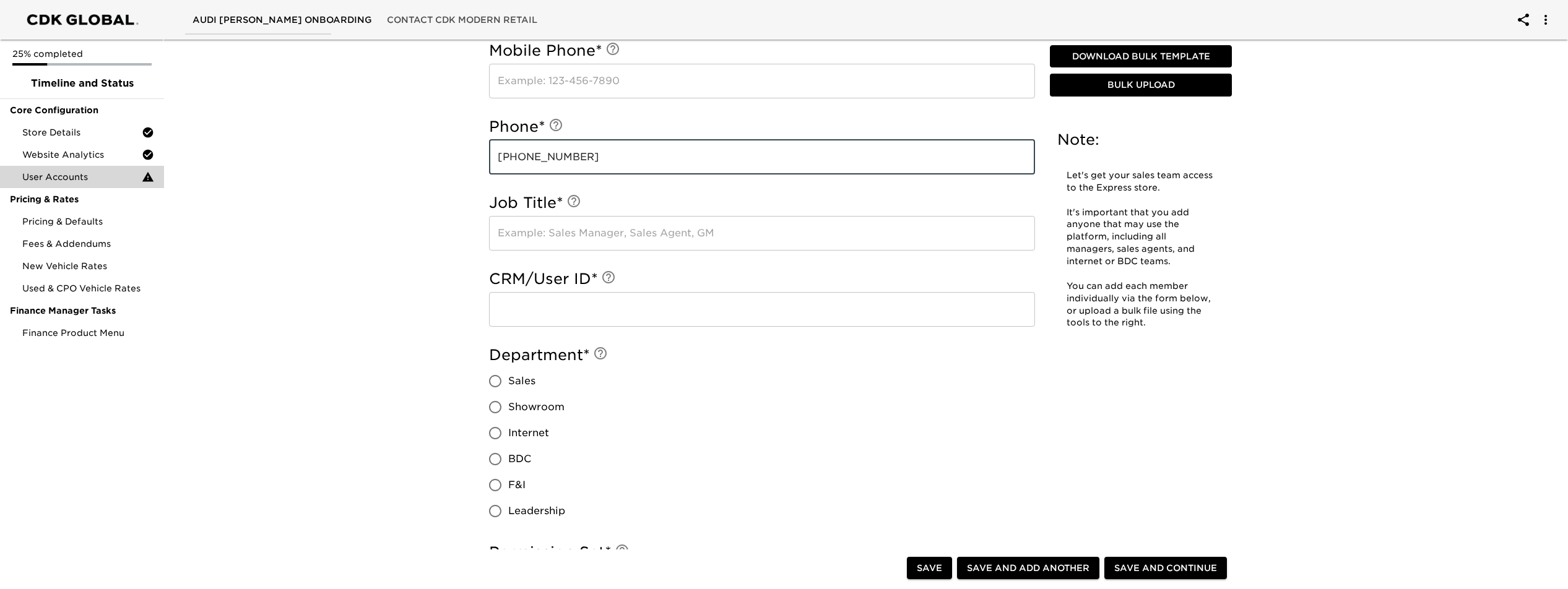
type input "[PHONE_NUMBER]"
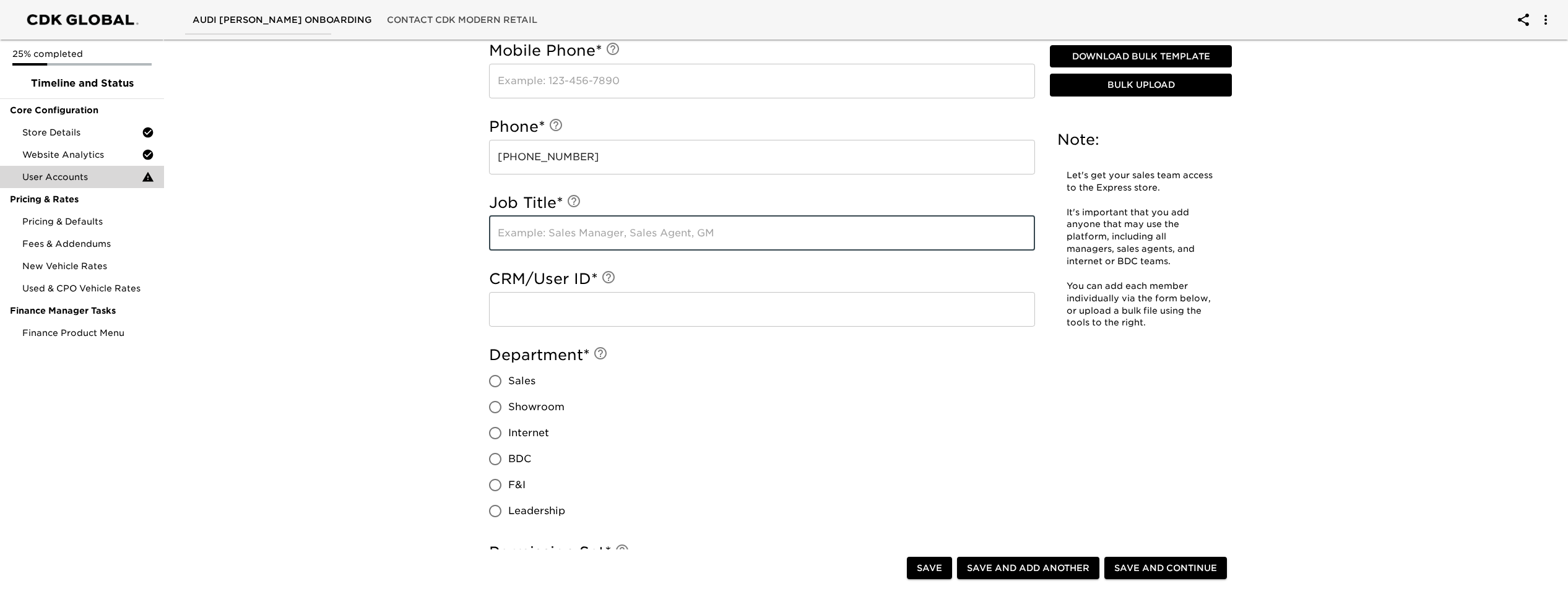
click at [589, 237] on input "text" at bounding box center [761, 233] width 546 height 34
type input "Finance Manager"
click at [609, 302] on input "text" at bounding box center [761, 309] width 546 height 34
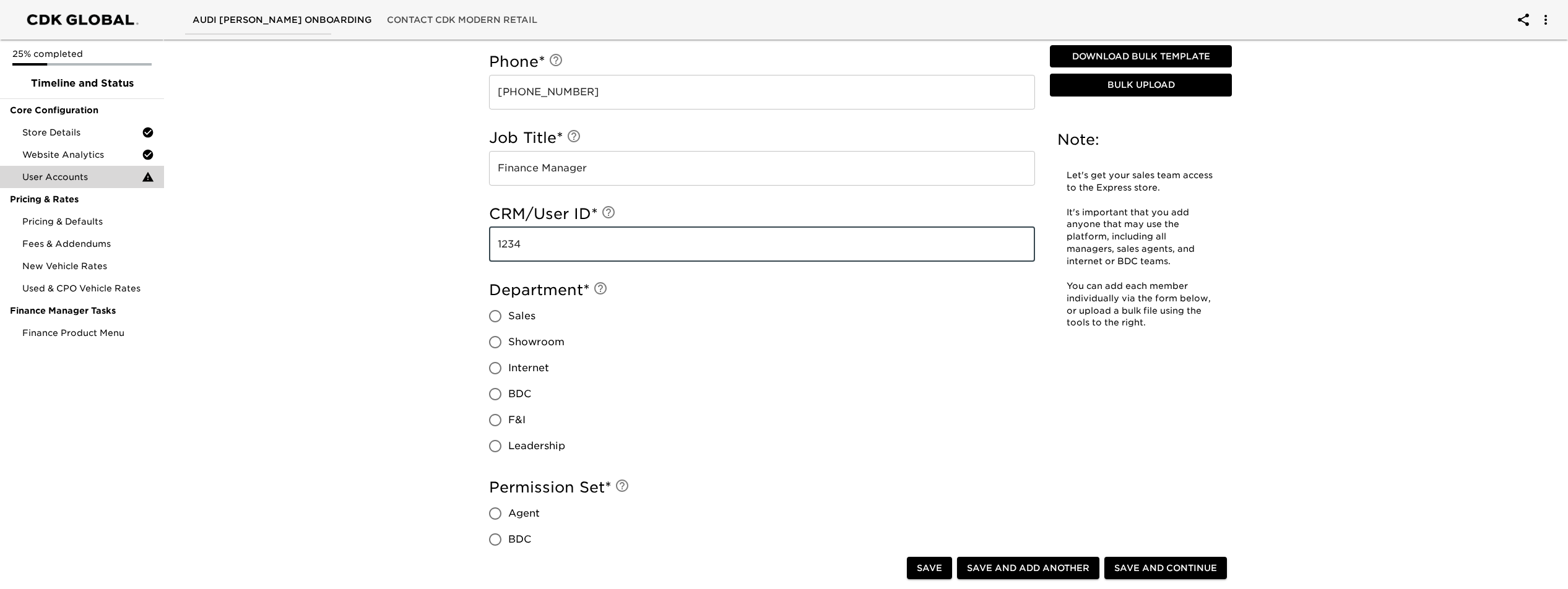
scroll to position [744, 0]
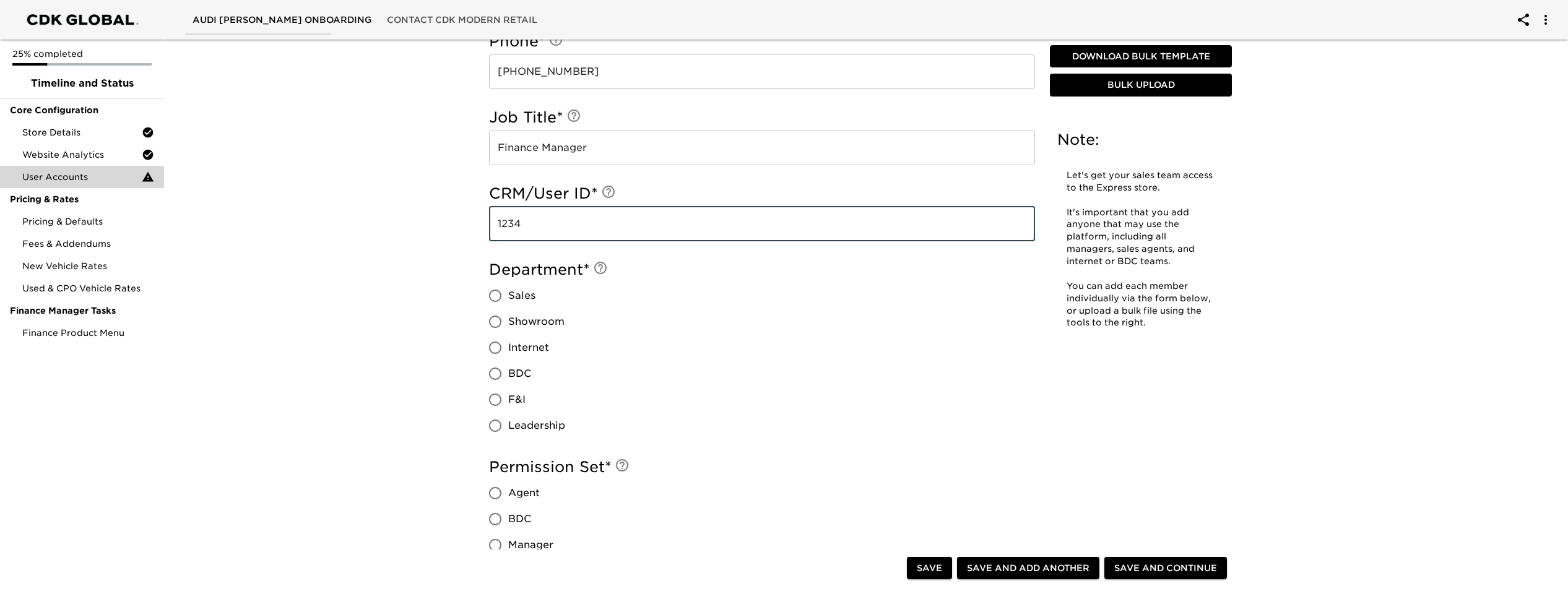
type input "1234"
drag, startPoint x: 498, startPoint y: 400, endPoint x: 585, endPoint y: 418, distance: 88.8
click at [499, 399] on input "F&I" at bounding box center [495, 400] width 26 height 26
radio input "true"
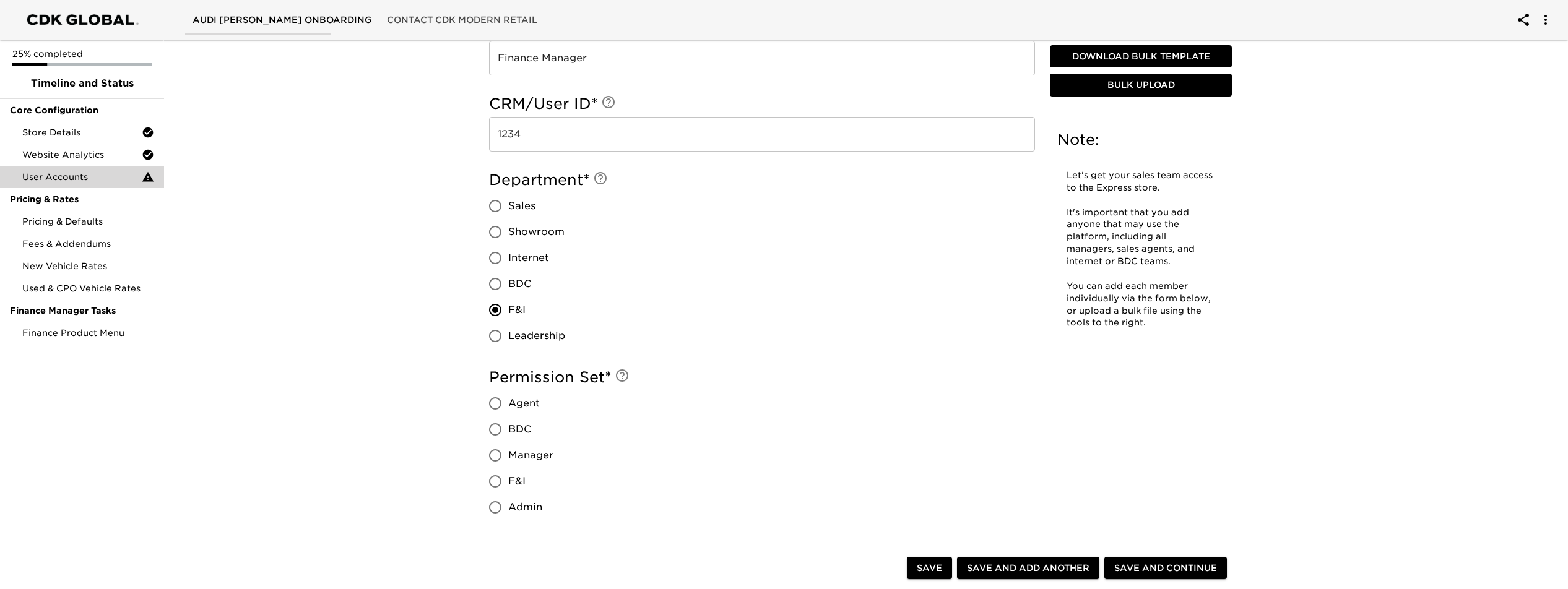
scroll to position [893, 0]
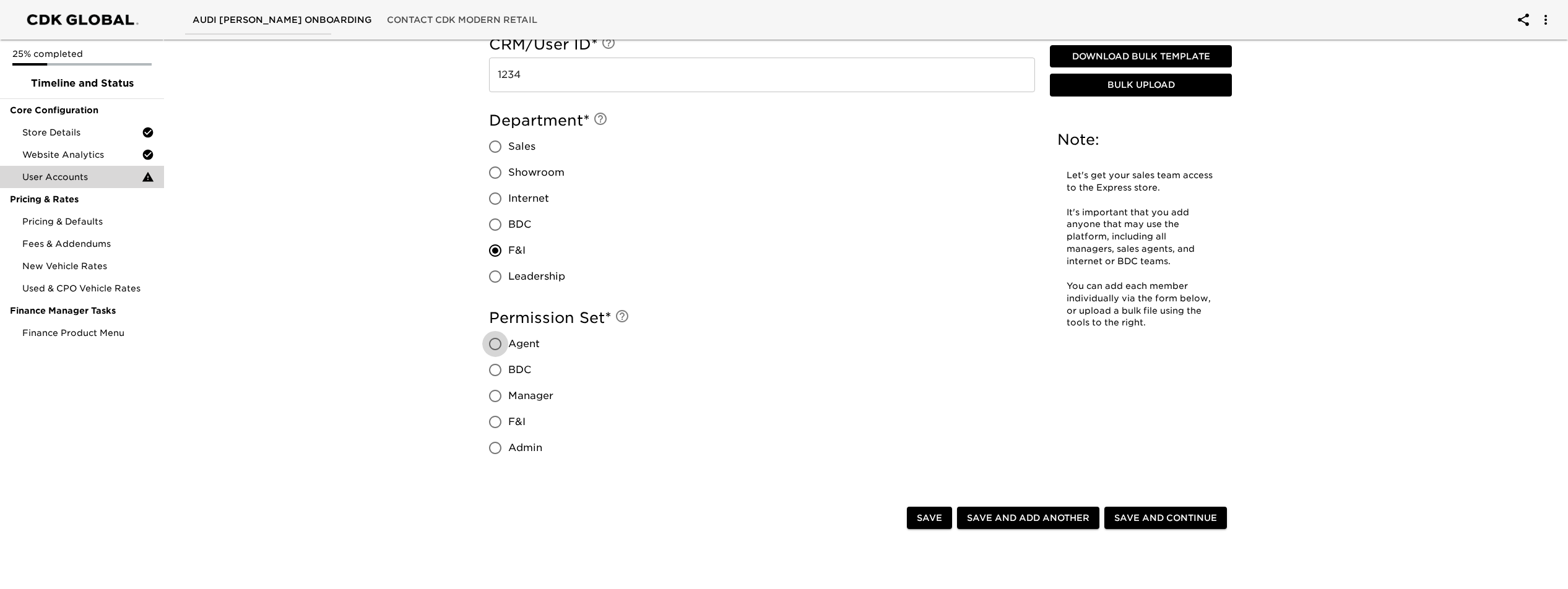
drag, startPoint x: 494, startPoint y: 344, endPoint x: 677, endPoint y: 455, distance: 214.0
click at [498, 345] on input "Agent" at bounding box center [495, 344] width 26 height 26
radio input "true"
click at [1122, 514] on span "Save and Continue" at bounding box center [1166, 519] width 103 height 16
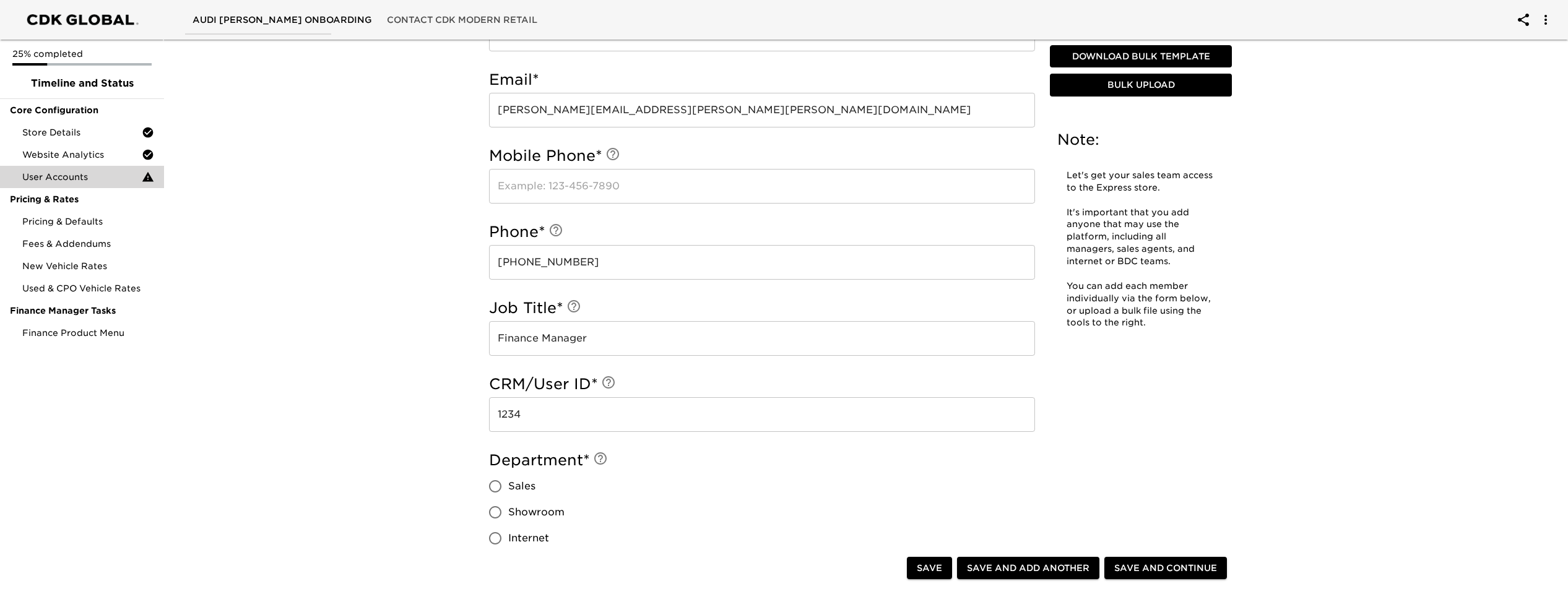
scroll to position [680, 0]
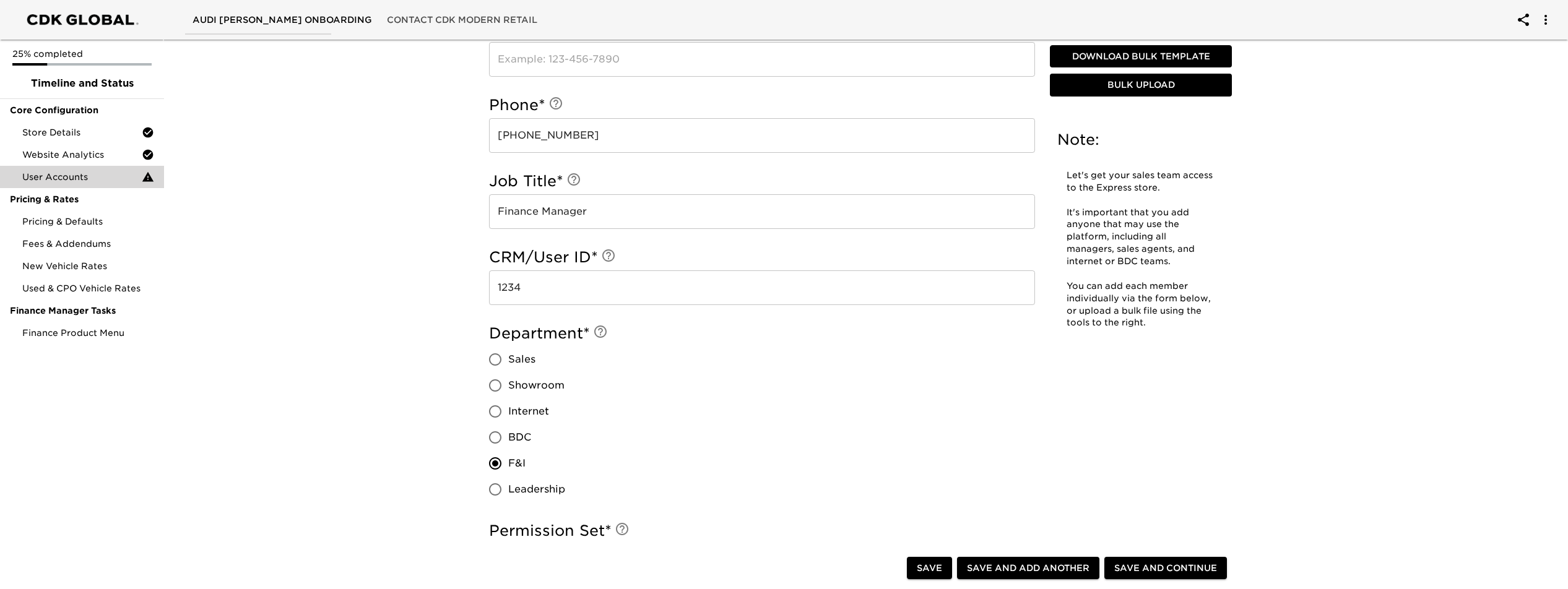
click at [1122, 546] on span "Save and Continue" at bounding box center [1166, 569] width 103 height 16
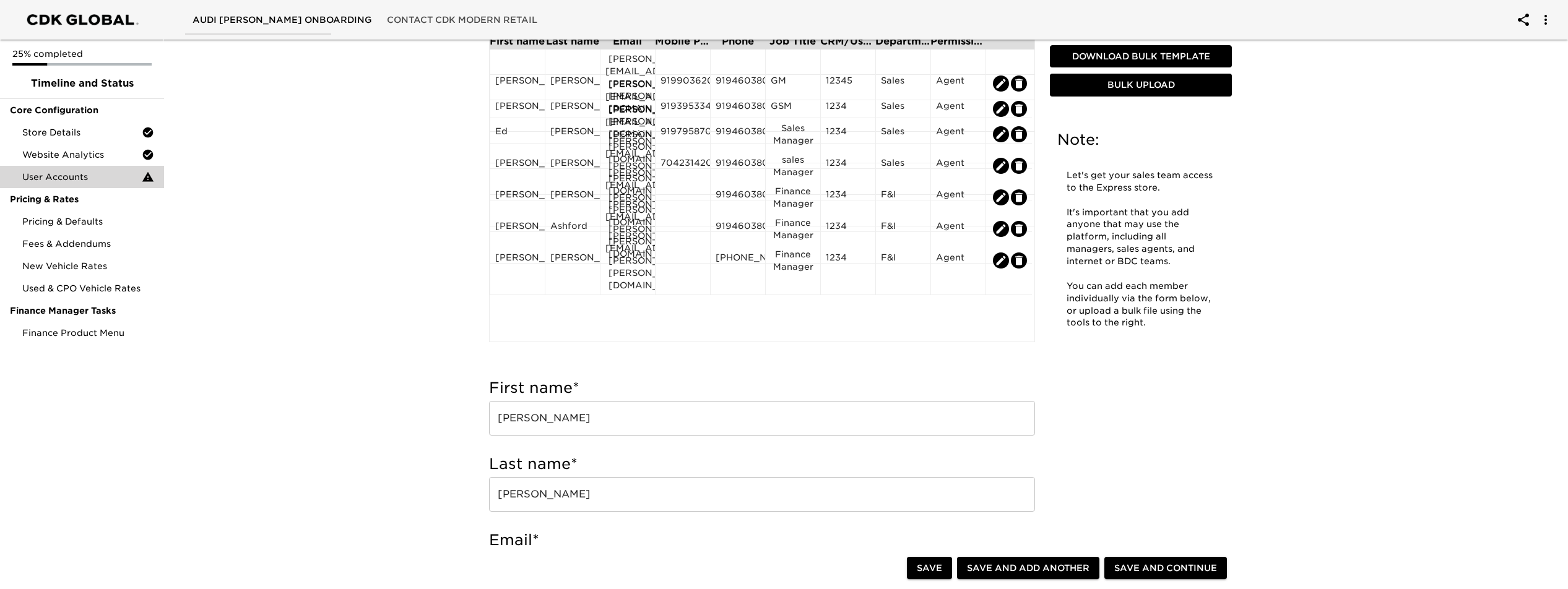
scroll to position [0, 0]
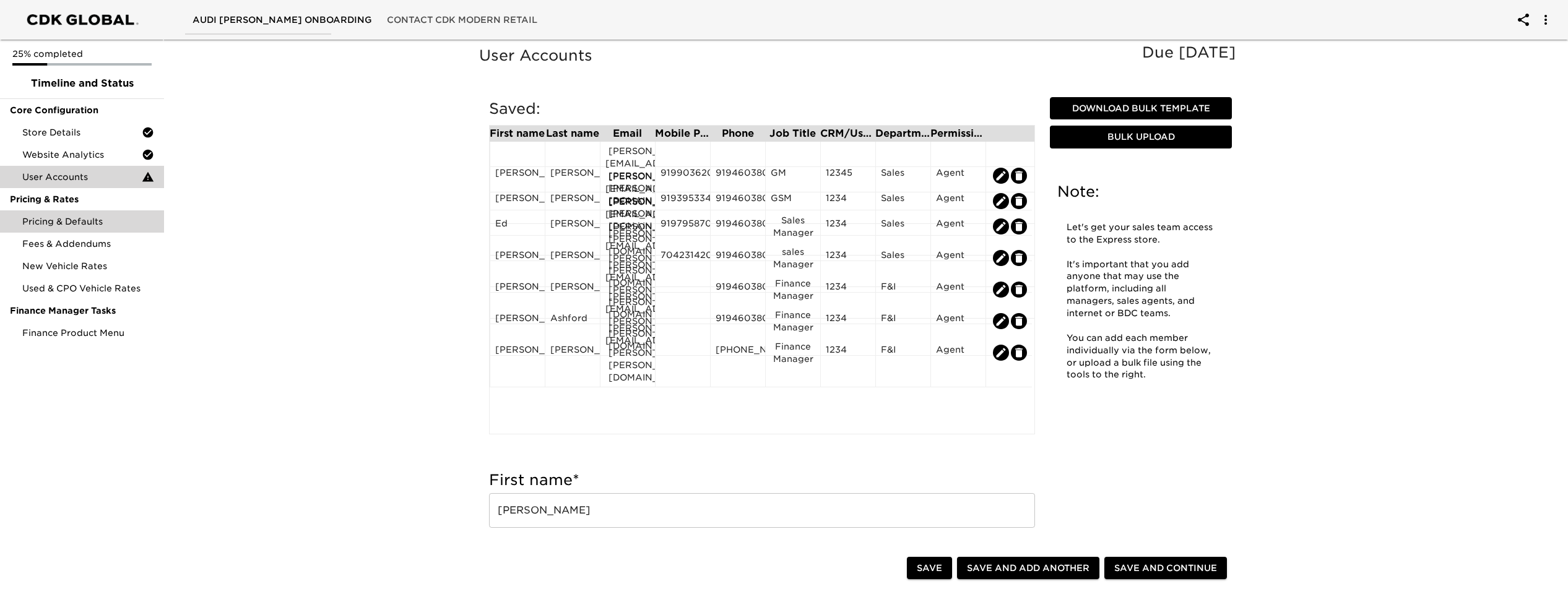
click at [97, 224] on span "Pricing & Defaults" at bounding box center [88, 221] width 132 height 12
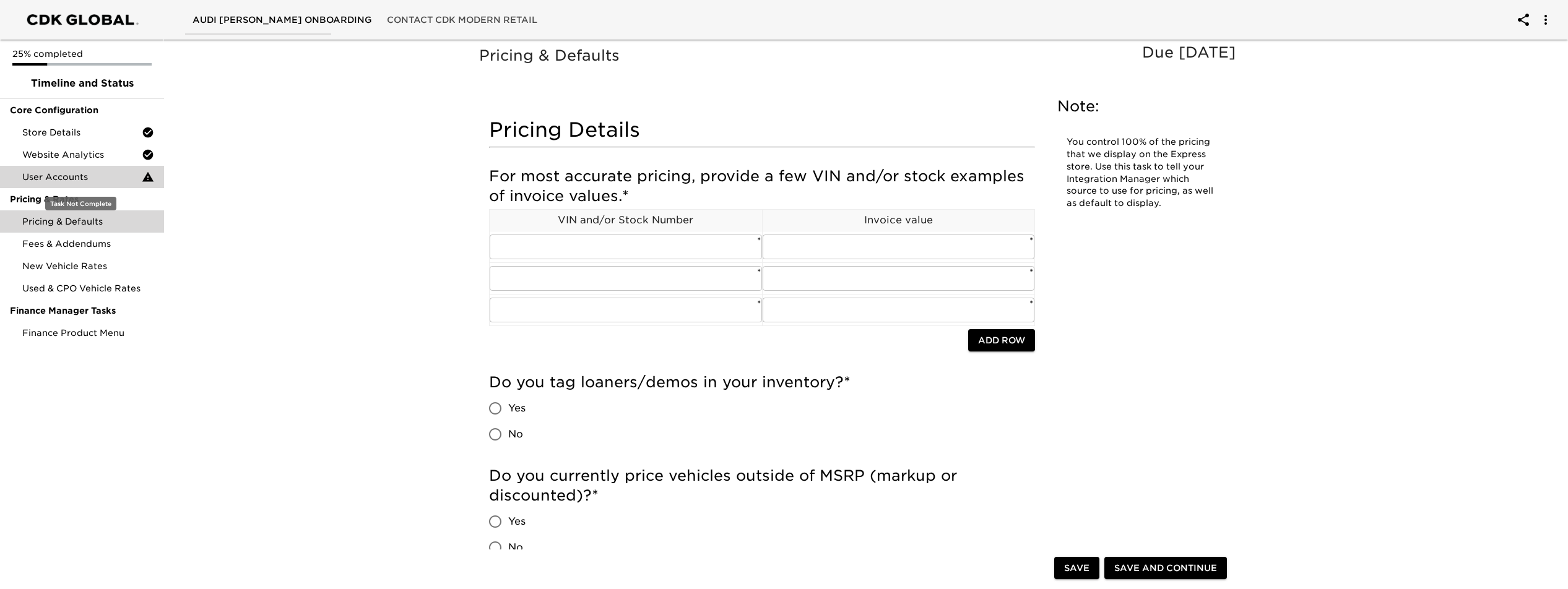
click at [98, 183] on span "User Accounts" at bounding box center [82, 176] width 120 height 12
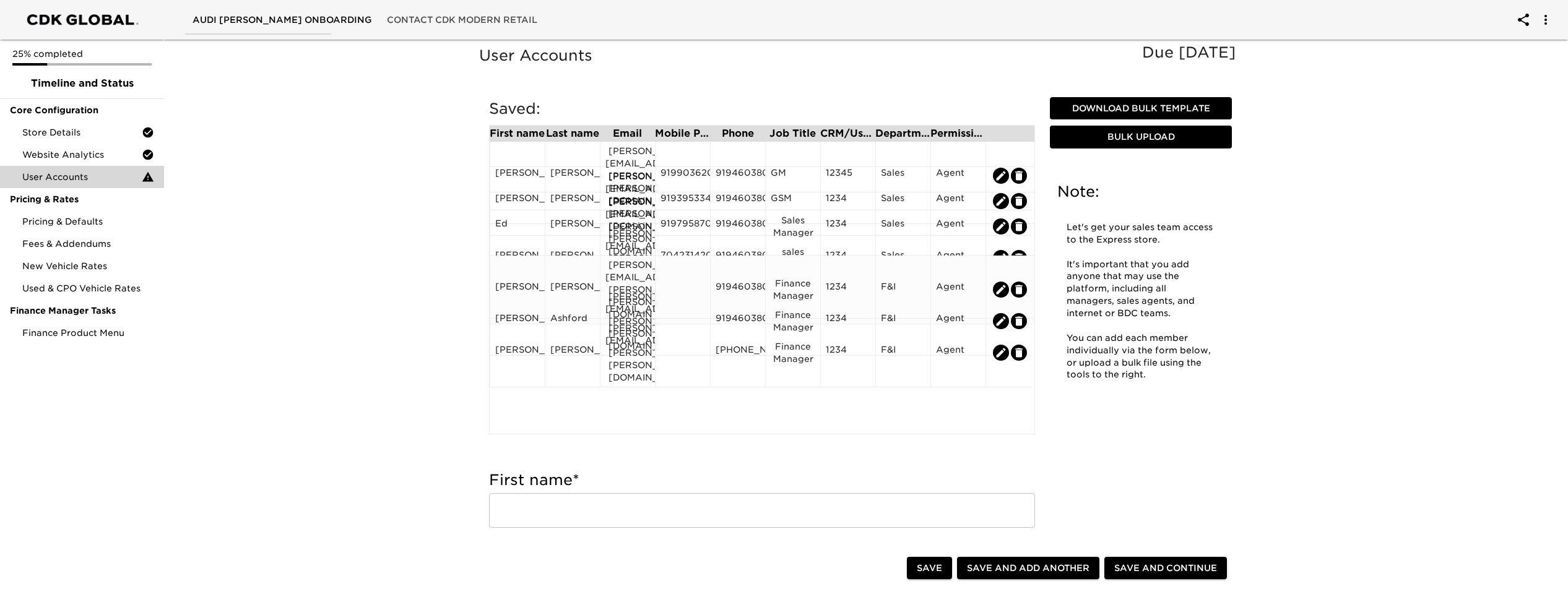
click at [521, 280] on div "[PERSON_NAME]" at bounding box center [517, 289] width 45 height 19
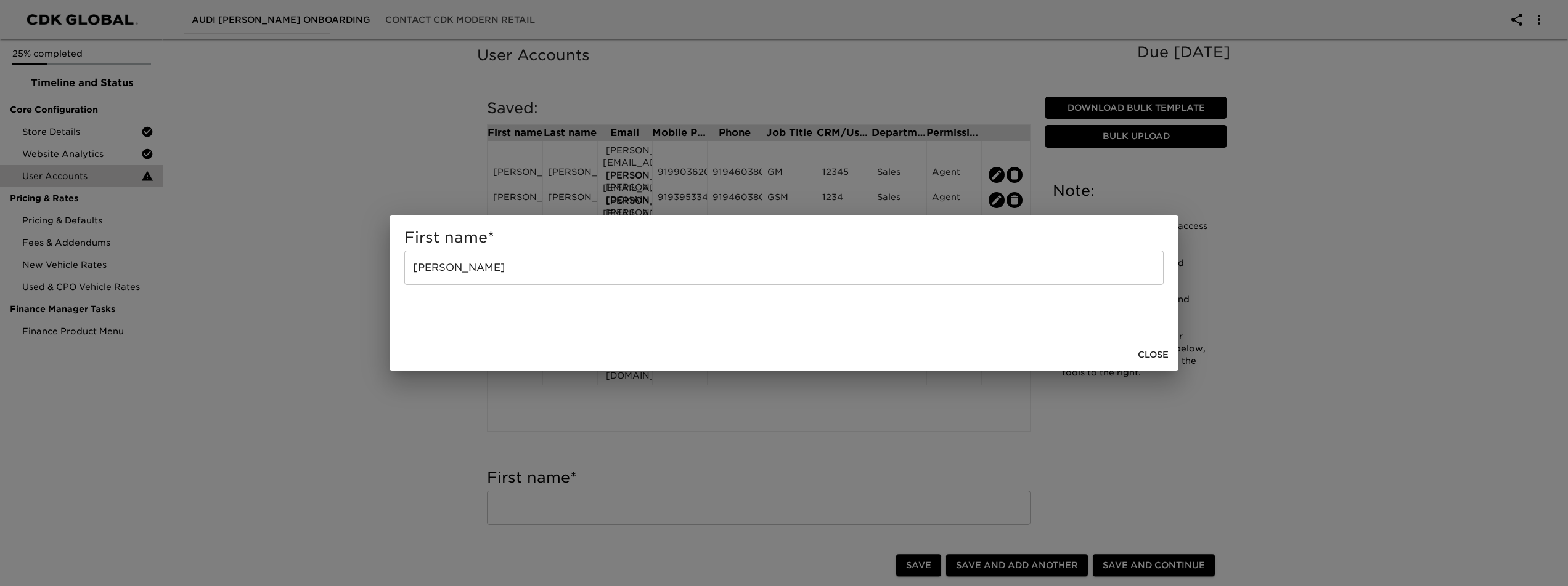
drag, startPoint x: 1162, startPoint y: 356, endPoint x: 1154, endPoint y: 355, distance: 8.1
click at [1117, 356] on span "Close" at bounding box center [1152, 354] width 30 height 16
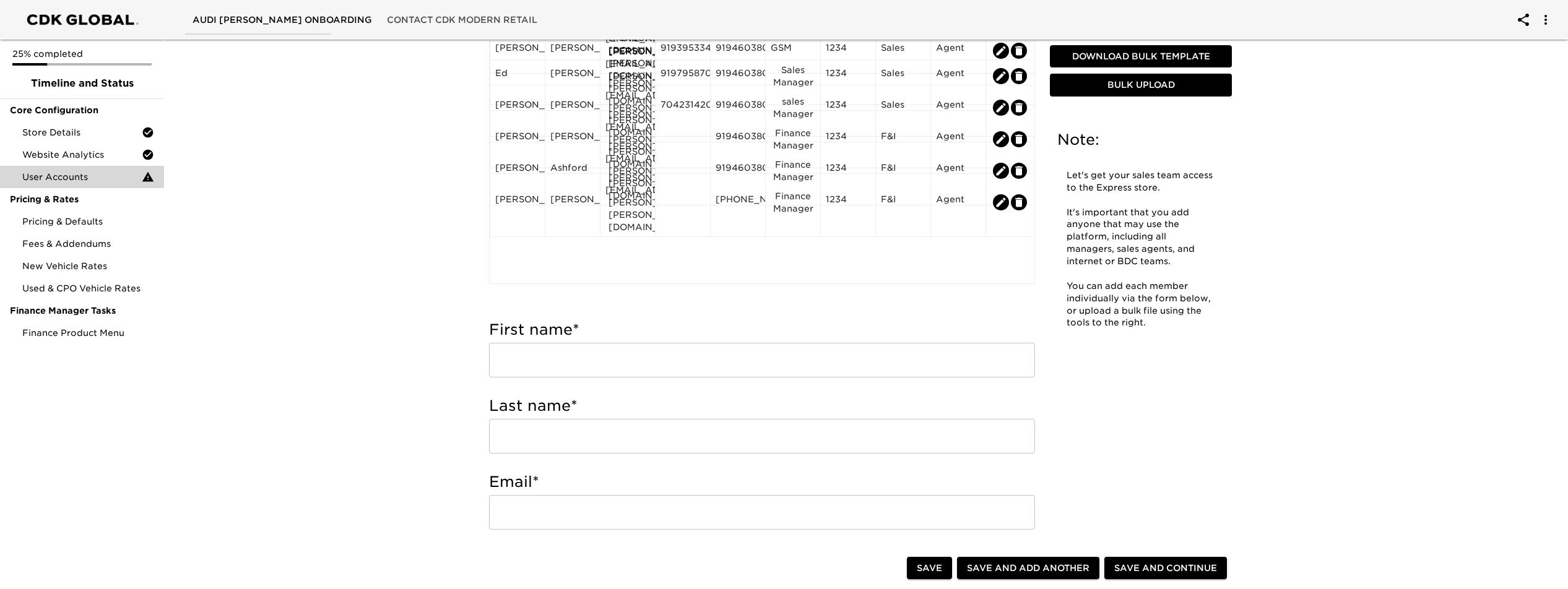
scroll to position [83, 0]
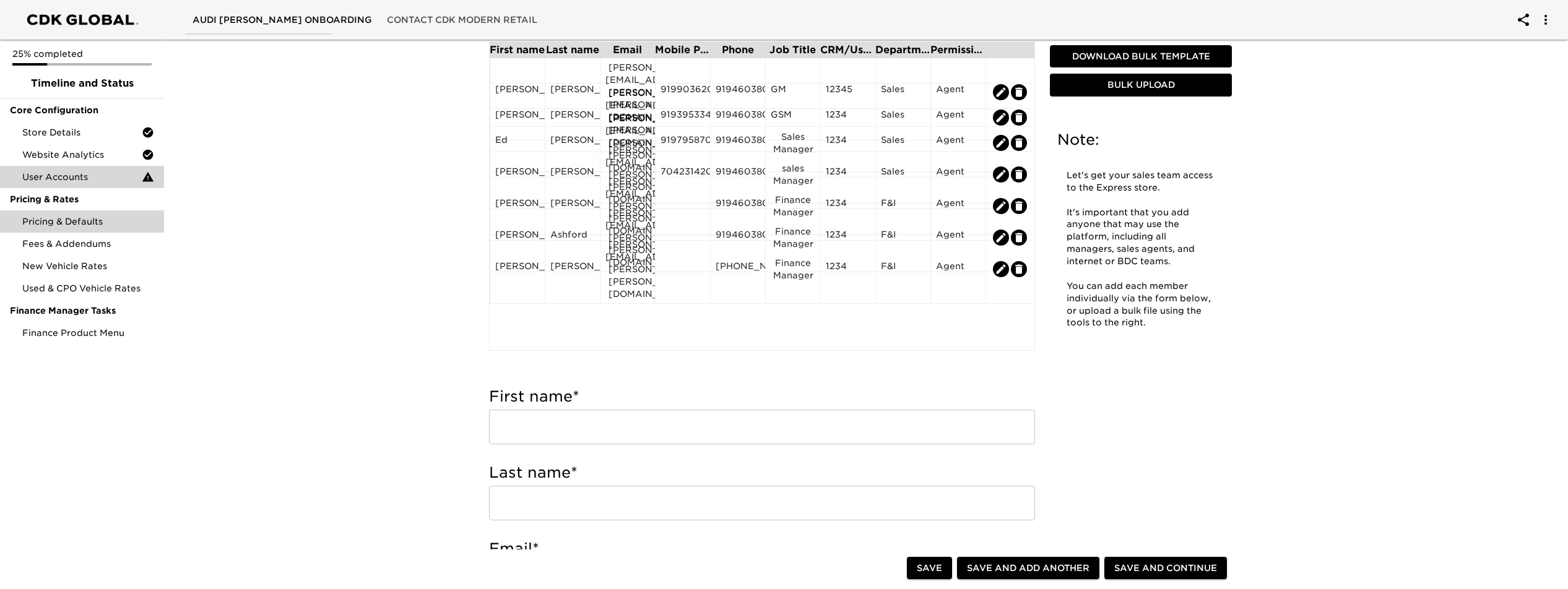
click at [83, 223] on span "Pricing & Defaults" at bounding box center [88, 221] width 132 height 12
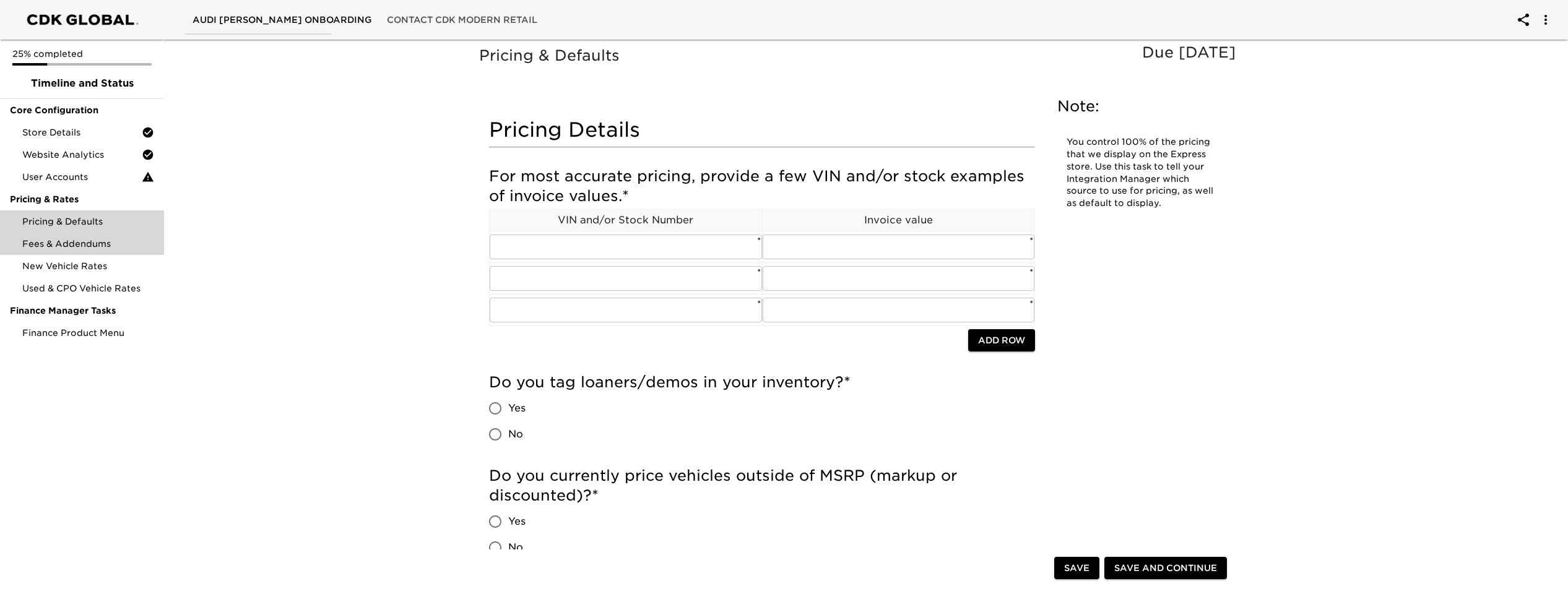
click at [79, 245] on span "Fees & Addendums" at bounding box center [88, 243] width 132 height 12
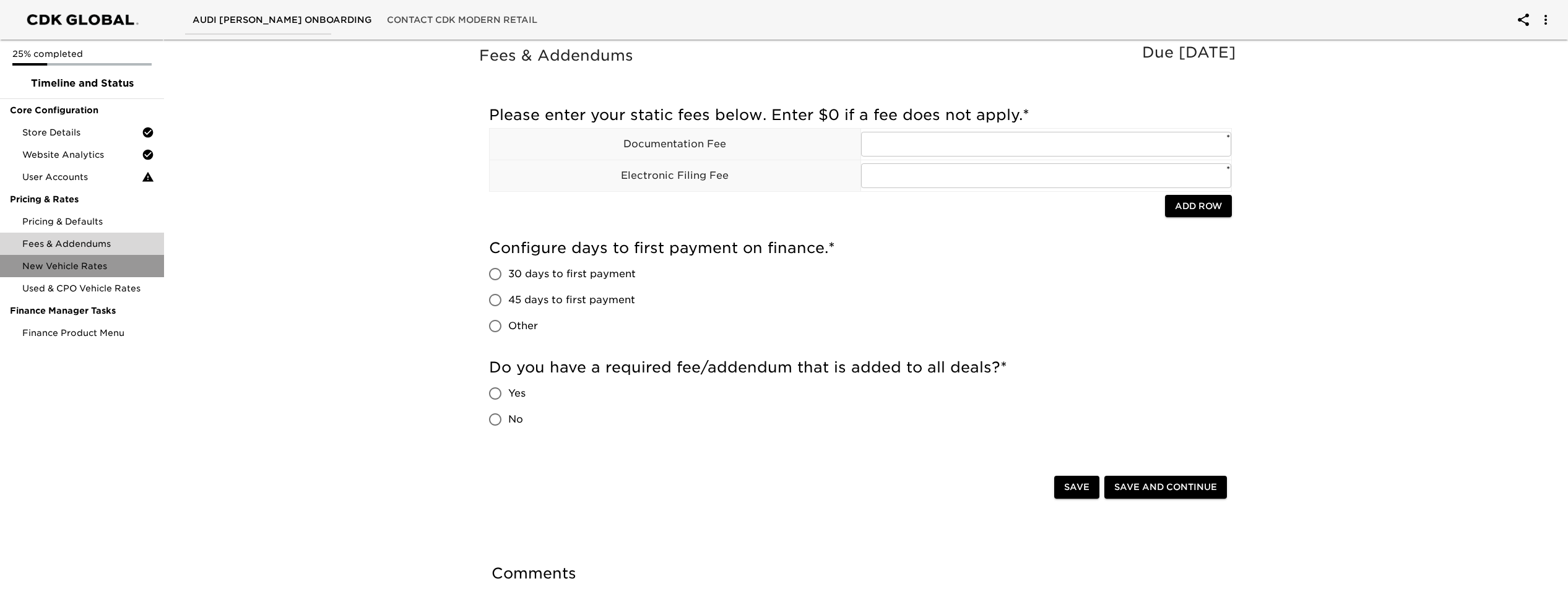
click at [83, 264] on span "New Vehicle Rates" at bounding box center [88, 265] width 132 height 12
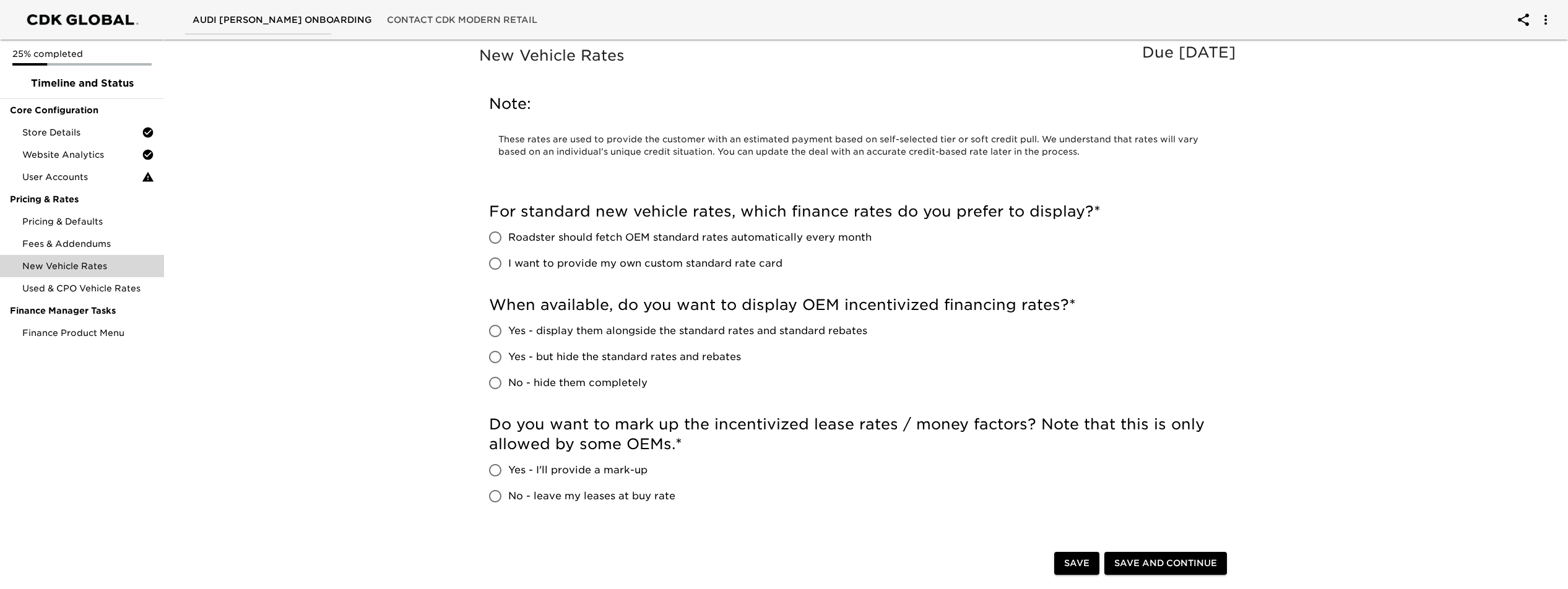
drag, startPoint x: 1069, startPoint y: 567, endPoint x: 135, endPoint y: 1, distance: 1092.1
click at [1069, 546] on span "Save" at bounding box center [1076, 563] width 25 height 16
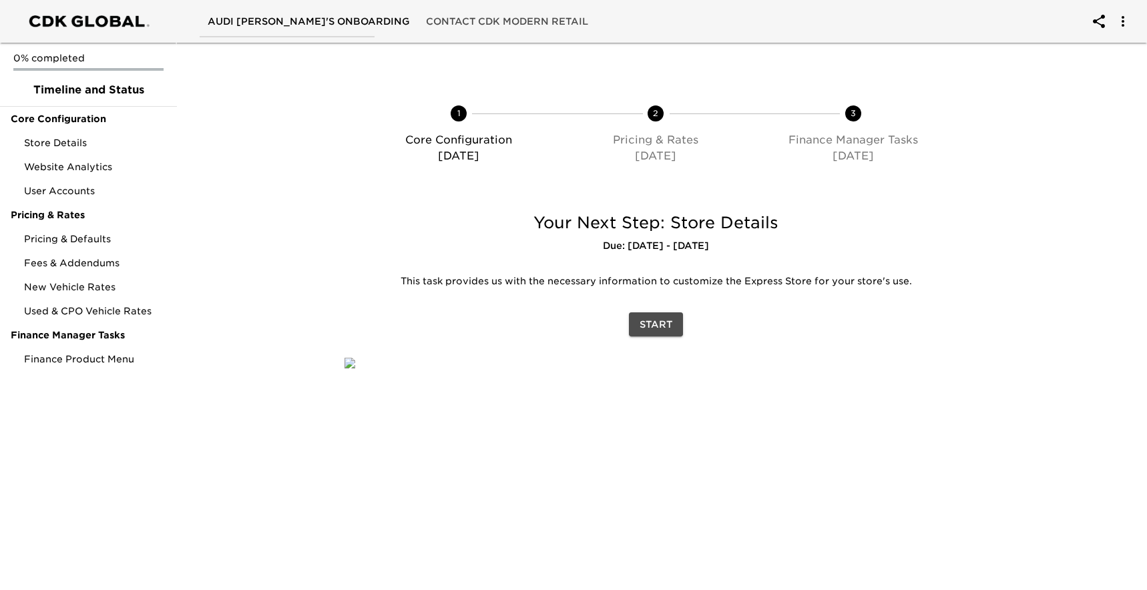
click at [665, 324] on span "Start" at bounding box center [655, 324] width 33 height 17
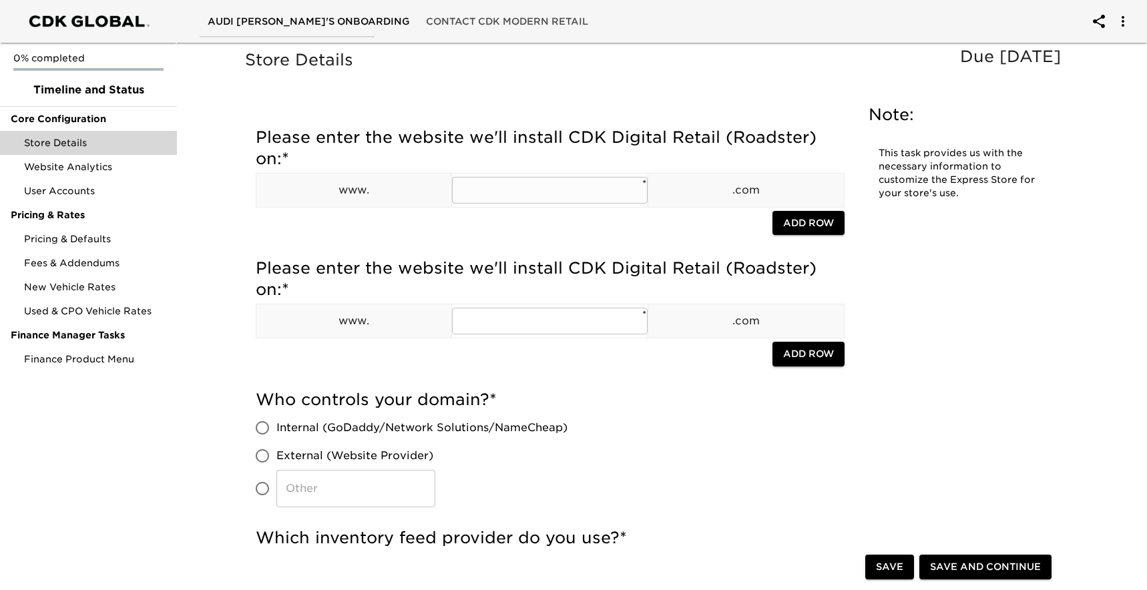
click at [561, 190] on input "text" at bounding box center [550, 190] width 196 height 27
type input "audiraleigh"
click at [564, 315] on input "text" at bounding box center [550, 321] width 196 height 27
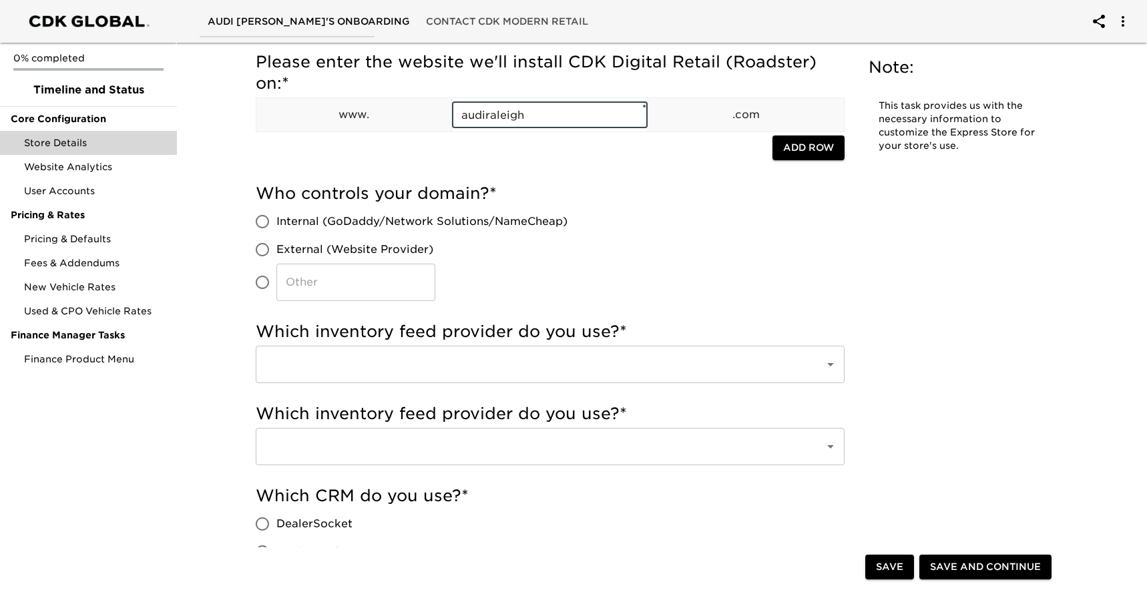
scroll to position [218, 0]
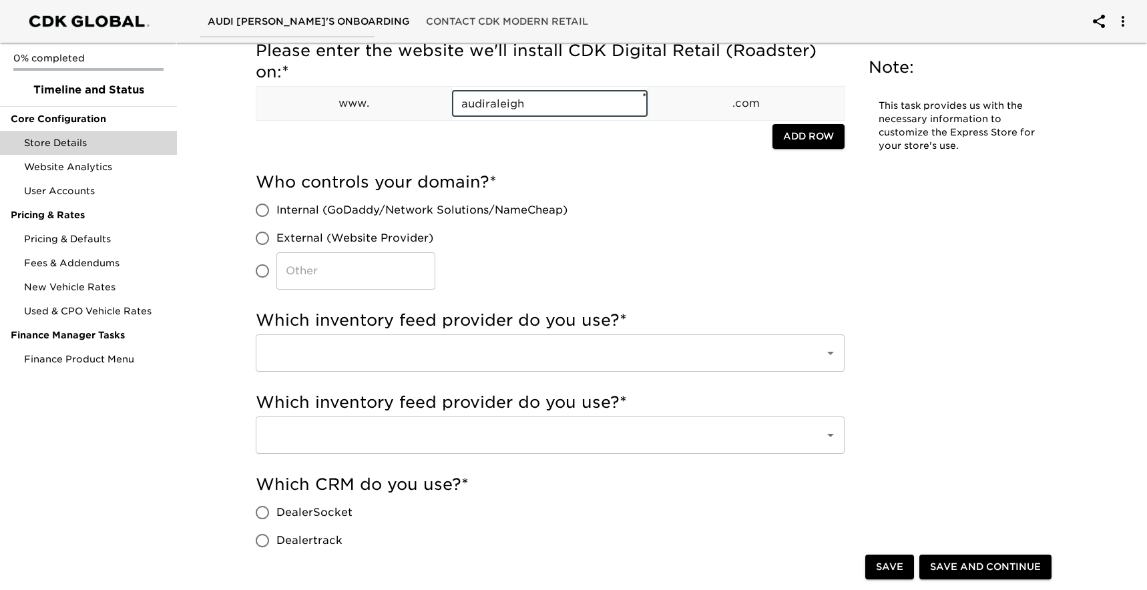
type input "audiraleigh"
click at [264, 238] on input "External (Website Provider)" at bounding box center [262, 238] width 28 height 28
radio input "true"
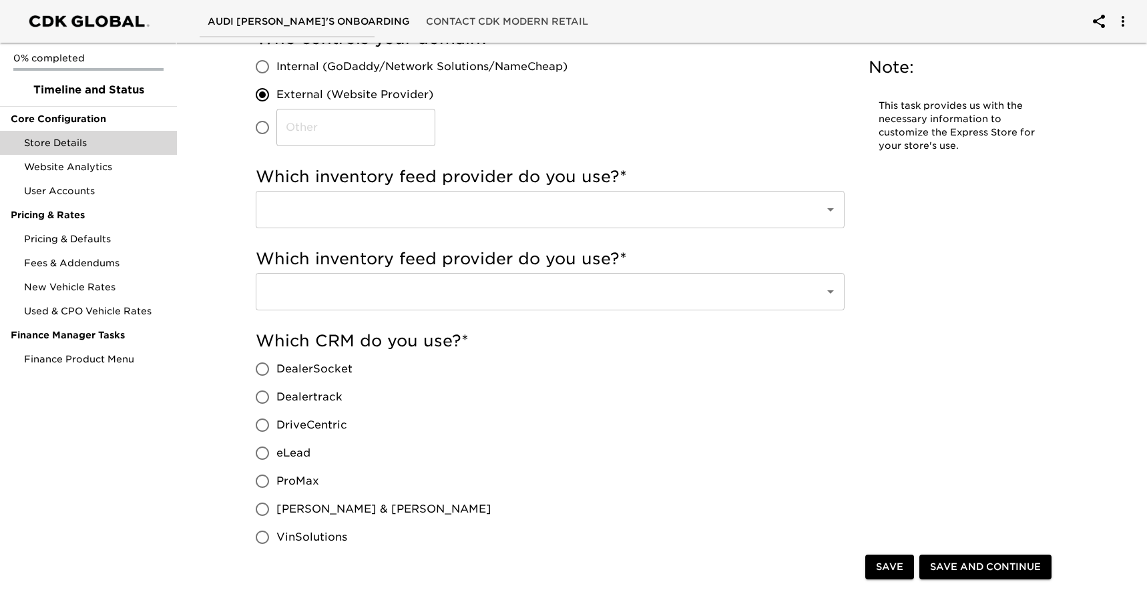
scroll to position [363, 0]
click at [830, 210] on icon "Open" at bounding box center [830, 208] width 16 height 16
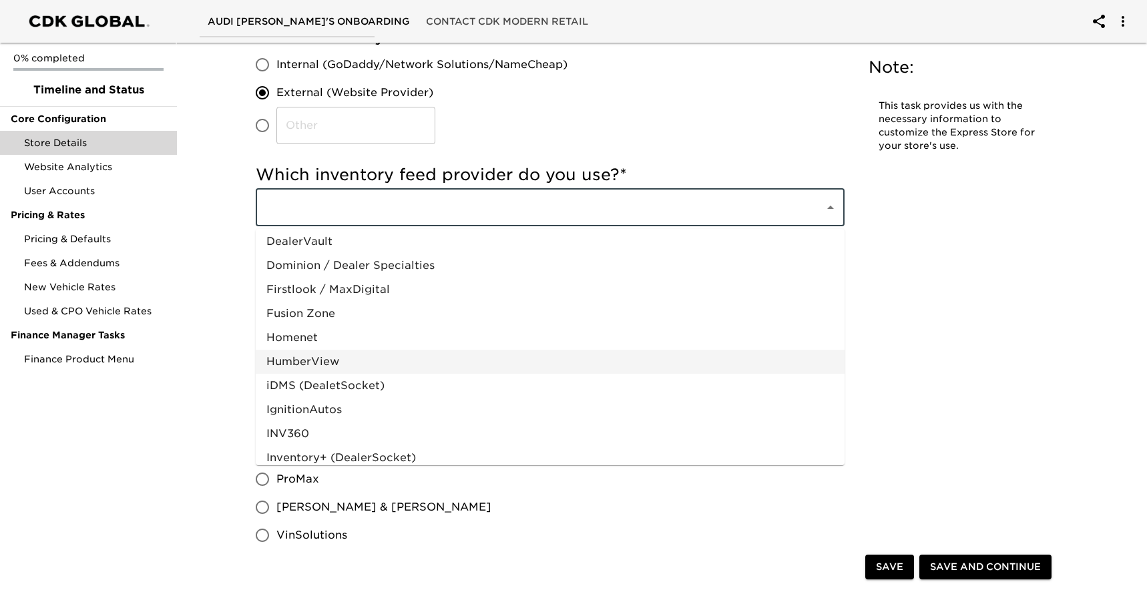
scroll to position [428, 0]
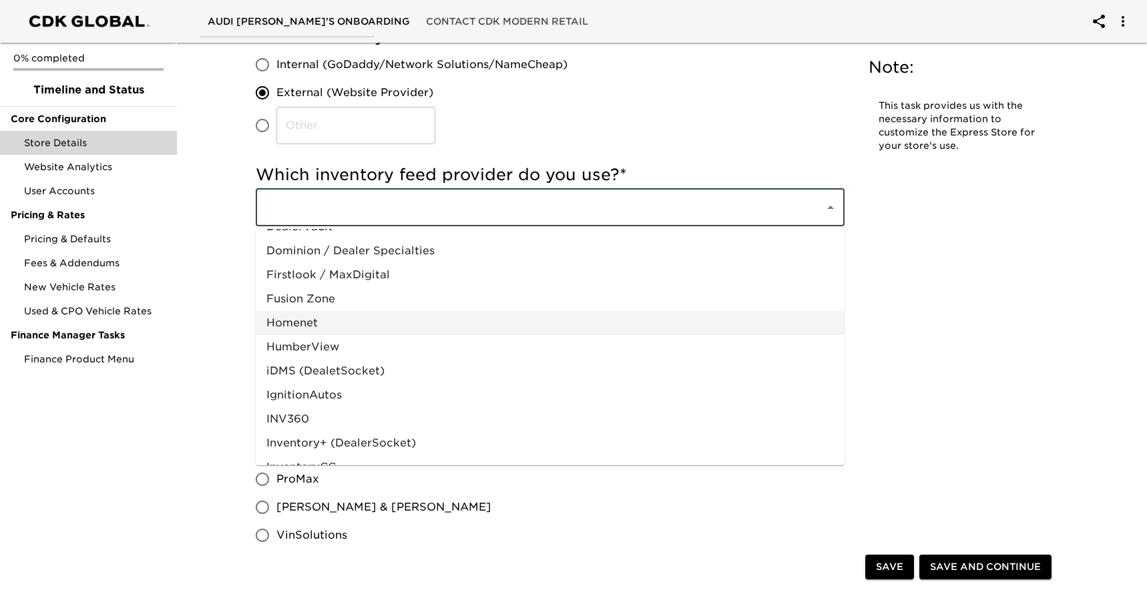
click at [314, 324] on li "Homenet" at bounding box center [550, 323] width 589 height 24
type input "Homenet"
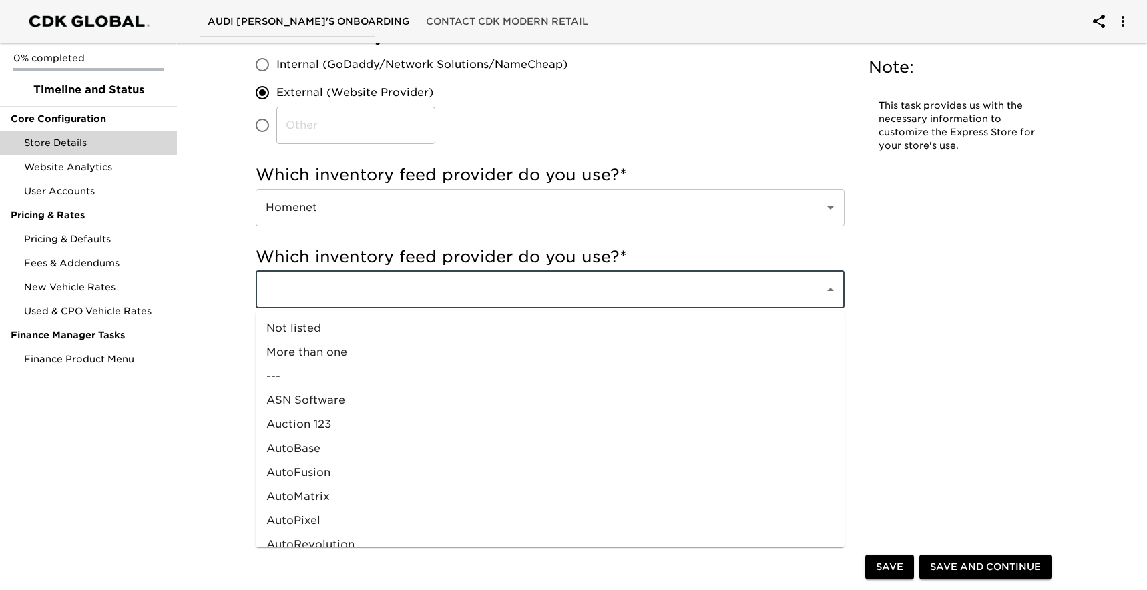
click at [418, 301] on input "text" at bounding box center [531, 289] width 539 height 25
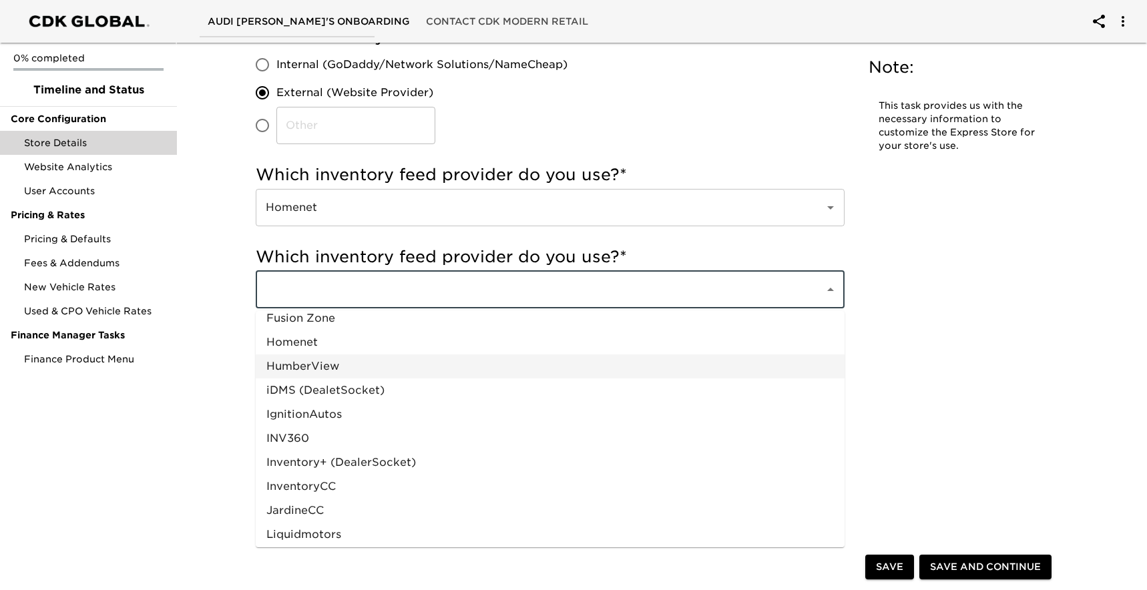
scroll to position [492, 0]
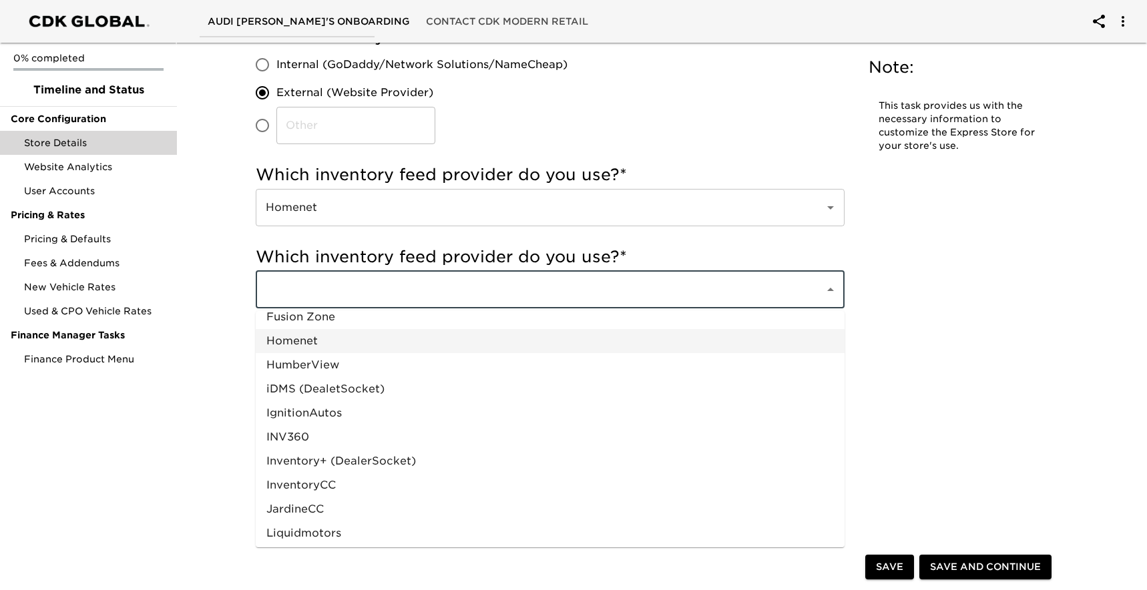
click at [318, 341] on li "Homenet" at bounding box center [550, 341] width 589 height 24
type input "Homenet"
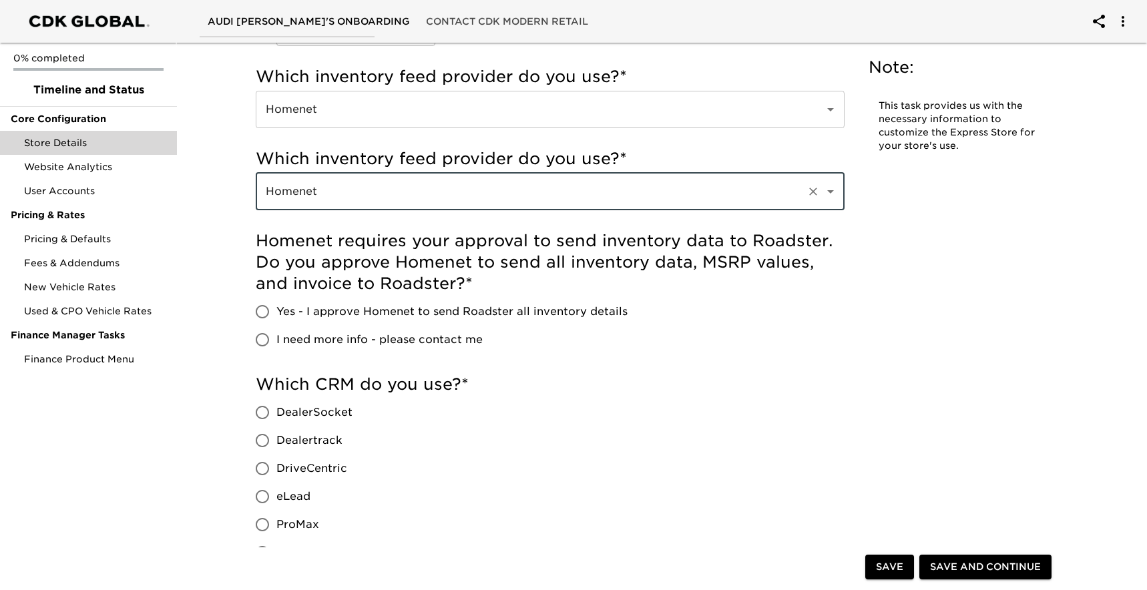
scroll to position [464, 0]
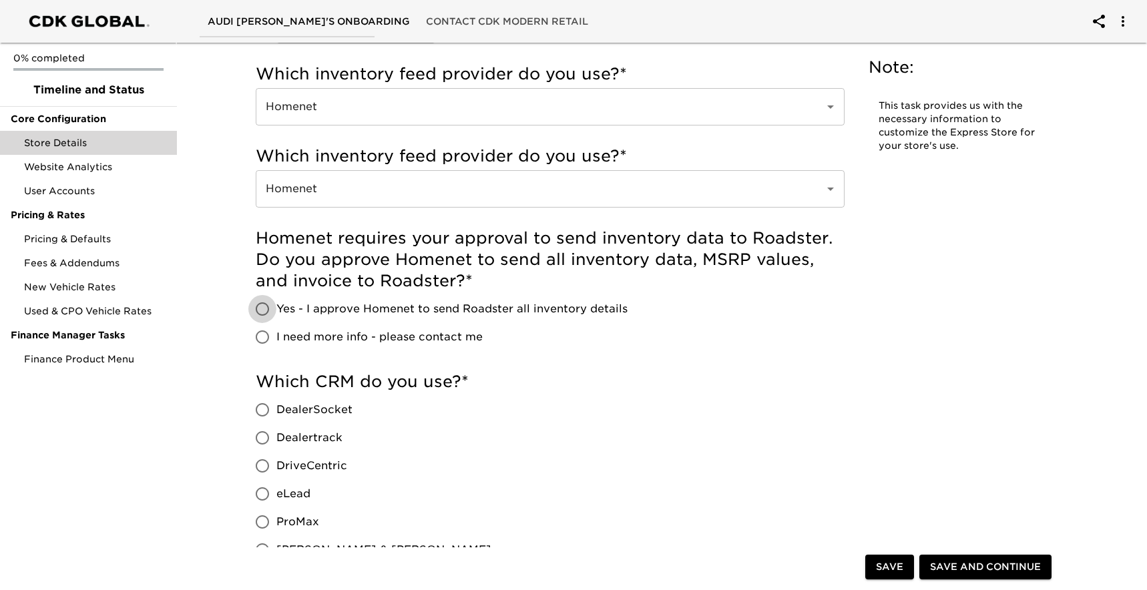
drag, startPoint x: 265, startPoint y: 307, endPoint x: 312, endPoint y: 322, distance: 49.0
click at [265, 307] on input "Yes - I approve Homenet to send Roadster all inventory details" at bounding box center [262, 309] width 28 height 28
radio input "true"
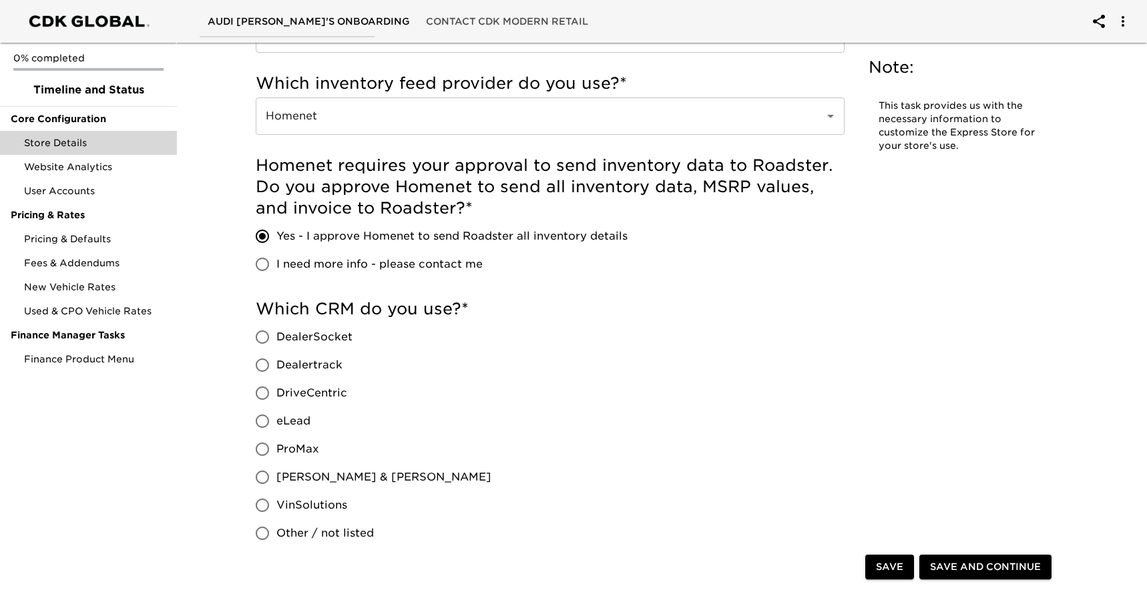
scroll to position [543, 0]
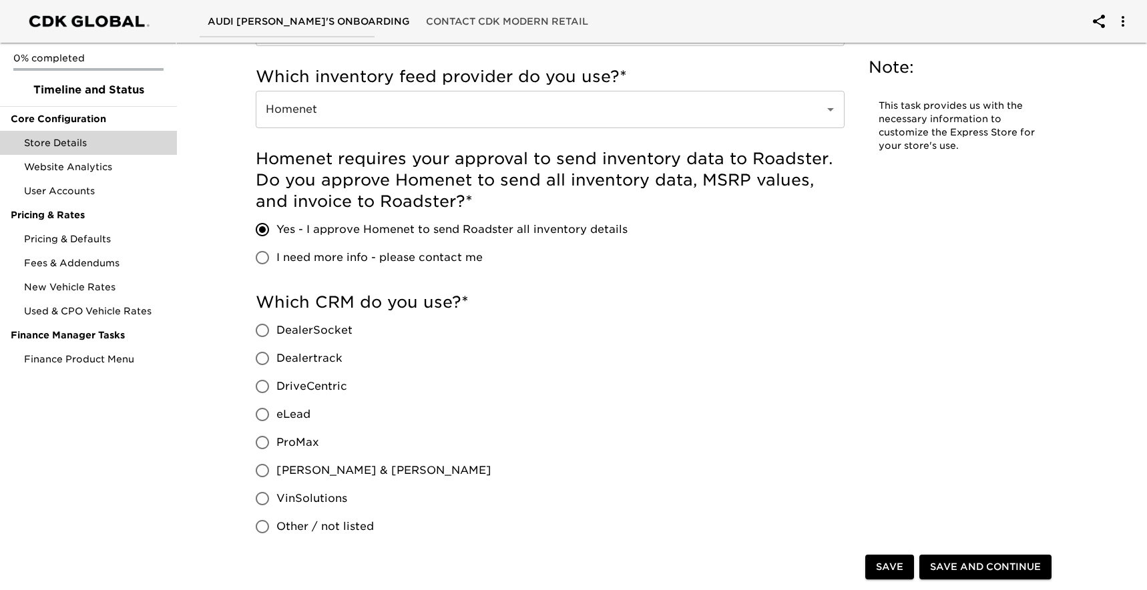
drag, startPoint x: 264, startPoint y: 410, endPoint x: 270, endPoint y: 408, distance: 7.0
click at [267, 408] on input "eLead" at bounding box center [262, 415] width 28 height 28
radio input "true"
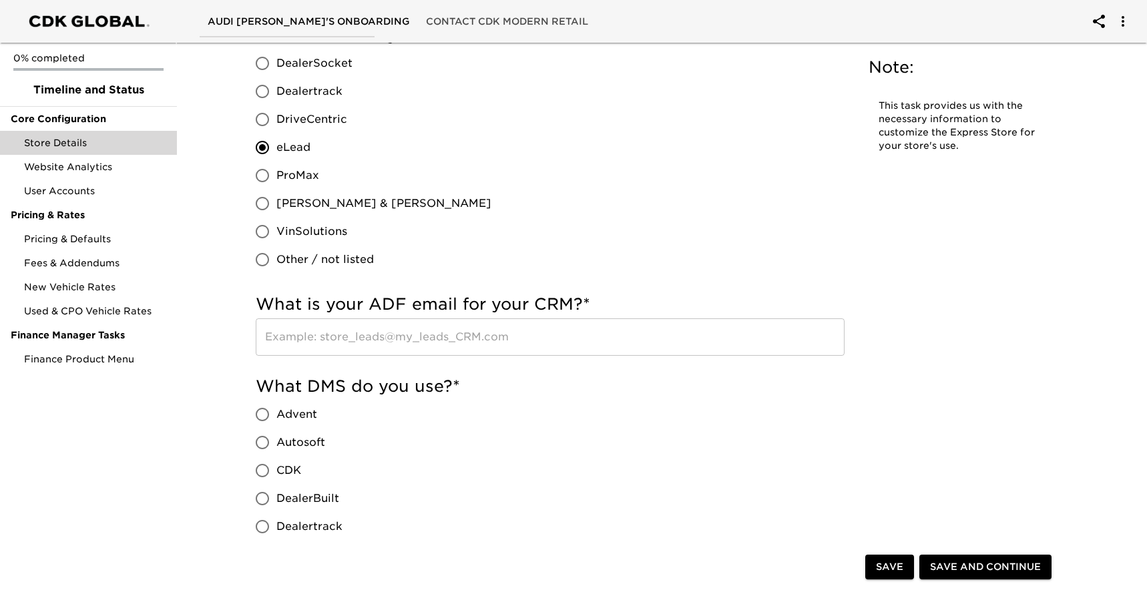
scroll to position [873, 0]
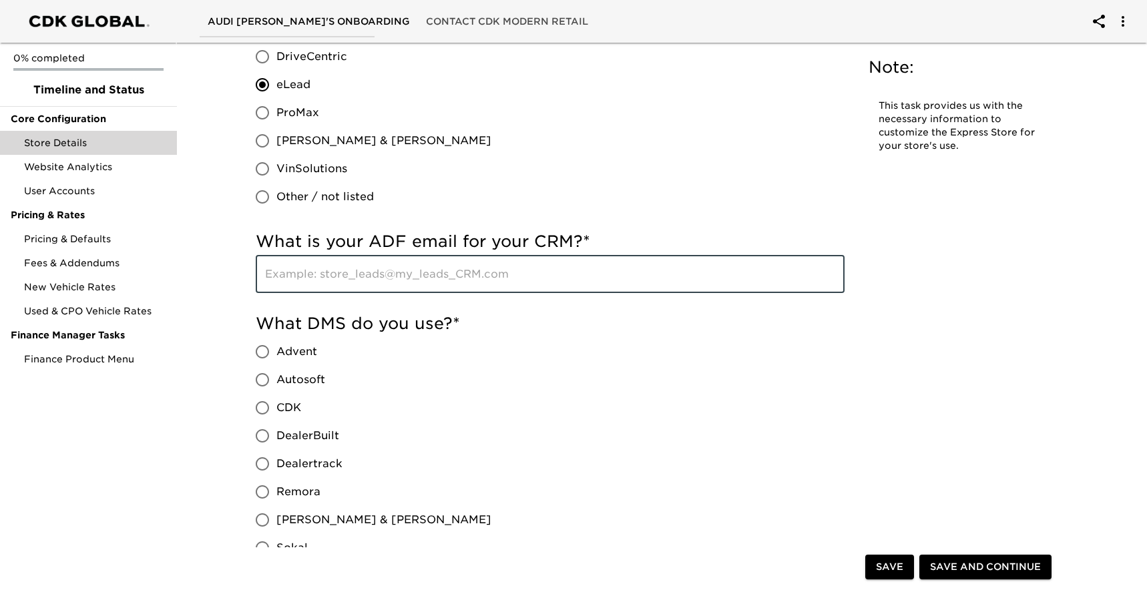
click at [469, 276] on input "text" at bounding box center [550, 274] width 589 height 37
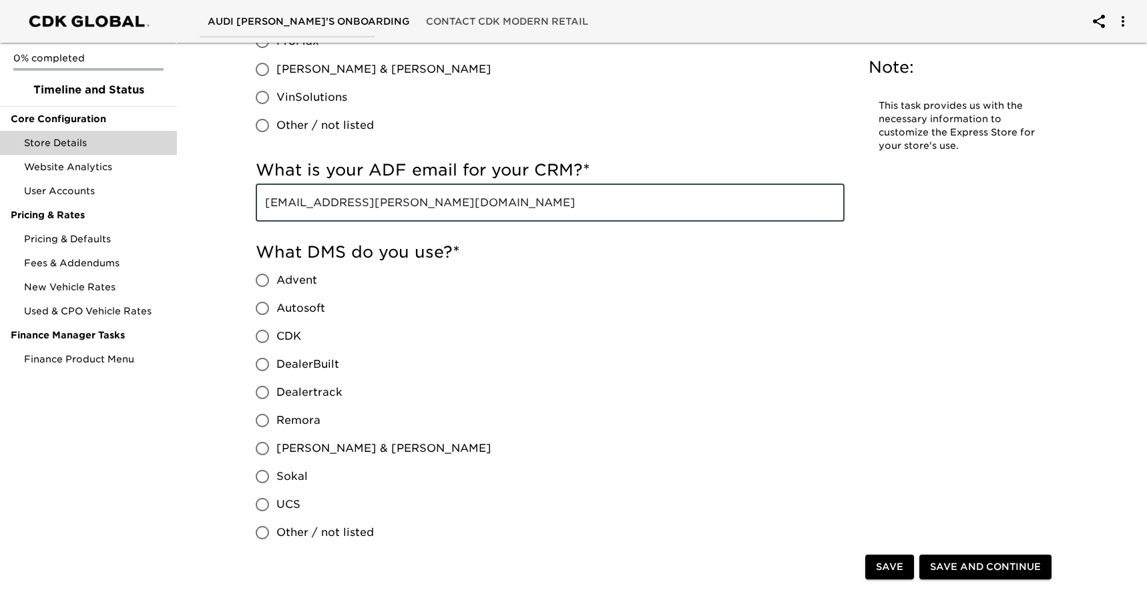
scroll to position [952, 0]
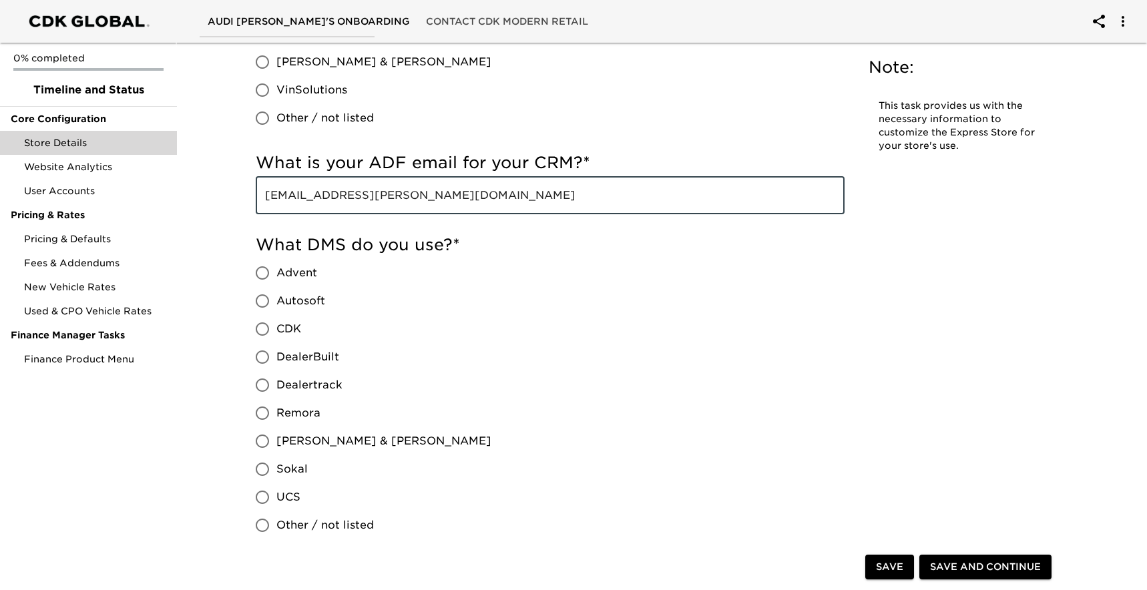
type input "NCR_Audi.Raleigh.Sales@holman.com"
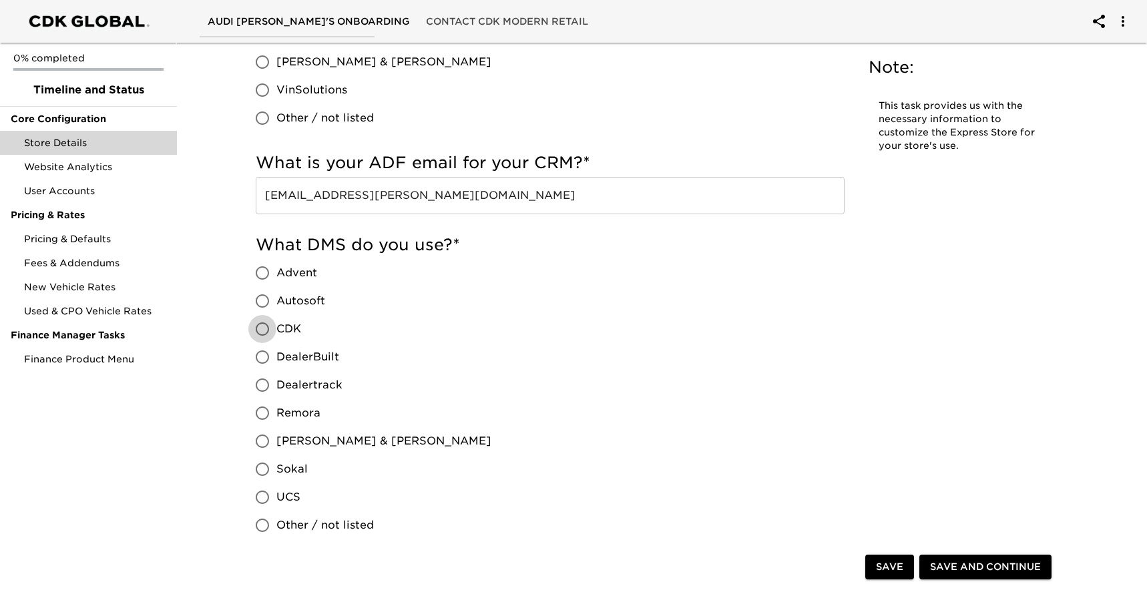
click at [258, 324] on input "CDK" at bounding box center [262, 329] width 28 height 28
radio input "true"
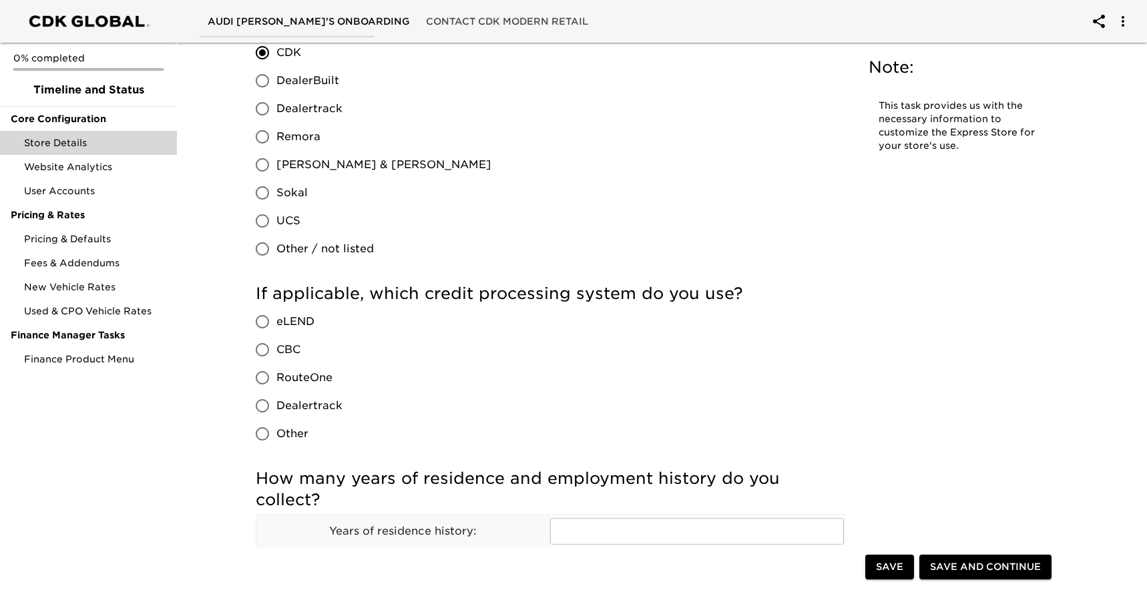
scroll to position [1233, 0]
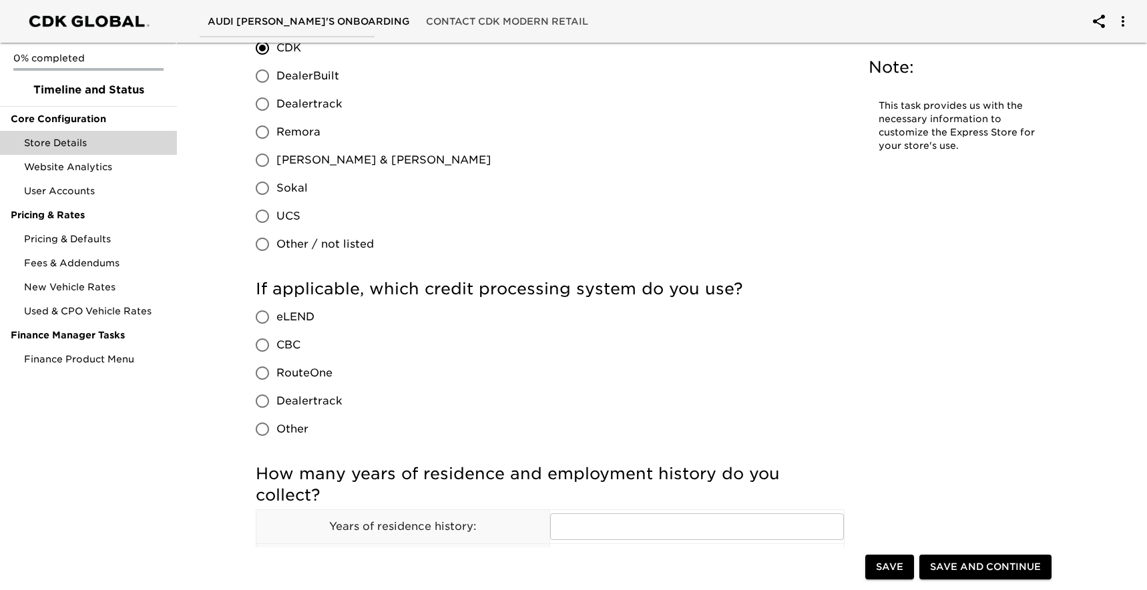
click at [264, 344] on input "CBC" at bounding box center [262, 345] width 28 height 28
radio input "true"
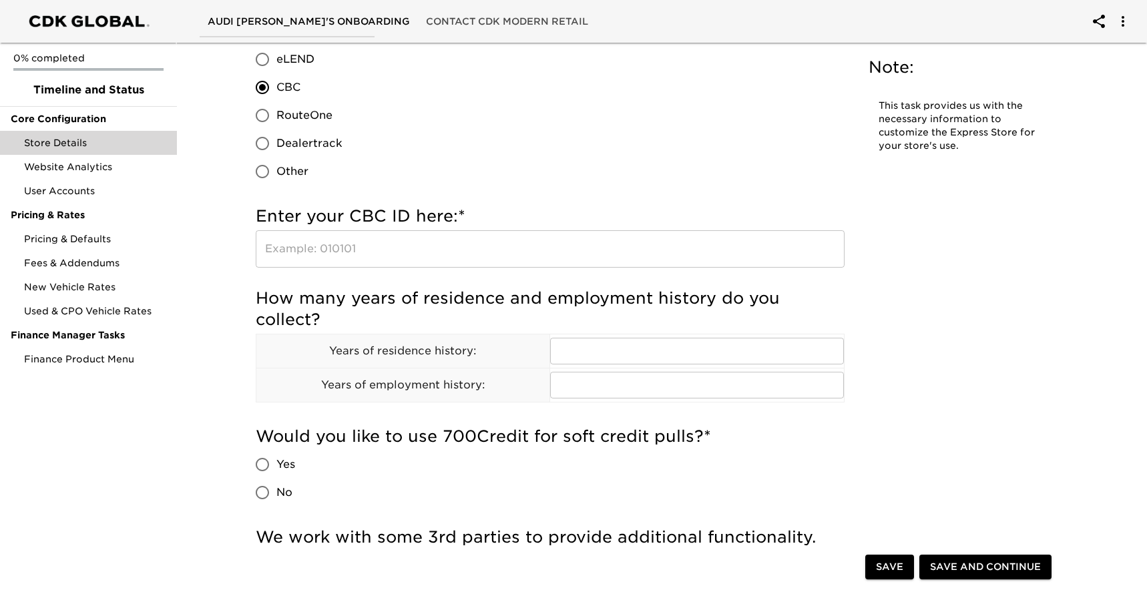
scroll to position [1493, 0]
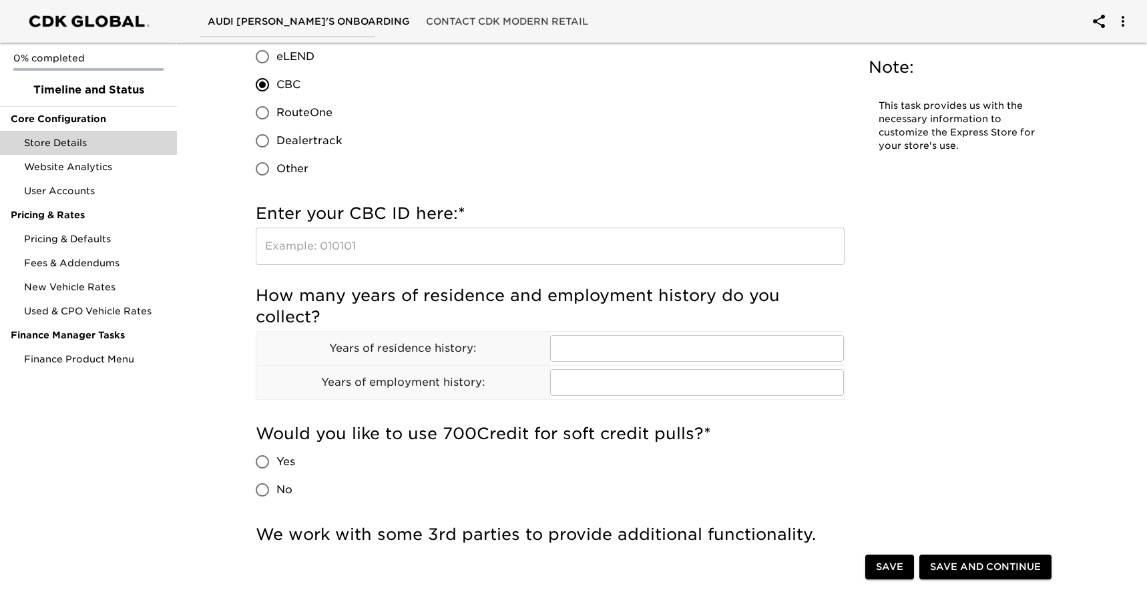
click at [333, 248] on input "text" at bounding box center [550, 246] width 589 height 37
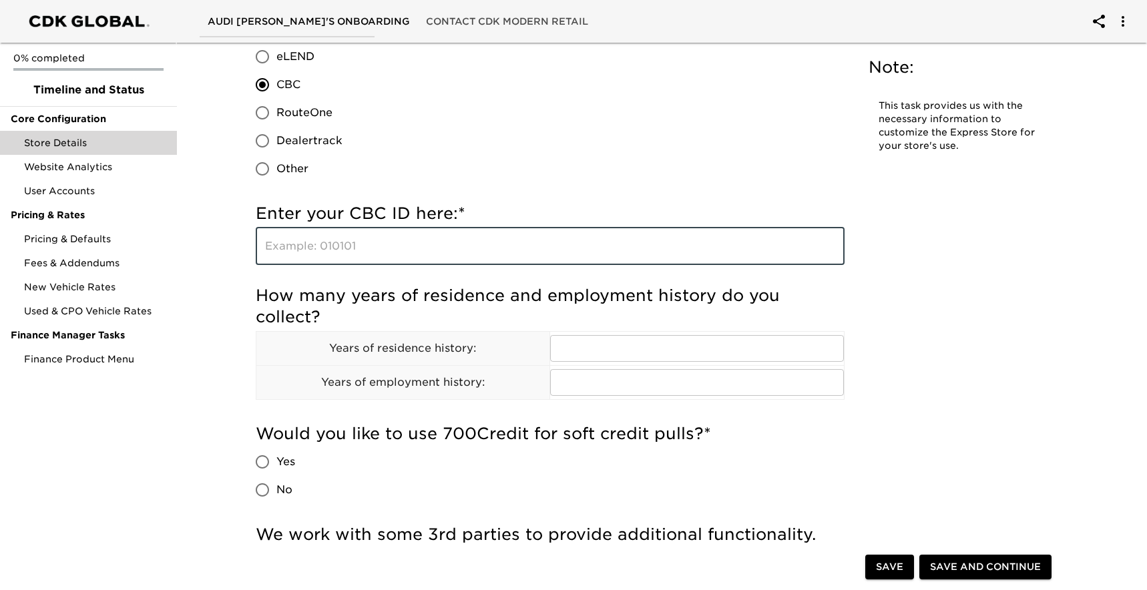
paste input "https://www.creditbureauconnection.com/cbc/quick_app/credit_app.php?api_key=FC6…"
type input "https://www.creditbureauconnection.com/cbc/quick_app/credit_app.php?api_key=FC6…"
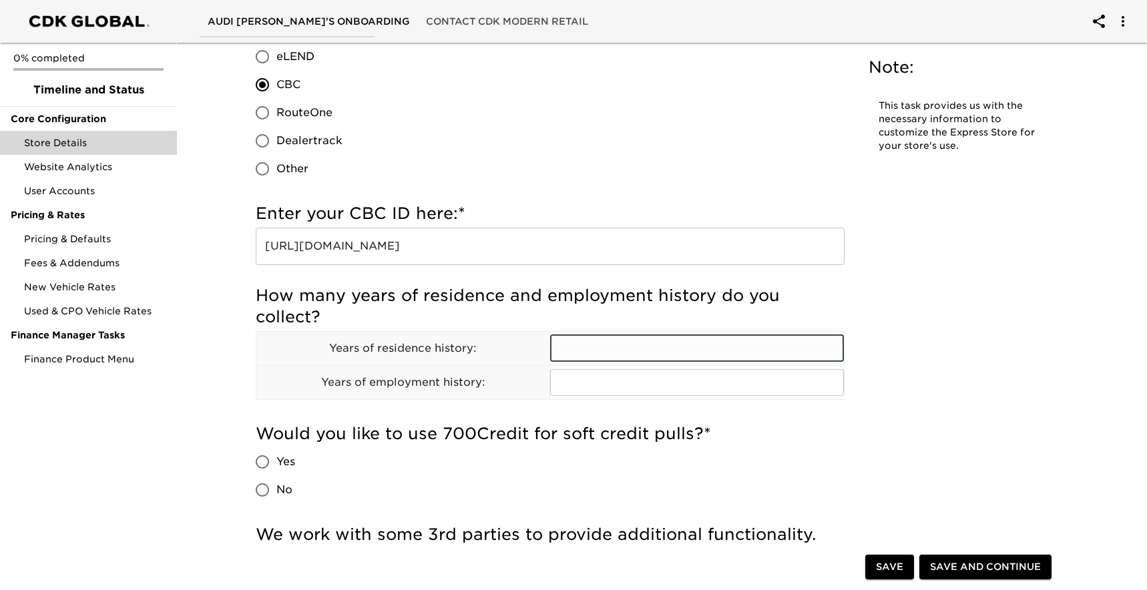
scroll to position [0, 0]
click at [591, 353] on input "text" at bounding box center [697, 348] width 294 height 27
type input "7"
click at [599, 380] on input "text" at bounding box center [697, 382] width 294 height 27
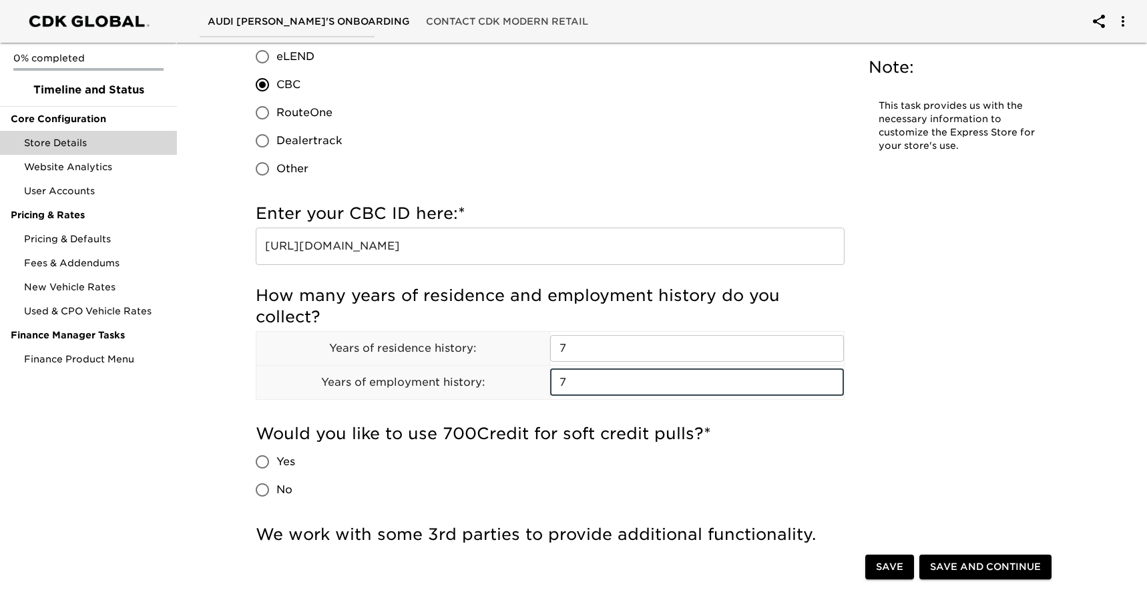
type input "7"
drag, startPoint x: 433, startPoint y: 467, endPoint x: 362, endPoint y: 471, distance: 70.9
click at [429, 467] on div "Would you like to use 700Credit for soft credit pulls? * Yes No" at bounding box center [550, 463] width 589 height 81
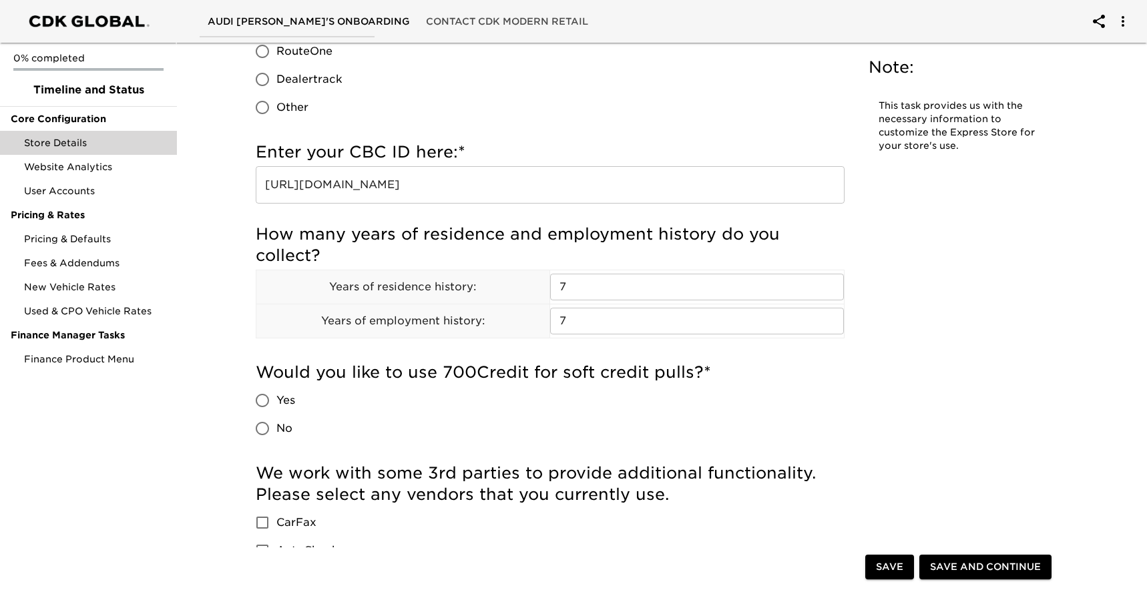
scroll to position [1580, 0]
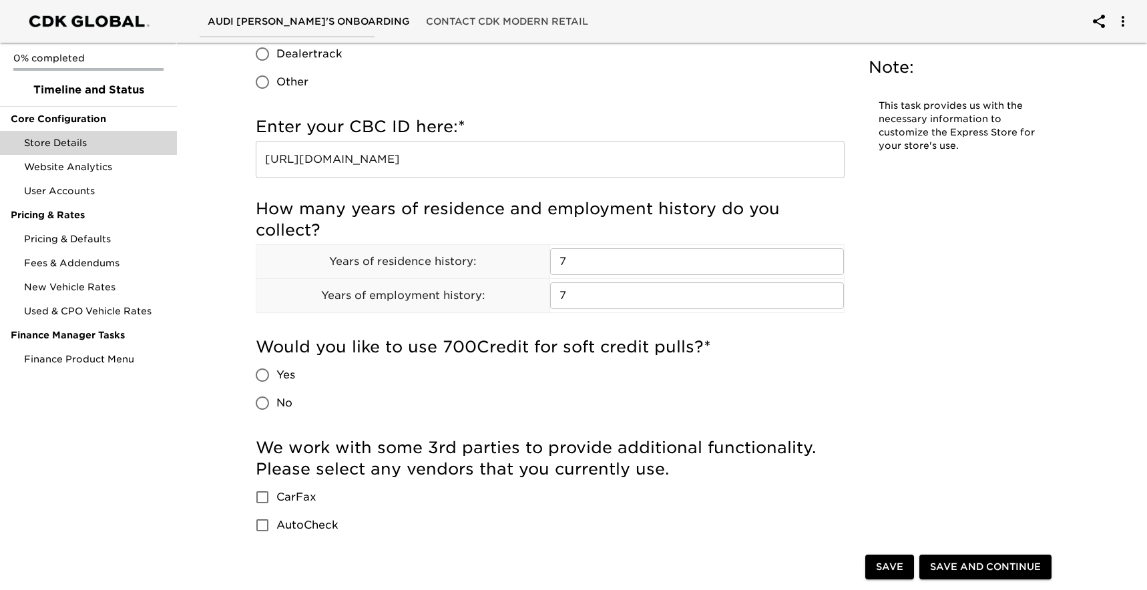
drag, startPoint x: 266, startPoint y: 405, endPoint x: 332, endPoint y: 431, distance: 71.0
click at [266, 405] on input "No" at bounding box center [262, 403] width 28 height 28
radio input "true"
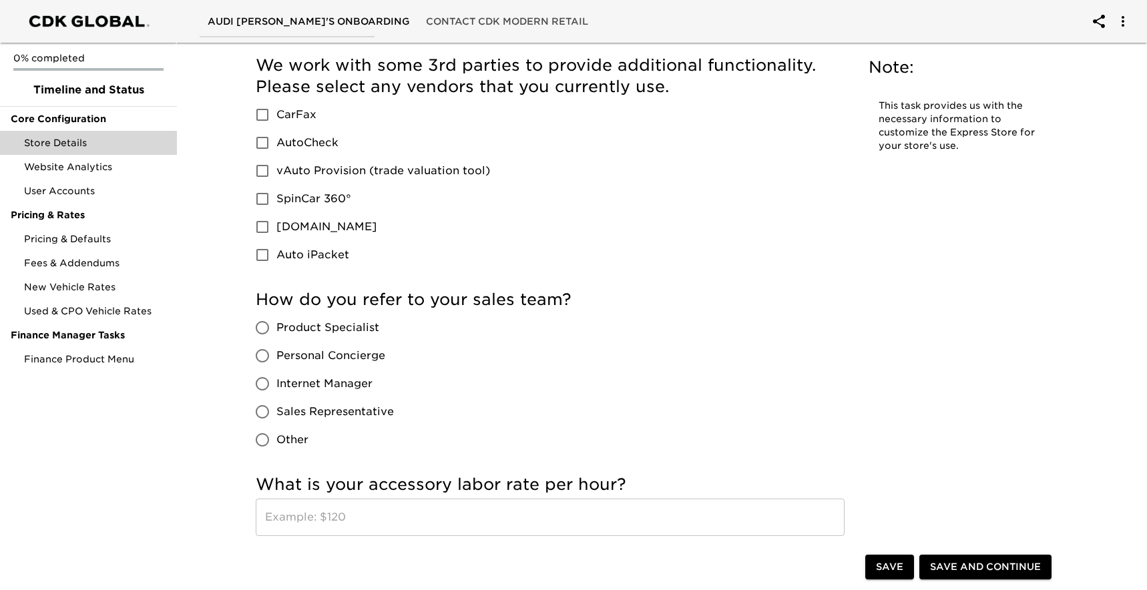
scroll to position [1967, 0]
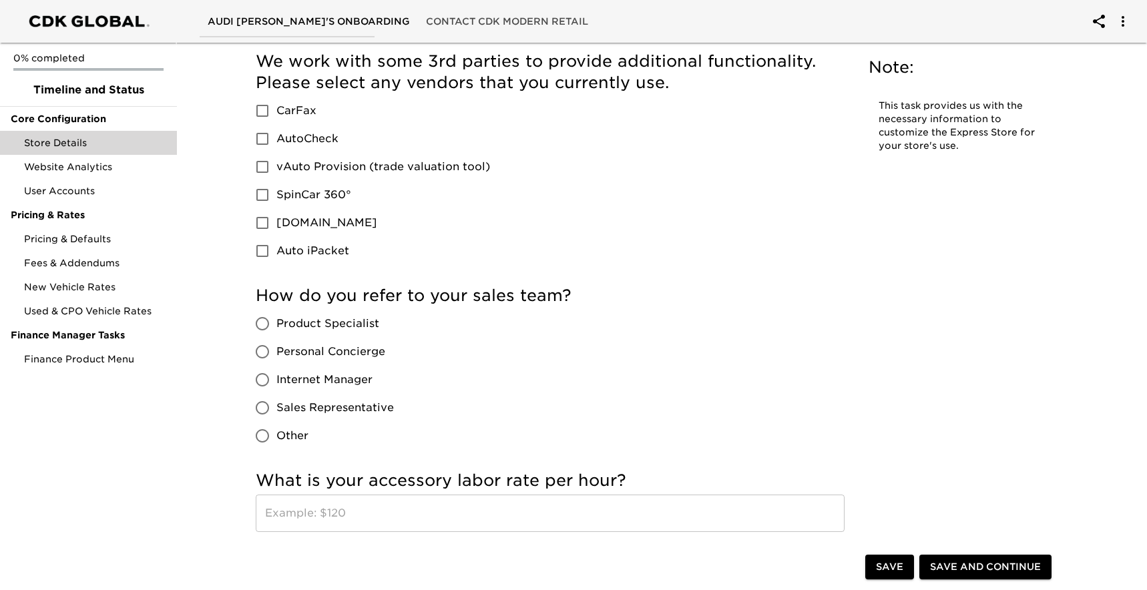
drag, startPoint x: 265, startPoint y: 434, endPoint x: 289, endPoint y: 443, distance: 25.8
click at [266, 434] on input "Other" at bounding box center [262, 436] width 28 height 28
radio input "true"
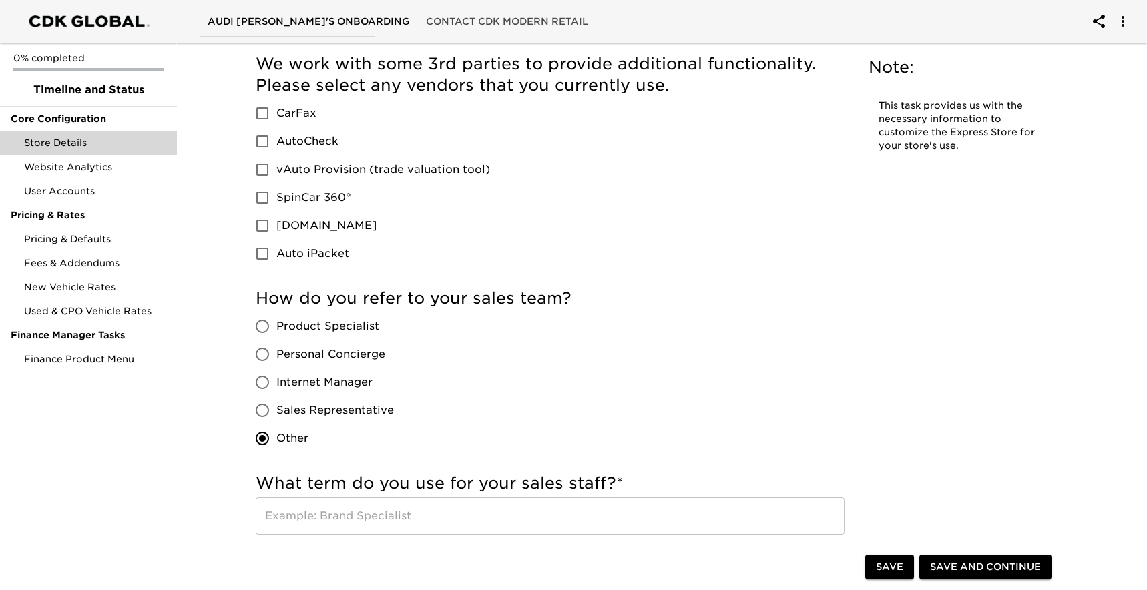
click at [381, 512] on input "text" at bounding box center [550, 515] width 589 height 37
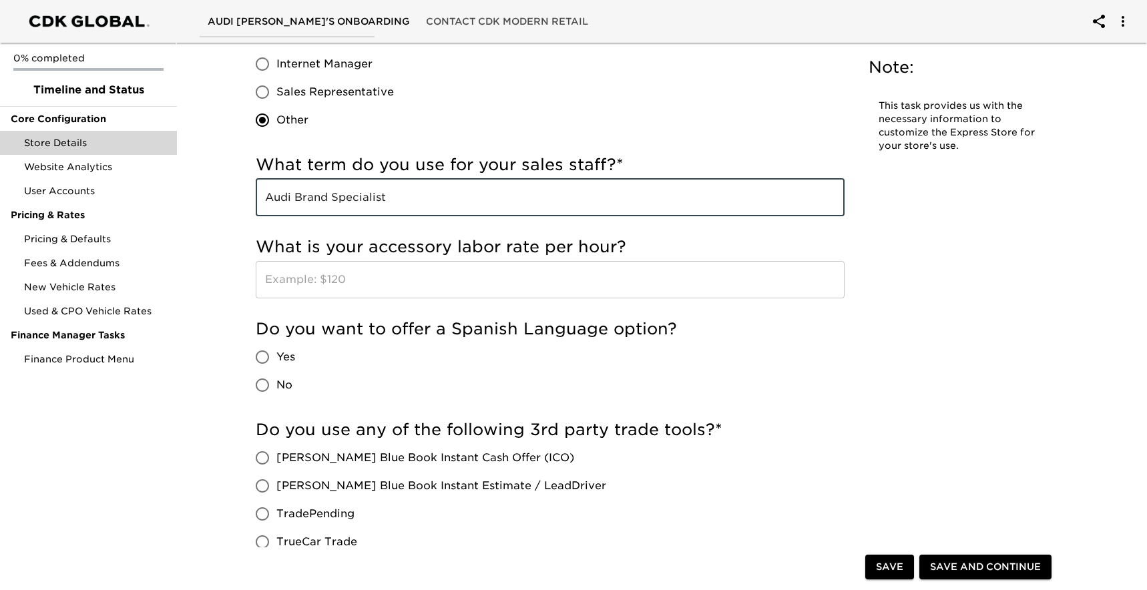
scroll to position [2284, 0]
type input "Audi Brand Specialist"
click at [357, 282] on input "text" at bounding box center [550, 278] width 589 height 37
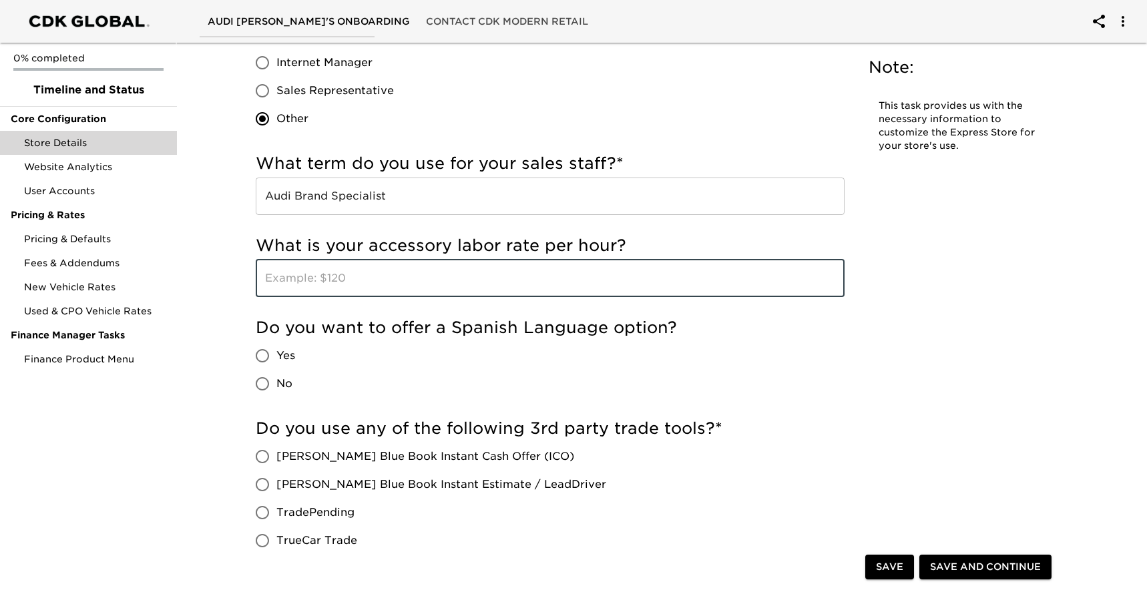
type input "$120"
drag, startPoint x: 264, startPoint y: 382, endPoint x: 299, endPoint y: 388, distance: 35.8
click at [264, 382] on input "No" at bounding box center [262, 384] width 28 height 28
radio input "true"
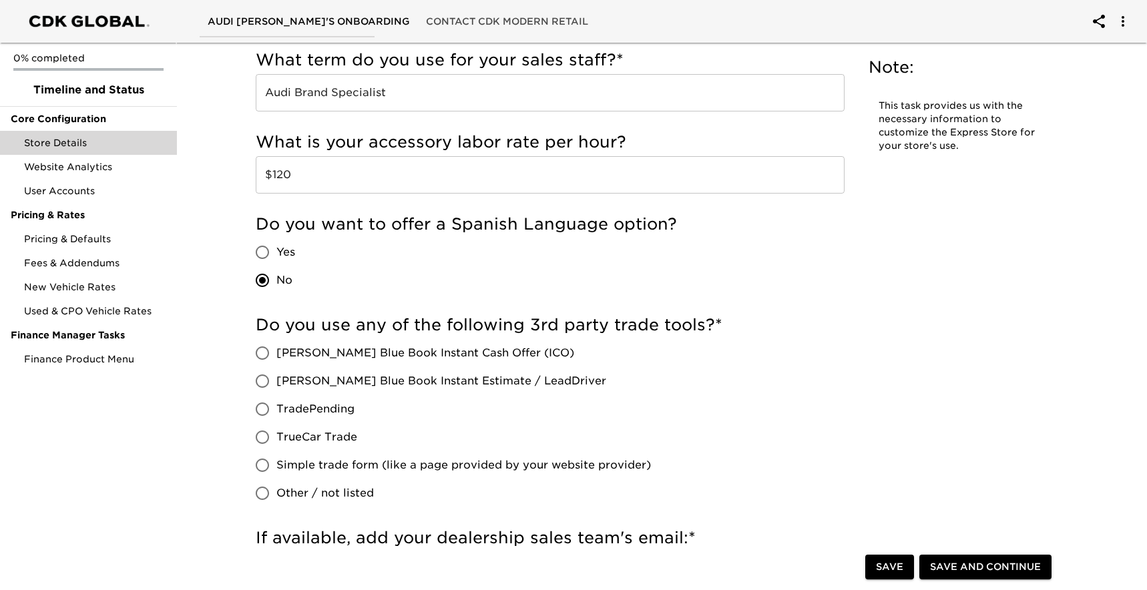
scroll to position [2395, 0]
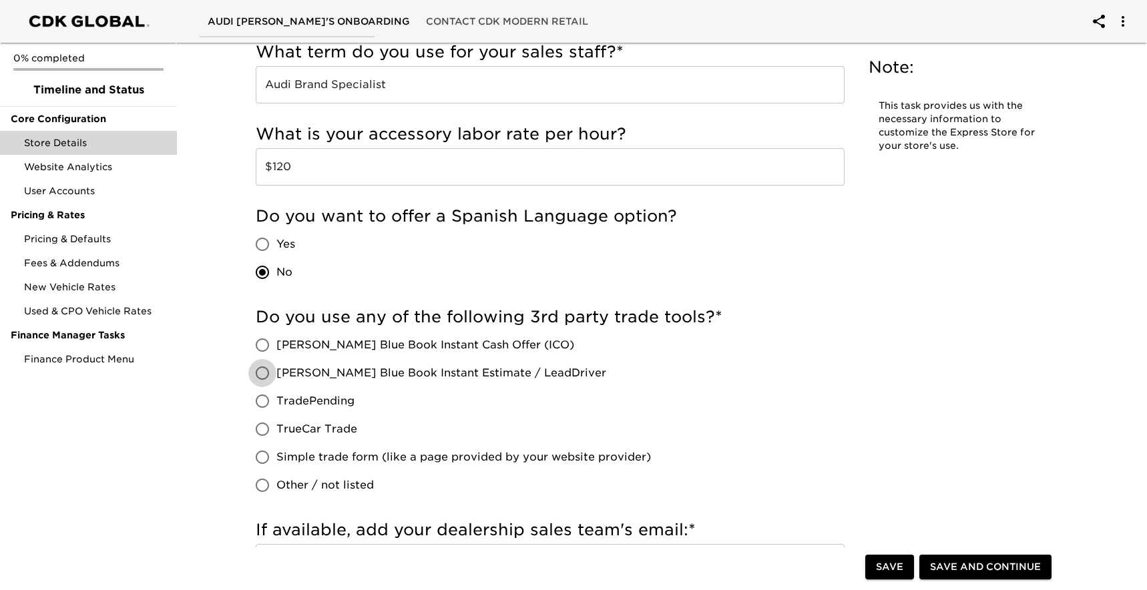
click at [258, 370] on input "[PERSON_NAME] Blue Book Instant Estimate / LeadDriver" at bounding box center [262, 373] width 28 height 28
radio input "true"
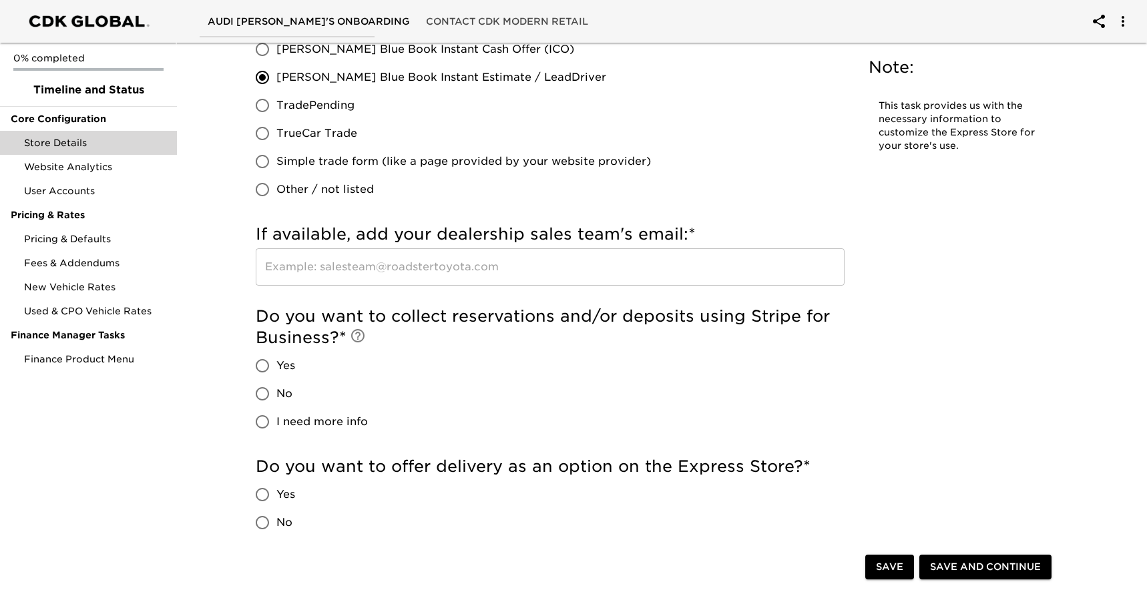
scroll to position [2692, 0]
drag, startPoint x: 262, startPoint y: 388, endPoint x: 342, endPoint y: 407, distance: 82.4
click at [262, 388] on input "No" at bounding box center [262, 392] width 28 height 28
radio input "true"
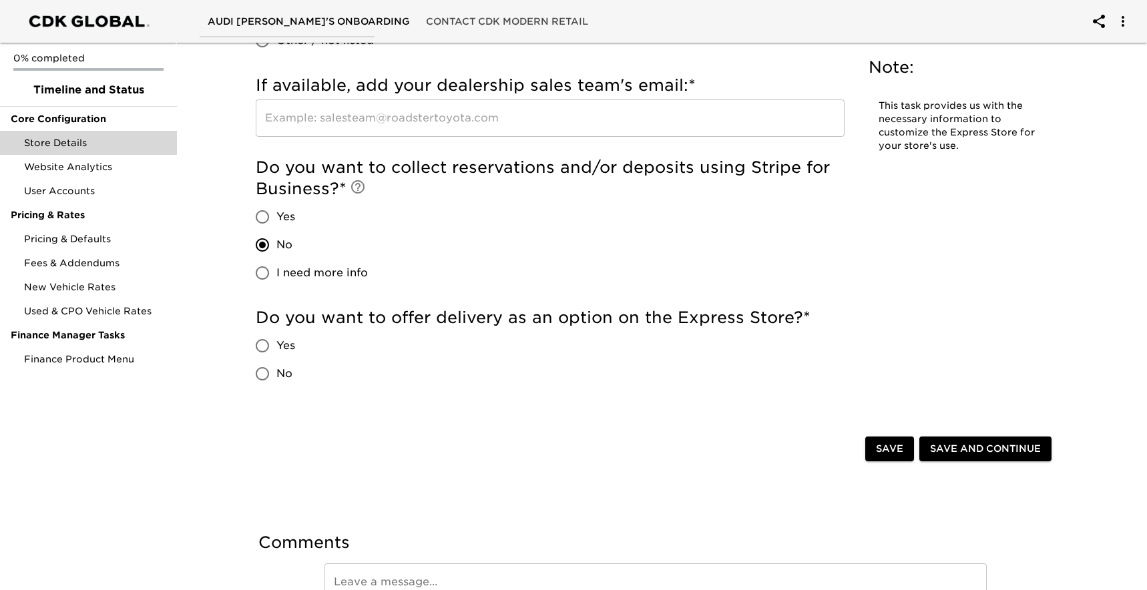
scroll to position [2851, 0]
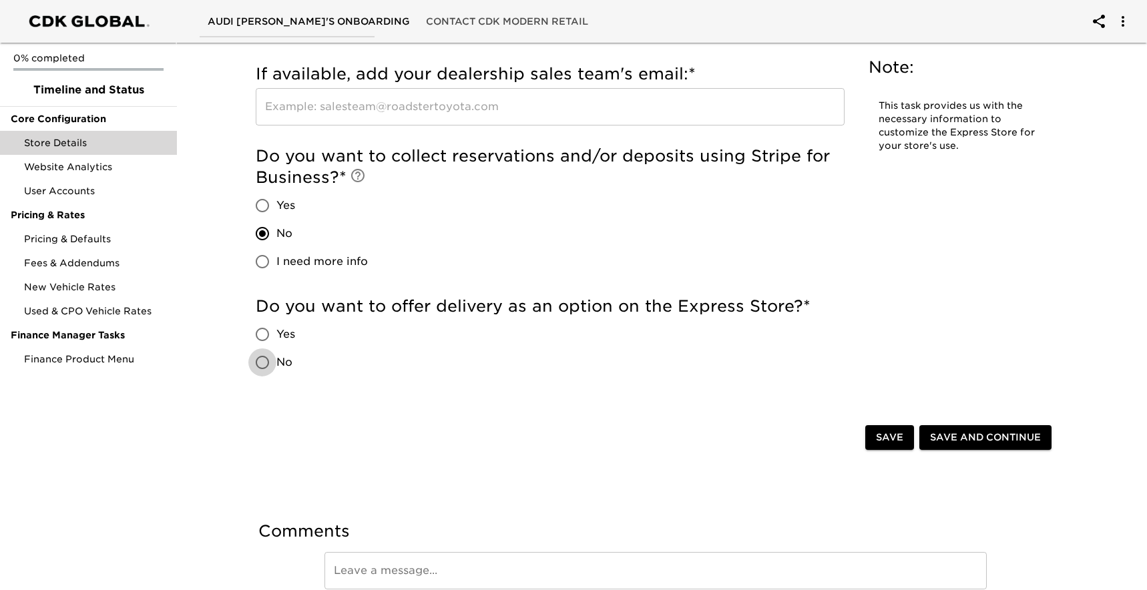
click at [270, 362] on input "No" at bounding box center [262, 362] width 28 height 28
radio input "true"
click at [952, 439] on span "Save and Continue" at bounding box center [985, 437] width 111 height 17
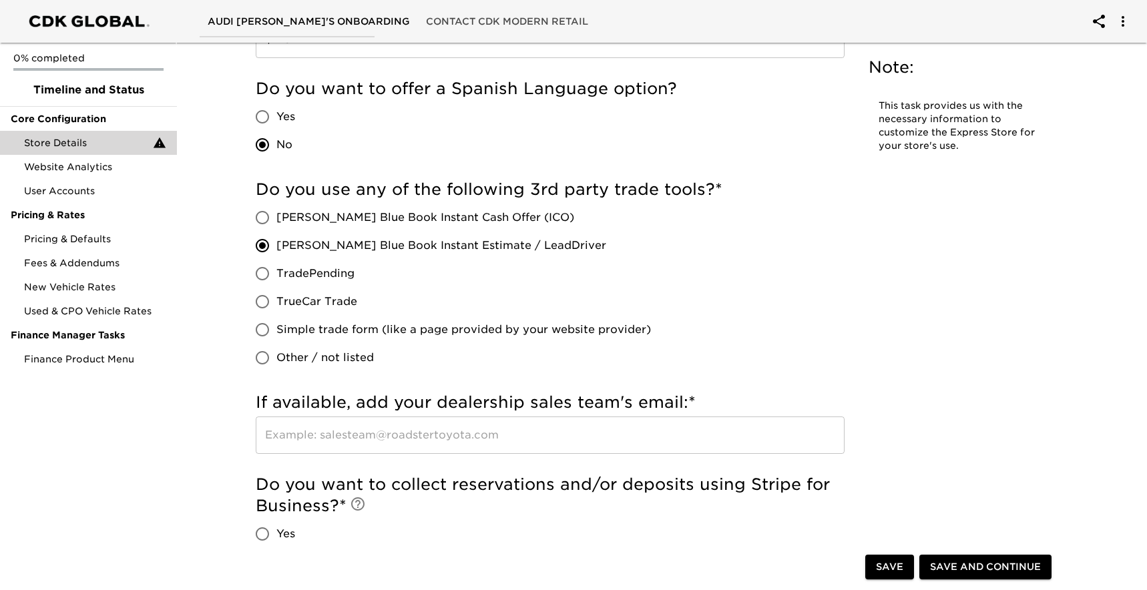
scroll to position [2629, 0]
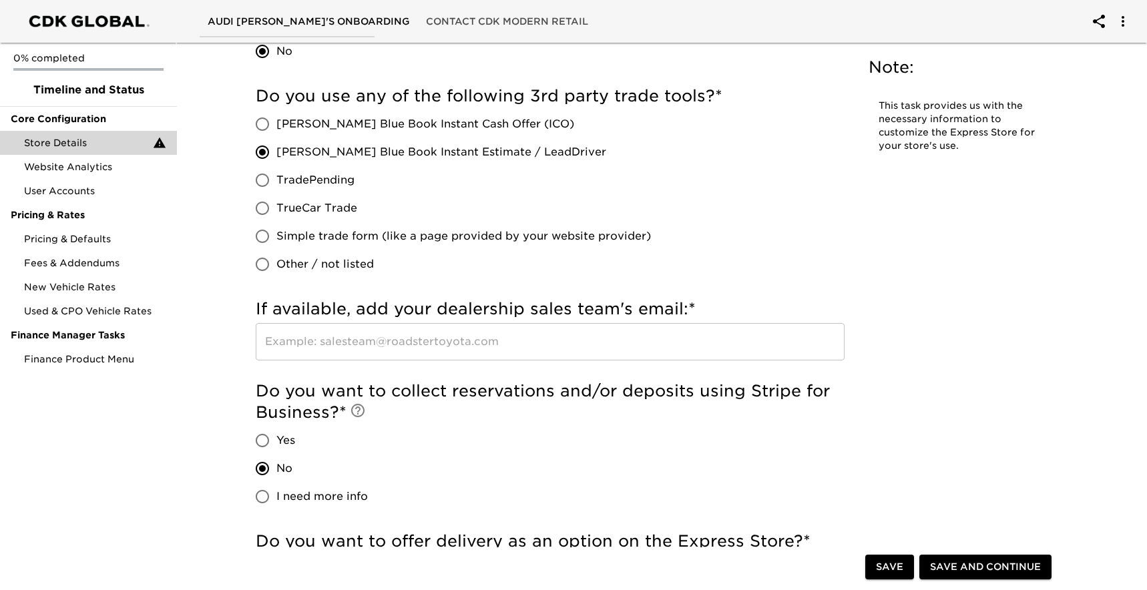
click at [384, 344] on input "text" at bounding box center [550, 341] width 589 height 37
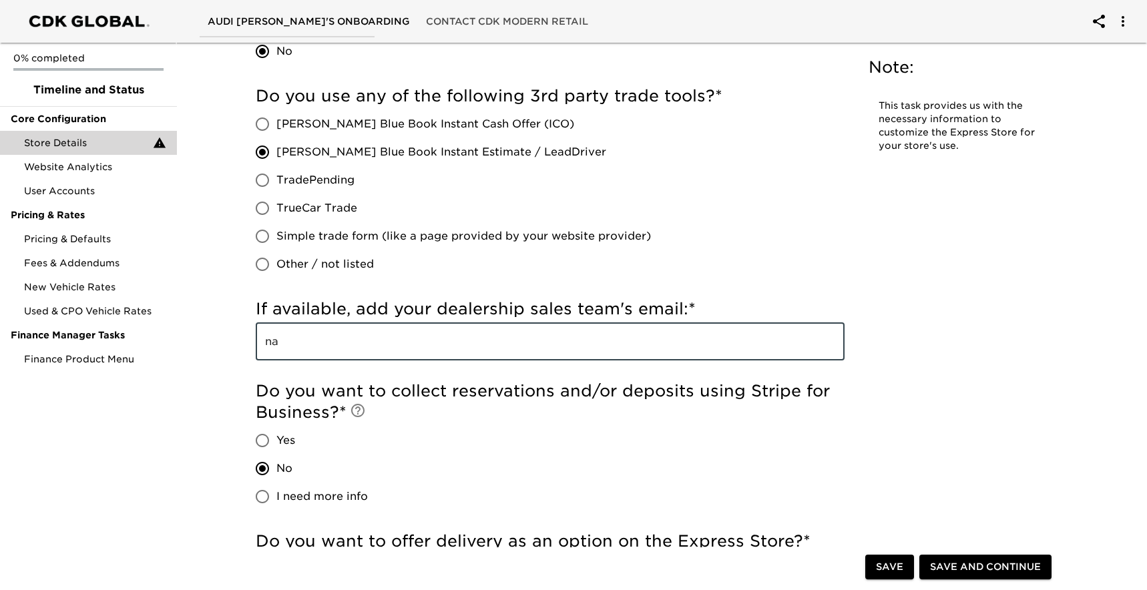
type input "na"
click at [966, 565] on span "Save and Continue" at bounding box center [985, 567] width 111 height 17
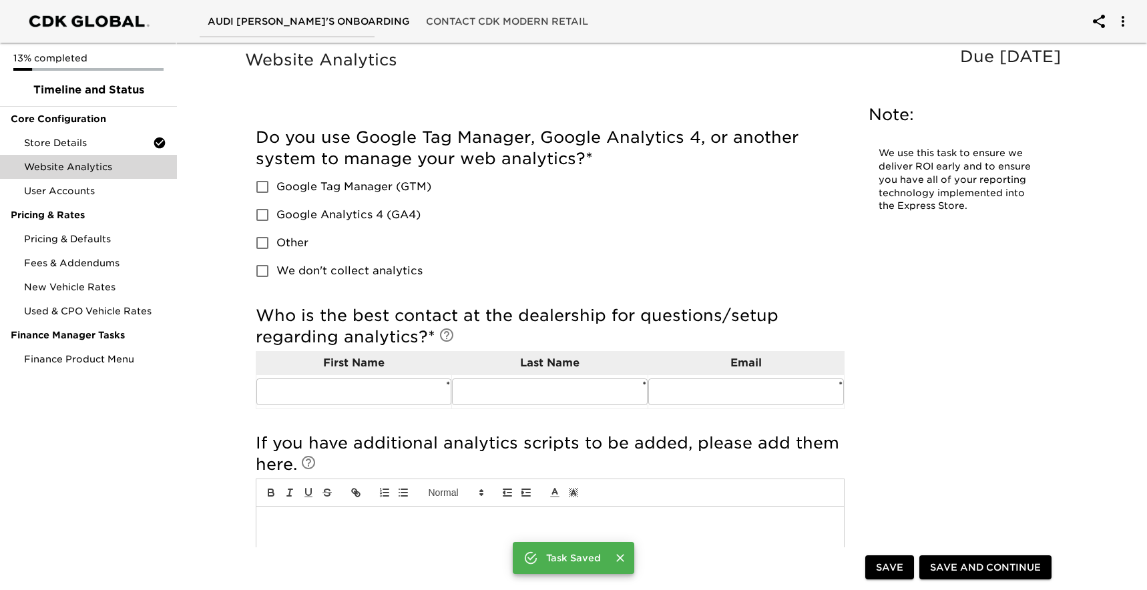
click at [266, 214] on input "Google Analytics 4 (GA4)" at bounding box center [262, 215] width 28 height 28
checkbox input "true"
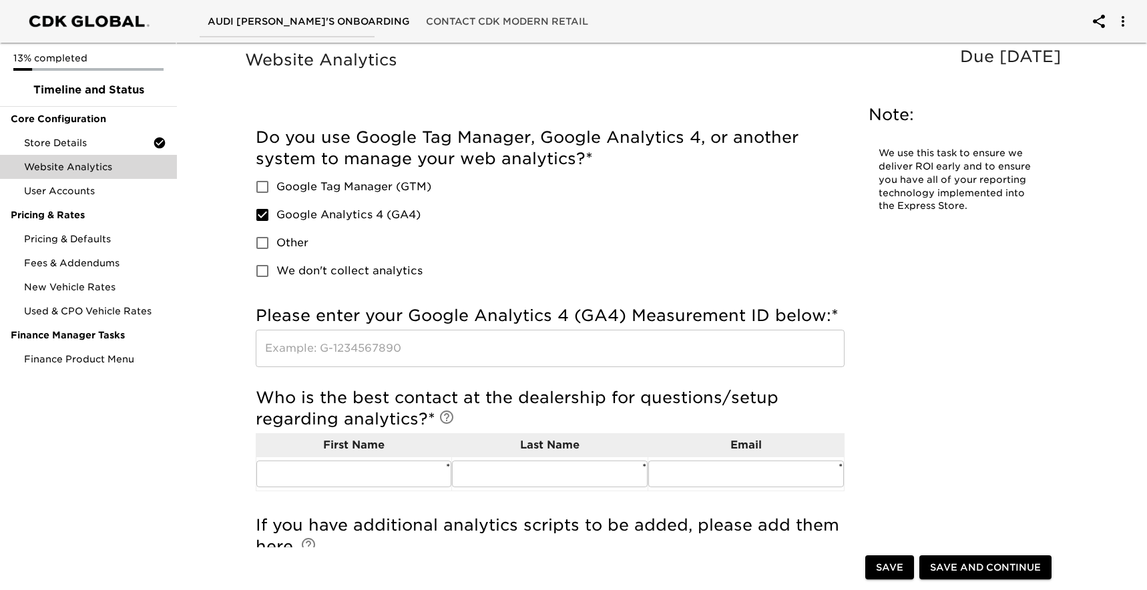
drag, startPoint x: 417, startPoint y: 342, endPoint x: 388, endPoint y: 335, distance: 29.0
click at [417, 342] on input "text" at bounding box center [550, 348] width 589 height 37
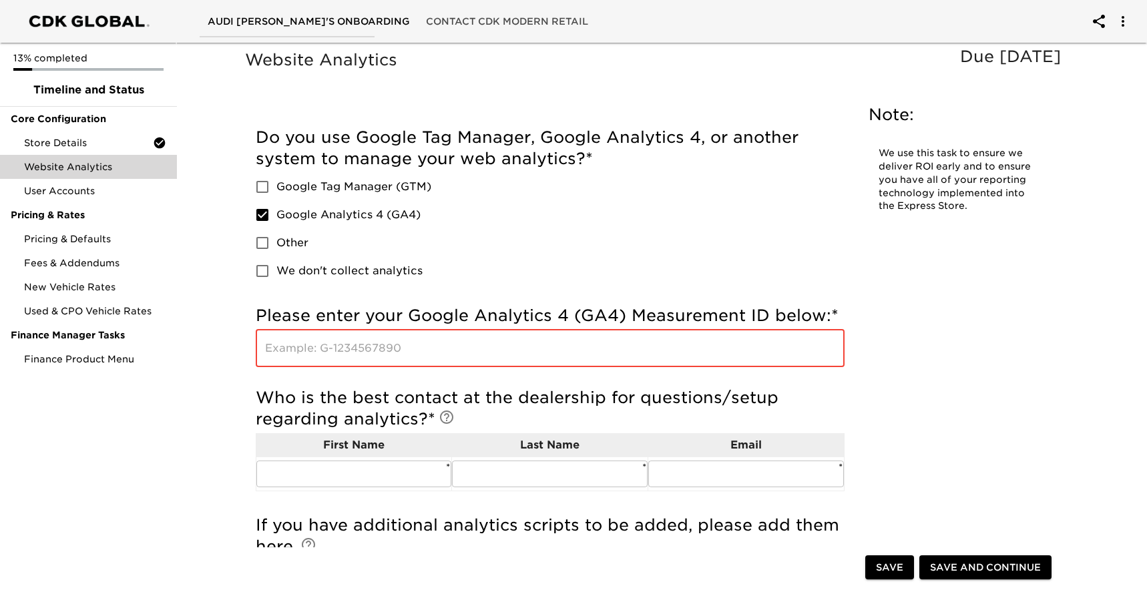
paste input "G-83Q2C6QXH4"
type input "G-83Q2C6QXH4"
click at [357, 474] on input "text" at bounding box center [354, 474] width 196 height 27
type input "[PERSON_NAME]"
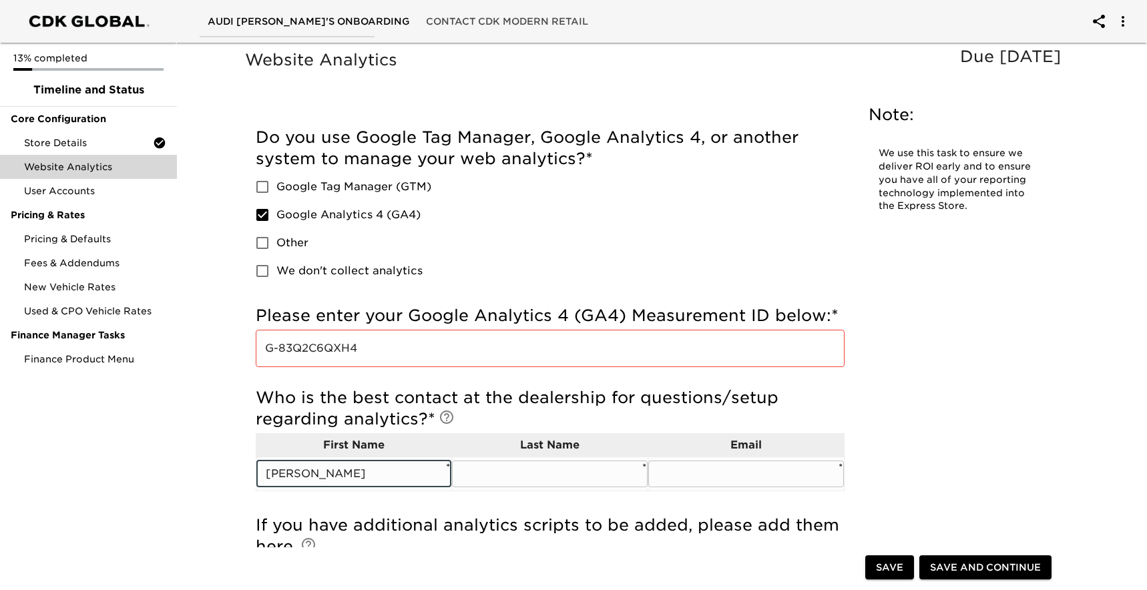
click at [517, 465] on input "text" at bounding box center [550, 474] width 196 height 27
type input "[PERSON_NAME]"
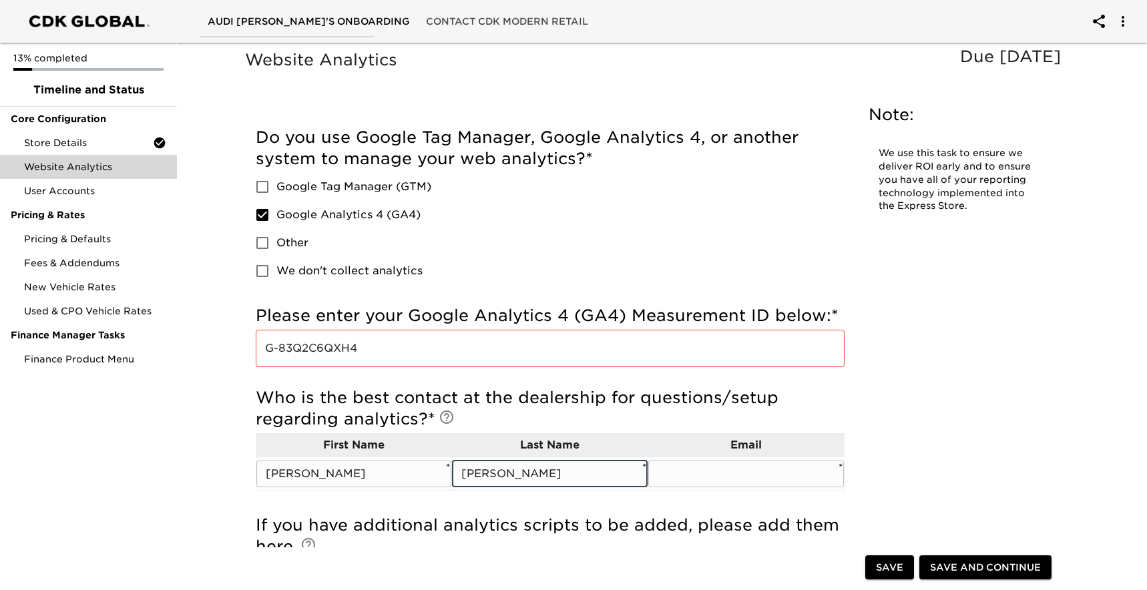
click at [701, 469] on input "text" at bounding box center [746, 474] width 196 height 27
type input "[PERSON_NAME][DOMAIN_NAME][EMAIL_ADDRESS][PERSON_NAME][PERSON_NAME][DOMAIN_NAME]"
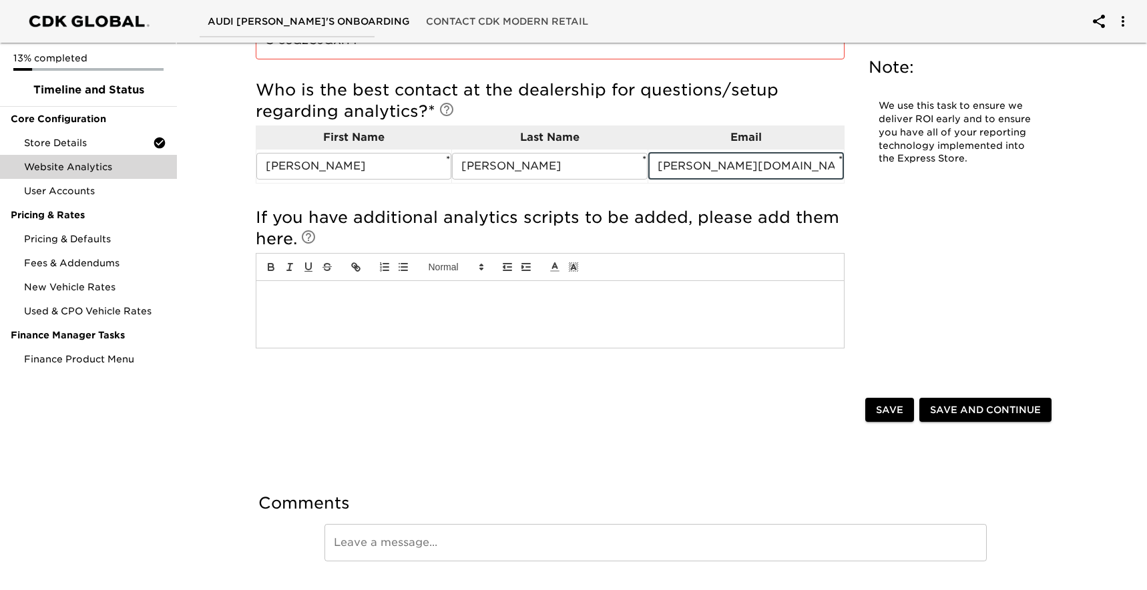
scroll to position [324, 0]
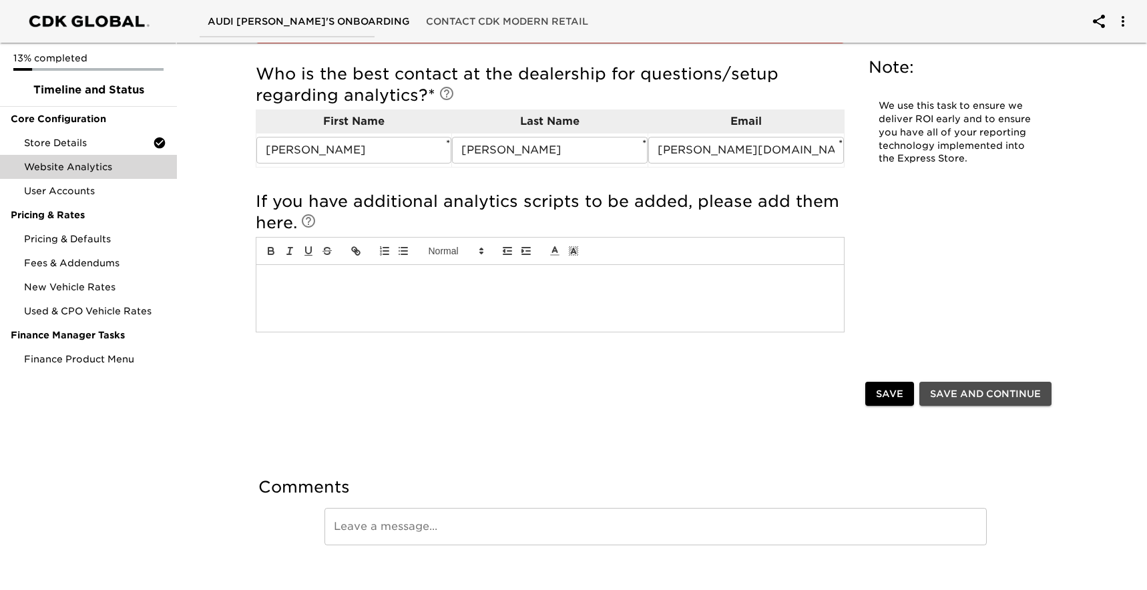
click at [1030, 394] on span "Save and Continue" at bounding box center [985, 394] width 111 height 17
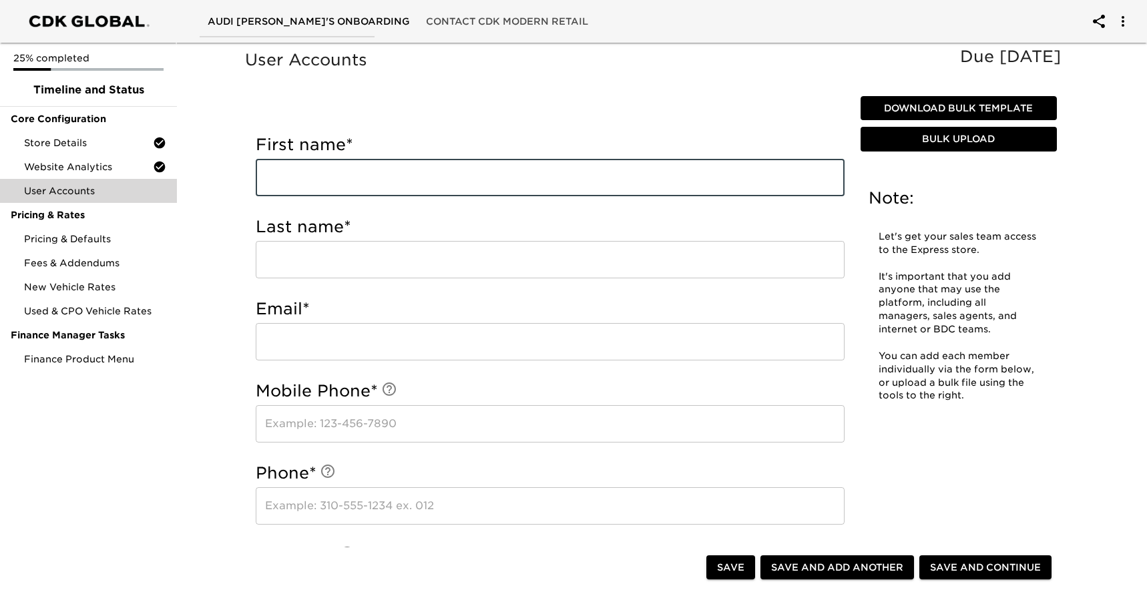
click at [342, 176] on input "text" at bounding box center [550, 177] width 589 height 37
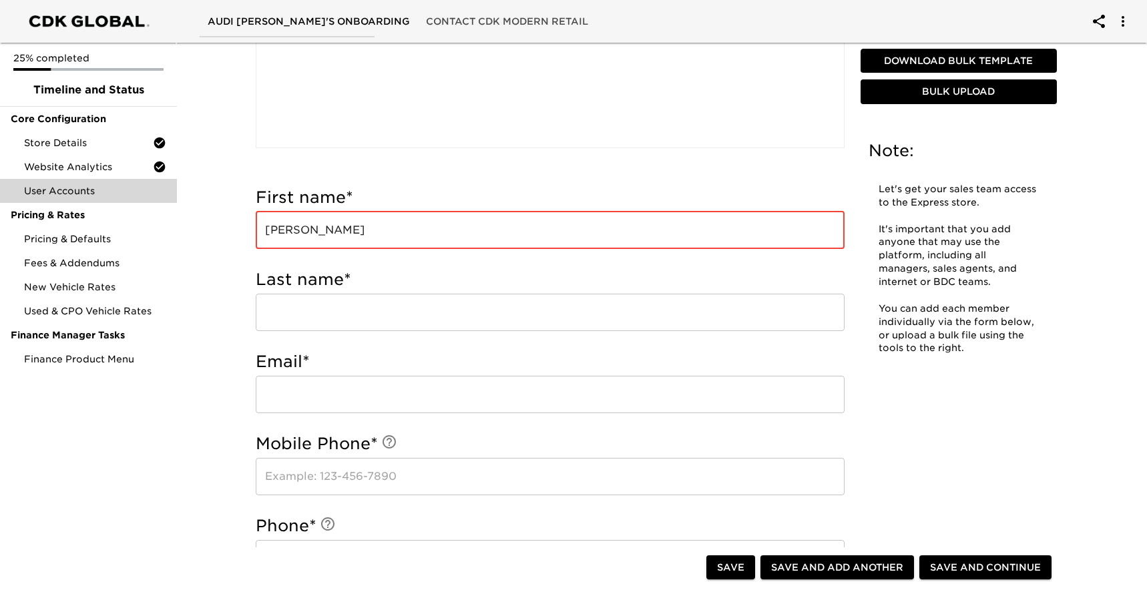
scroll to position [341, 0]
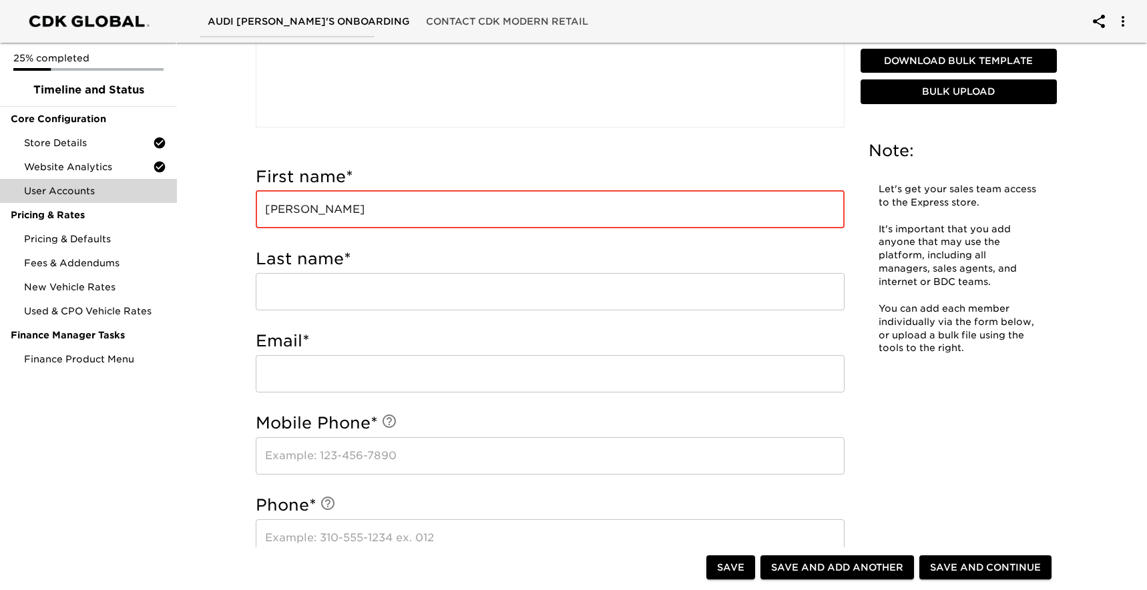
type input "Shea"
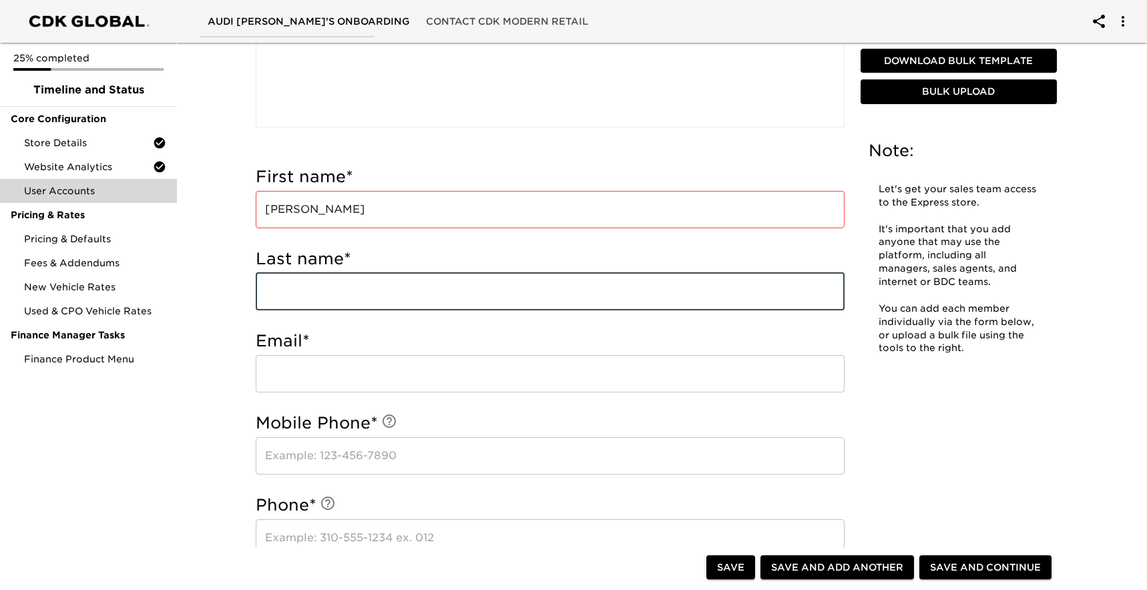
click at [357, 289] on input "text" at bounding box center [550, 291] width 589 height 37
type input "Gramling"
click at [370, 374] on input "email" at bounding box center [550, 373] width 589 height 37
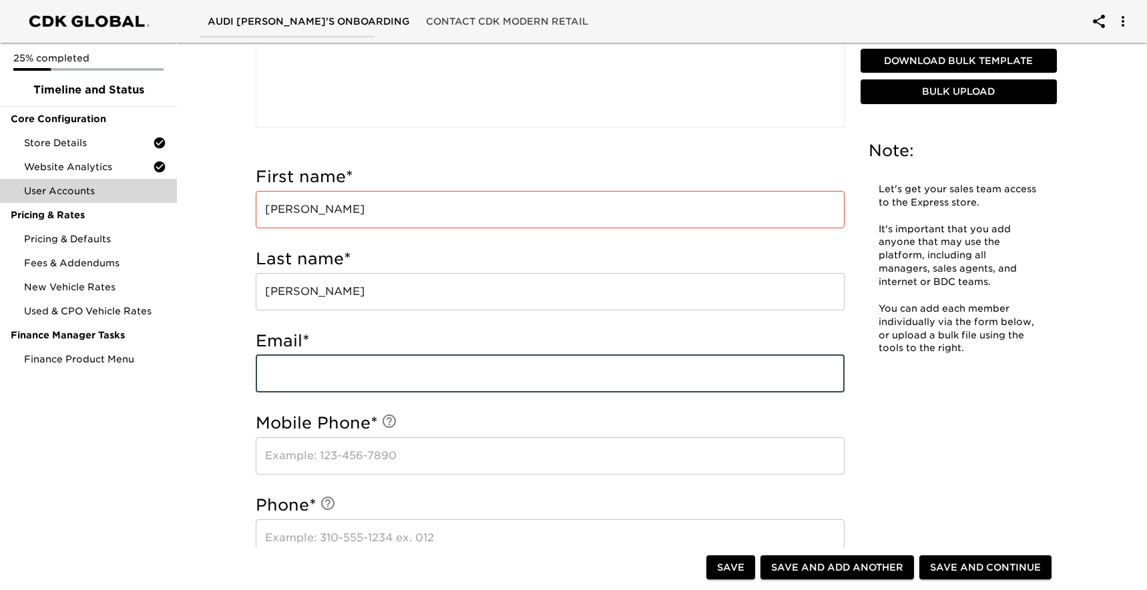
paste input "Shea.Gramling@holman.com"
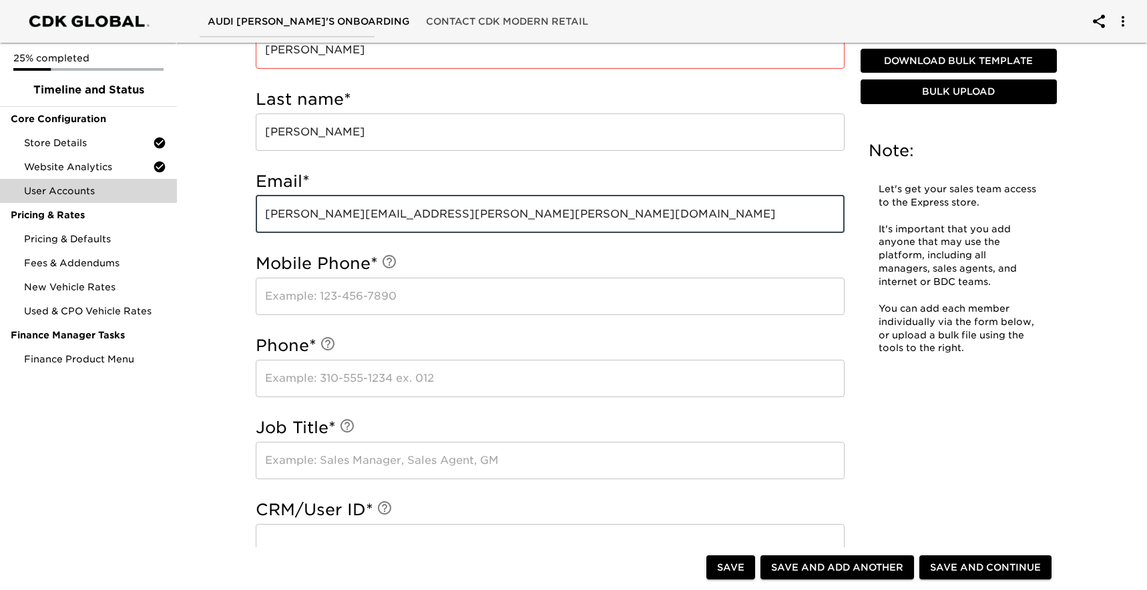
scroll to position [509, 0]
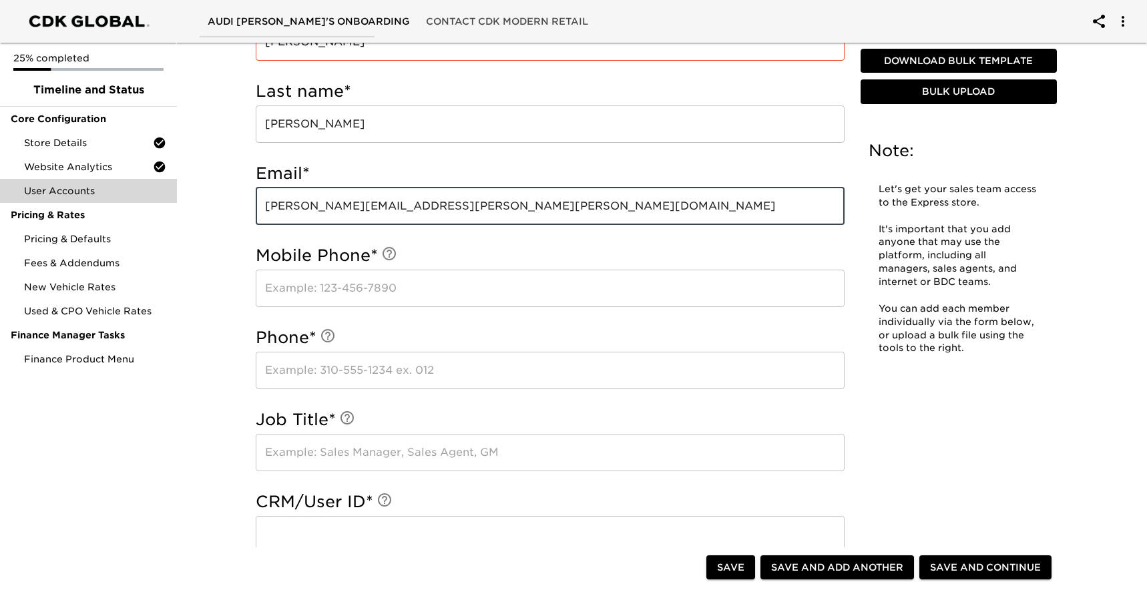
type input "Shea.Gramling@holman.com"
click at [395, 292] on input "text" at bounding box center [550, 288] width 589 height 37
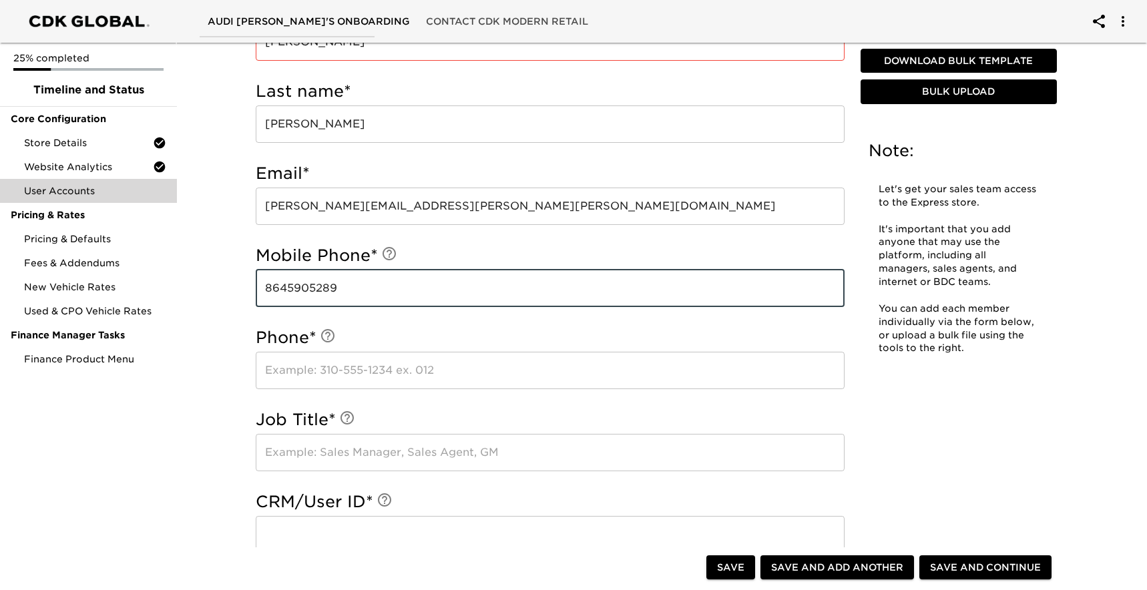
type input "8645905289"
click at [457, 370] on input "text" at bounding box center [550, 370] width 589 height 37
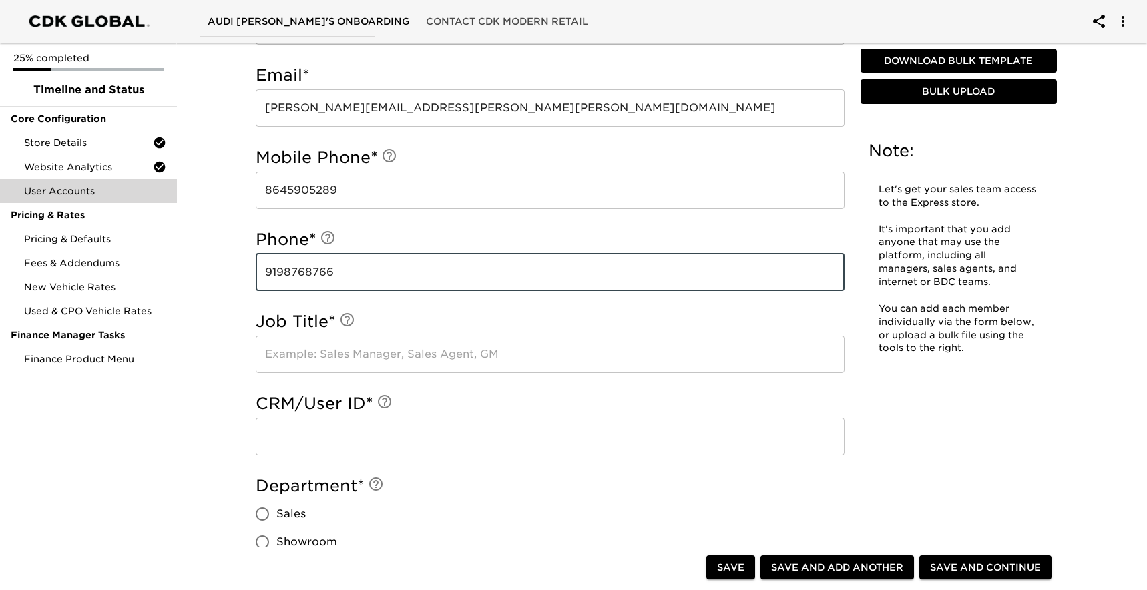
scroll to position [623, 0]
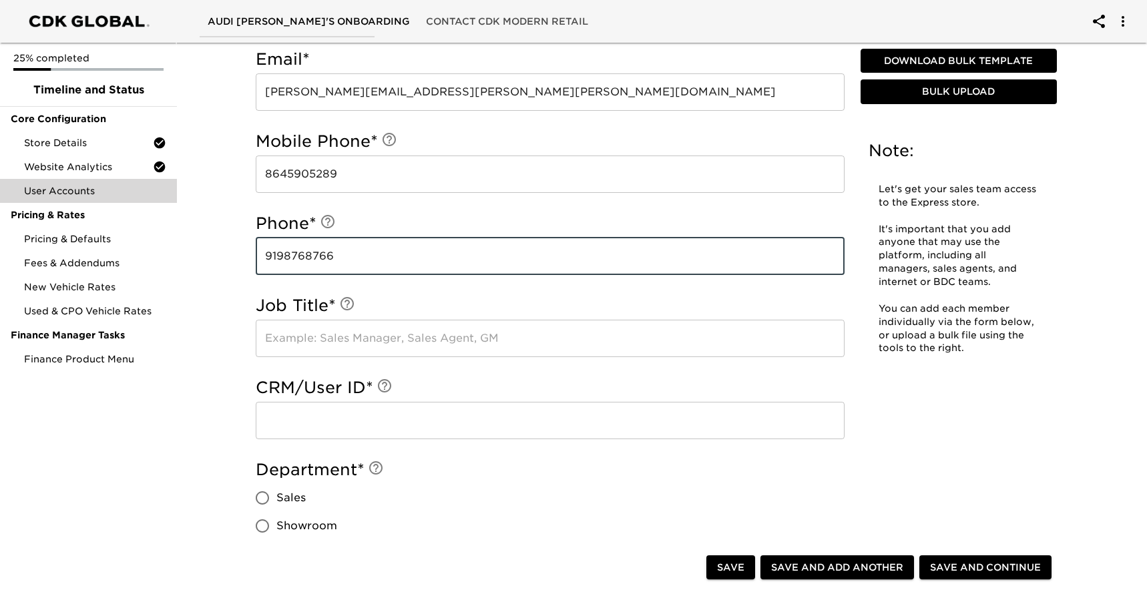
type input "9198768766"
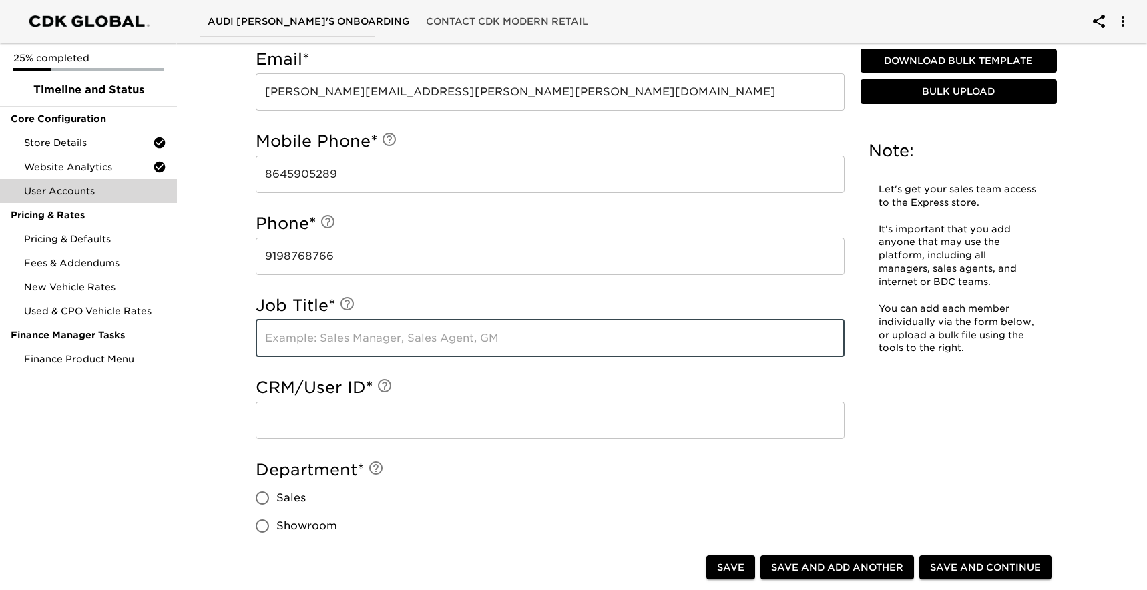
click at [366, 335] on input "text" at bounding box center [550, 338] width 589 height 37
type input "GM"
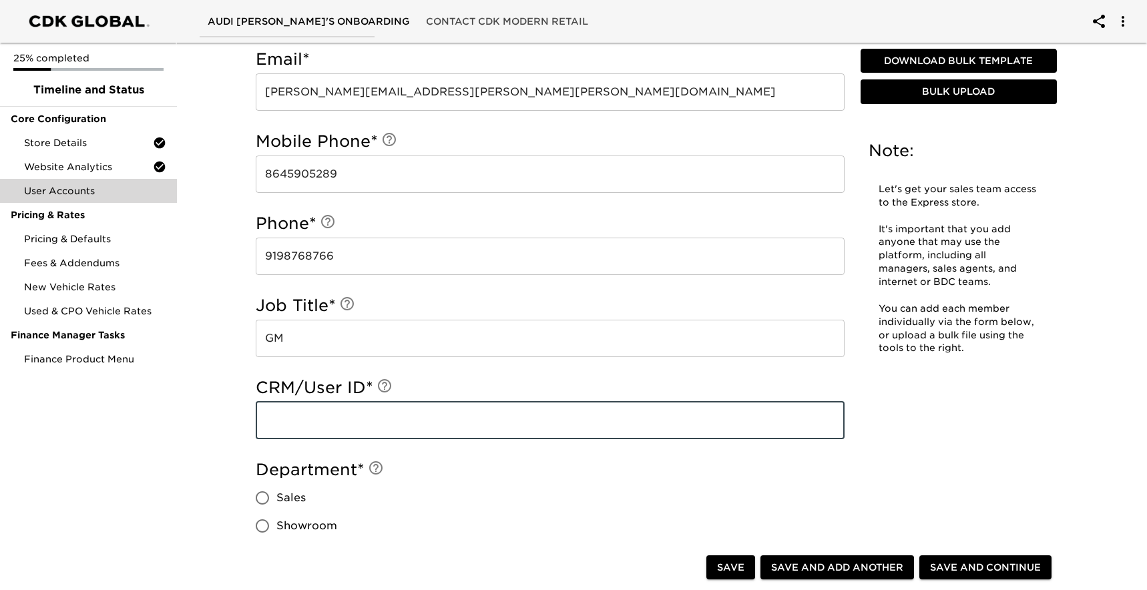
click at [429, 423] on input "text" at bounding box center [550, 420] width 589 height 37
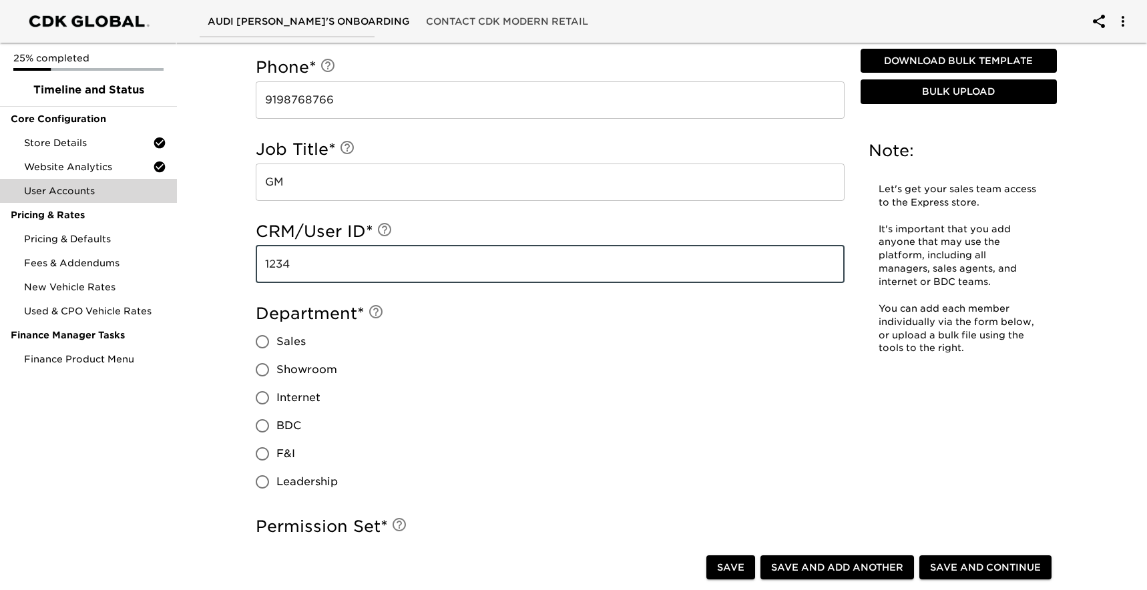
scroll to position [780, 0]
type input "1234"
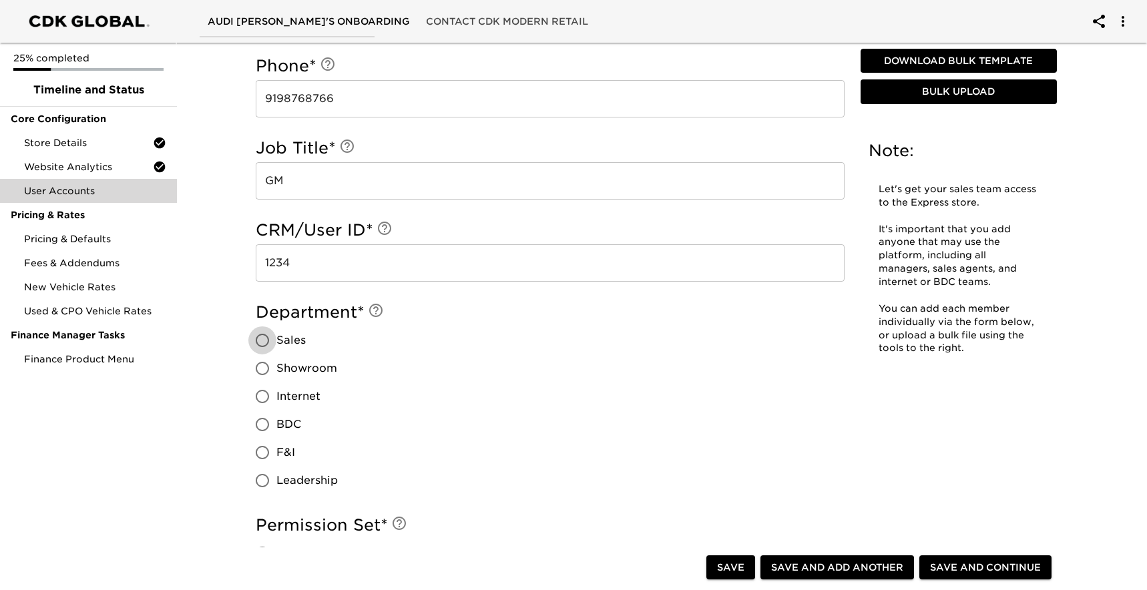
drag, startPoint x: 261, startPoint y: 336, endPoint x: 376, endPoint y: 365, distance: 119.0
click at [262, 336] on input "Sales" at bounding box center [262, 340] width 28 height 28
radio input "true"
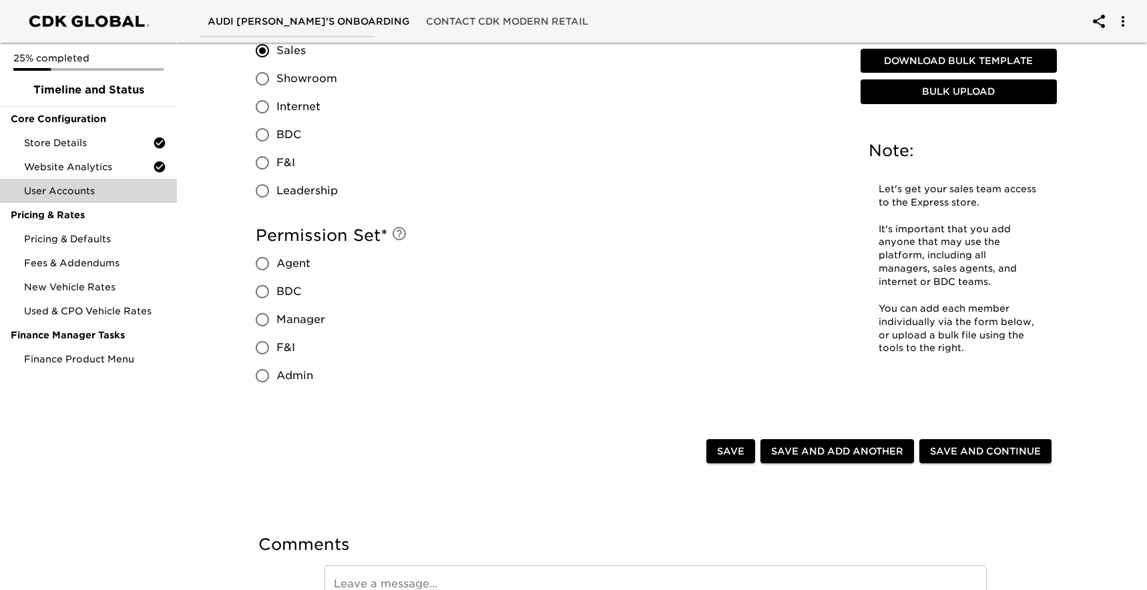
scroll to position [1073, 0]
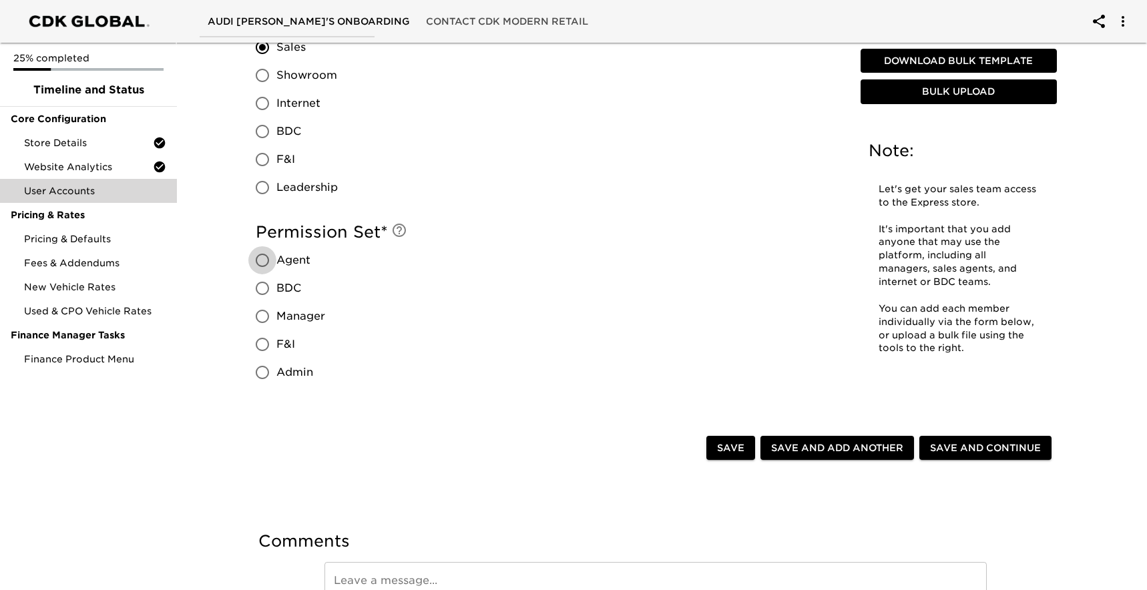
click at [262, 262] on input "Agent" at bounding box center [262, 260] width 28 height 28
radio input "true"
click at [861, 446] on span "Save and Add Another" at bounding box center [837, 448] width 132 height 17
radio input "false"
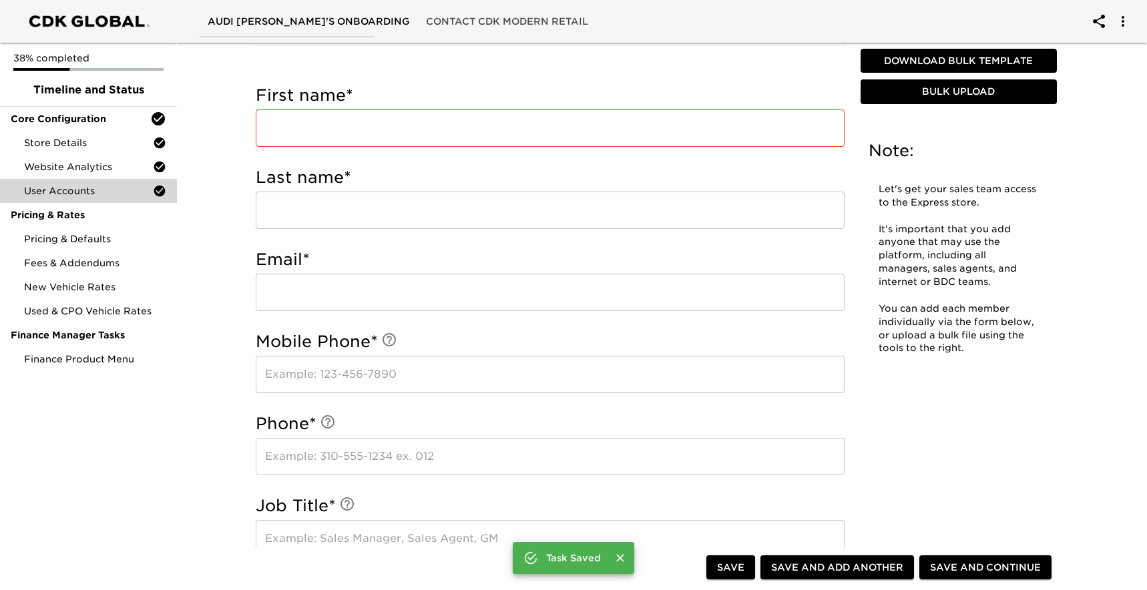
scroll to position [430, 0]
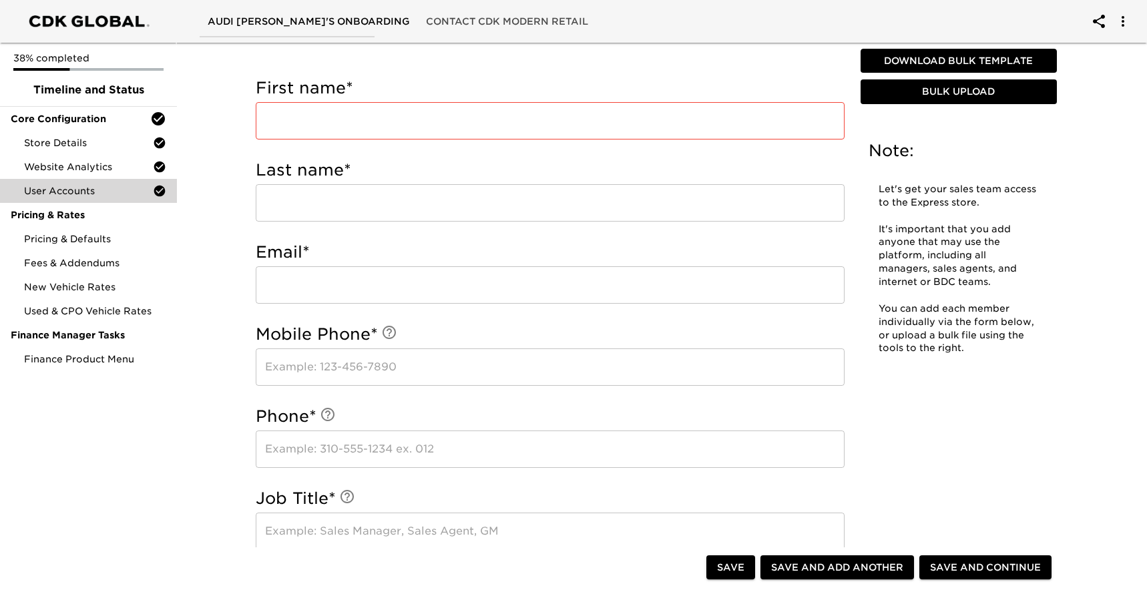
click at [342, 123] on input "text" at bounding box center [550, 120] width 589 height 37
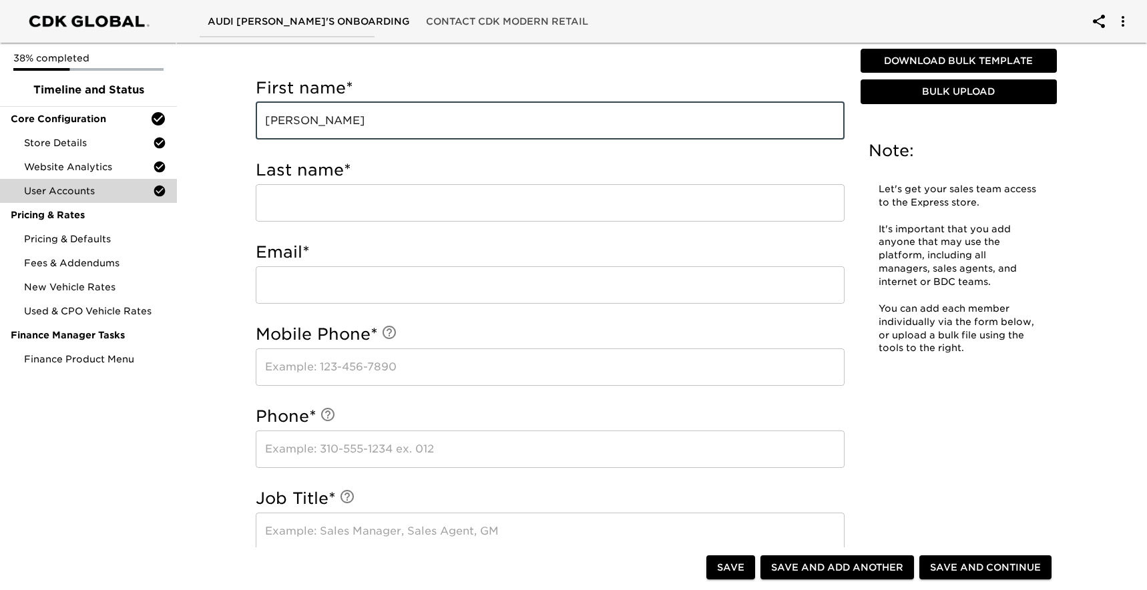
type input "Harry"
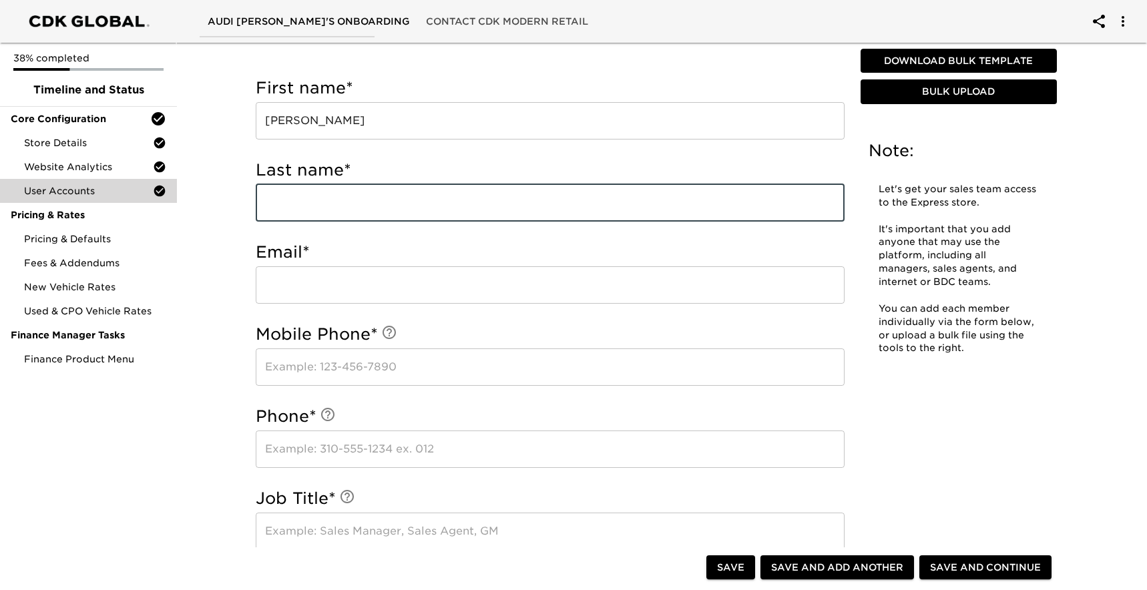
click at [337, 206] on input "text" at bounding box center [550, 202] width 589 height 37
paste input "Beshgetoorian"
type input "Beshgetoorian"
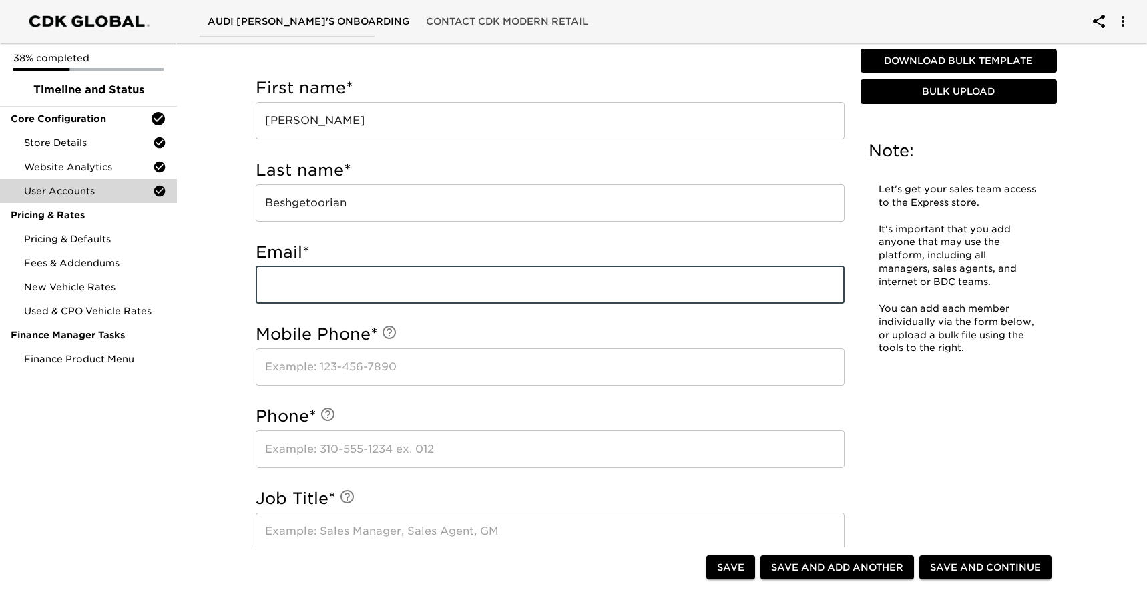
click at [353, 282] on input "email" at bounding box center [550, 284] width 589 height 37
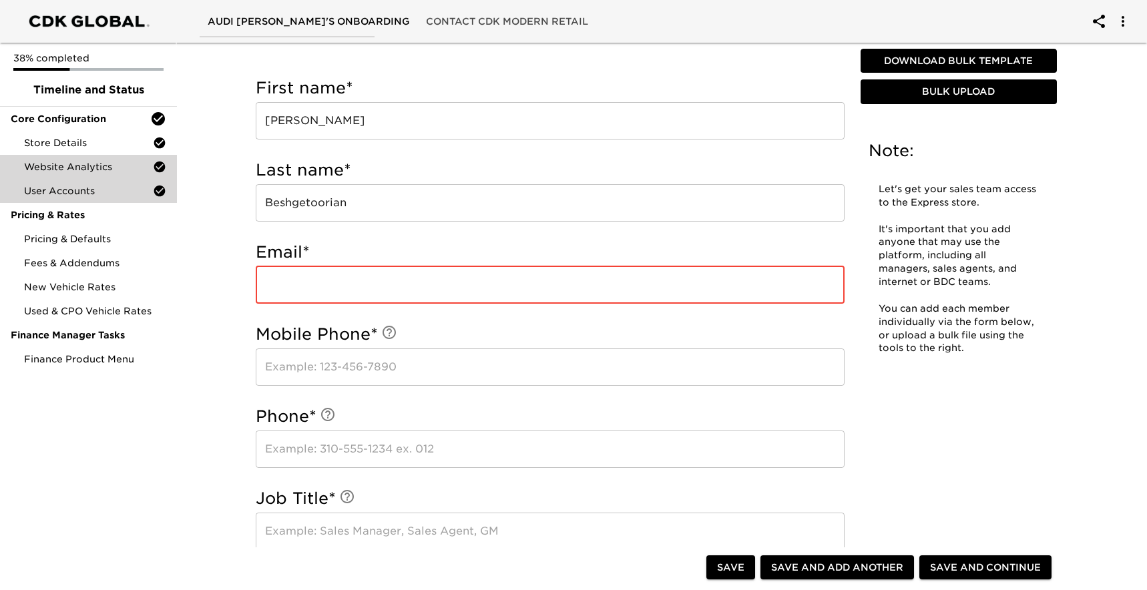
paste input "Harry.Besh@holman.com"
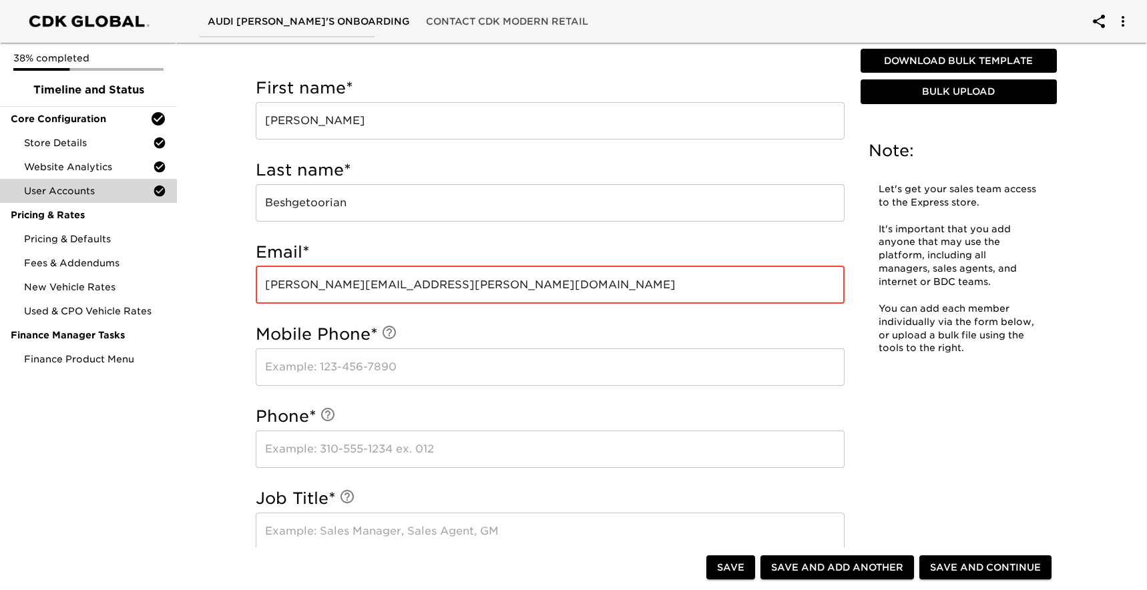
type input "Harry.Besh@holman.com"
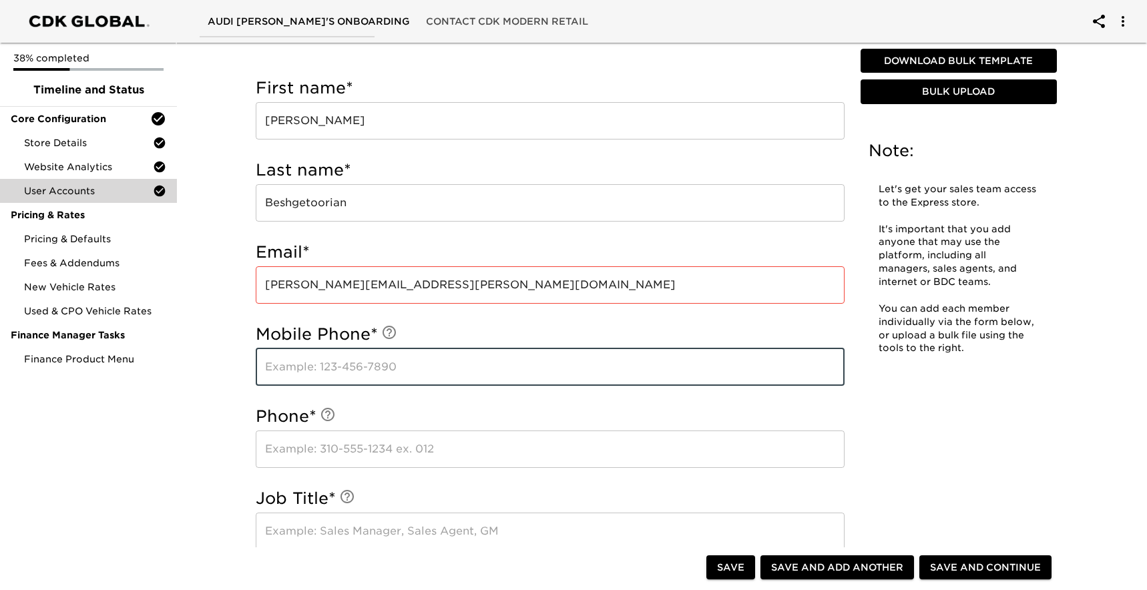
click at [360, 366] on input "text" at bounding box center [550, 366] width 589 height 37
type input "9199310447"
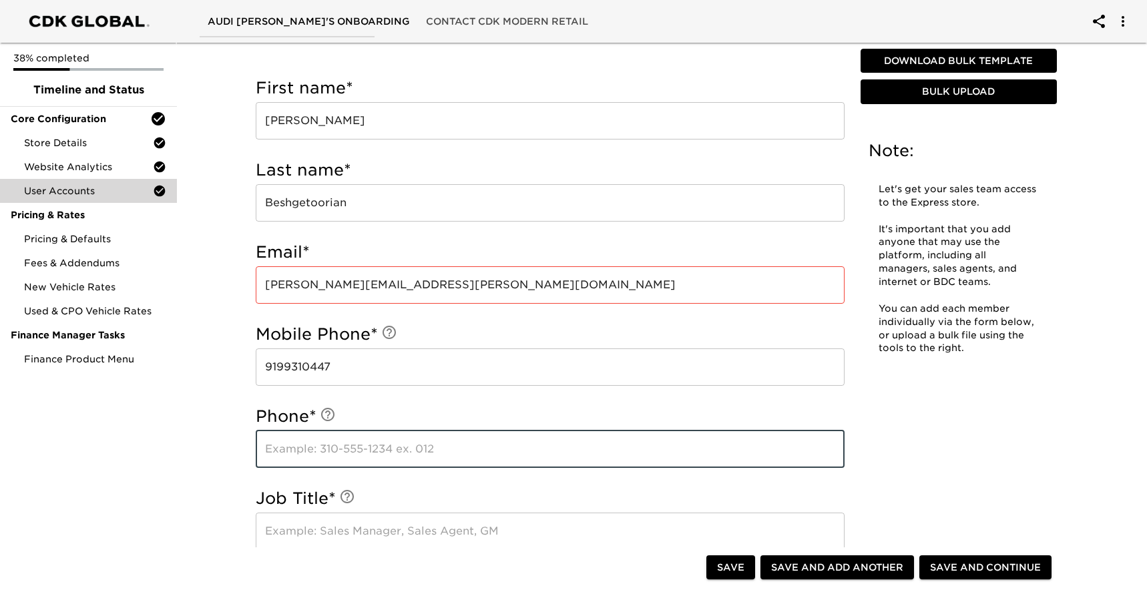
click at [380, 448] on input "text" at bounding box center [550, 449] width 589 height 37
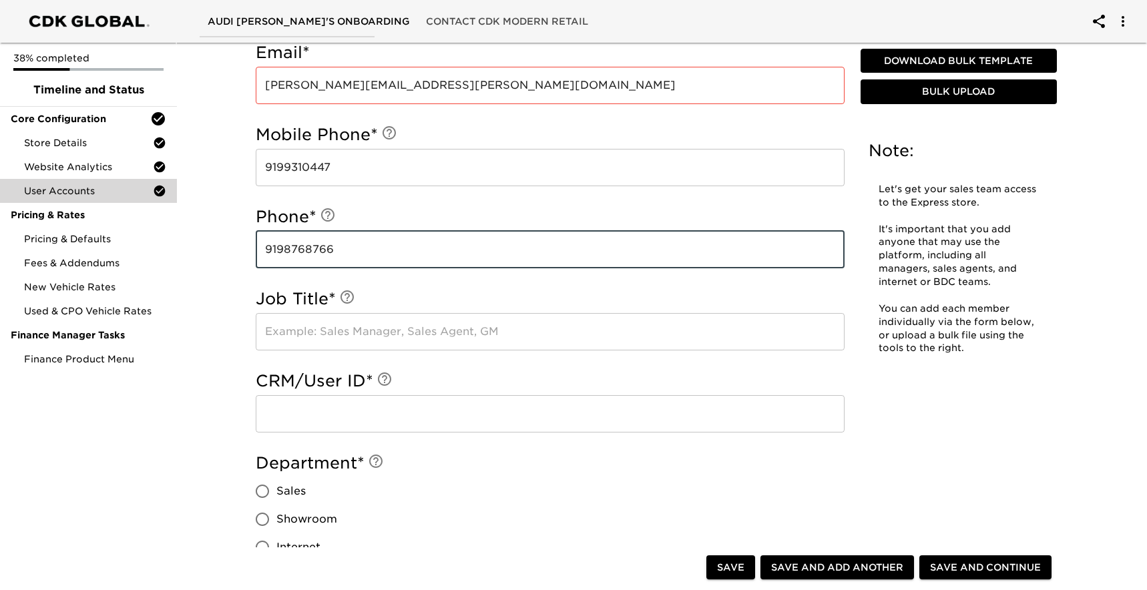
scroll to position [634, 0]
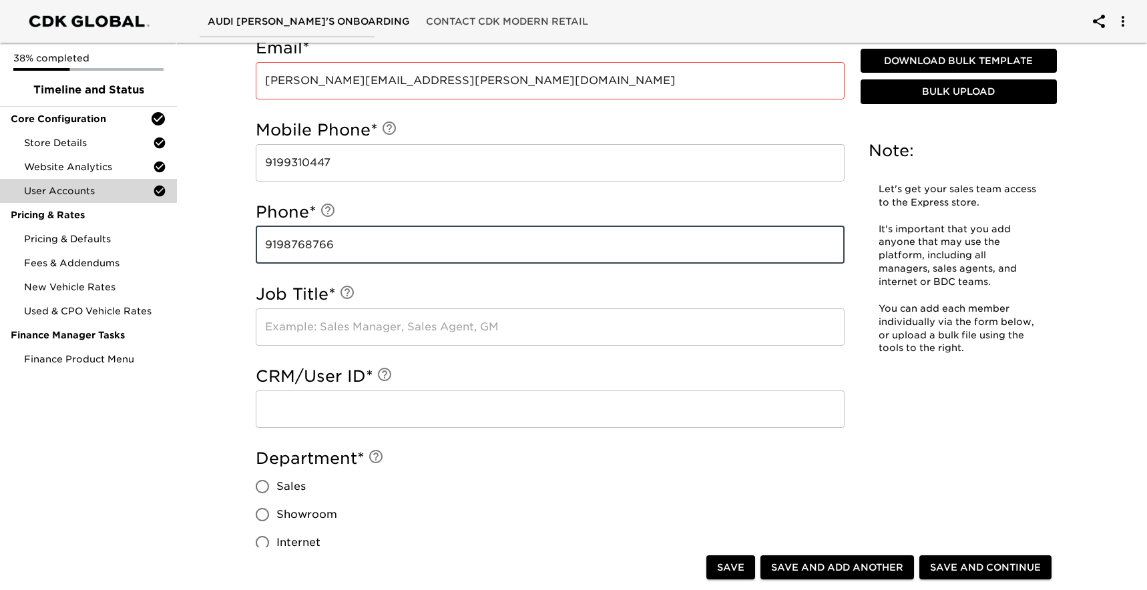
type input "9198768766"
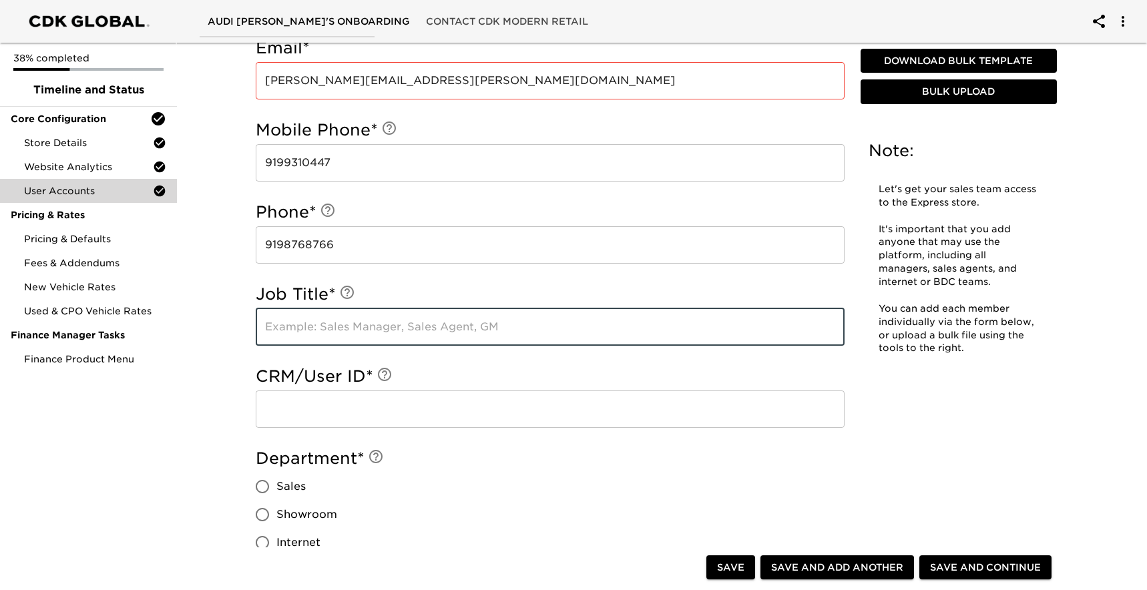
click at [370, 328] on input "text" at bounding box center [550, 326] width 589 height 37
click at [268, 326] on input "sales Manager" at bounding box center [550, 326] width 589 height 37
type input "Sales Manager"
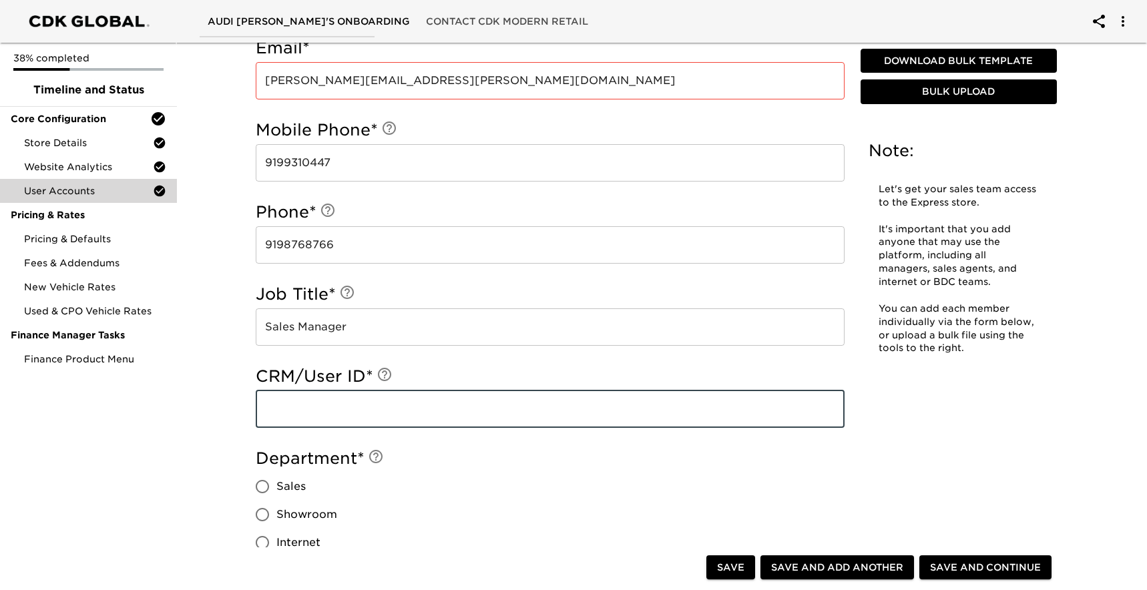
click at [305, 413] on input "text" at bounding box center [550, 408] width 589 height 37
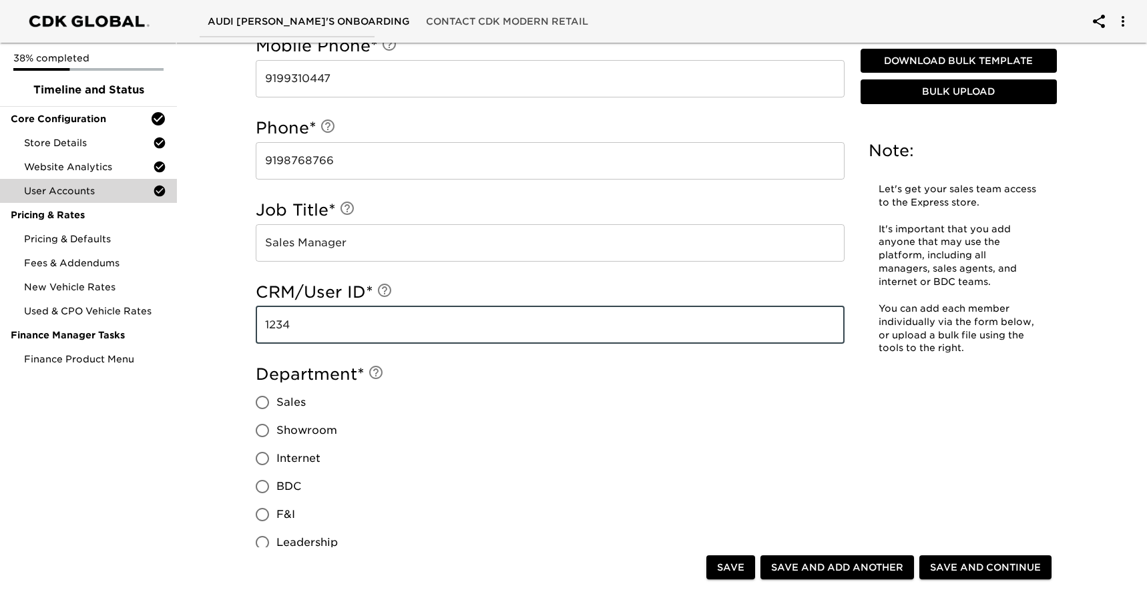
type input "1234"
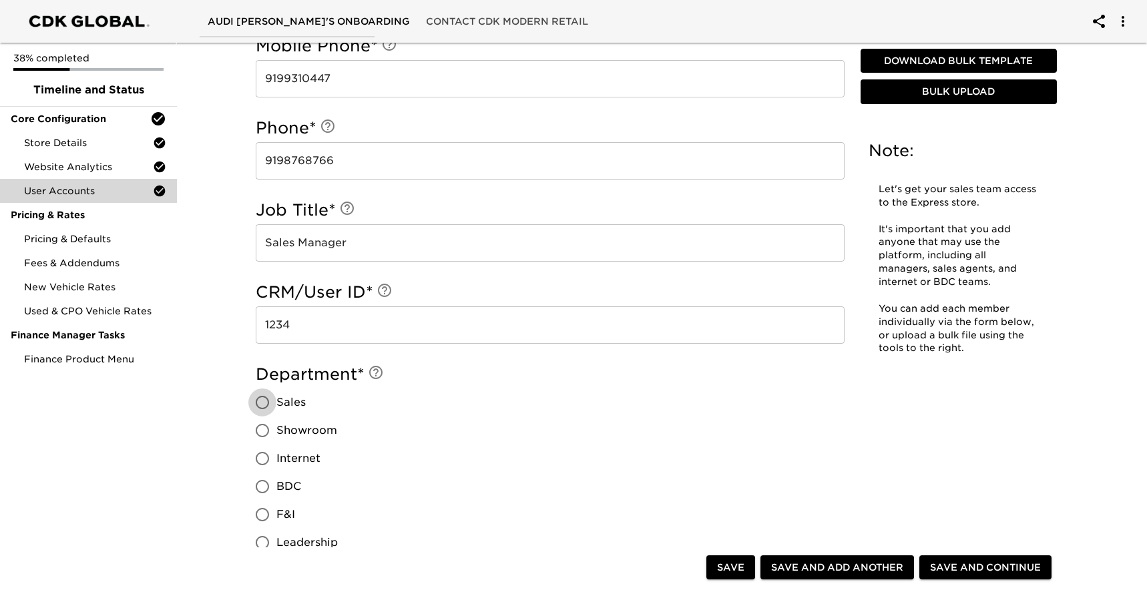
drag, startPoint x: 262, startPoint y: 403, endPoint x: 381, endPoint y: 397, distance: 119.6
click at [264, 403] on input "Sales" at bounding box center [262, 402] width 28 height 28
radio input "true"
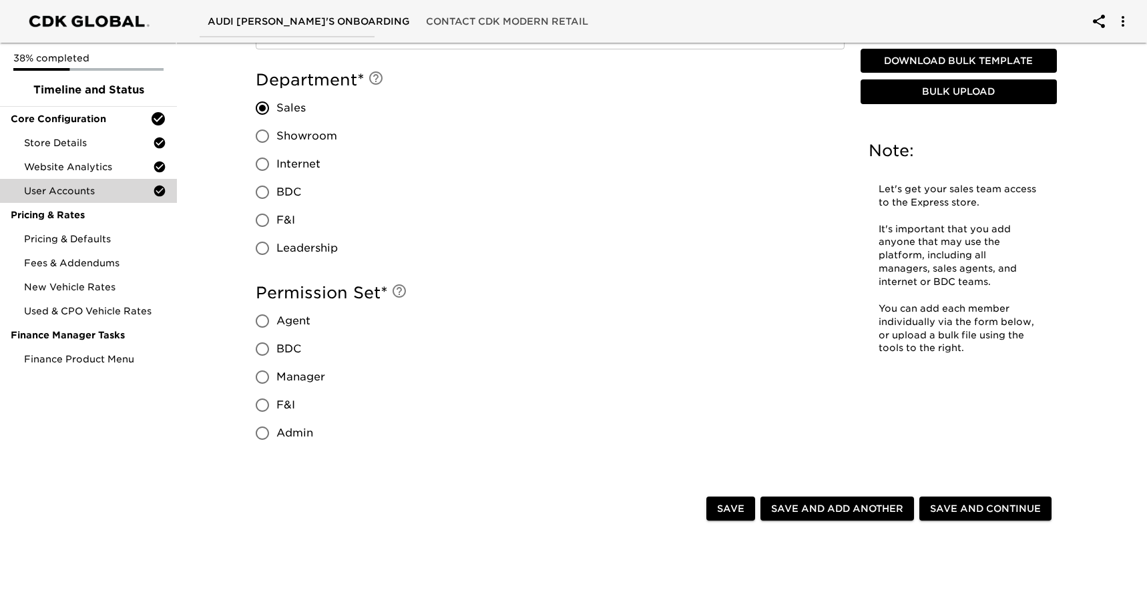
scroll to position [1026, 0]
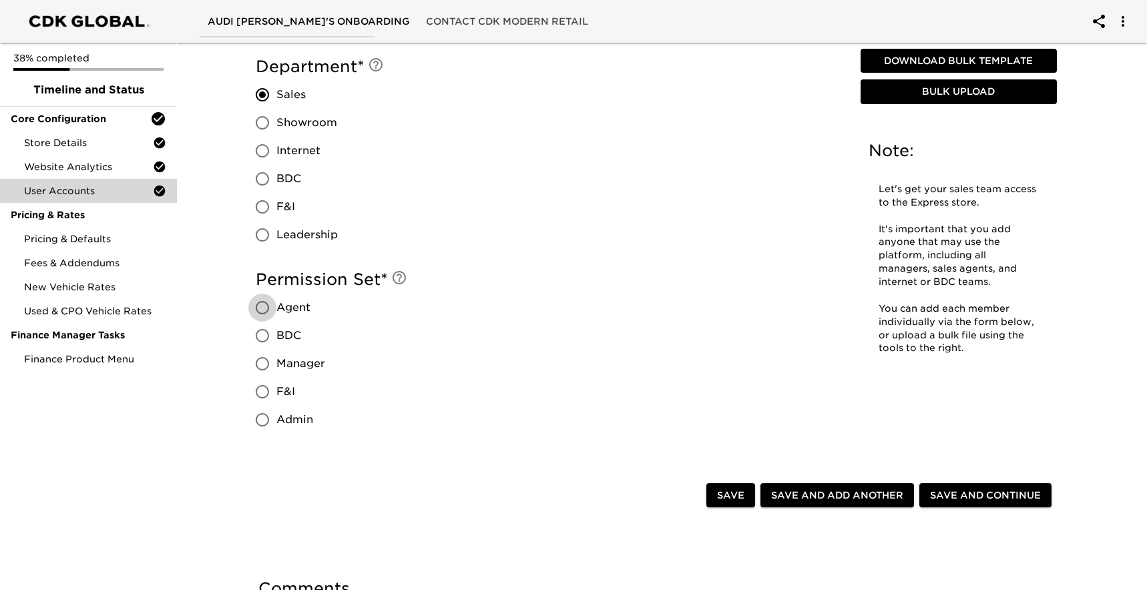
click at [264, 307] on input "Agent" at bounding box center [262, 308] width 28 height 28
radio input "true"
click at [858, 493] on span "Save and Add Another" at bounding box center [837, 495] width 132 height 17
radio input "false"
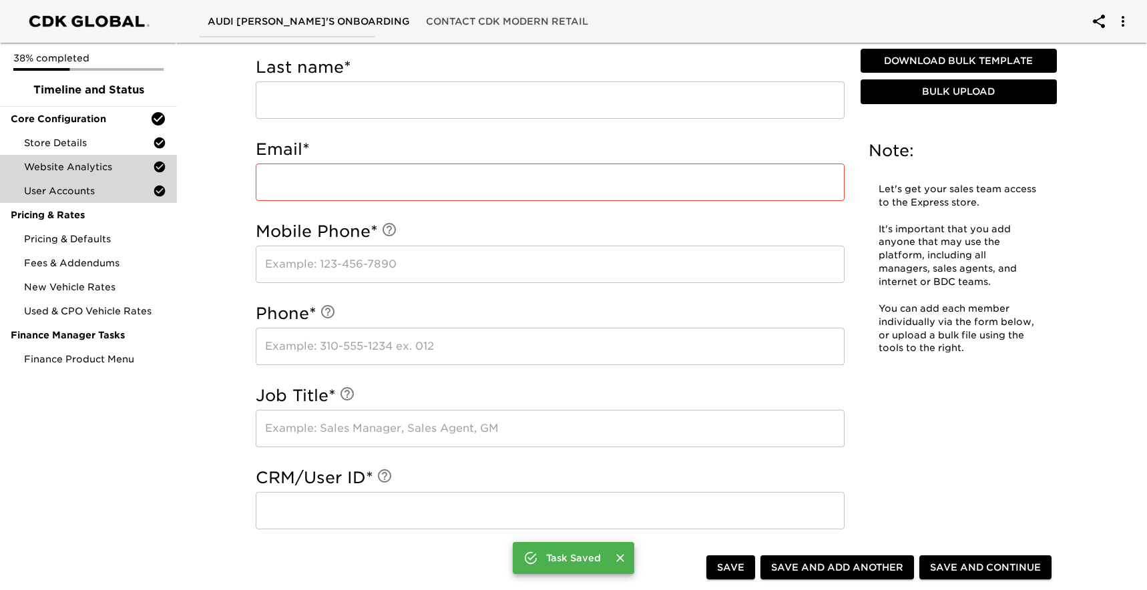
scroll to position [512, 0]
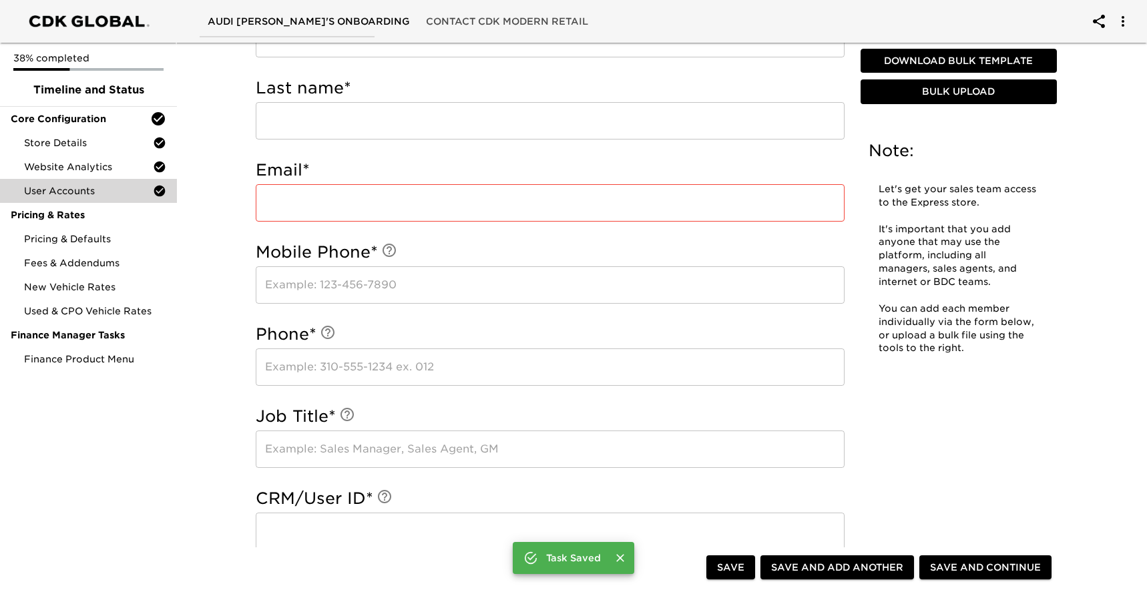
click at [354, 119] on input "text" at bounding box center [550, 120] width 589 height 37
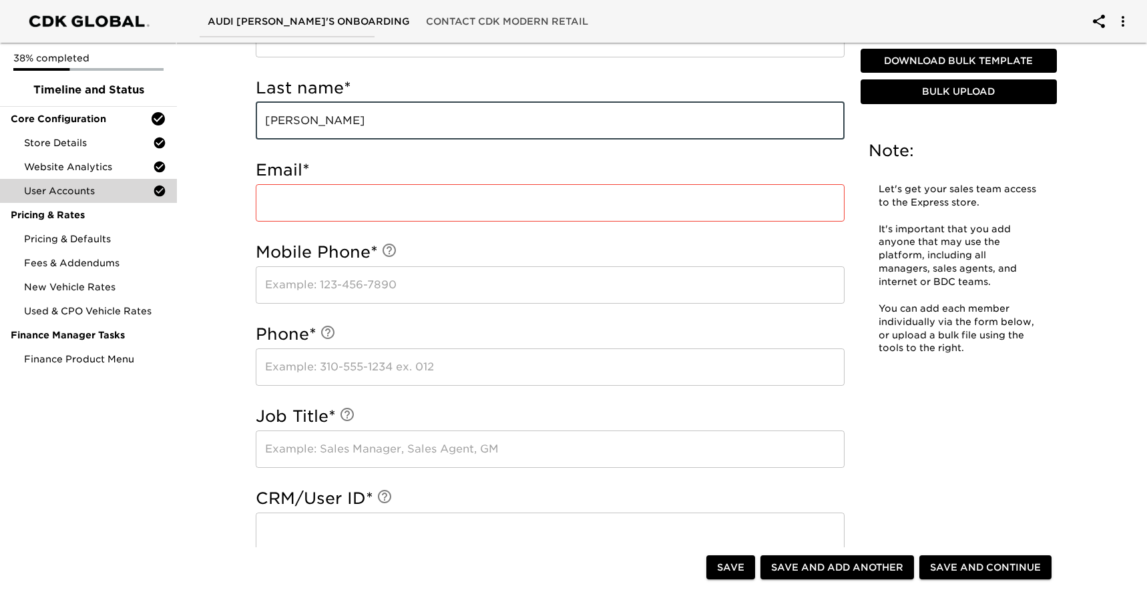
type input "Julianne"
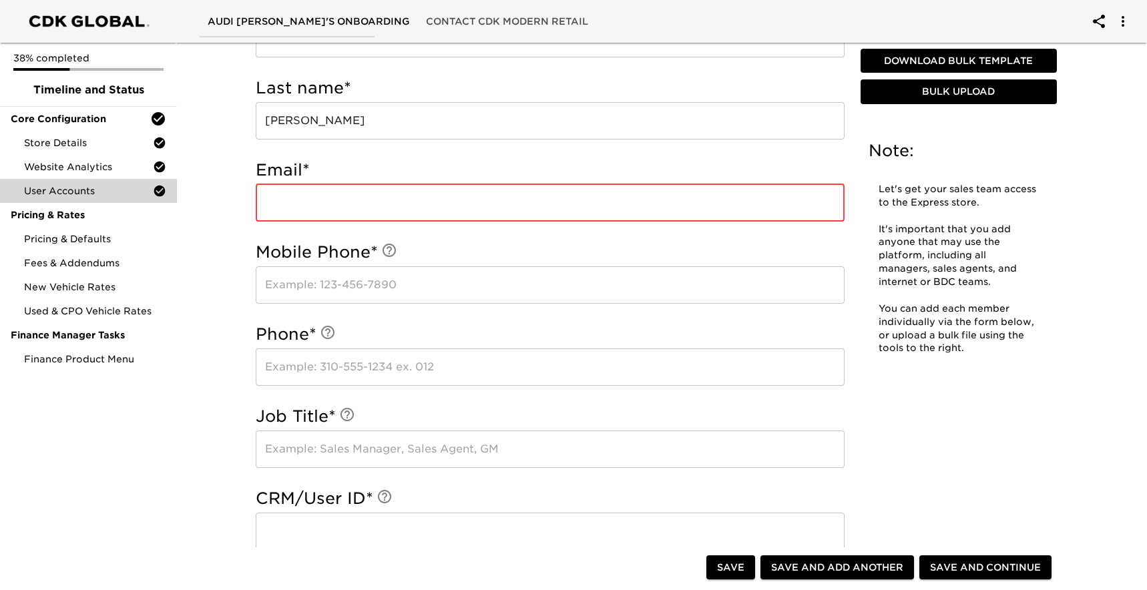
click at [371, 199] on input "email" at bounding box center [550, 202] width 589 height 37
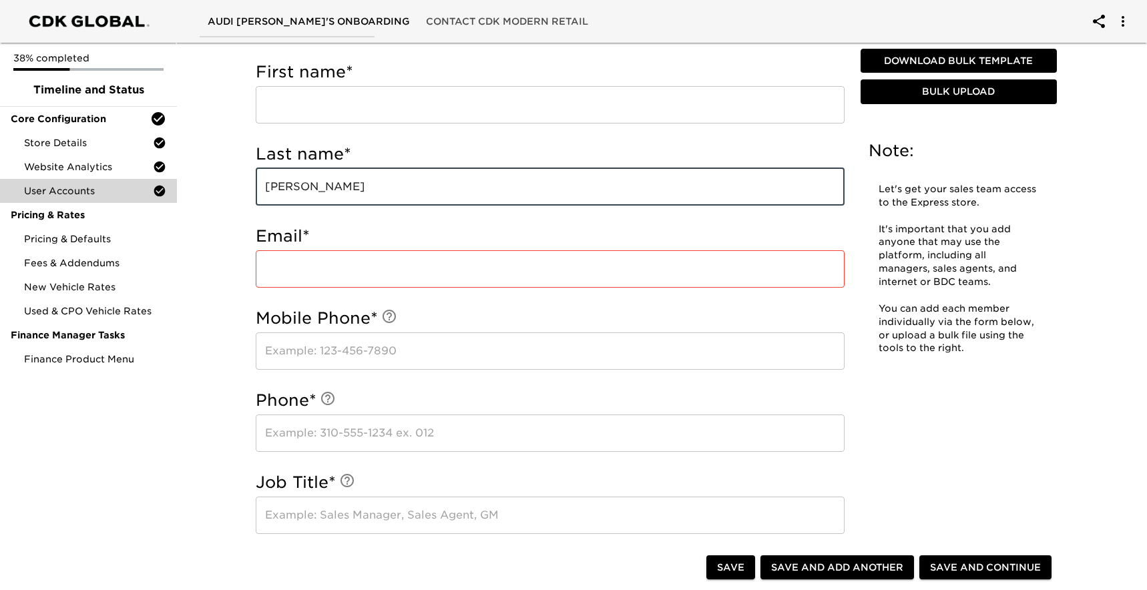
scroll to position [447, 0]
drag, startPoint x: 316, startPoint y: 194, endPoint x: 247, endPoint y: 182, distance: 70.5
click at [247, 182] on div "First name * ​ Last name * Julianne ​ Email * ​ Mobile Phone * ​ Phone * ​ Job …" at bounding box center [550, 542] width 610 height 999
click at [315, 104] on input "text" at bounding box center [550, 103] width 589 height 37
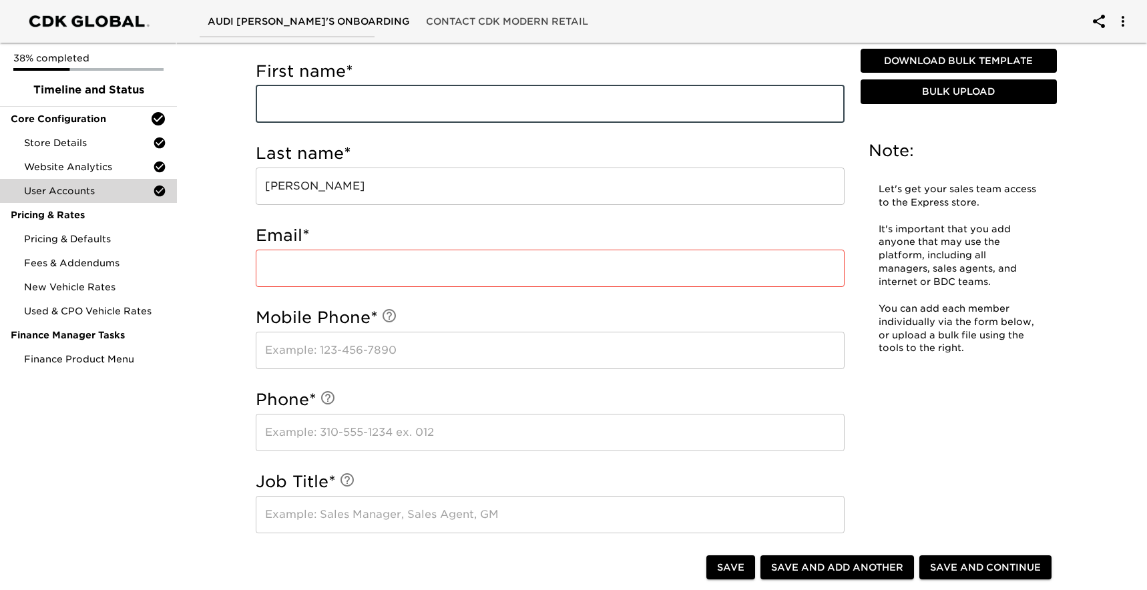
paste input "Julianne"
type input "Julianne"
click at [343, 189] on input "Julianne" at bounding box center [550, 186] width 589 height 37
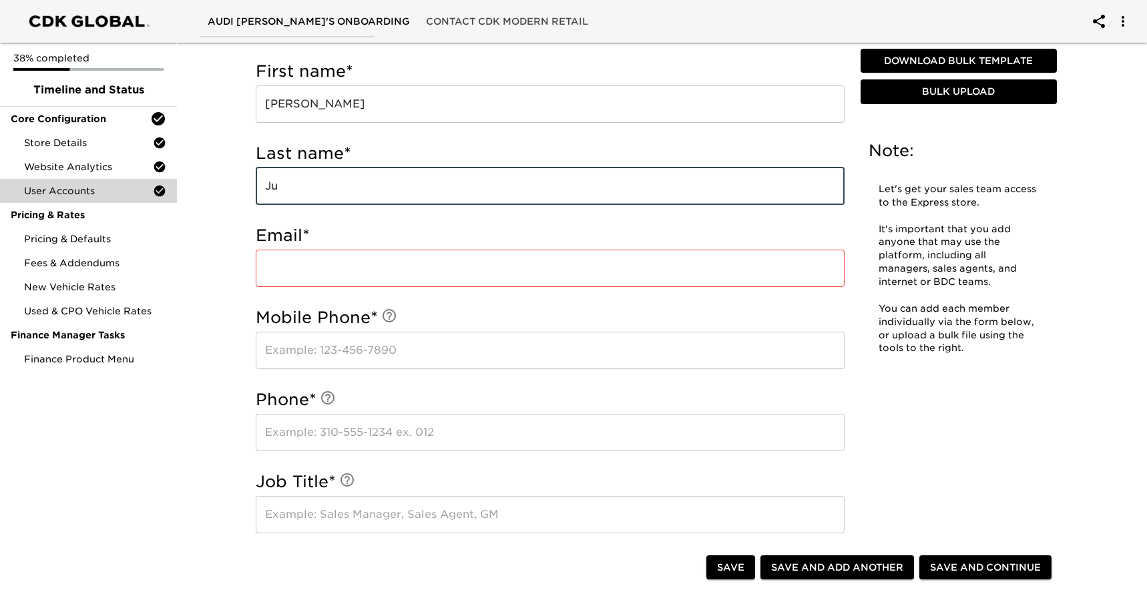
type input "J"
type input "Desoccio"
click at [356, 266] on input "email" at bounding box center [550, 268] width 589 height 37
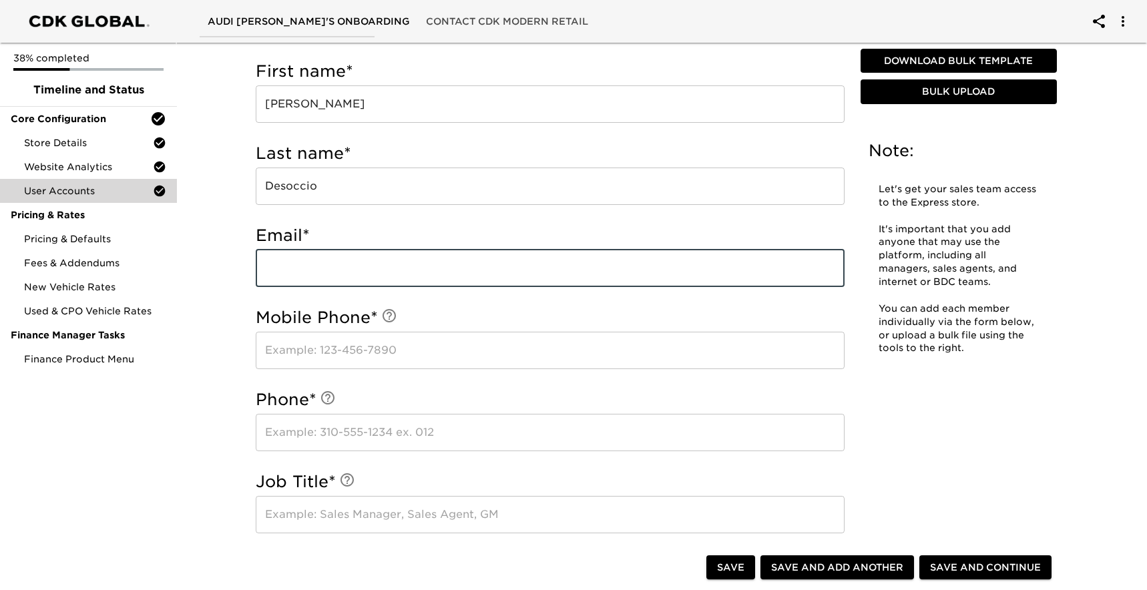
paste input "Julianne.Desocio@holman.com"
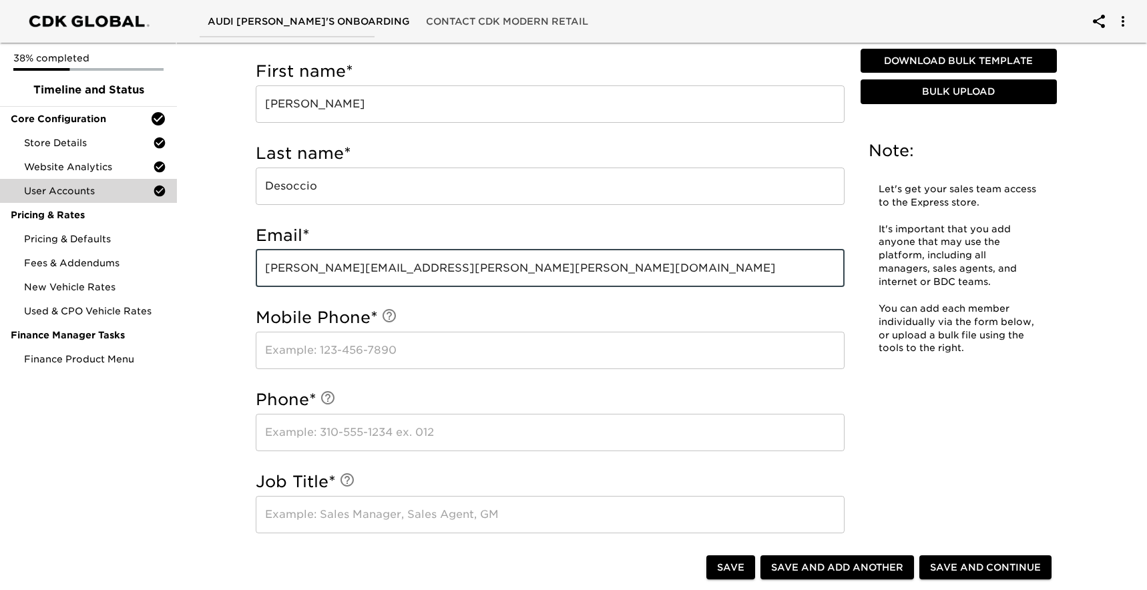
type input "Julianne.Desocio@holman.com"
click at [361, 348] on input "text" at bounding box center [550, 350] width 589 height 37
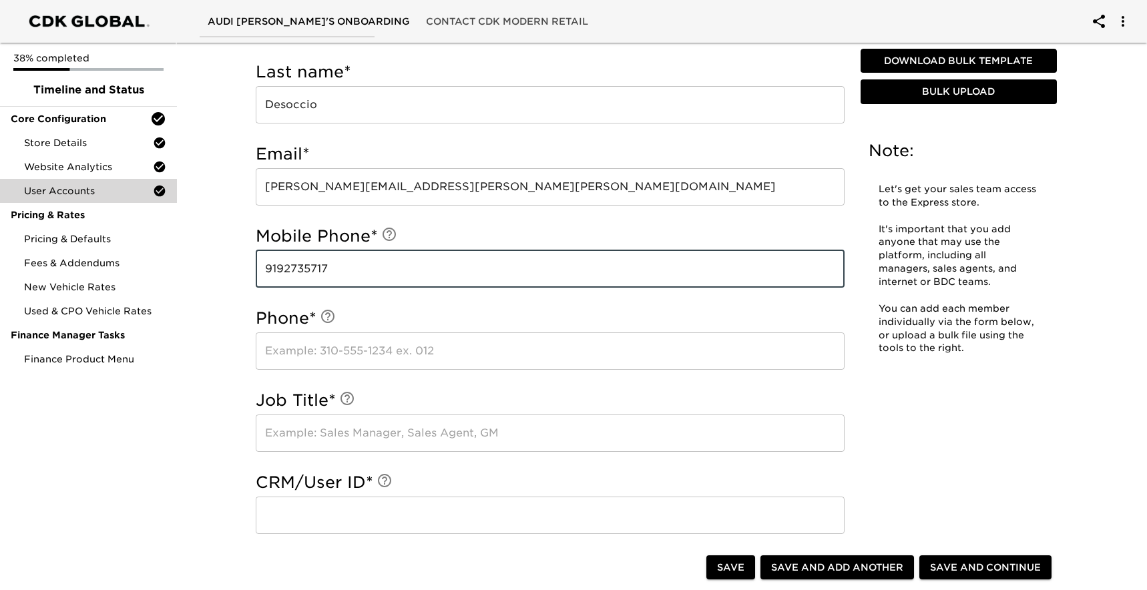
scroll to position [543, 0]
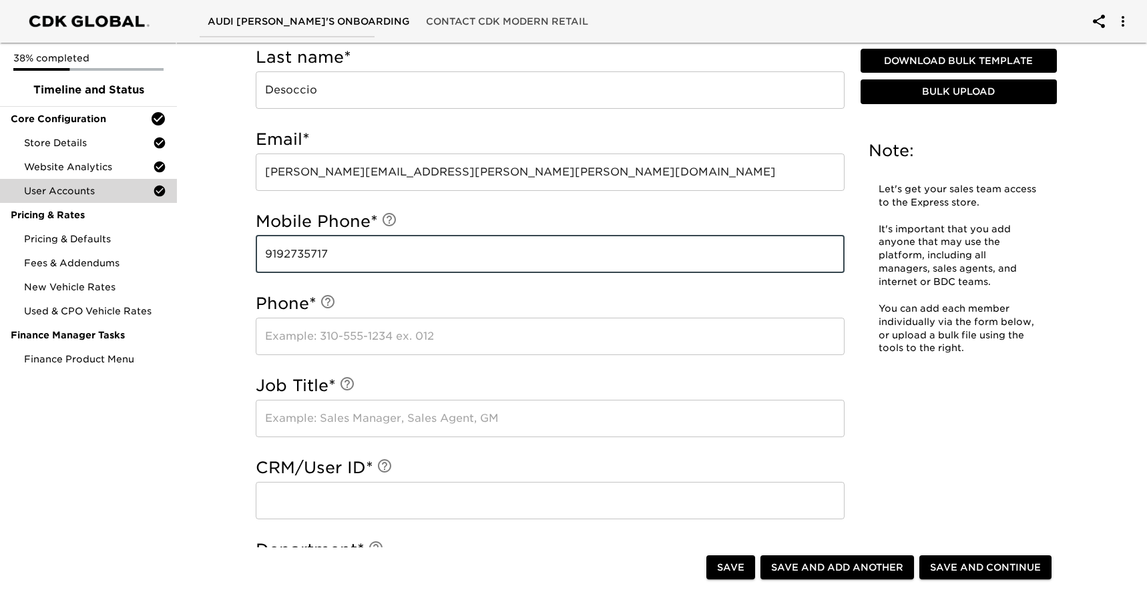
type input "9192735717"
click at [382, 340] on input "text" at bounding box center [550, 336] width 589 height 37
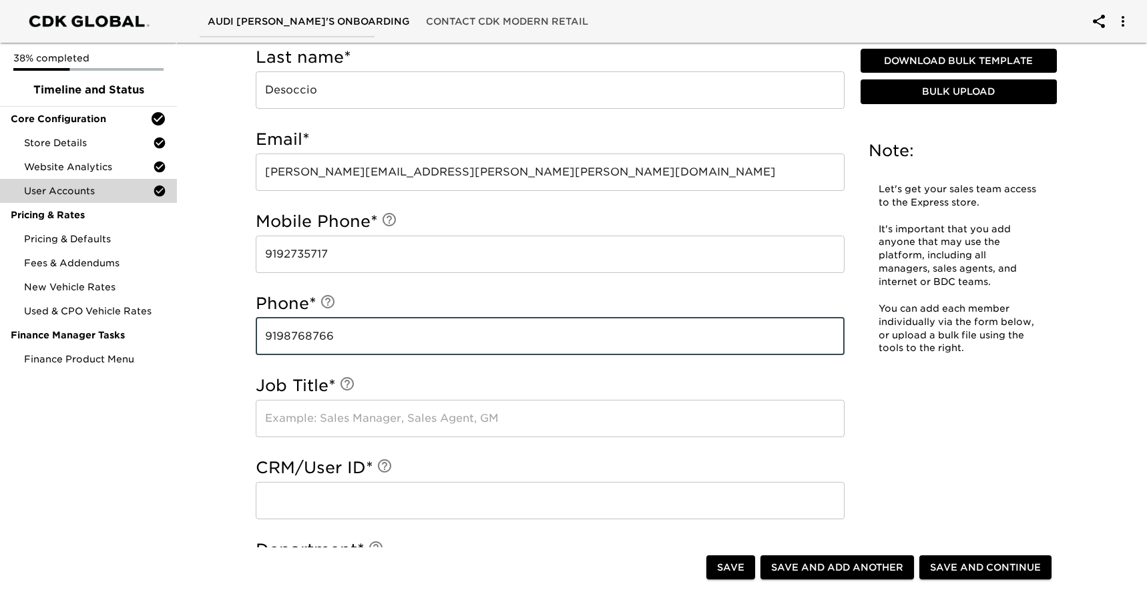
scroll to position [579, 0]
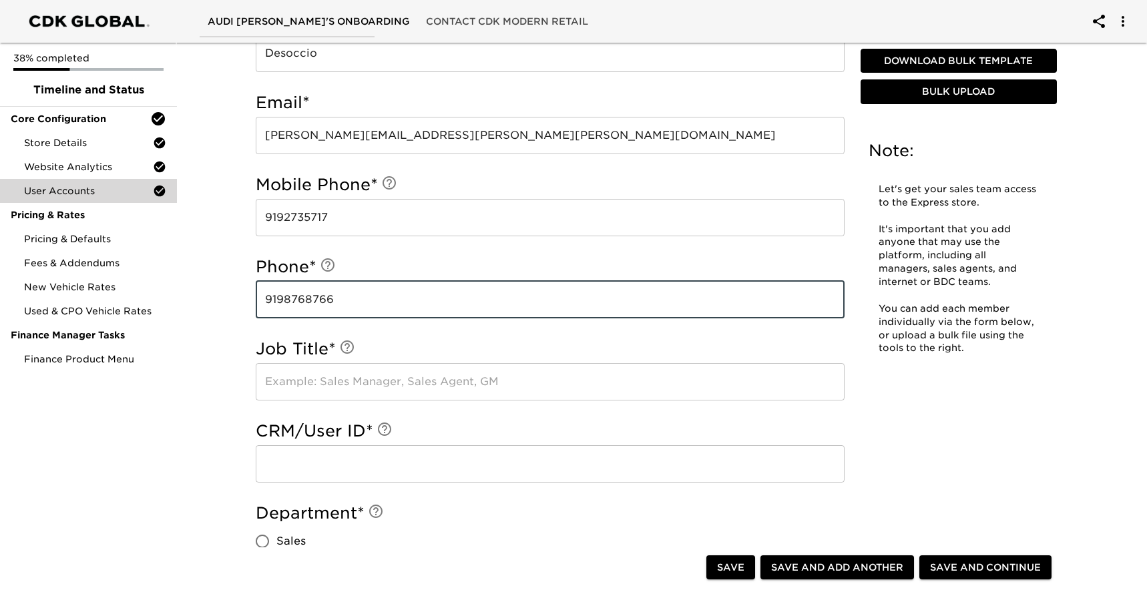
type input "9198768766"
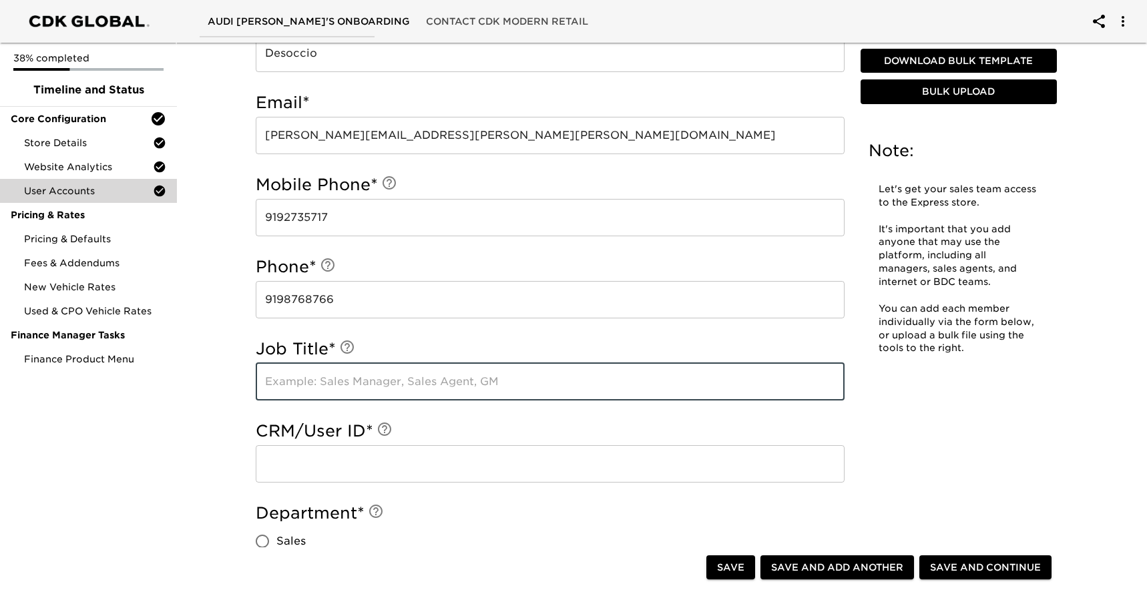
click at [391, 378] on input "text" at bounding box center [550, 381] width 589 height 37
click at [270, 382] on input "sales Manager" at bounding box center [550, 381] width 589 height 37
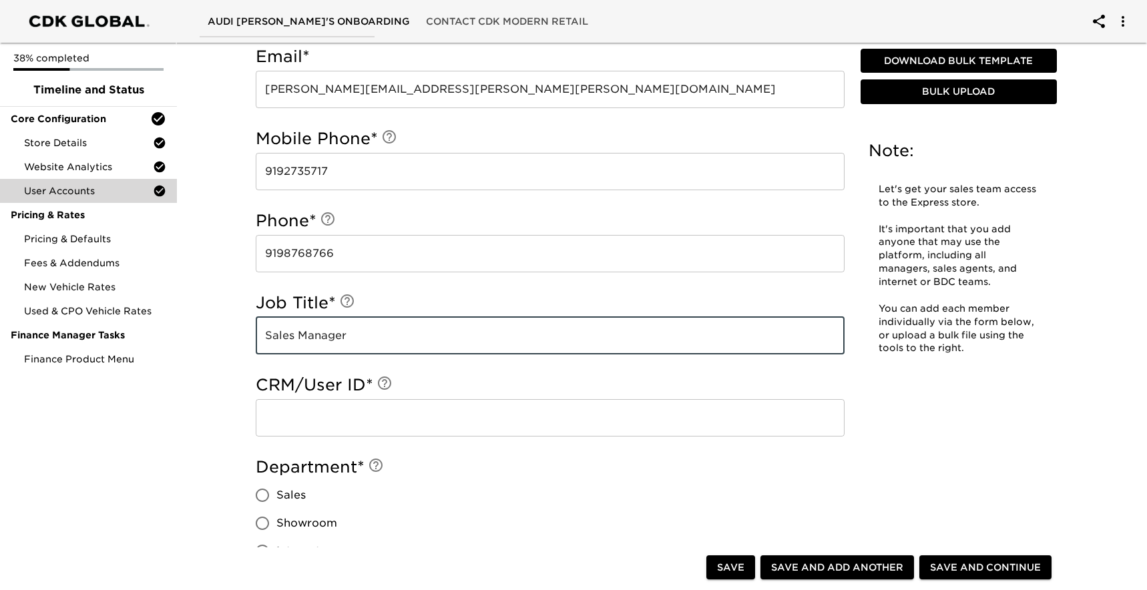
scroll to position [627, 0]
type input "Sales Manager"
click at [322, 413] on input "text" at bounding box center [550, 415] width 589 height 37
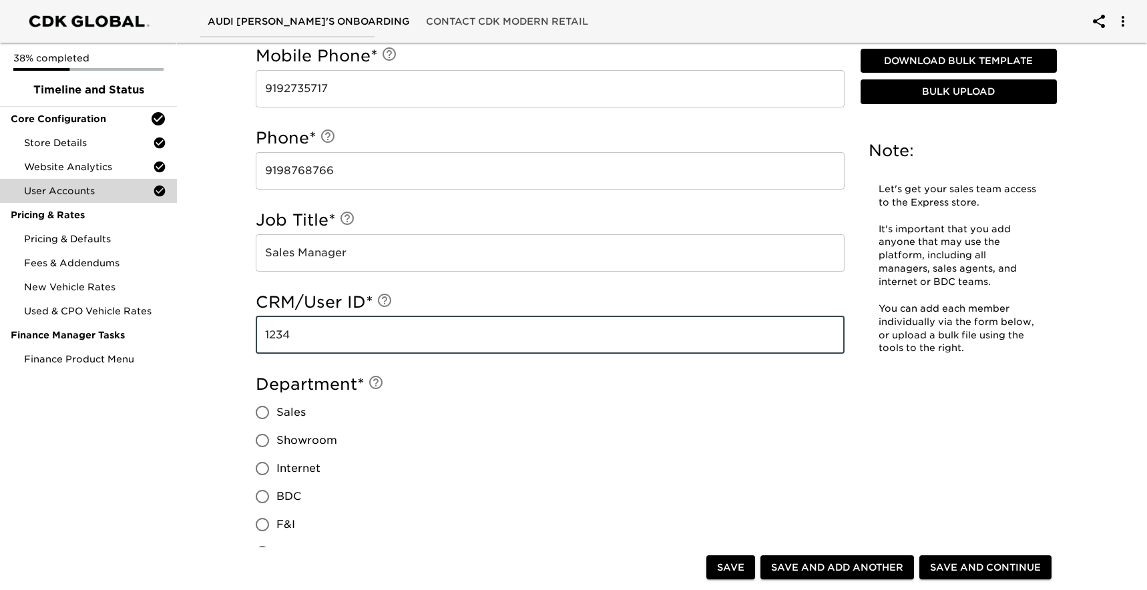
scroll to position [726, 0]
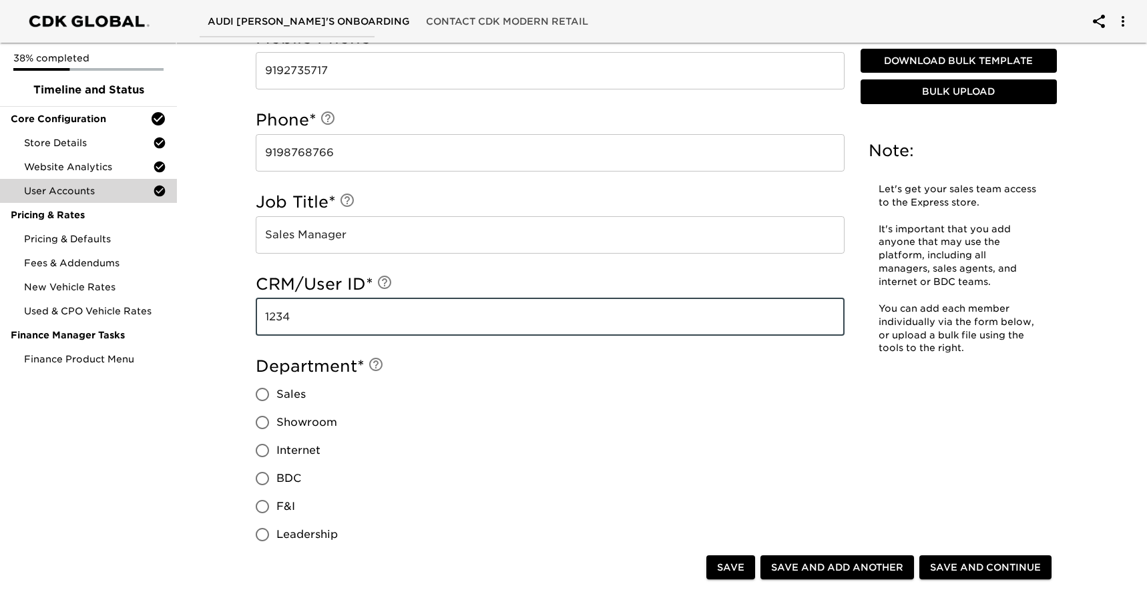
type input "1234"
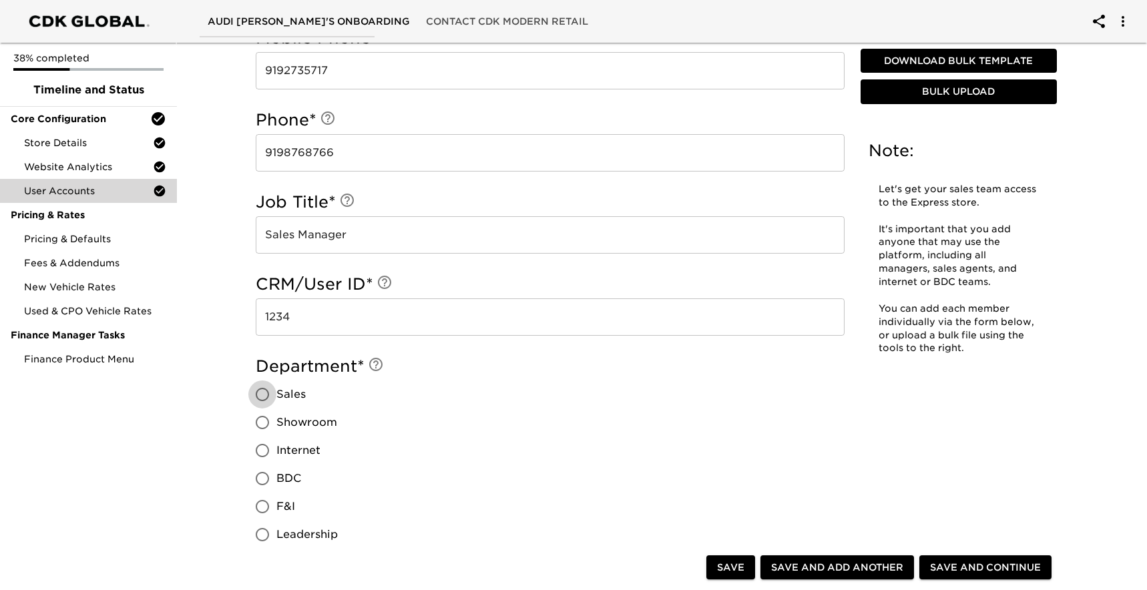
drag, startPoint x: 262, startPoint y: 388, endPoint x: 380, endPoint y: 388, distance: 118.8
click at [263, 388] on input "Sales" at bounding box center [262, 394] width 28 height 28
radio input "true"
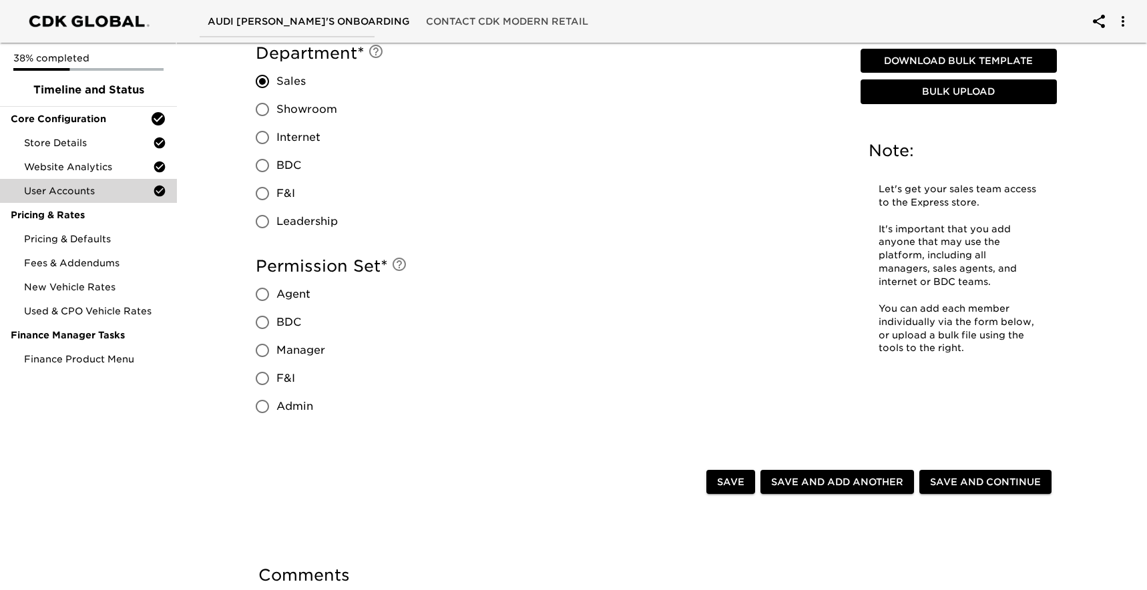
scroll to position [1047, 0]
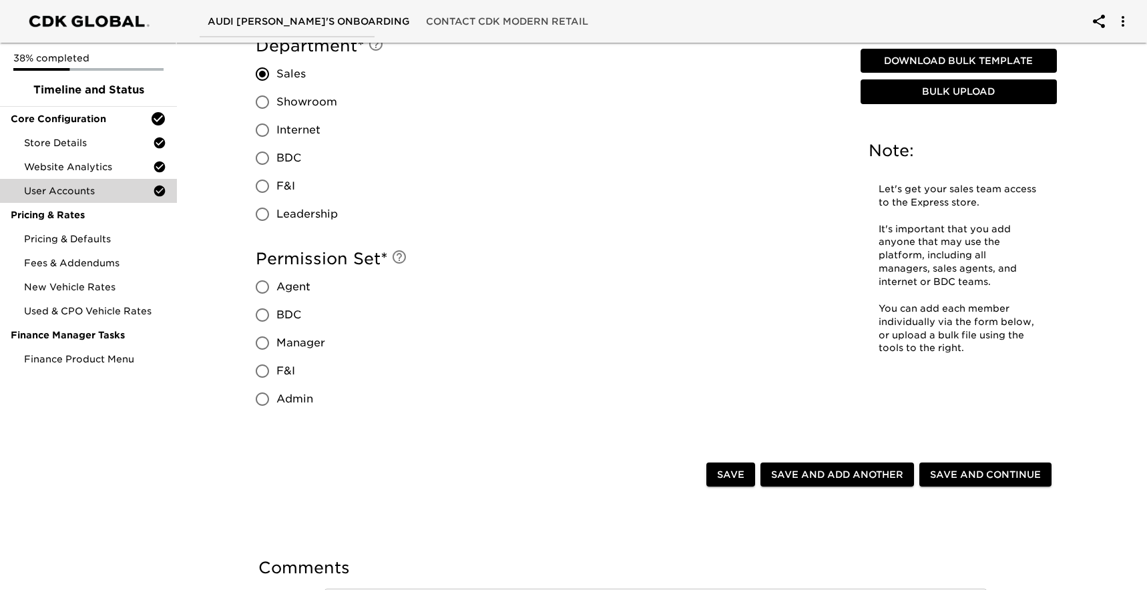
click at [264, 285] on input "Agent" at bounding box center [262, 287] width 28 height 28
radio input "true"
click at [814, 472] on span "Save and Add Another" at bounding box center [837, 475] width 132 height 17
radio input "false"
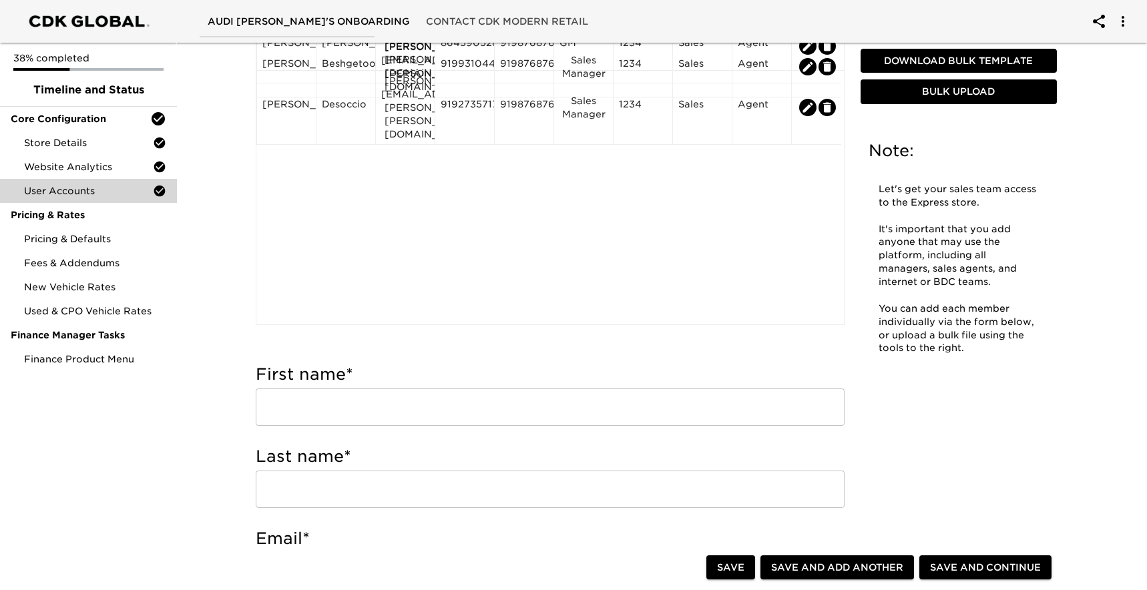
scroll to position [258, 0]
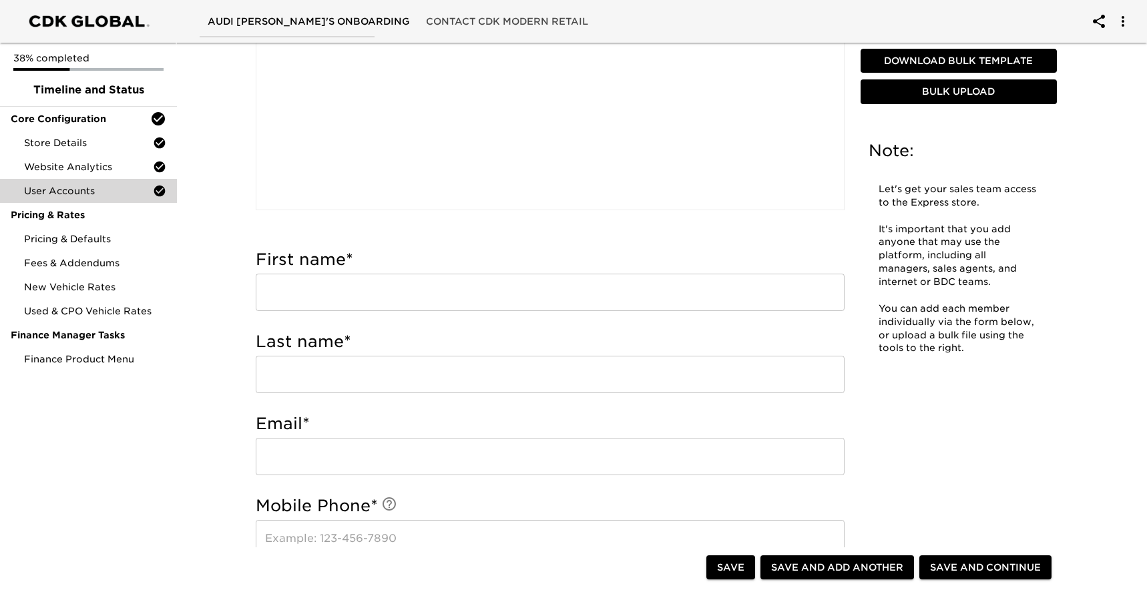
click at [353, 295] on input "text" at bounding box center [550, 292] width 589 height 37
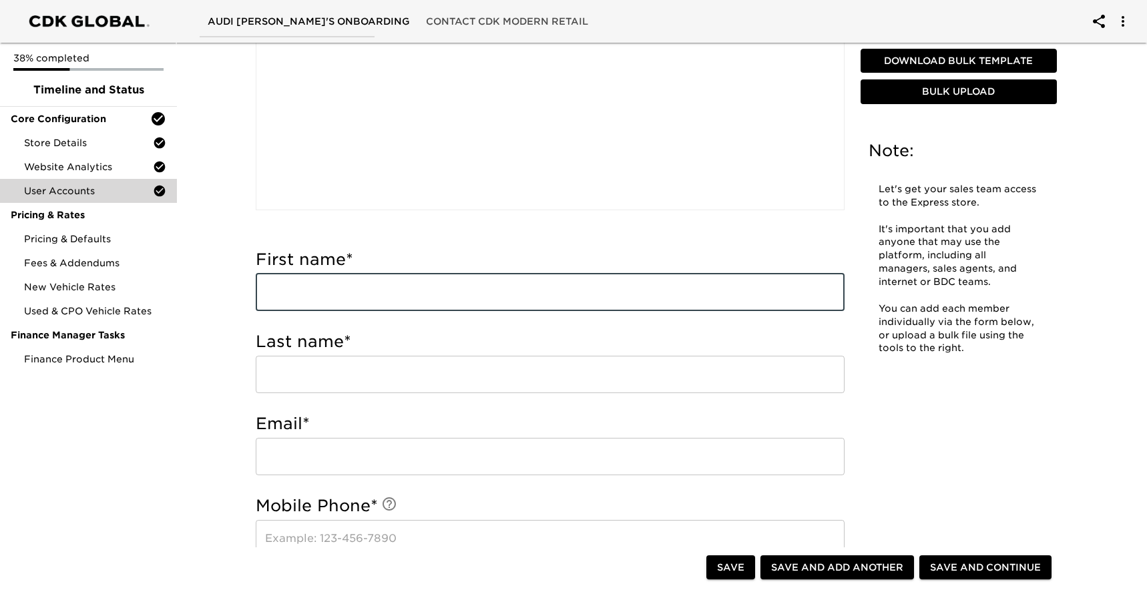
paste input "Ferrante"
type input "Ferrante"
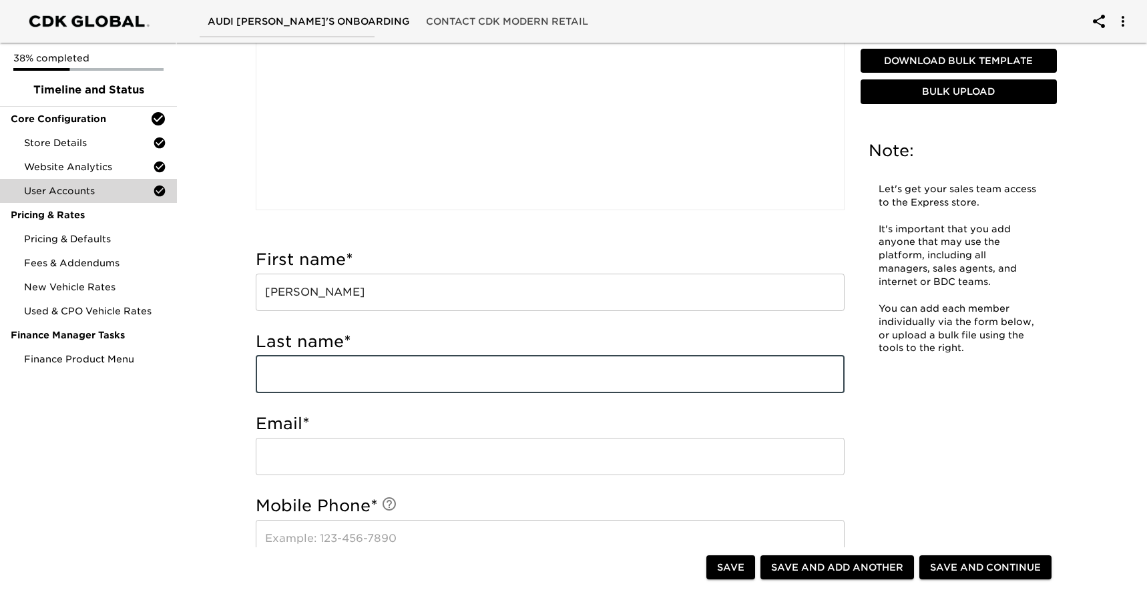
click at [365, 373] on input "text" at bounding box center [550, 374] width 589 height 37
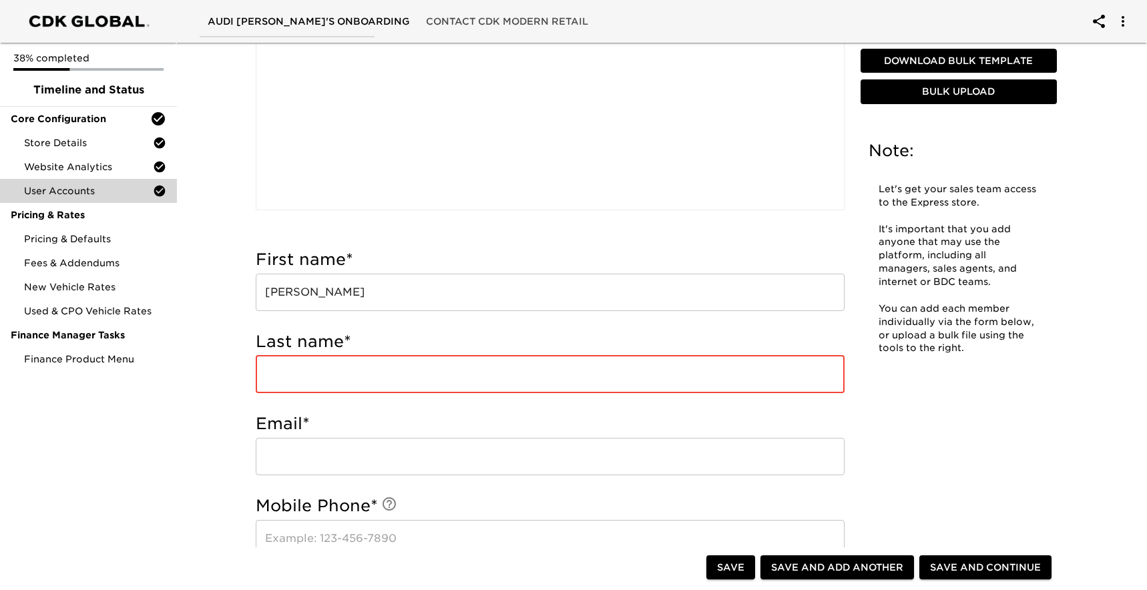
paste input "Campbell"
type input "Campbell"
click at [318, 455] on input "email" at bounding box center [550, 456] width 589 height 37
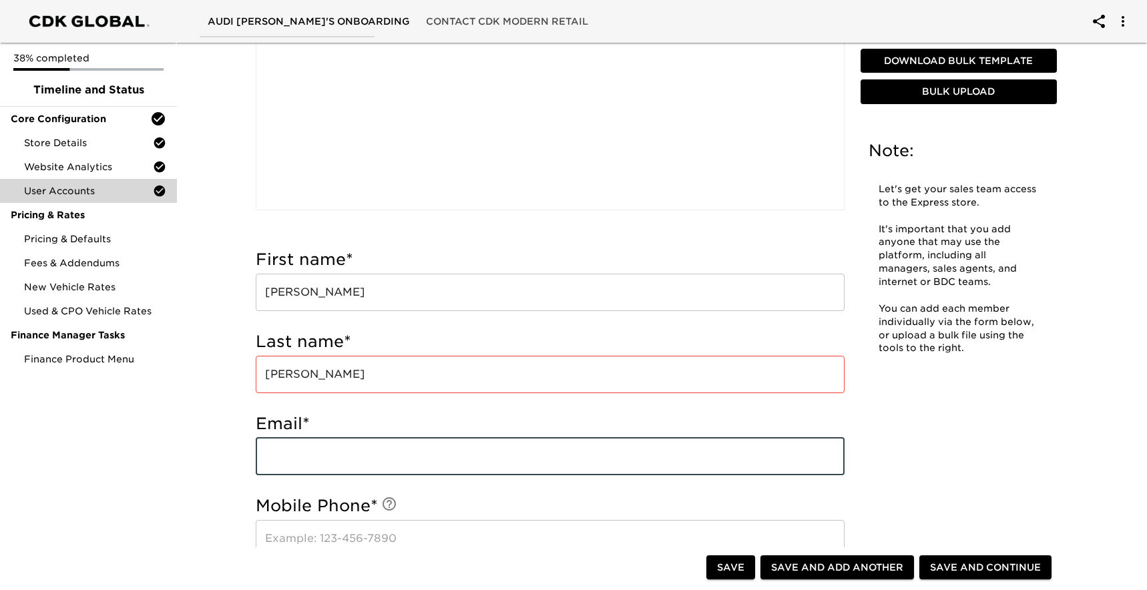
paste input "Ferrante.Campbell@holman.com"
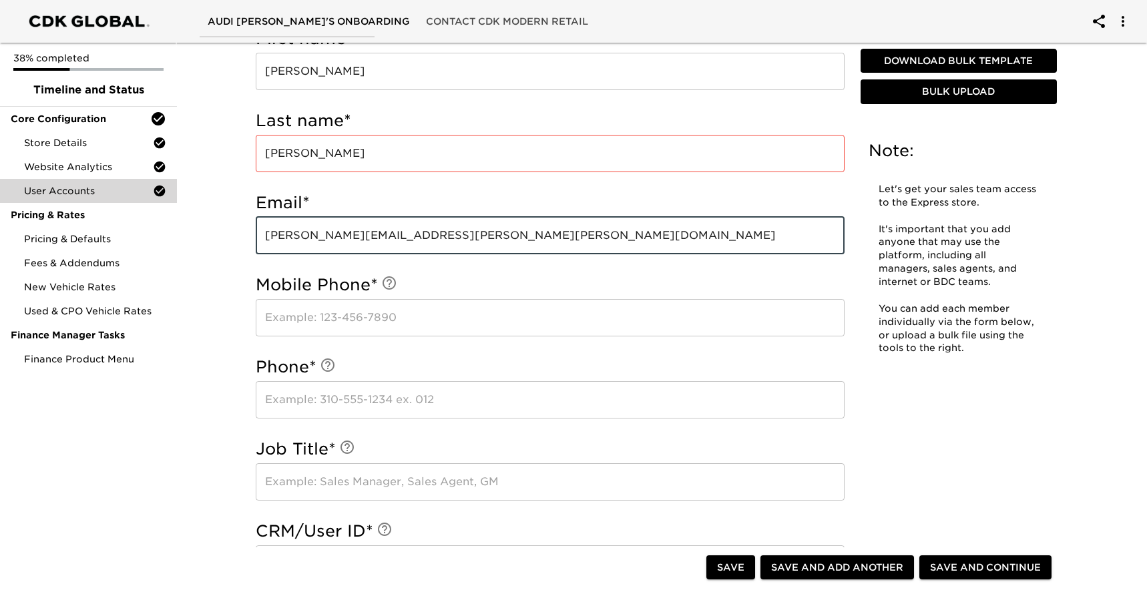
scroll to position [505, 0]
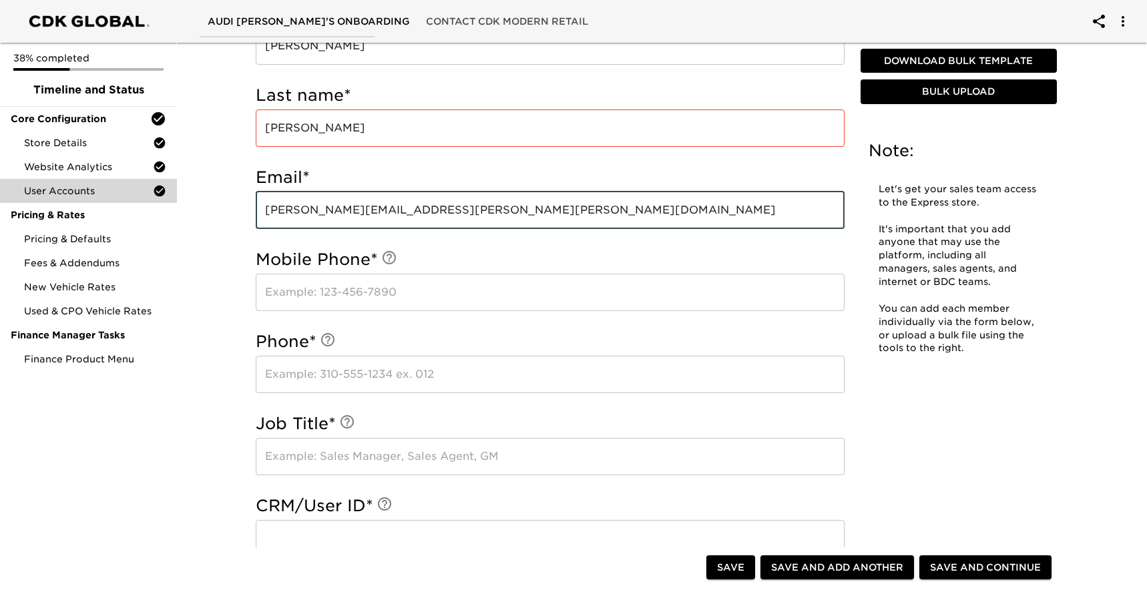
type input "Ferrante.Campbell@holman.com"
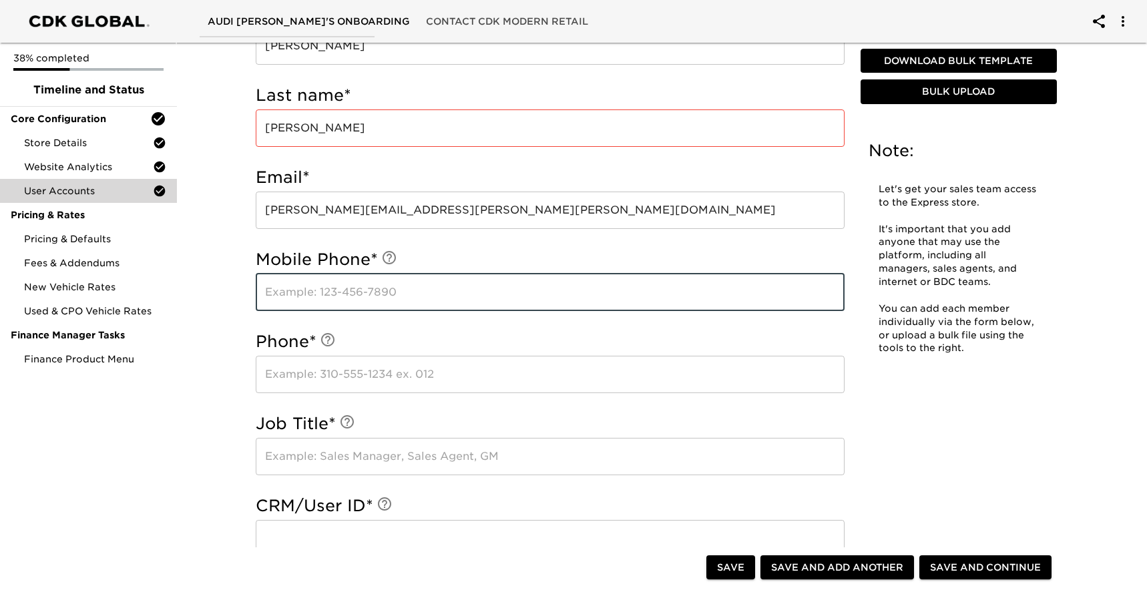
click at [344, 294] on input "text" at bounding box center [550, 292] width 589 height 37
type input "9195551234"
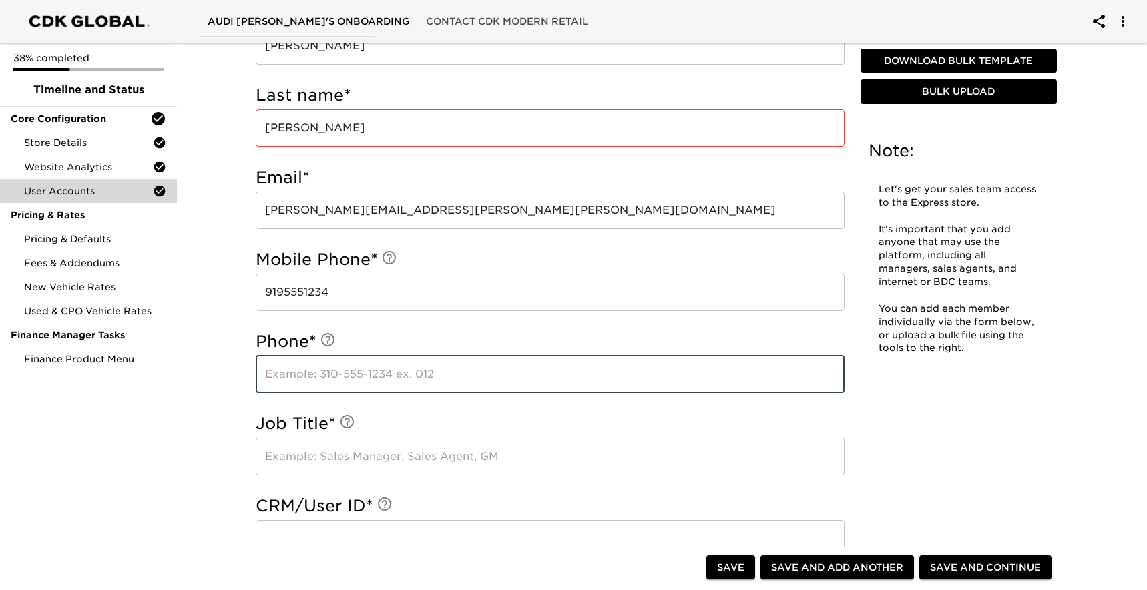
click at [388, 384] on input "text" at bounding box center [550, 374] width 589 height 37
type input "9198768766"
click at [421, 469] on input "text" at bounding box center [550, 456] width 589 height 37
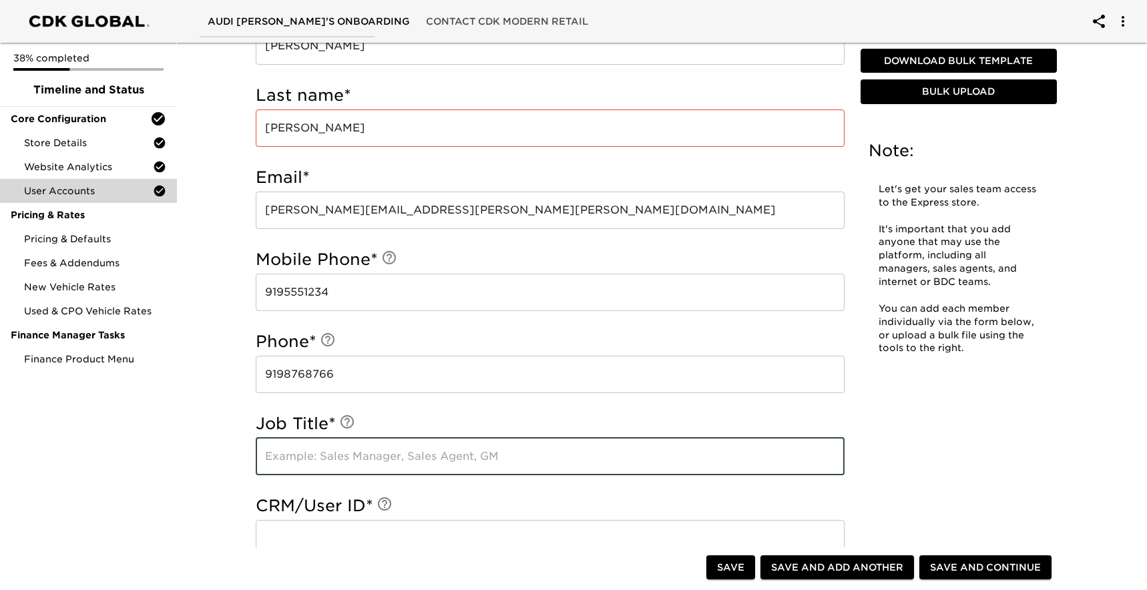
type input "Finance Manager"
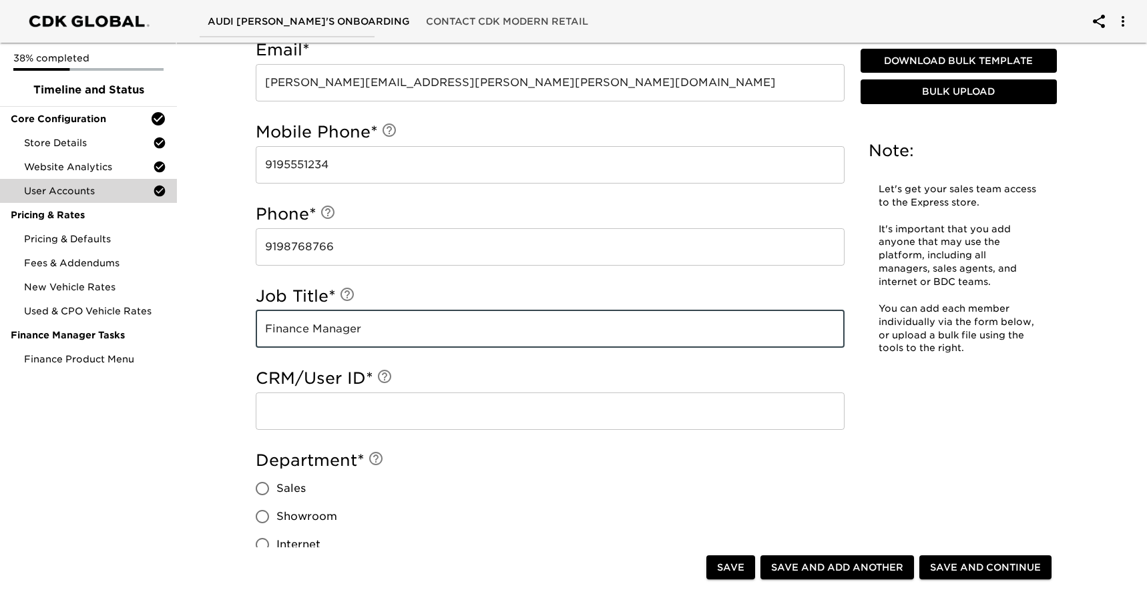
scroll to position [634, 0]
click at [363, 418] on input "text" at bounding box center [550, 408] width 589 height 37
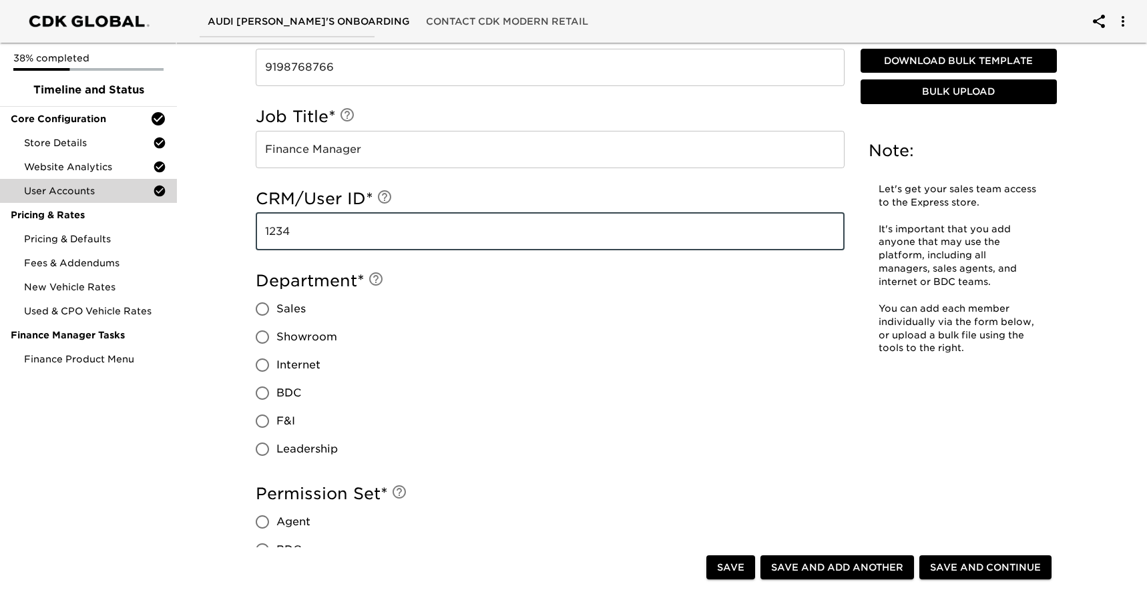
type input "1234"
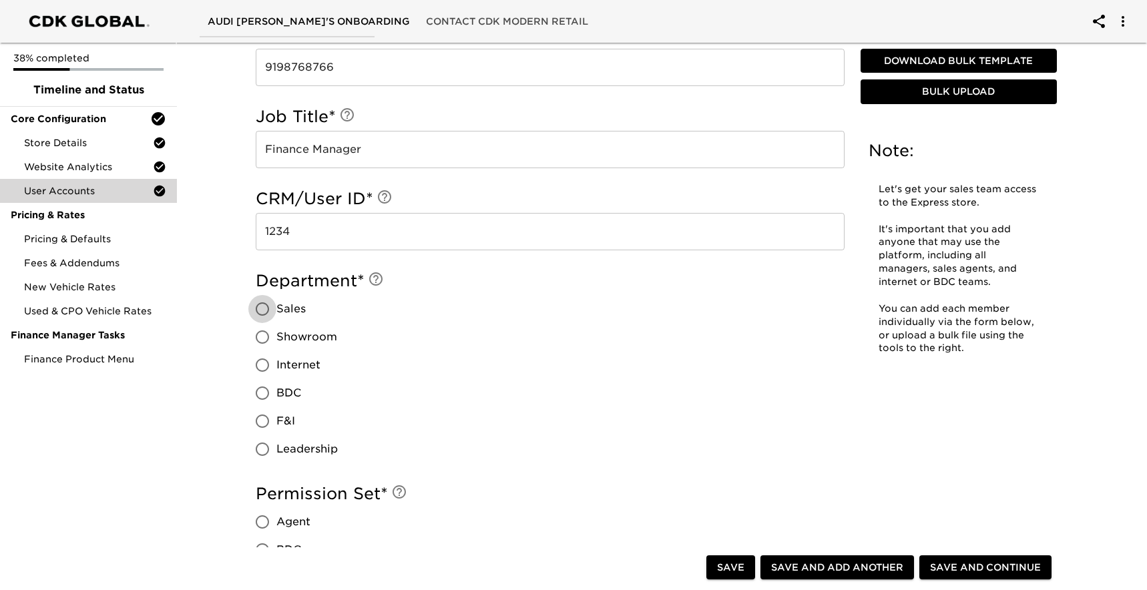
drag, startPoint x: 264, startPoint y: 302, endPoint x: 413, endPoint y: 351, distance: 156.0
click at [268, 304] on input "Sales" at bounding box center [262, 309] width 28 height 28
radio input "true"
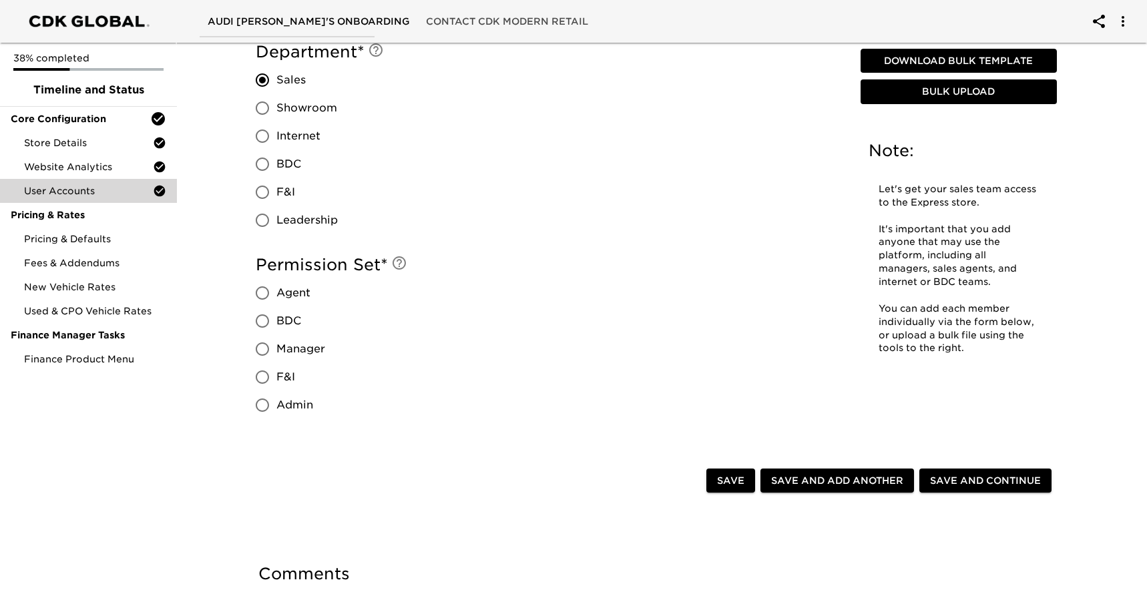
scroll to position [1049, 0]
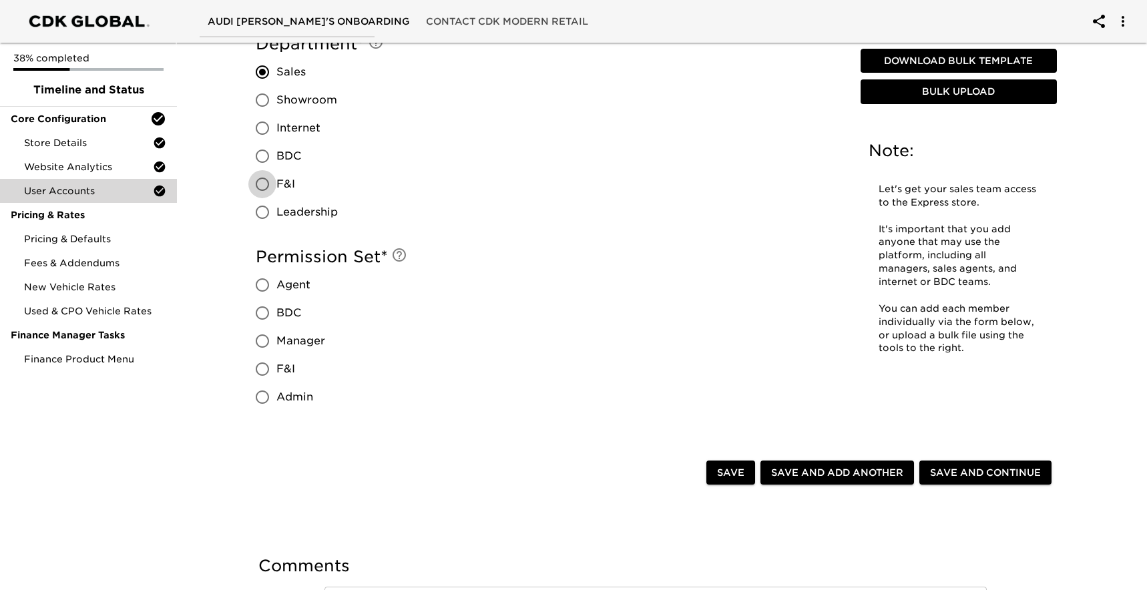
drag, startPoint x: 268, startPoint y: 182, endPoint x: 340, endPoint y: 200, distance: 73.7
click at [273, 180] on input "F&I" at bounding box center [262, 184] width 28 height 28
radio input "true"
drag, startPoint x: 264, startPoint y: 282, endPoint x: 493, endPoint y: 354, distance: 240.7
click at [266, 282] on input "Agent" at bounding box center [262, 285] width 28 height 28
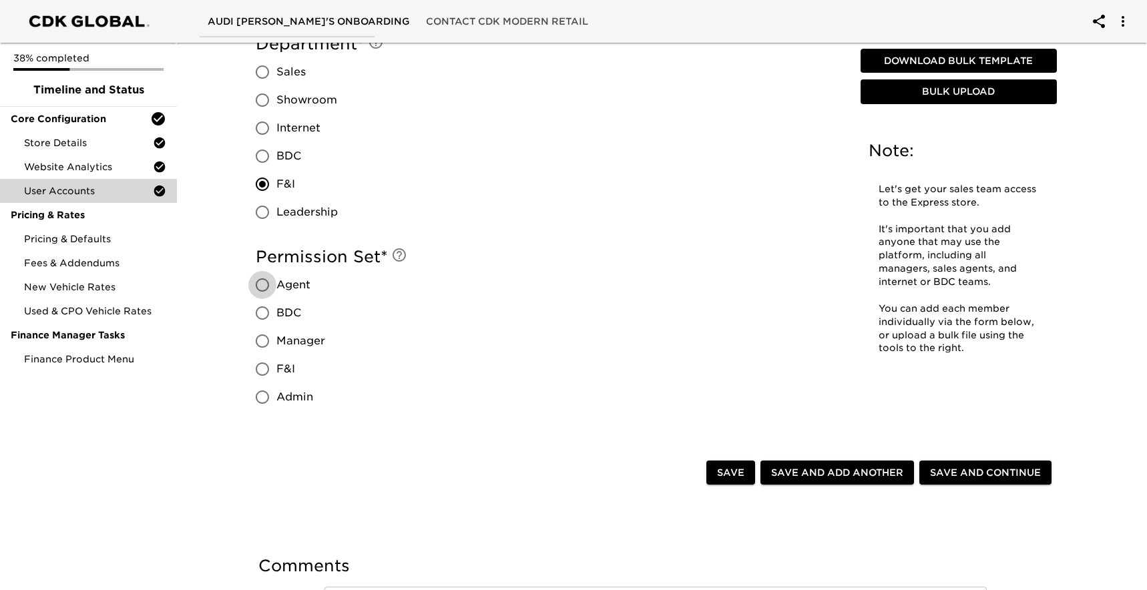
radio input "true"
click at [838, 471] on span "Save and Add Another" at bounding box center [837, 473] width 132 height 17
radio input "false"
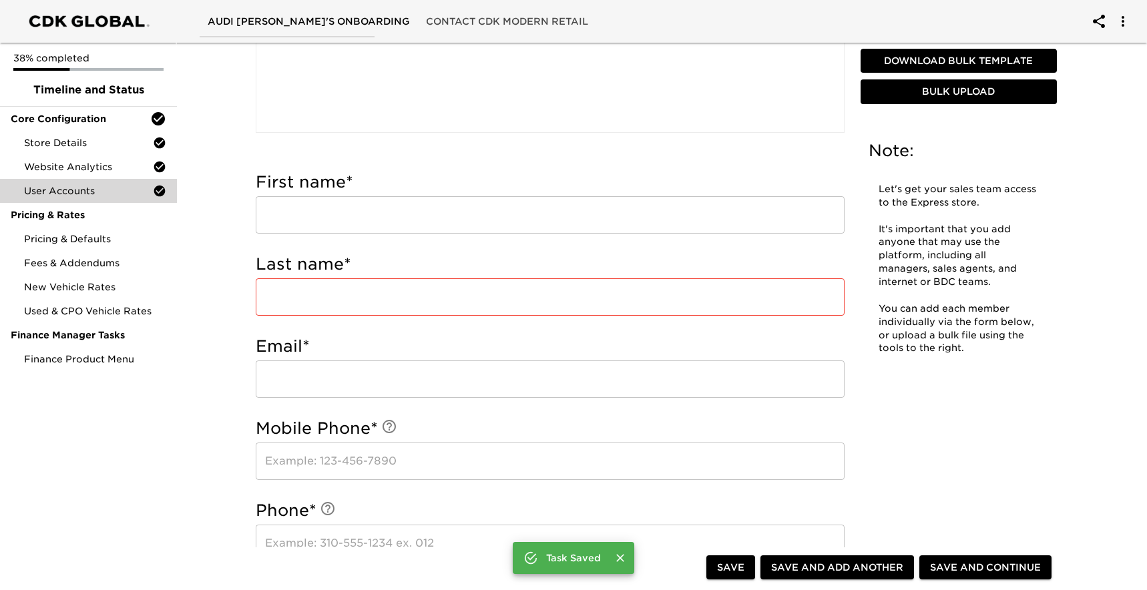
scroll to position [354, 0]
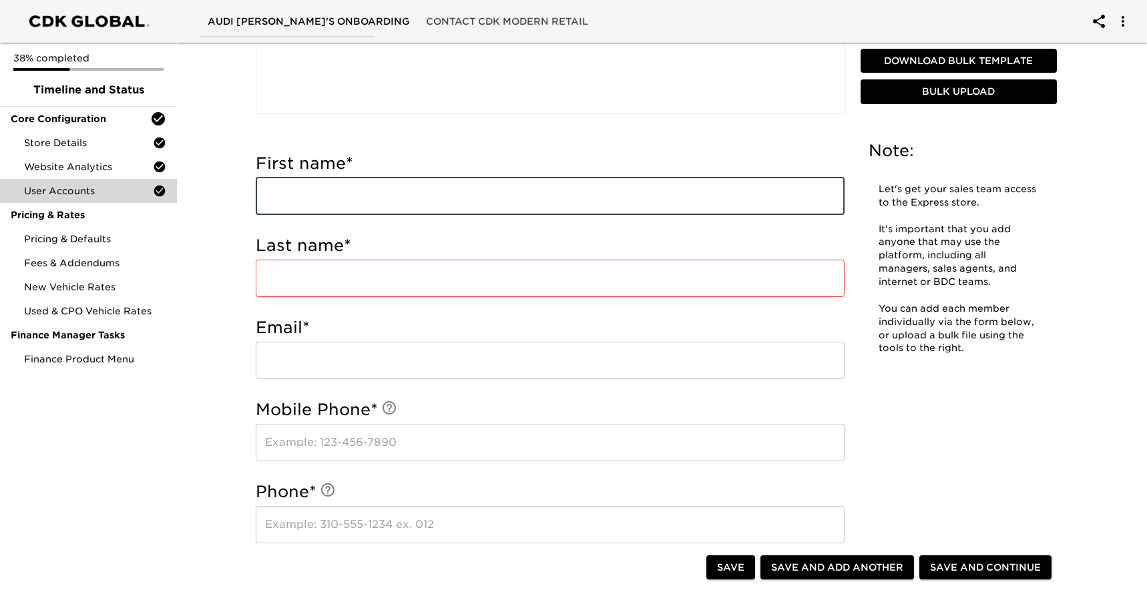
click at [368, 199] on input "text" at bounding box center [550, 196] width 589 height 37
type input "Ty"
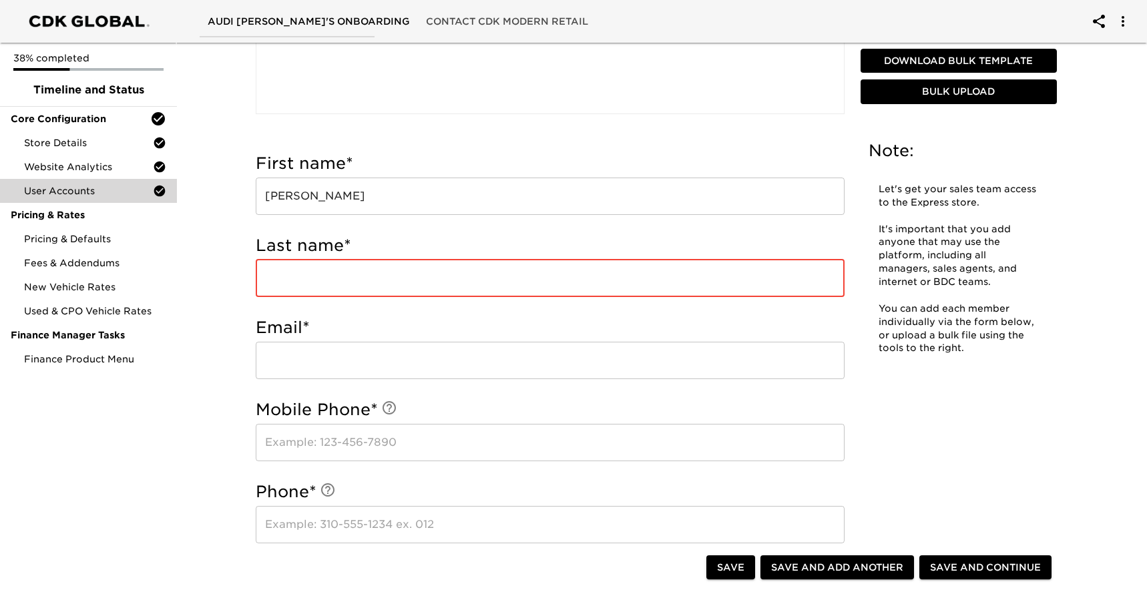
click at [381, 276] on input "text" at bounding box center [550, 278] width 589 height 37
type input "Cupitt"
drag, startPoint x: 358, startPoint y: 356, endPoint x: 346, endPoint y: 353, distance: 12.3
click at [358, 356] on input "email" at bounding box center [550, 360] width 589 height 37
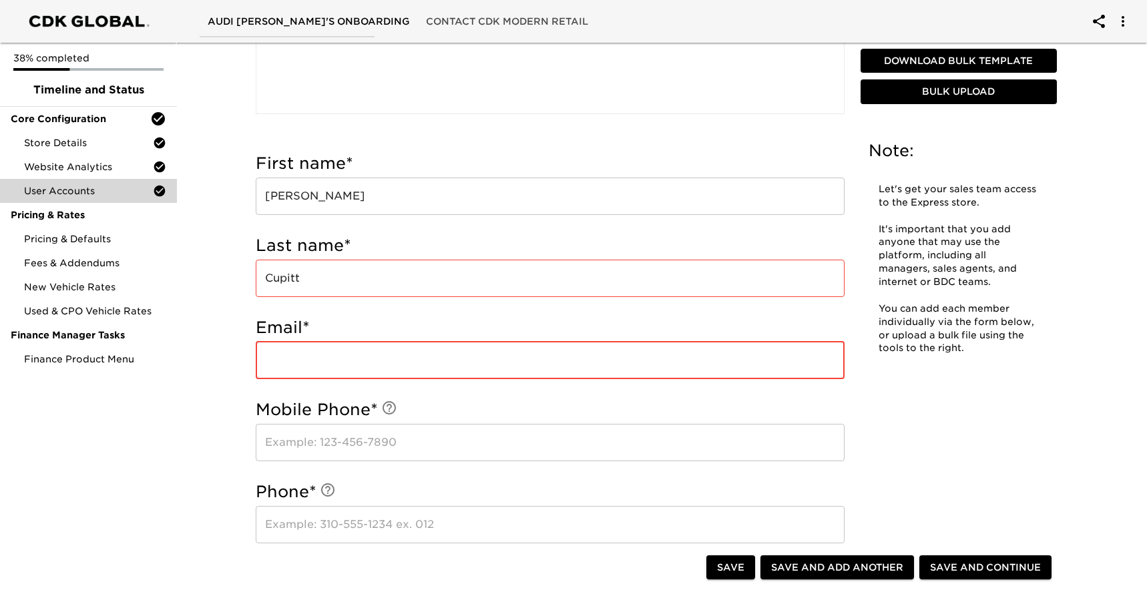
paste input "Ty.Cupitt@holman.com"
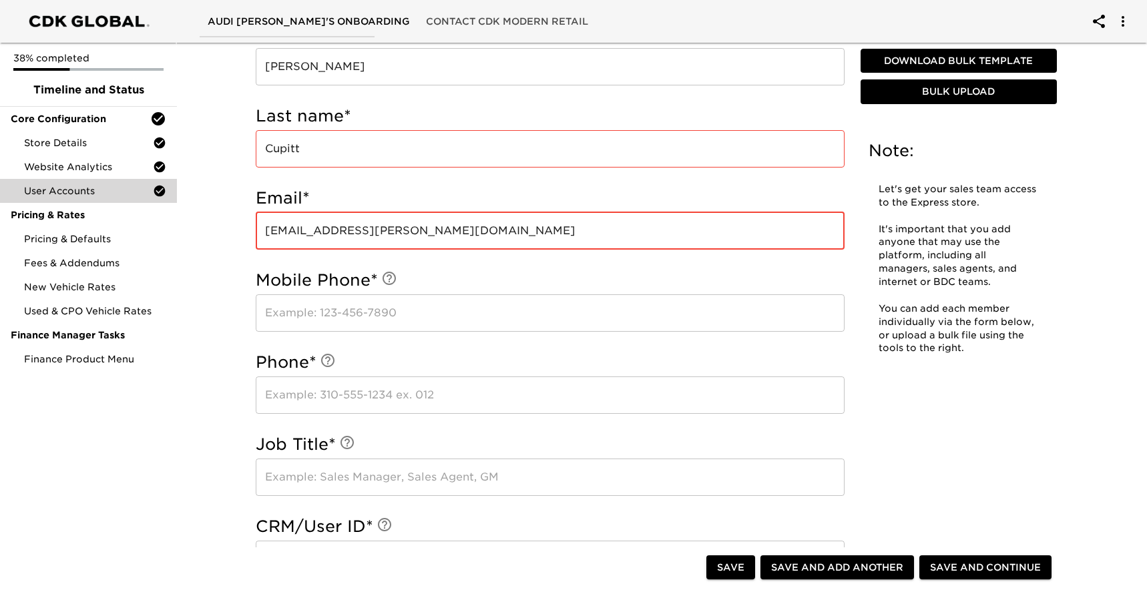
scroll to position [497, 0]
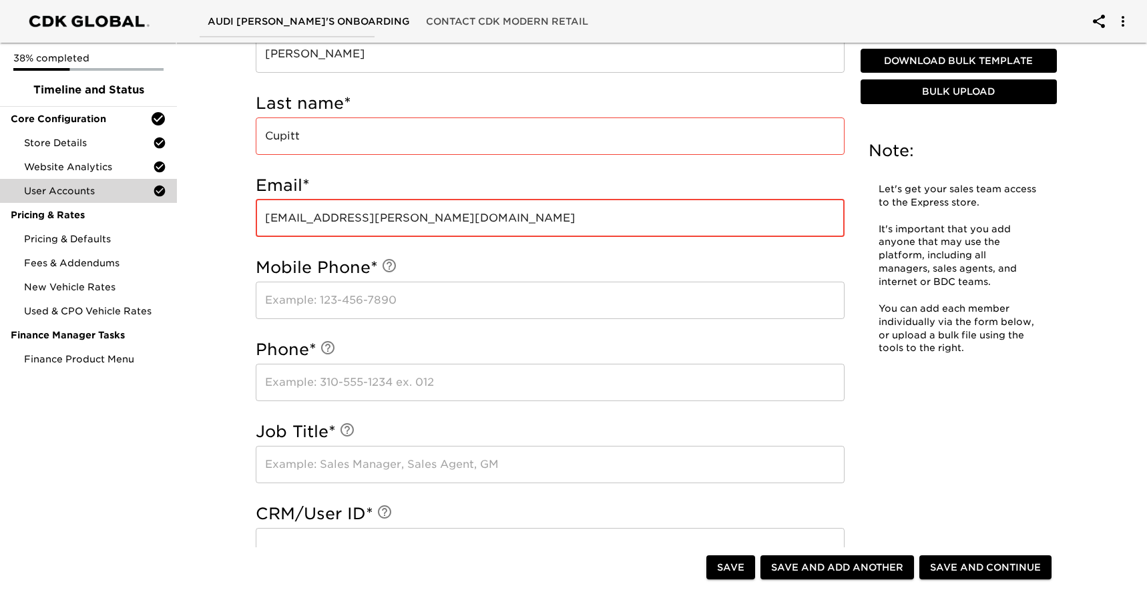
type input "Ty.Cupitt@holman.com"
click at [357, 306] on input "text" at bounding box center [550, 300] width 589 height 37
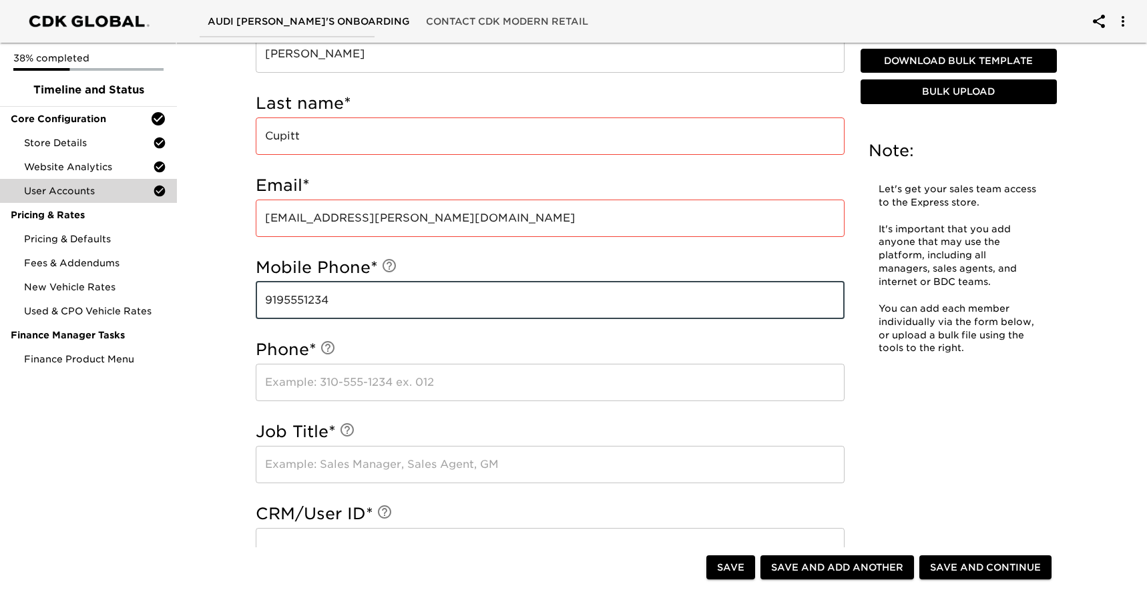
type input "9195551234"
click at [361, 378] on input "text" at bounding box center [550, 382] width 589 height 37
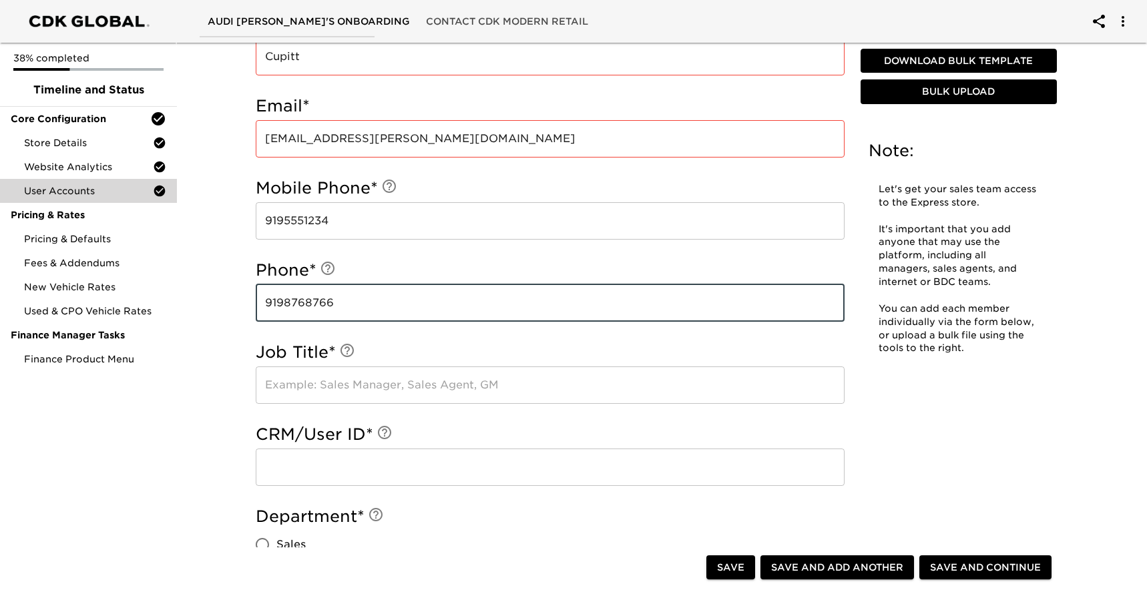
scroll to position [625, 0]
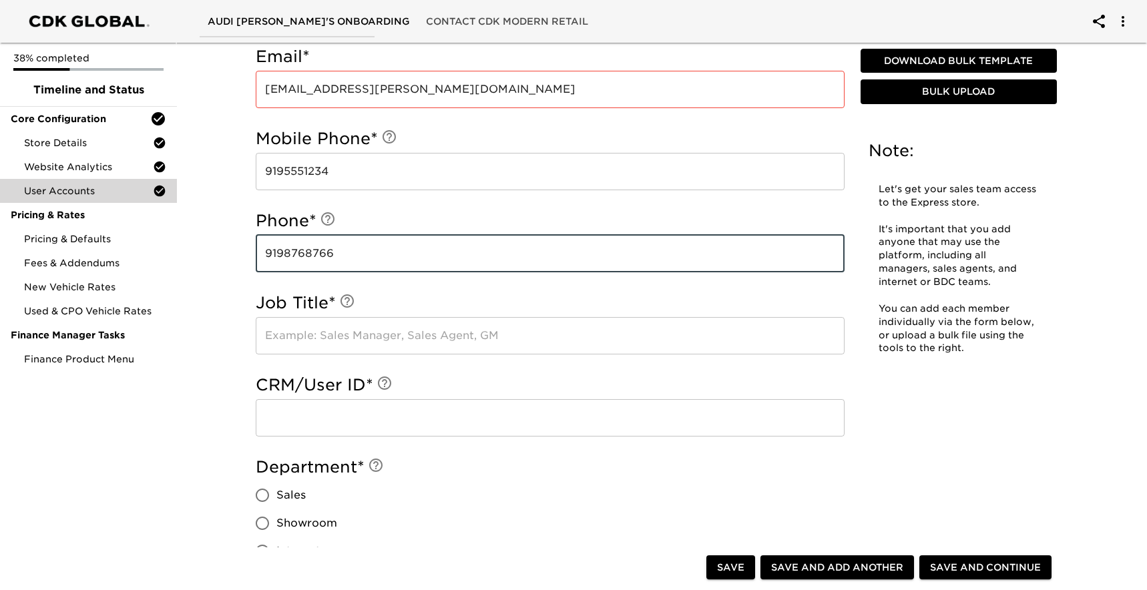
type input "9198768766"
click at [359, 336] on input "text" at bounding box center [550, 335] width 589 height 37
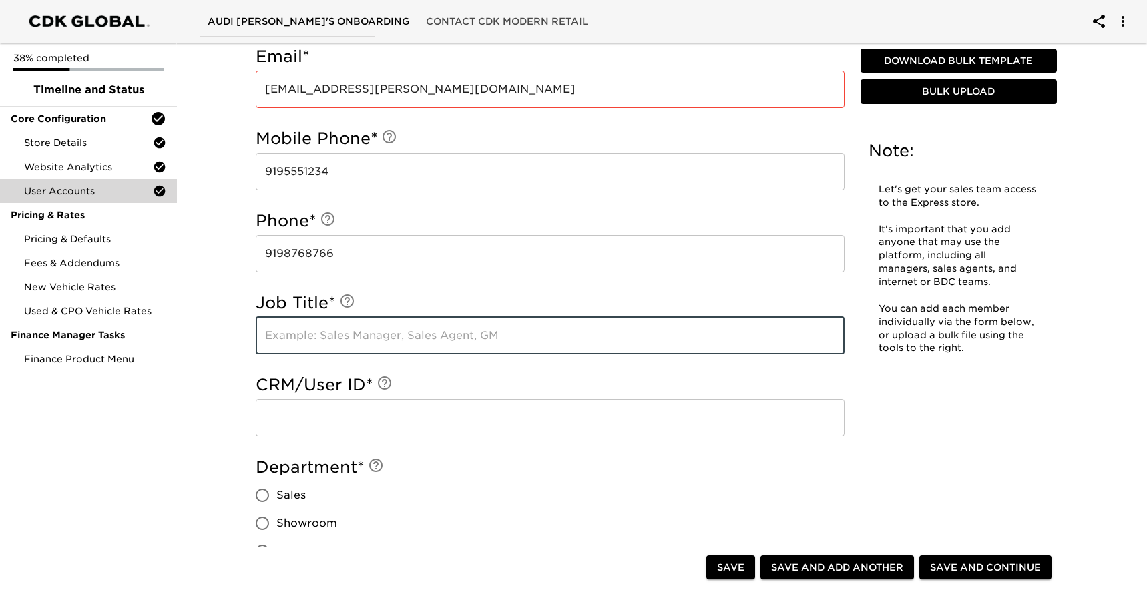
type input "Finance Manager"
click at [358, 417] on input "text" at bounding box center [550, 417] width 589 height 37
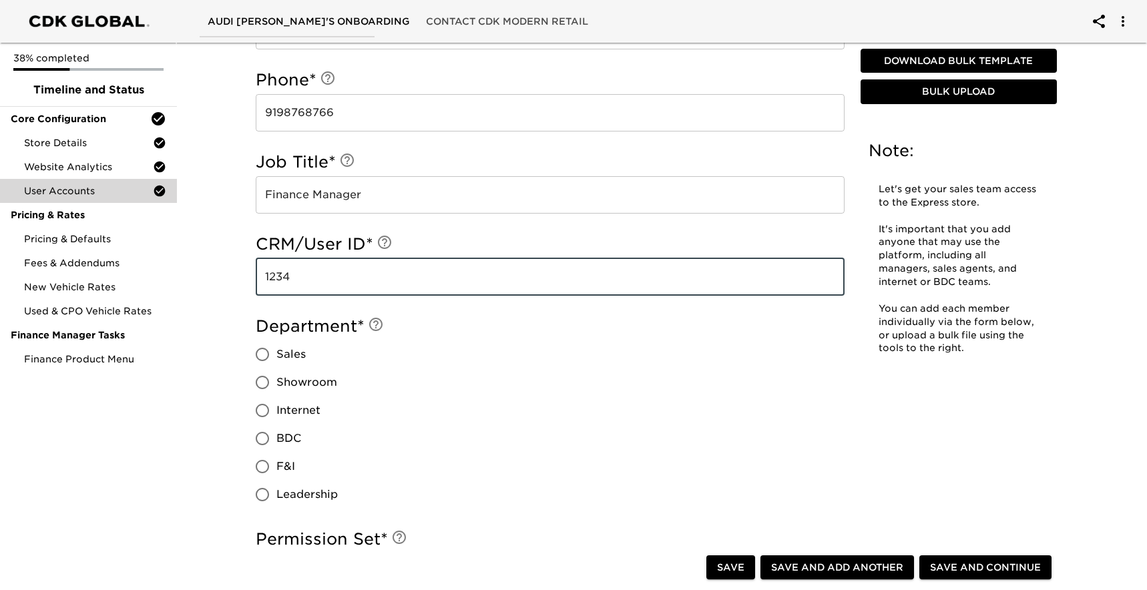
scroll to position [775, 0]
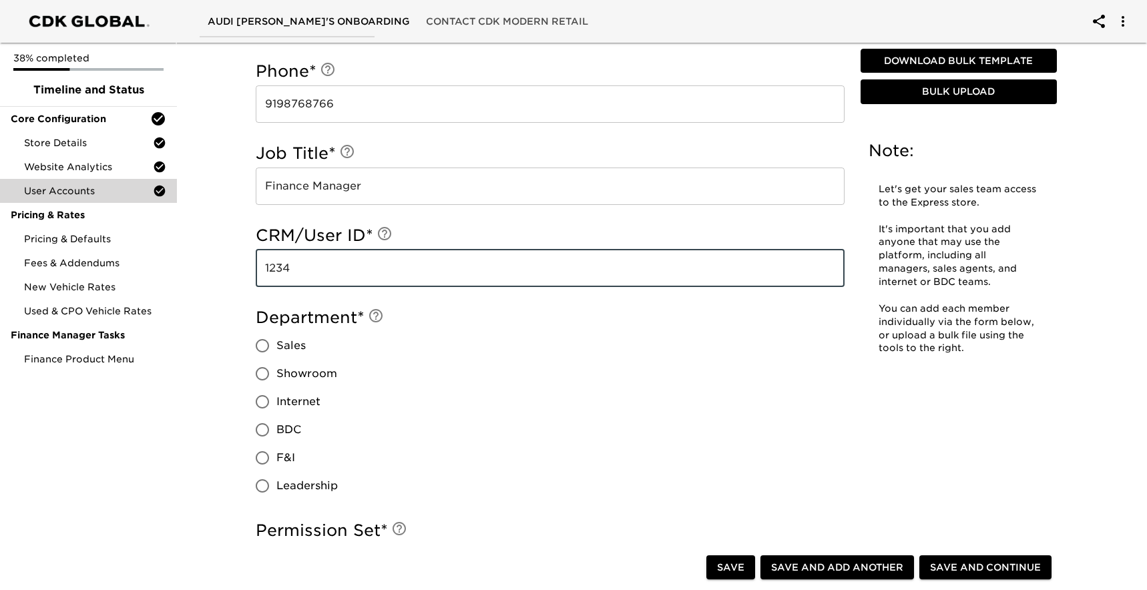
type input "1234"
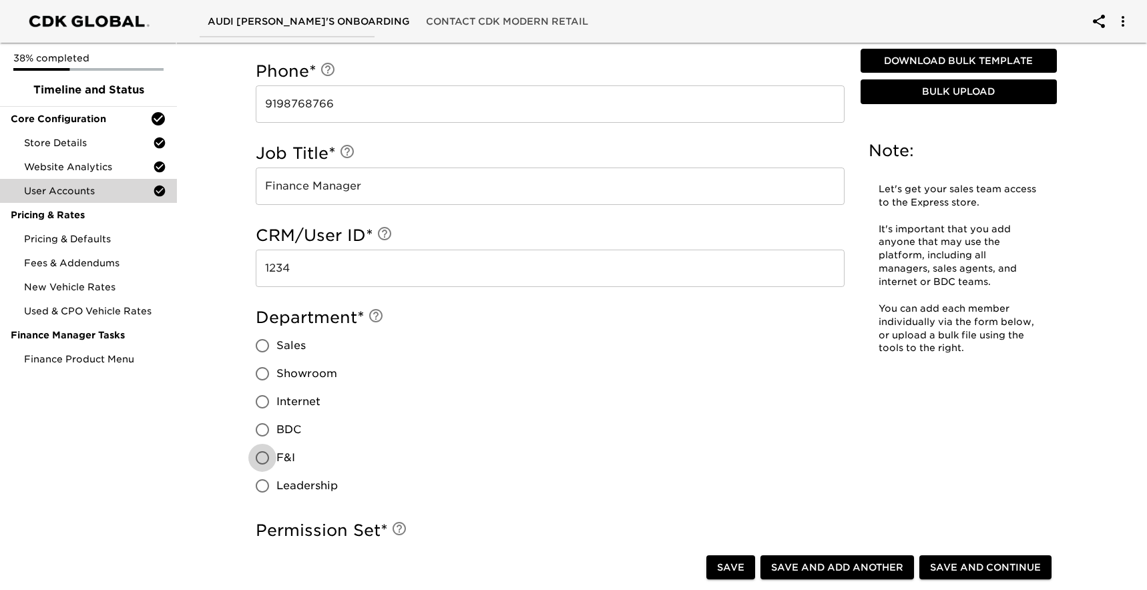
drag, startPoint x: 260, startPoint y: 451, endPoint x: 364, endPoint y: 435, distance: 104.7
click at [262, 451] on input "F&I" at bounding box center [262, 458] width 28 height 28
radio input "true"
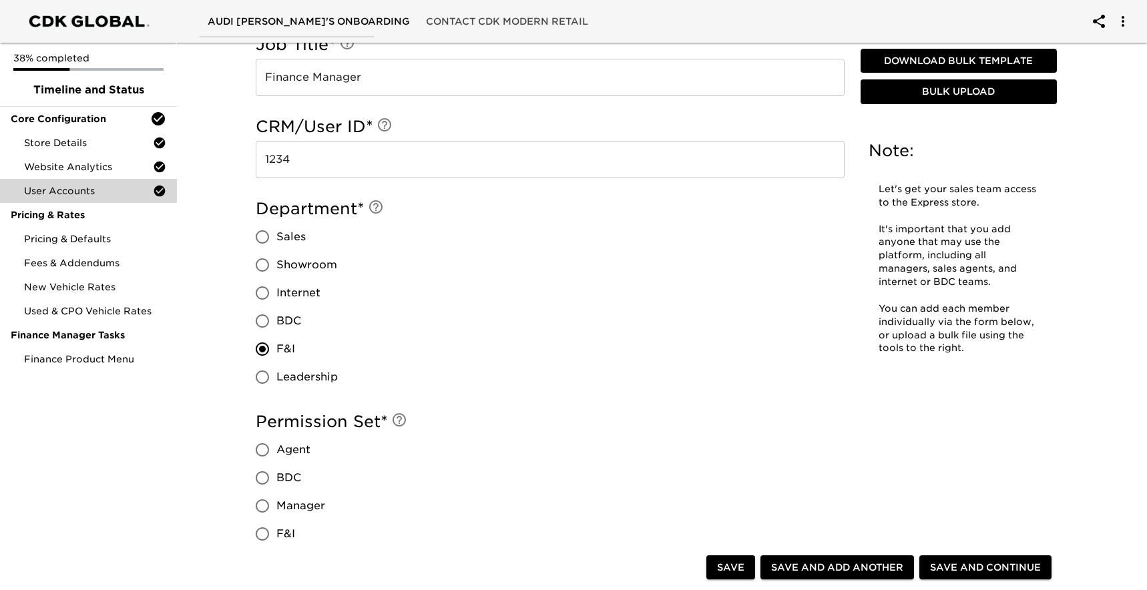
scroll to position [963, 0]
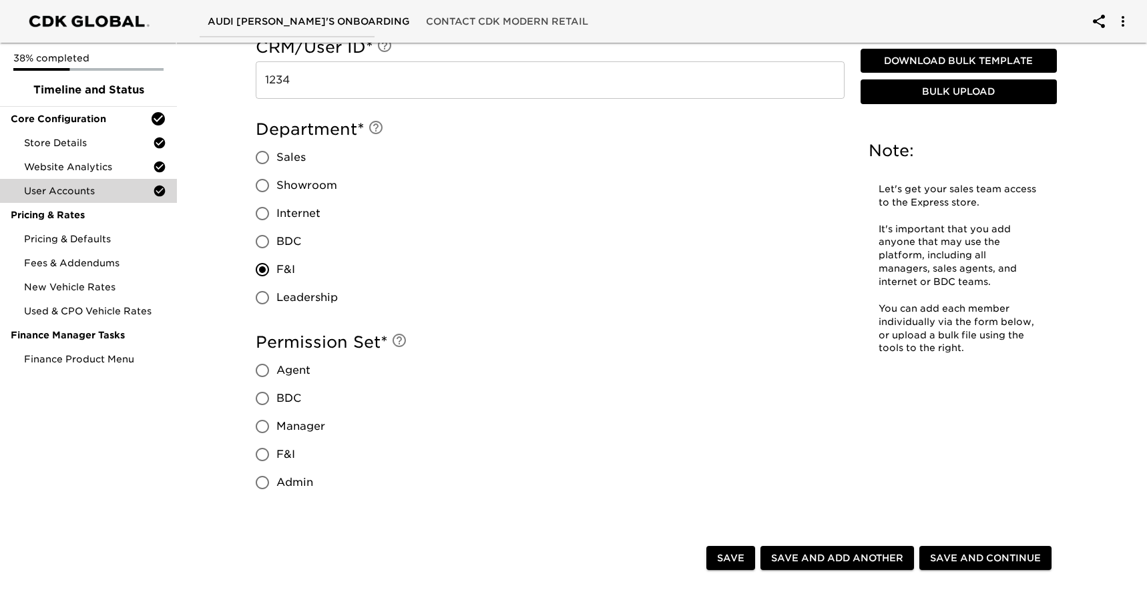
click at [264, 370] on input "Agent" at bounding box center [262, 370] width 28 height 28
radio input "true"
click at [959, 555] on span "Save and Continue" at bounding box center [985, 558] width 111 height 17
